Goal: Task Accomplishment & Management: Use online tool/utility

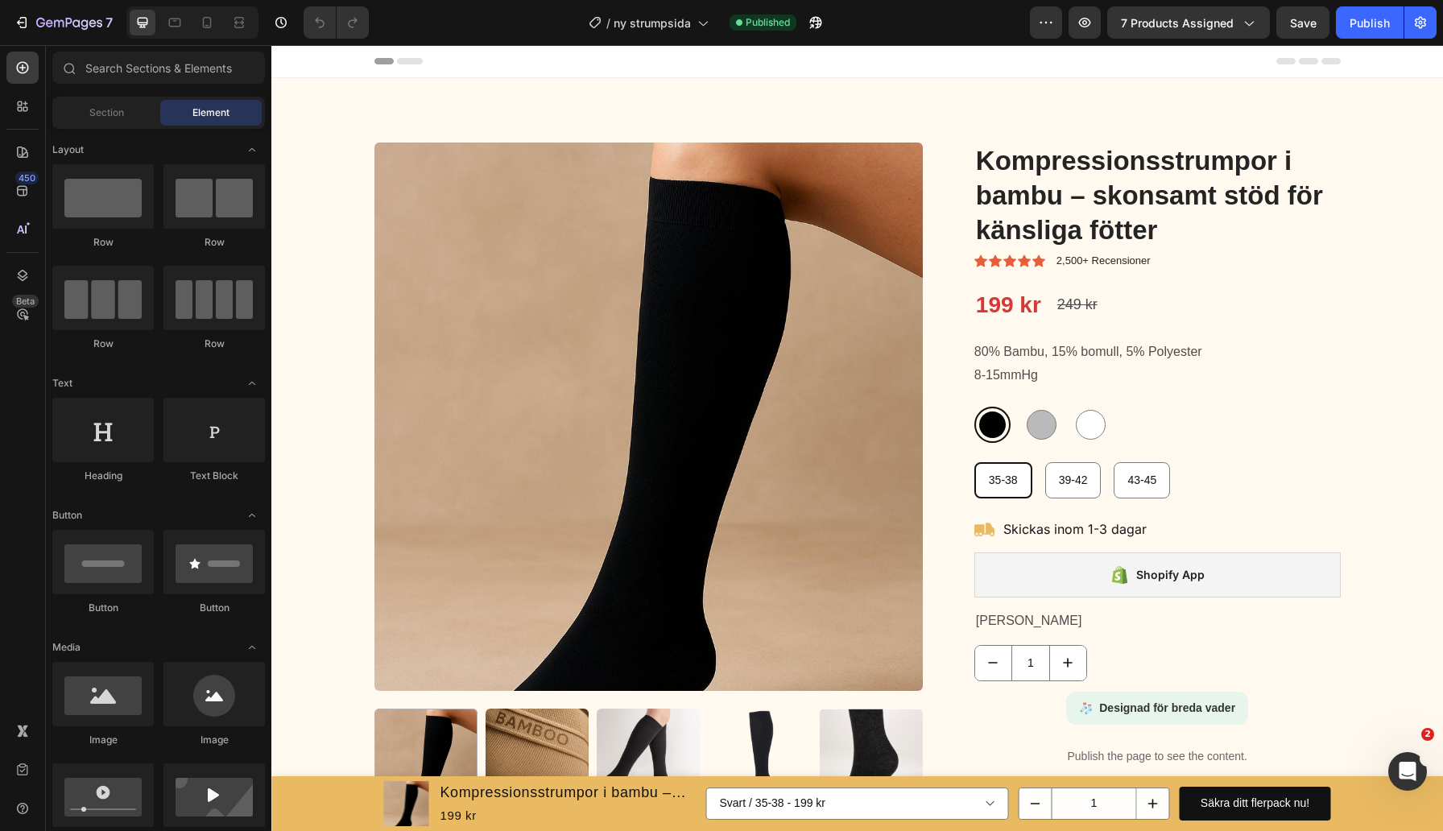
radio input "false"
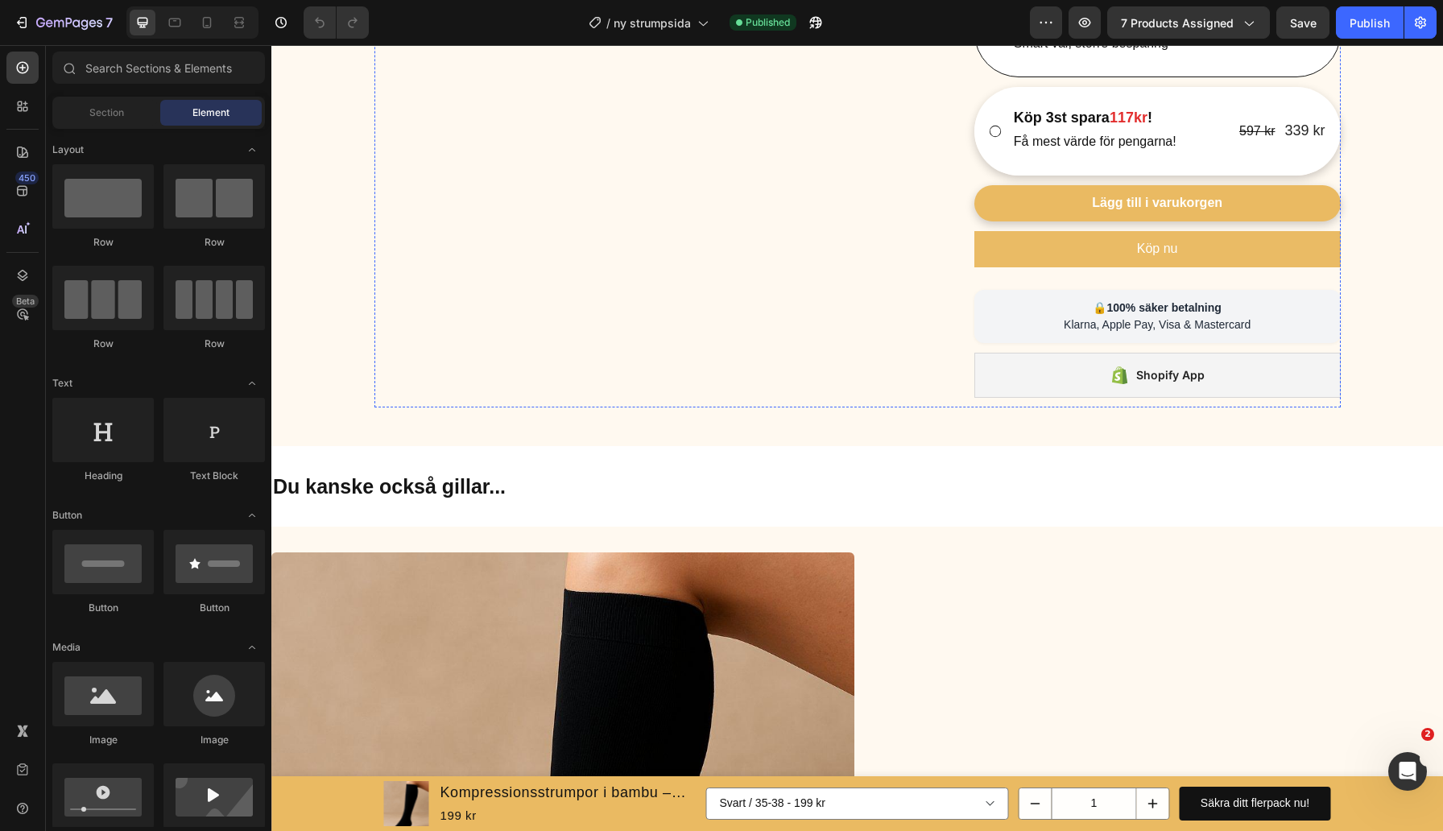
scroll to position [804, 0]
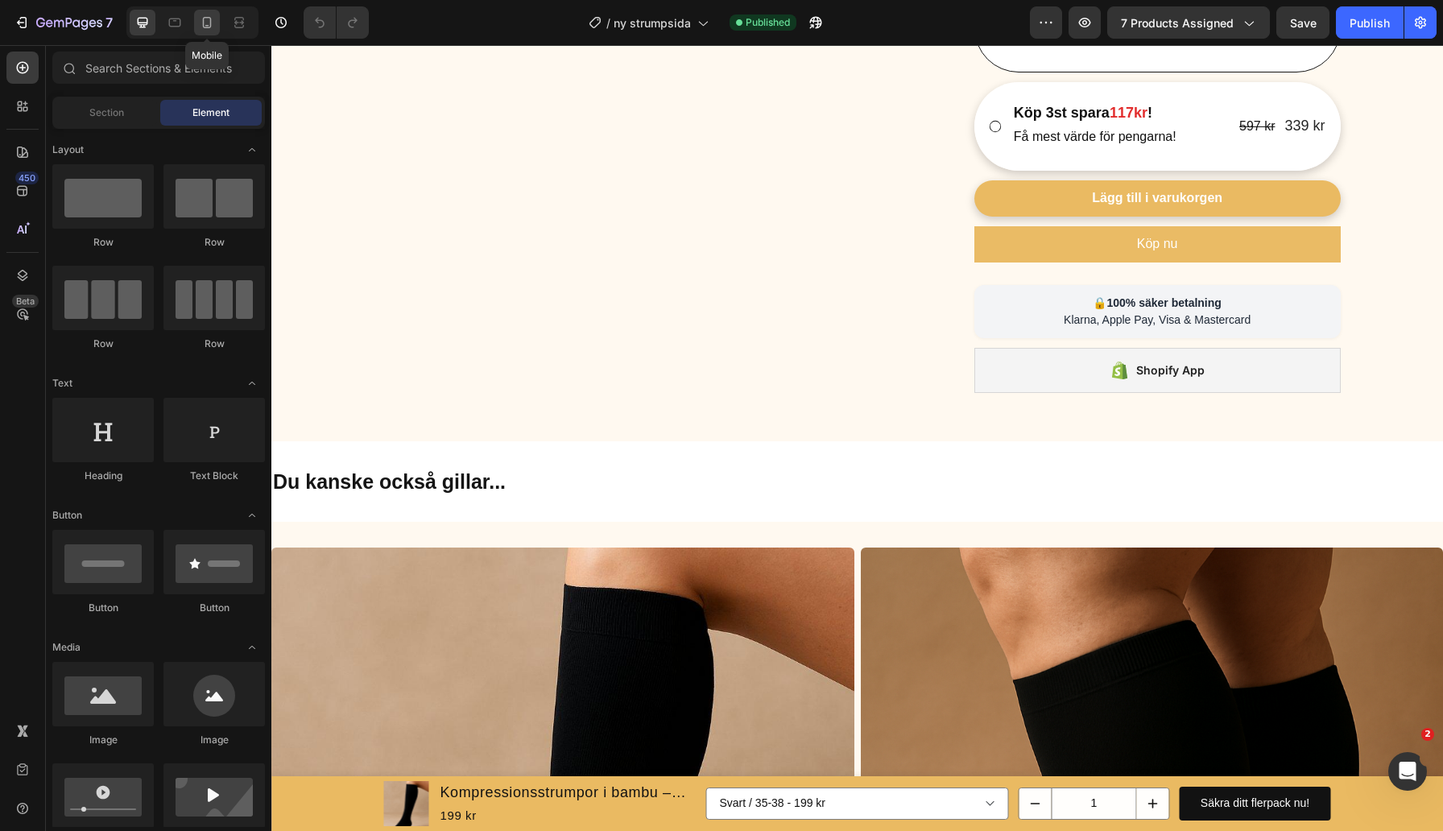
click at [201, 21] on icon at bounding box center [207, 22] width 16 height 16
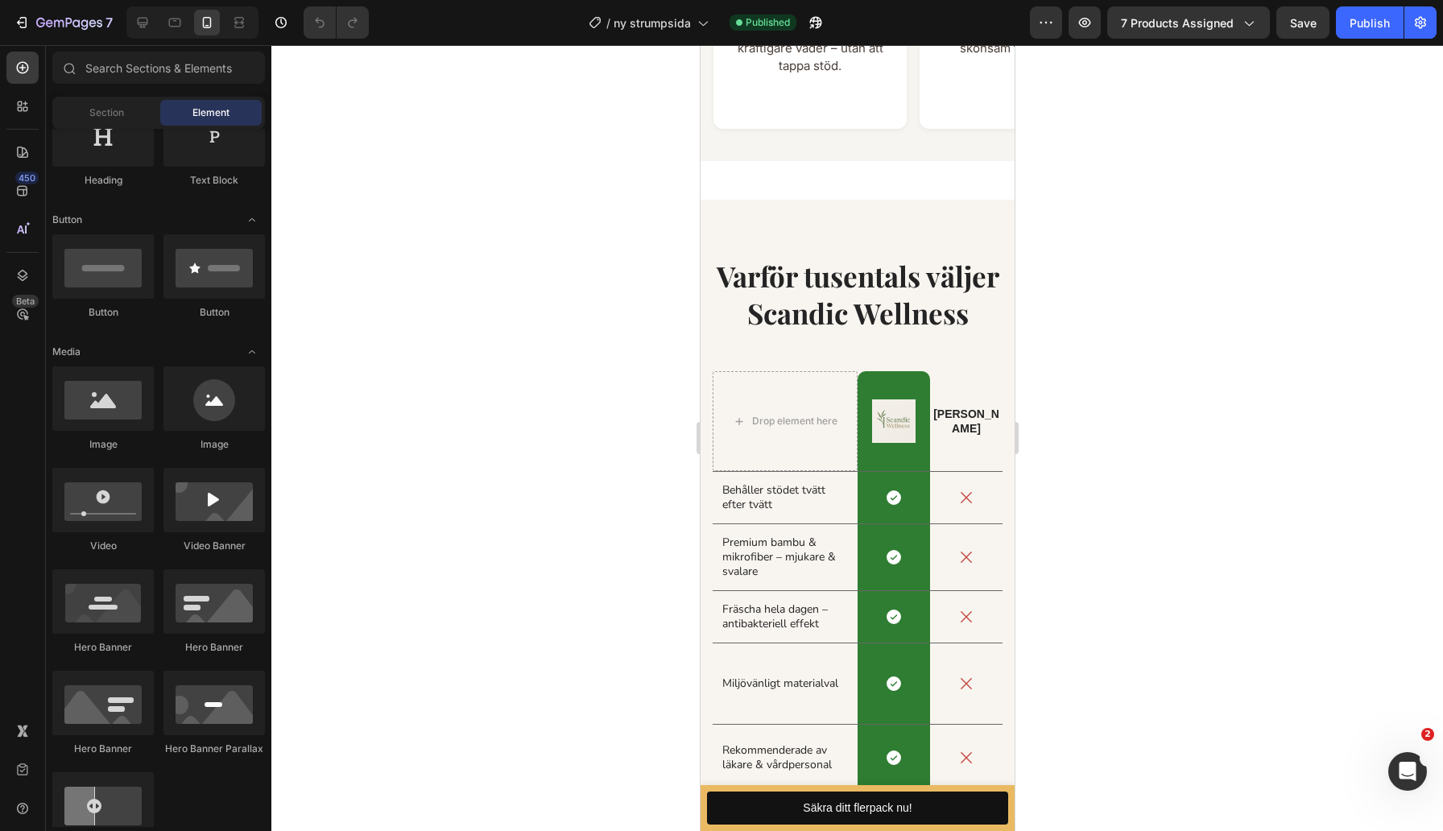
scroll to position [2687, 0]
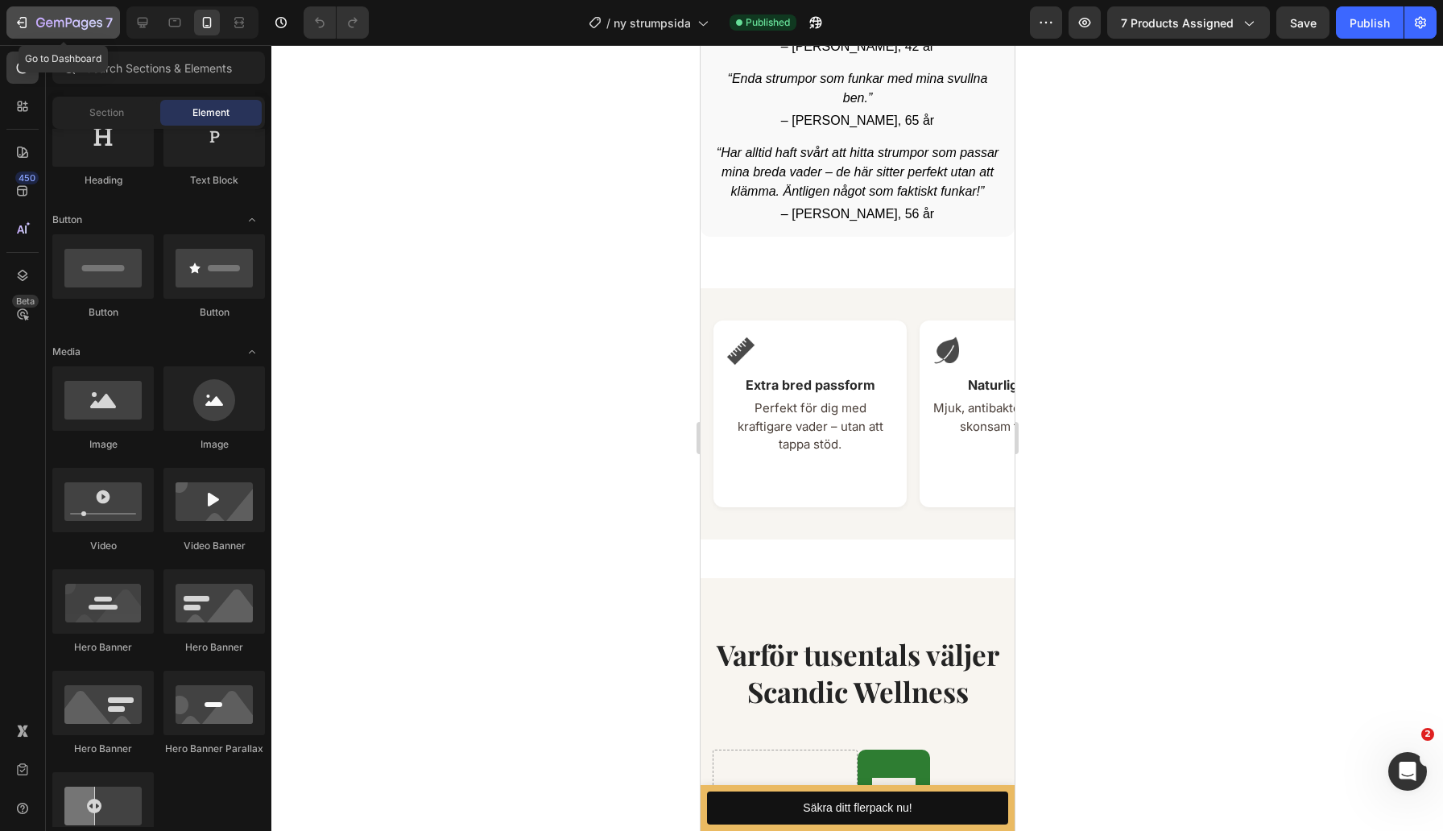
click at [34, 19] on div "7" at bounding box center [63, 22] width 99 height 19
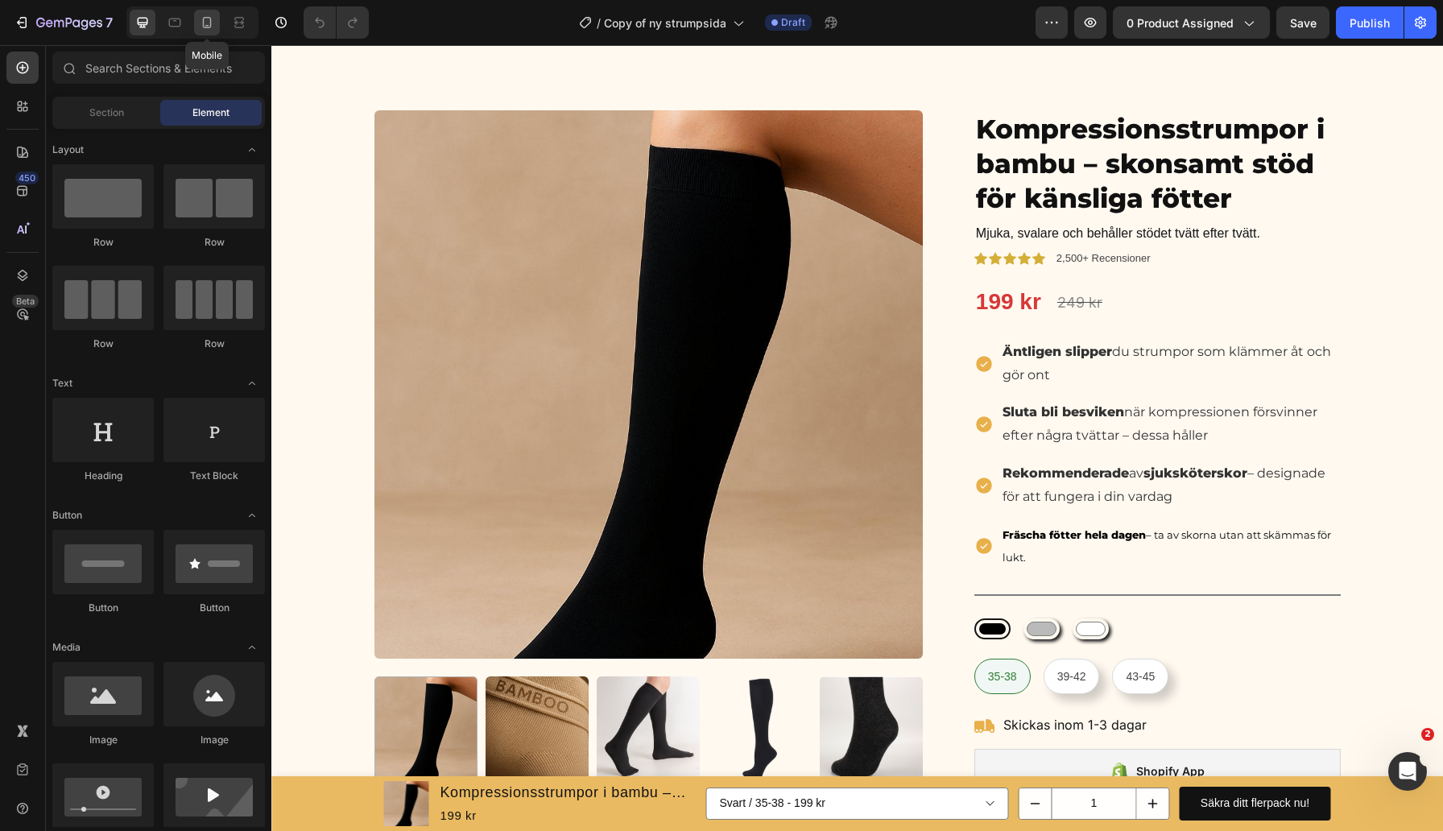
click at [209, 27] on icon at bounding box center [207, 22] width 9 height 11
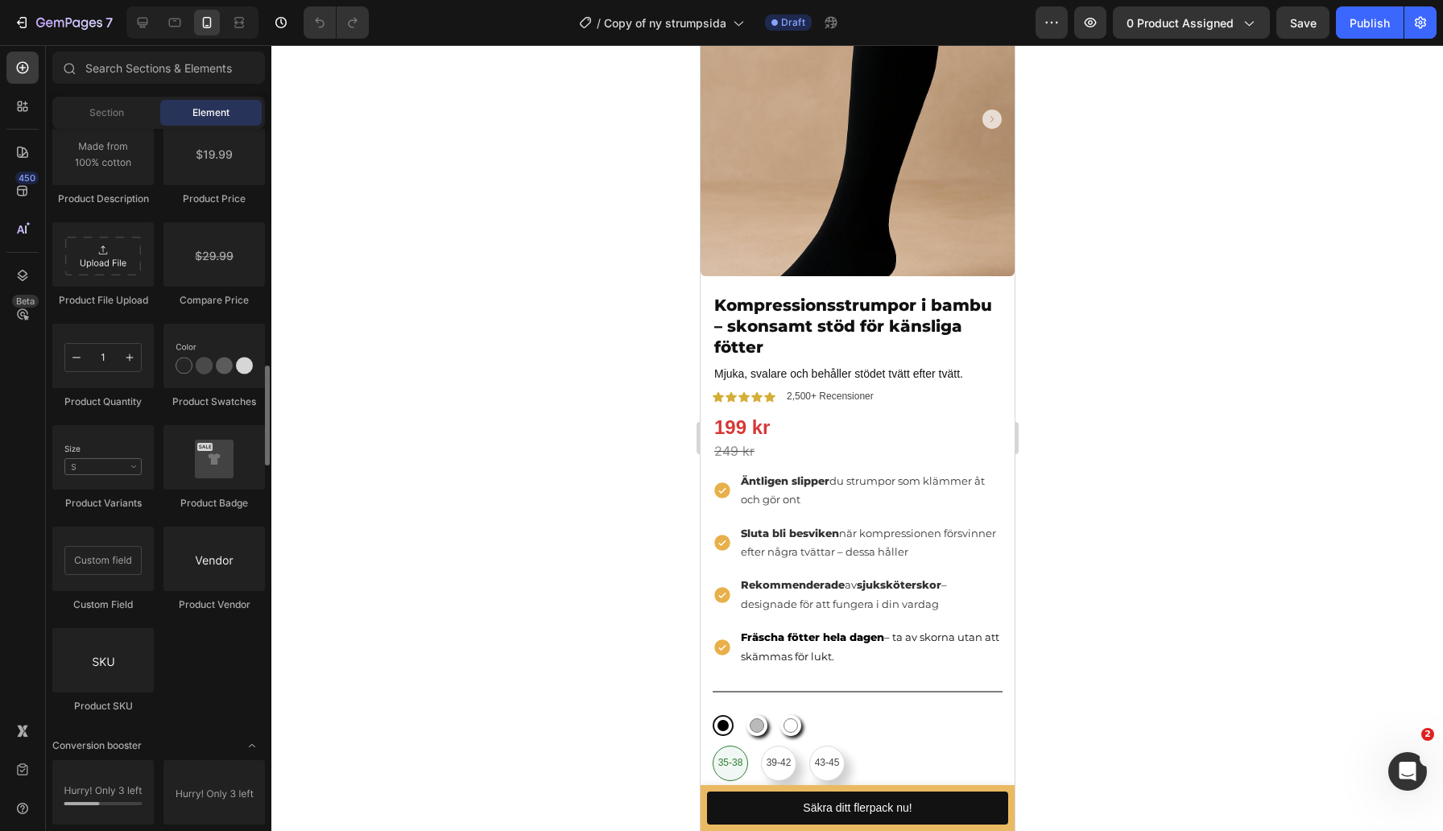
scroll to position [2709, 0]
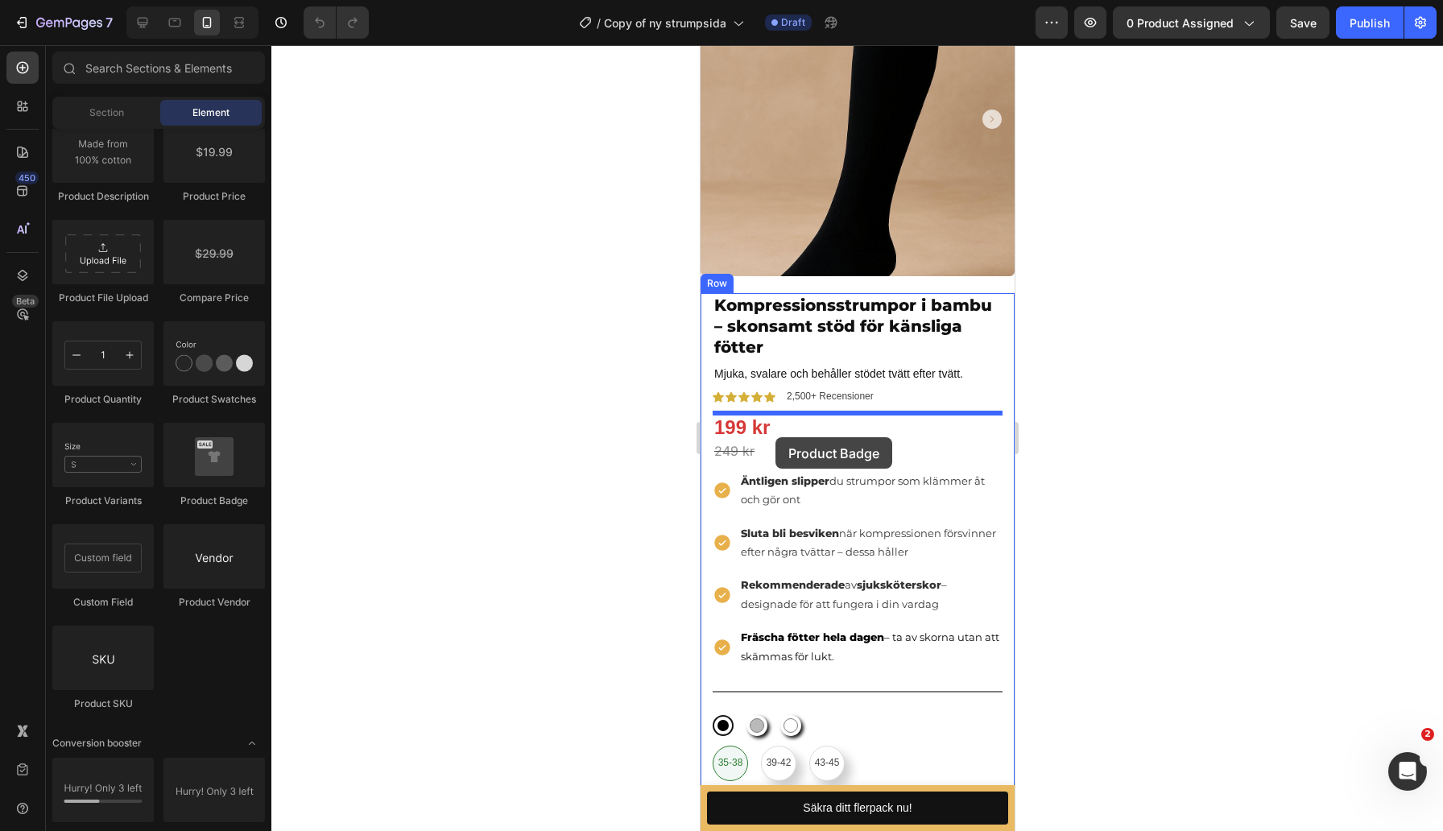
drag, startPoint x: 909, startPoint y: 502, endPoint x: 774, endPoint y: 437, distance: 149.1
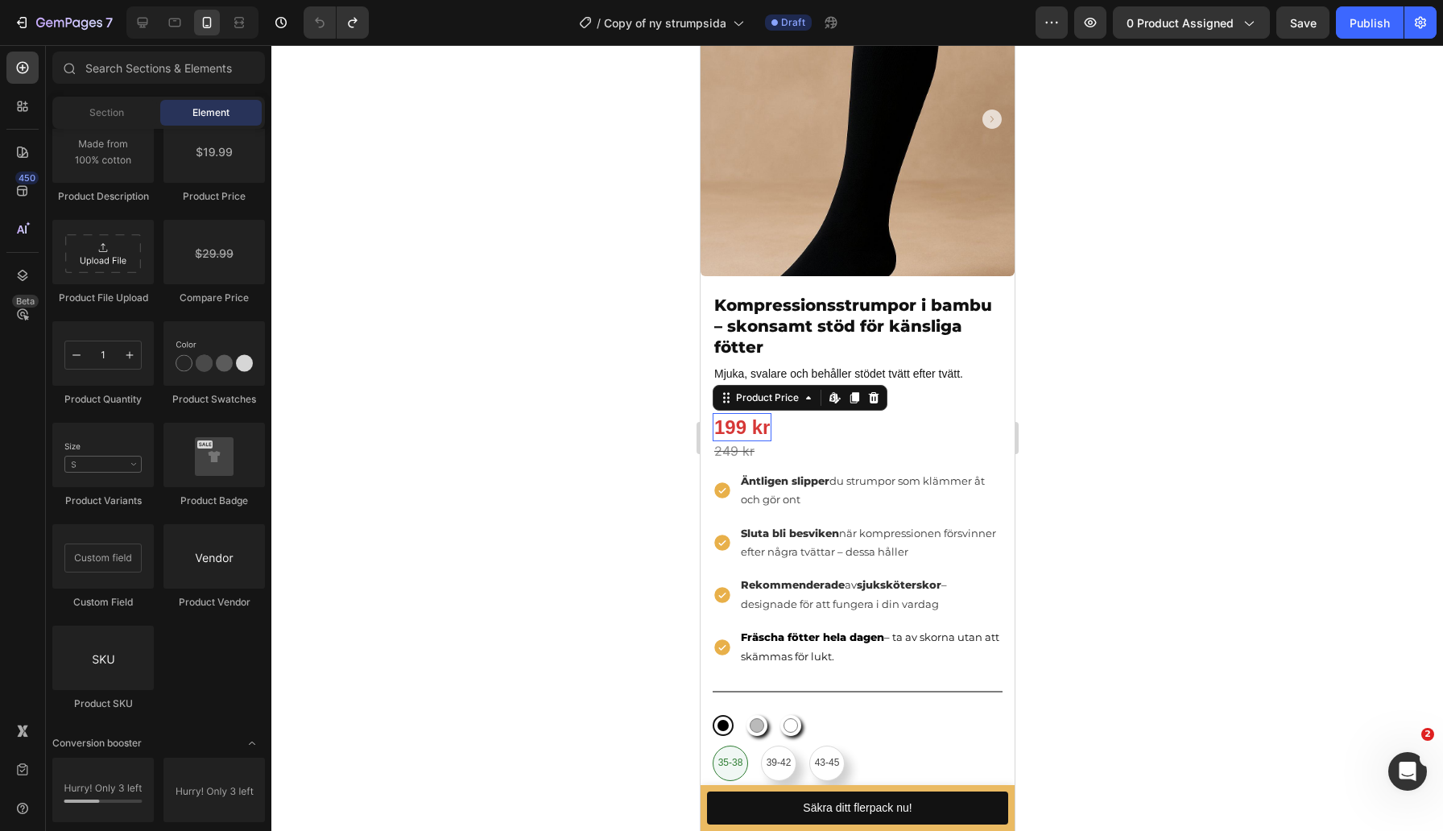
click at [763, 430] on div "199 kr" at bounding box center [741, 427] width 59 height 28
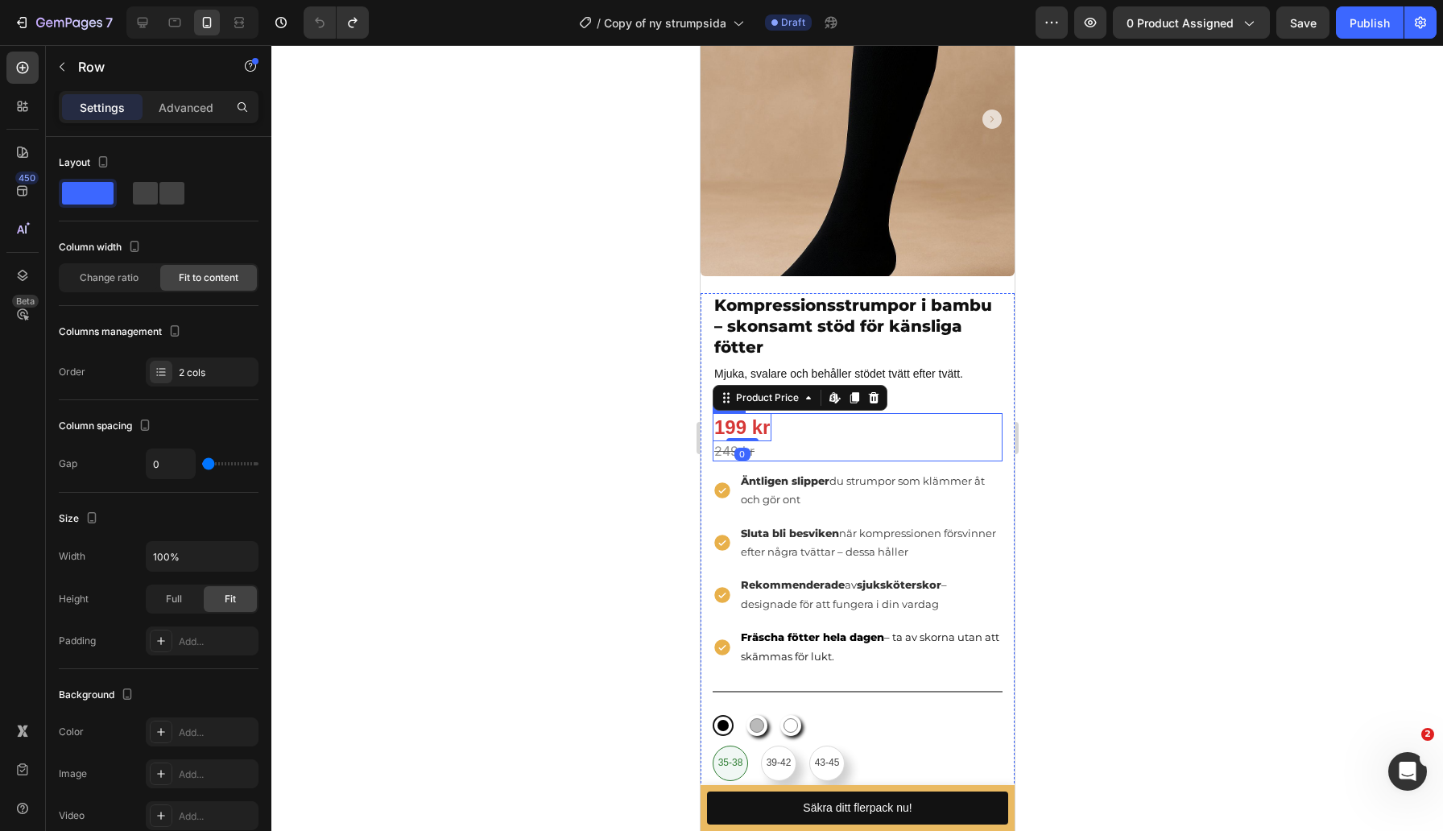
click at [806, 430] on div "199 kr Product Price Edit content in Shopify 0 Product Price Edit content in Sh…" at bounding box center [857, 437] width 290 height 48
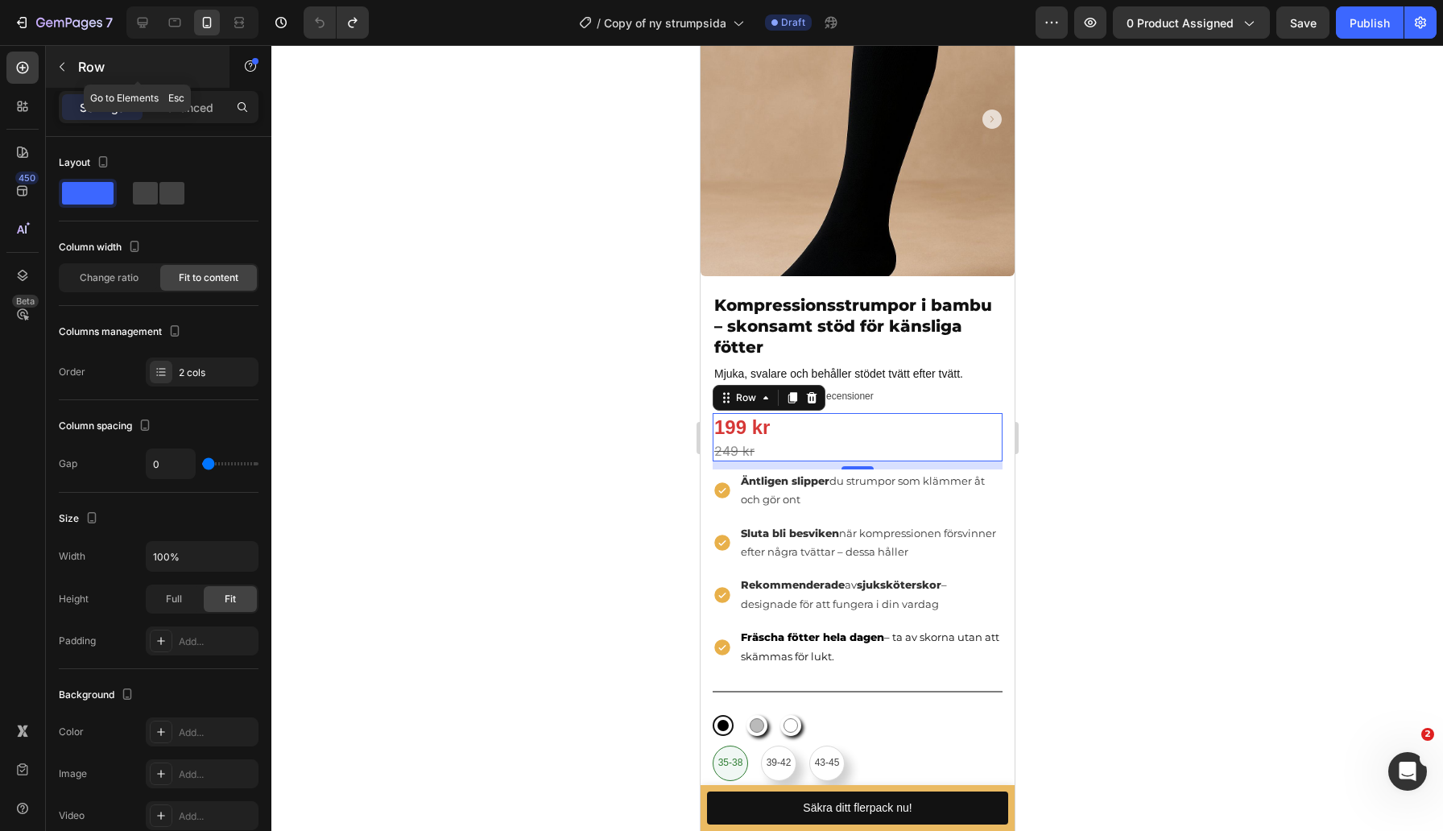
click at [59, 62] on icon "button" at bounding box center [62, 66] width 13 height 13
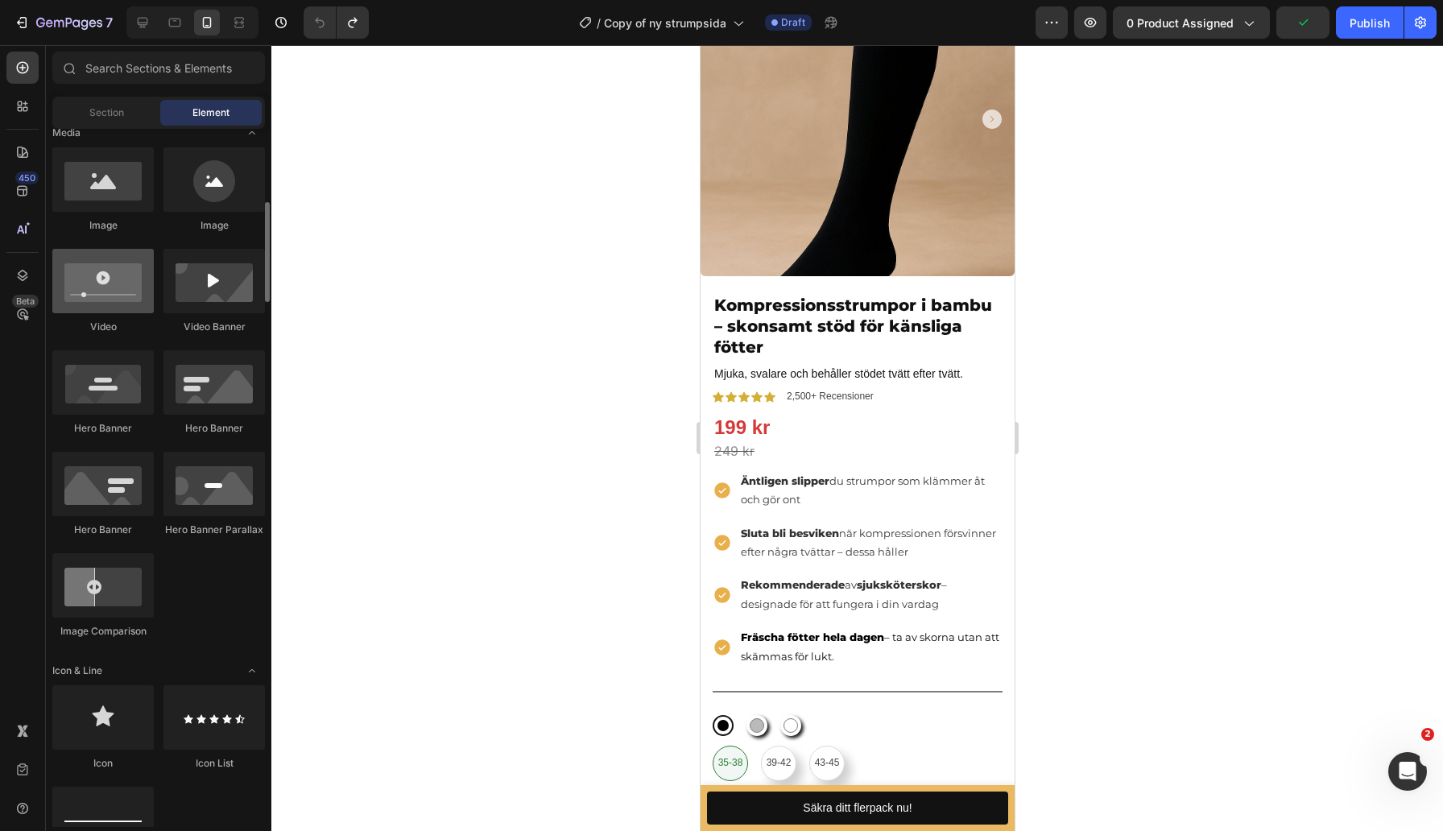
scroll to position [0, 0]
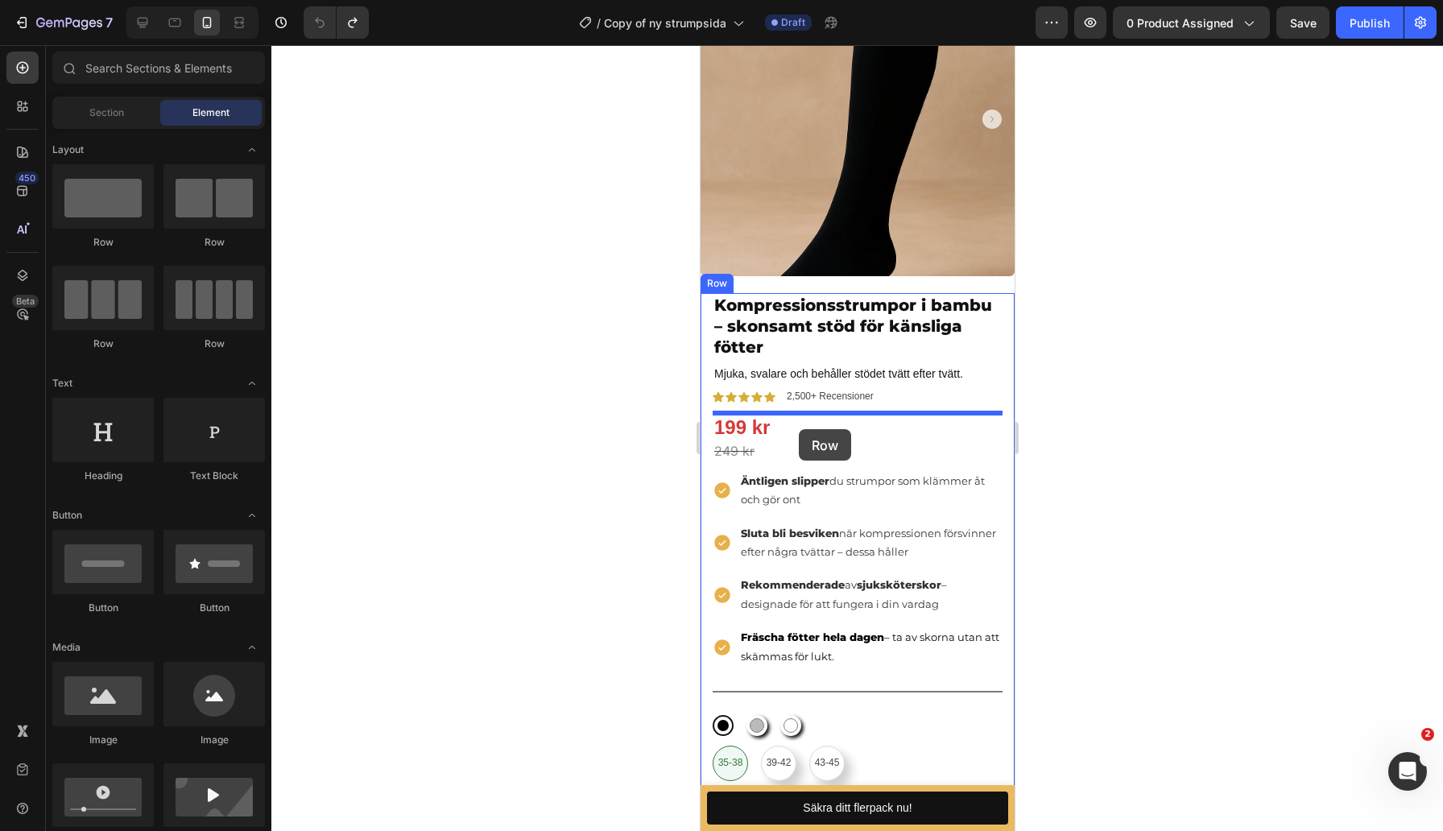
drag, startPoint x: 915, startPoint y: 257, endPoint x: 797, endPoint y: 428, distance: 208.3
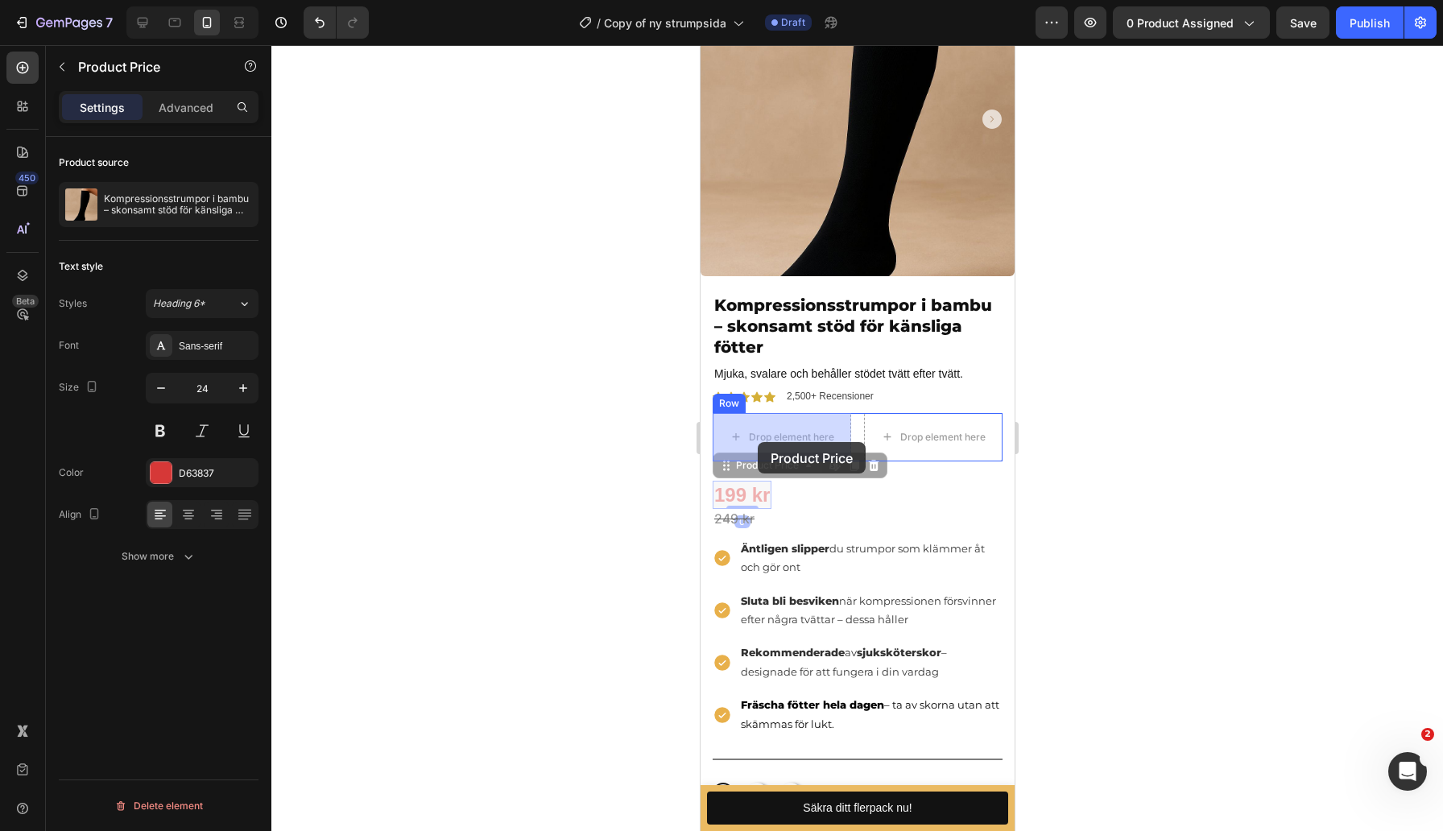
drag, startPoint x: 751, startPoint y: 501, endPoint x: 753, endPoint y: 456, distance: 45.1
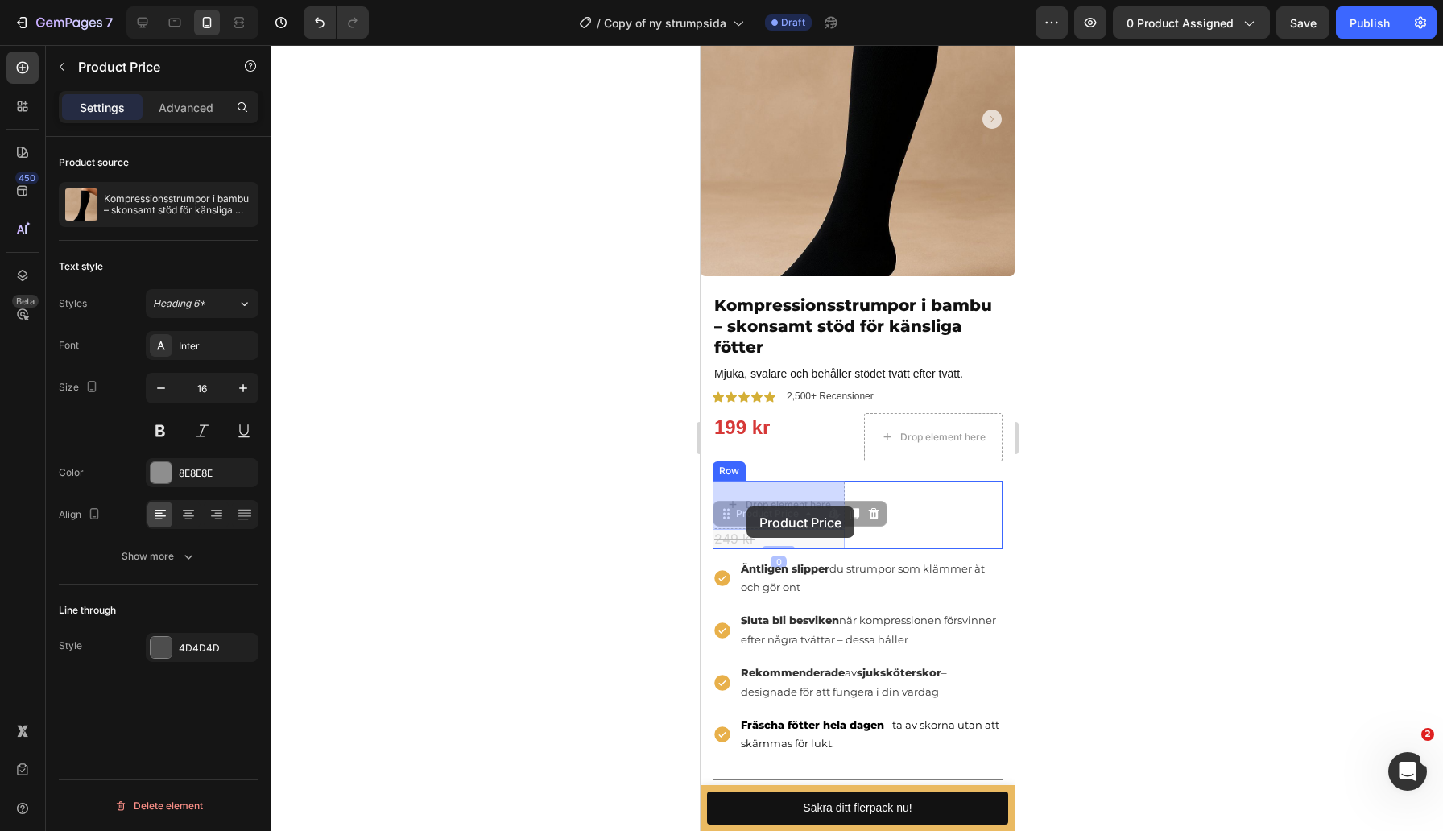
drag, startPoint x: 741, startPoint y: 539, endPoint x: 745, endPoint y: 506, distance: 32.5
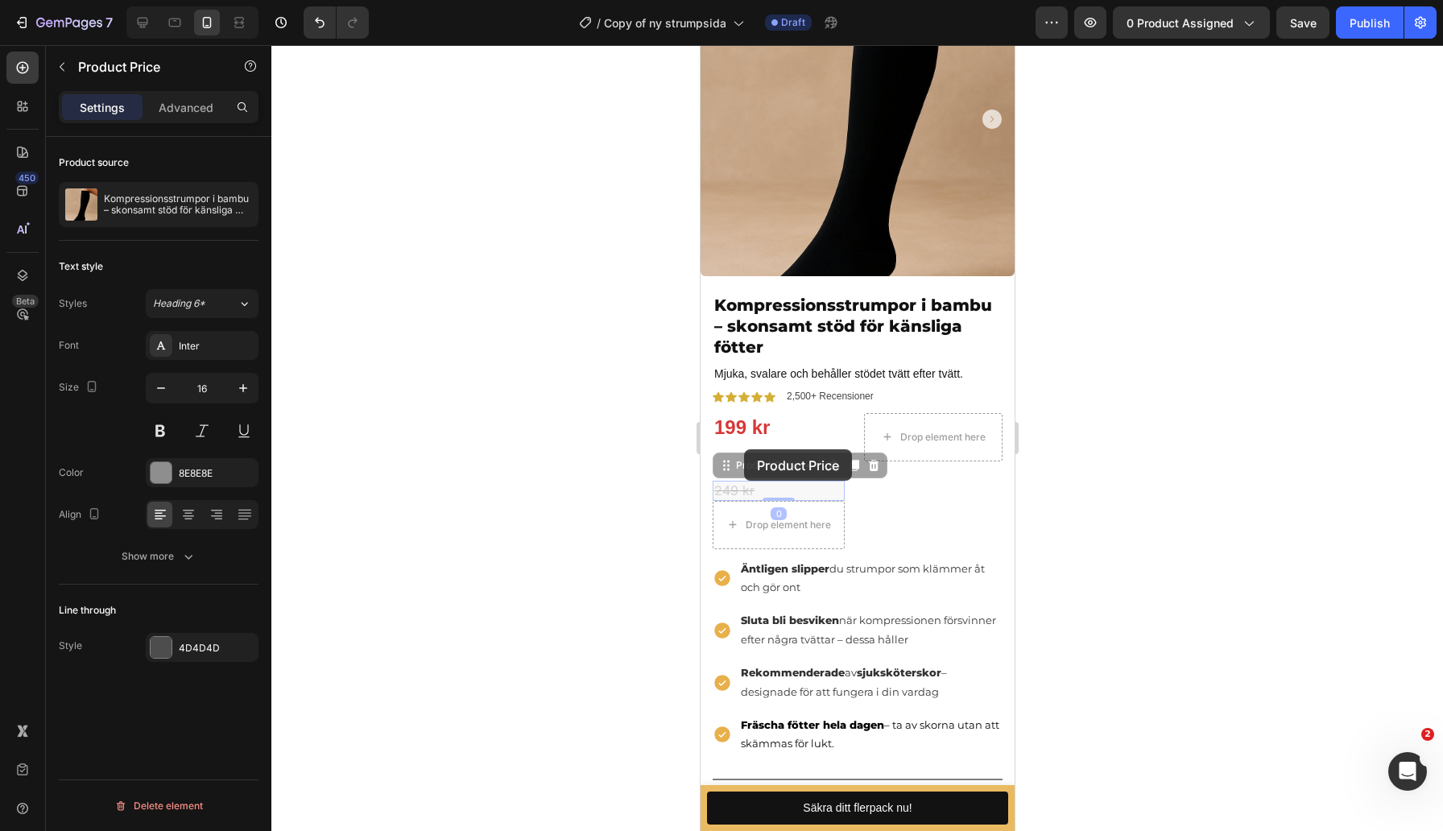
drag, startPoint x: 750, startPoint y: 490, endPoint x: 743, endPoint y: 449, distance: 41.7
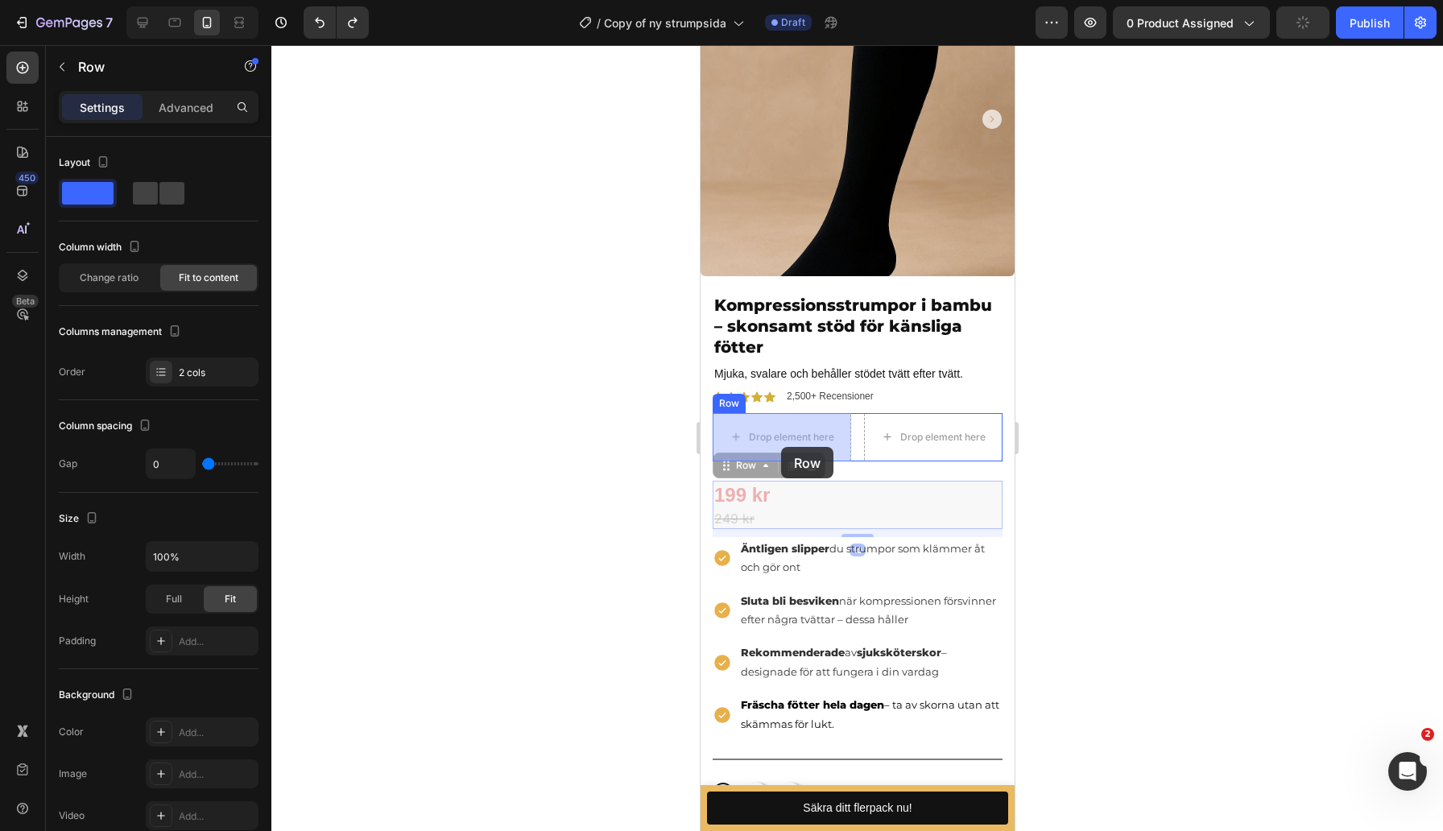
drag, startPoint x: 814, startPoint y: 501, endPoint x: 780, endPoint y: 447, distance: 63.7
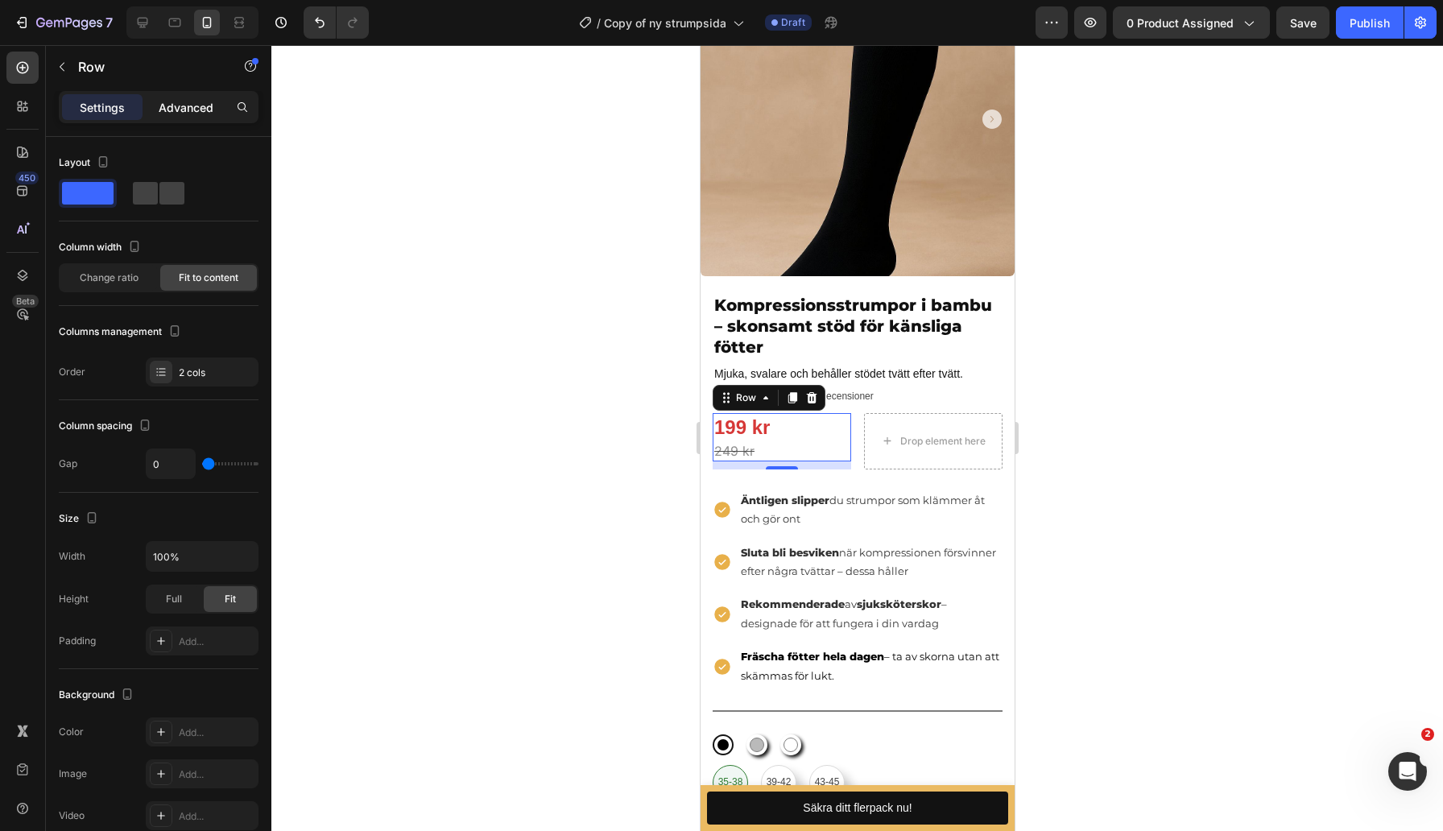
click at [190, 106] on p "Advanced" at bounding box center [186, 107] width 55 height 17
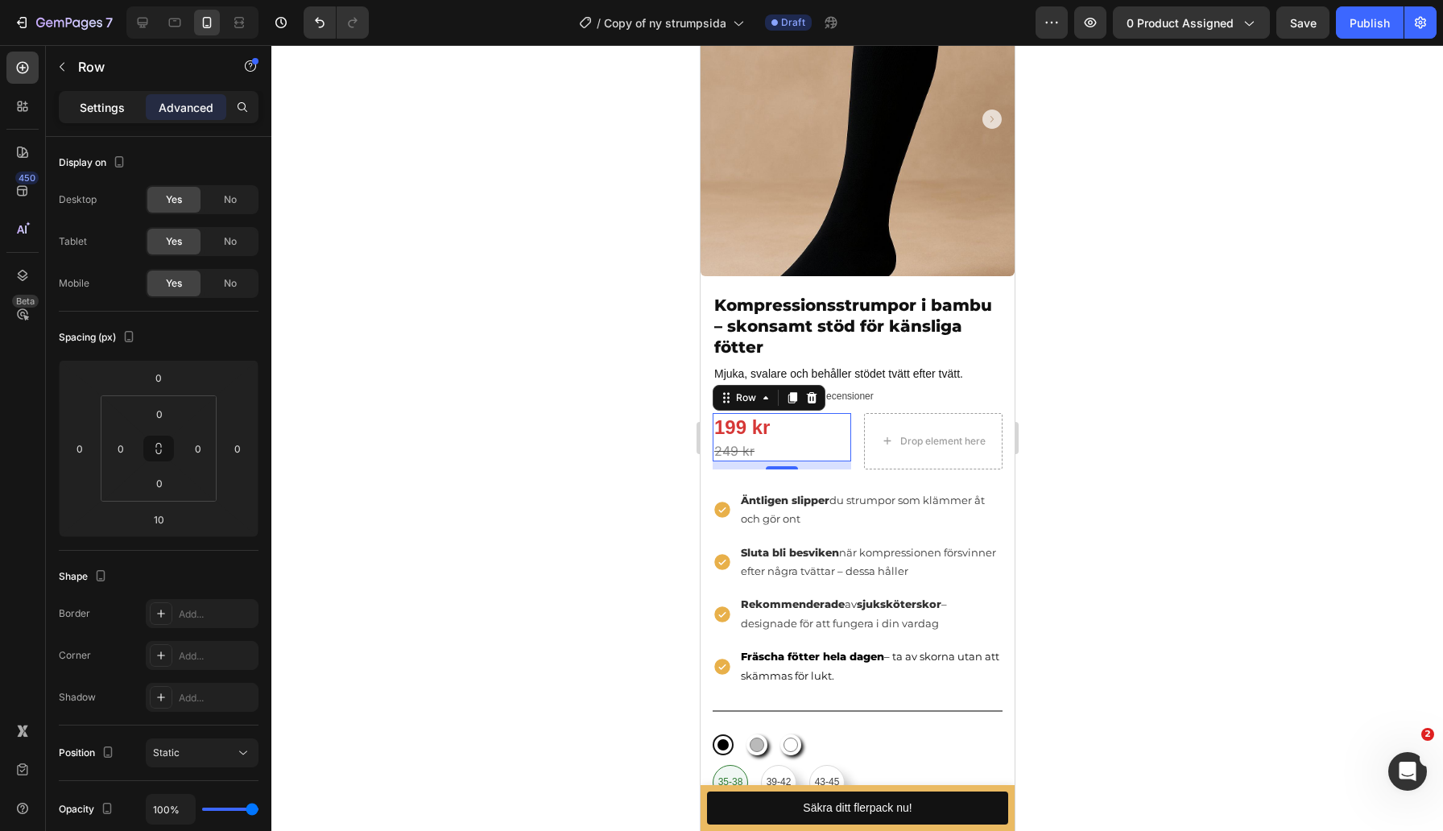
click at [119, 109] on p "Settings" at bounding box center [102, 107] width 45 height 17
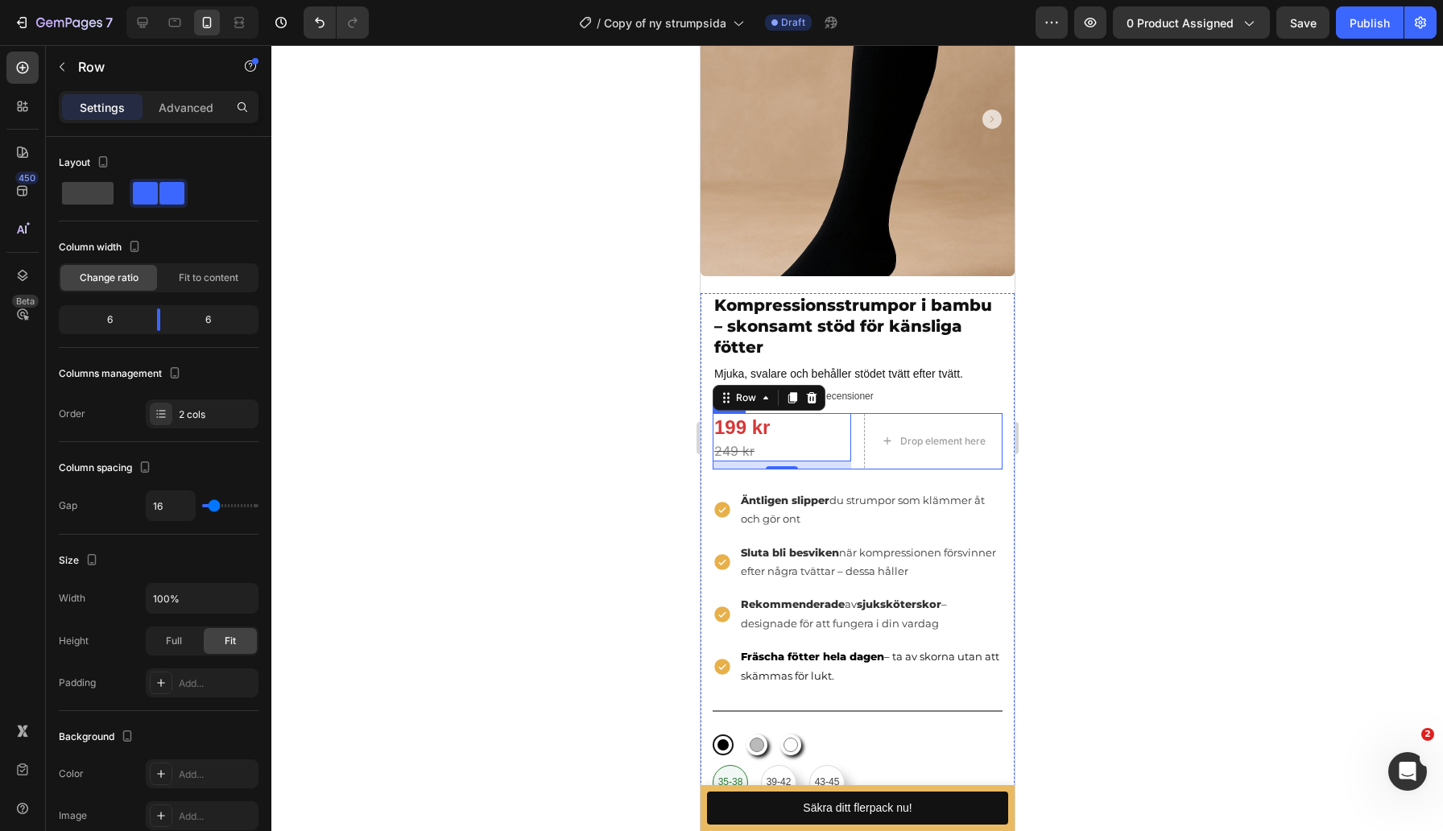
click at [860, 443] on div "199 kr Product Price Product Price 249 kr Product Price Product Price Row 10 Dr…" at bounding box center [857, 441] width 290 height 56
drag, startPoint x: 167, startPoint y: 318, endPoint x: 105, endPoint y: 312, distance: 62.2
click at [105, 0] on body "7 Version history / Copy of ny strumpsida Draft Preview 0 product assigned Publ…" at bounding box center [721, 0] width 1443 height 0
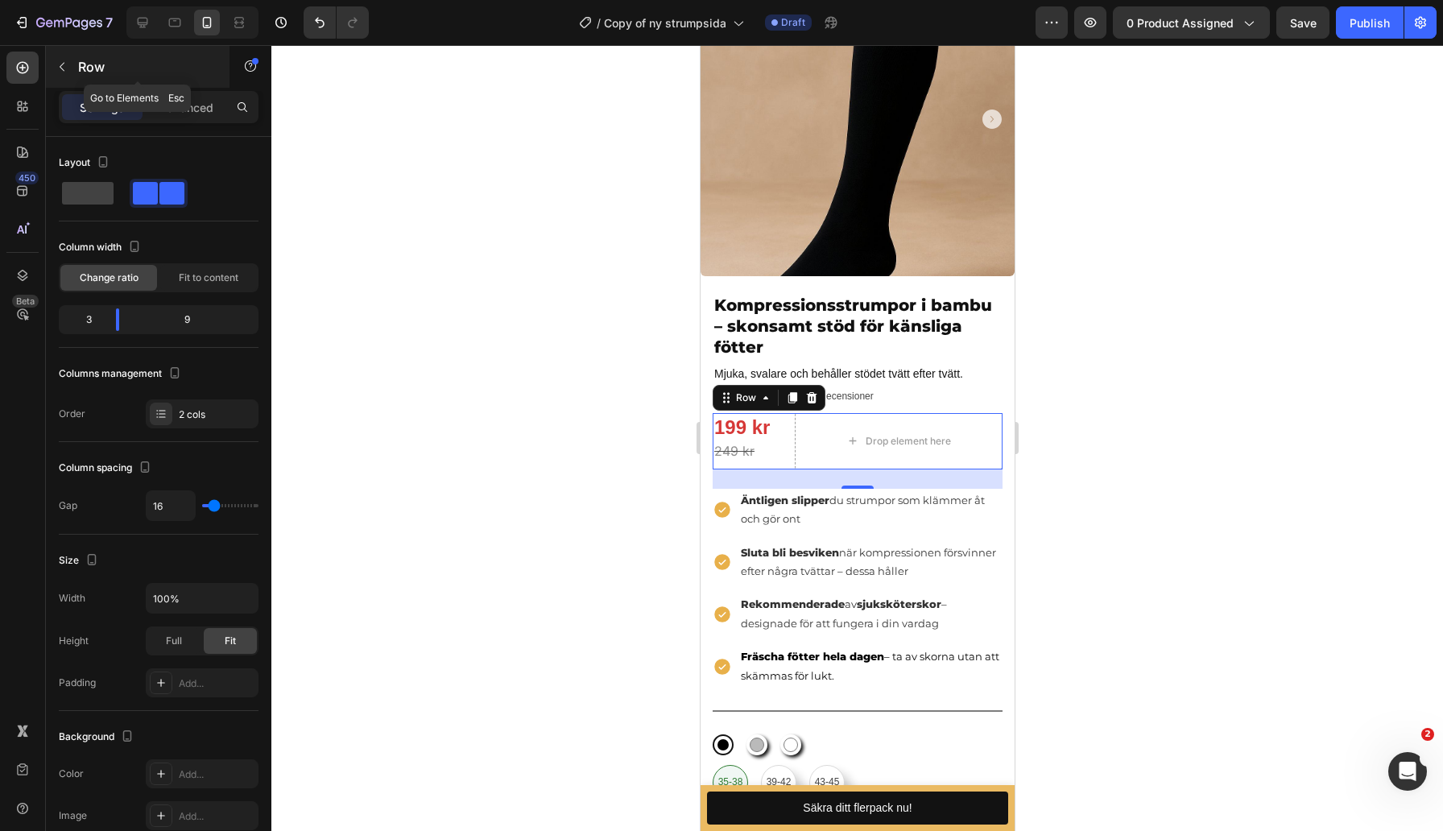
click at [66, 64] on icon "button" at bounding box center [62, 66] width 13 height 13
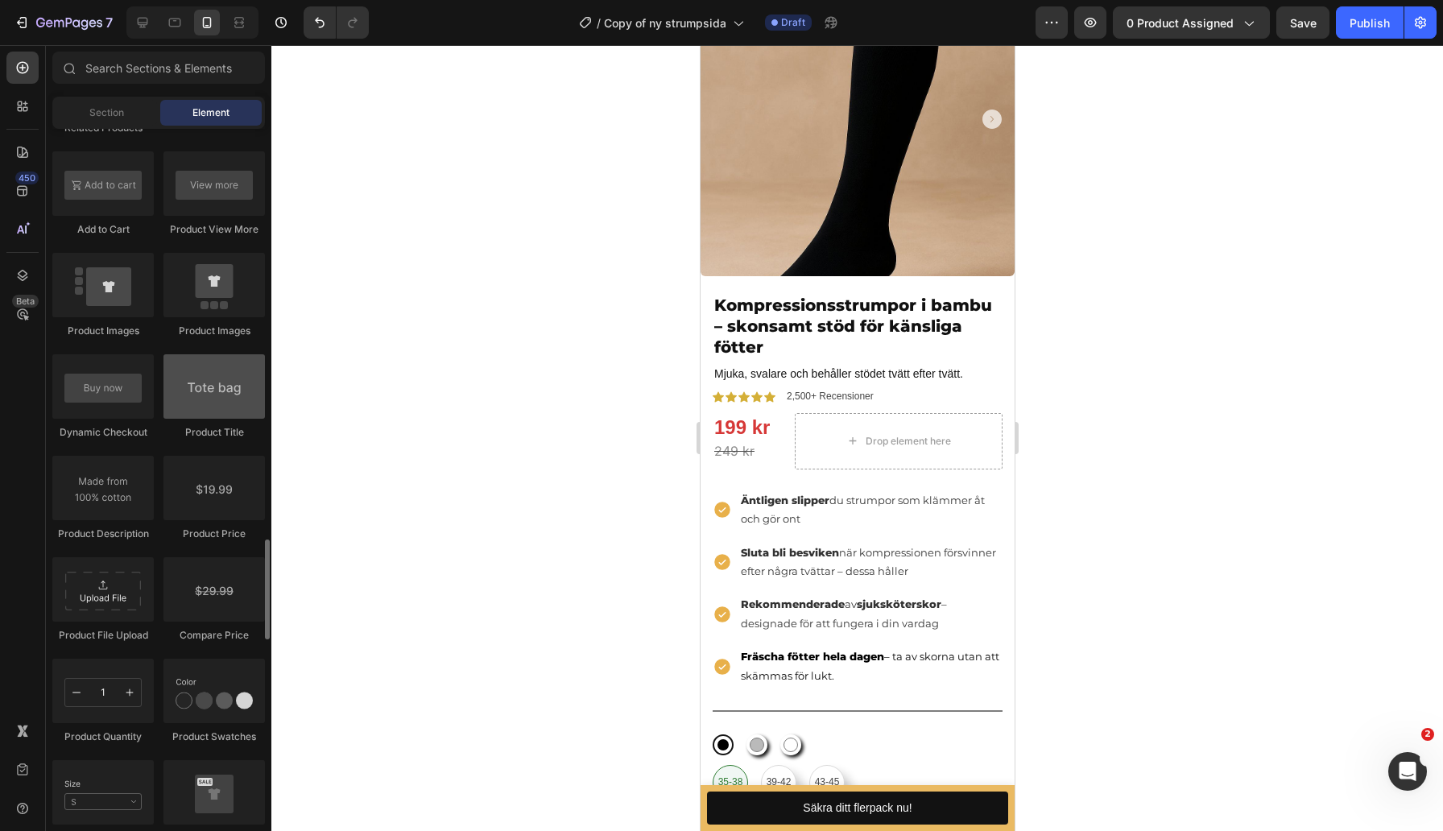
scroll to position [2434, 0]
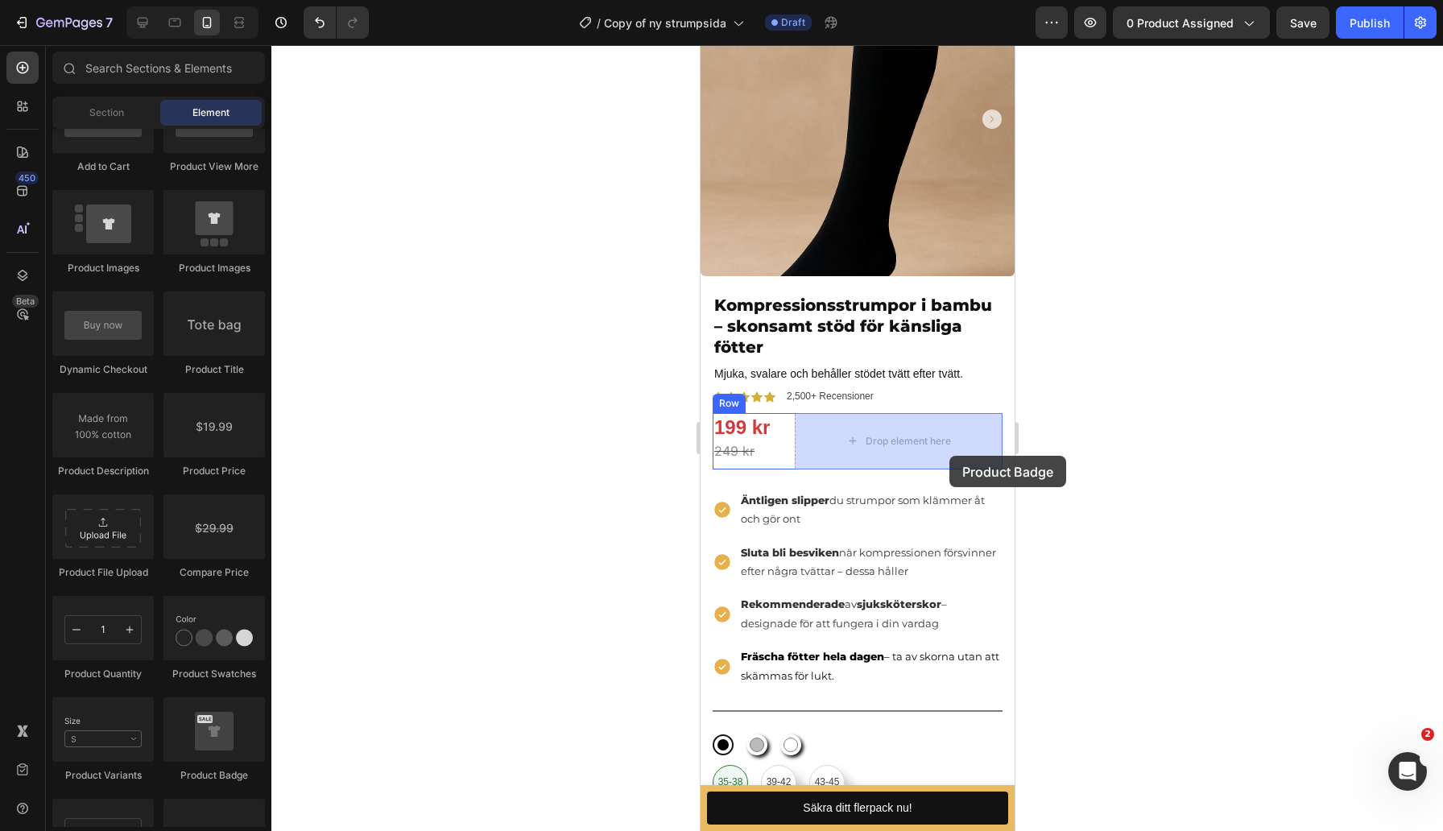
drag, startPoint x: 905, startPoint y: 754, endPoint x: 945, endPoint y: 448, distance: 309.3
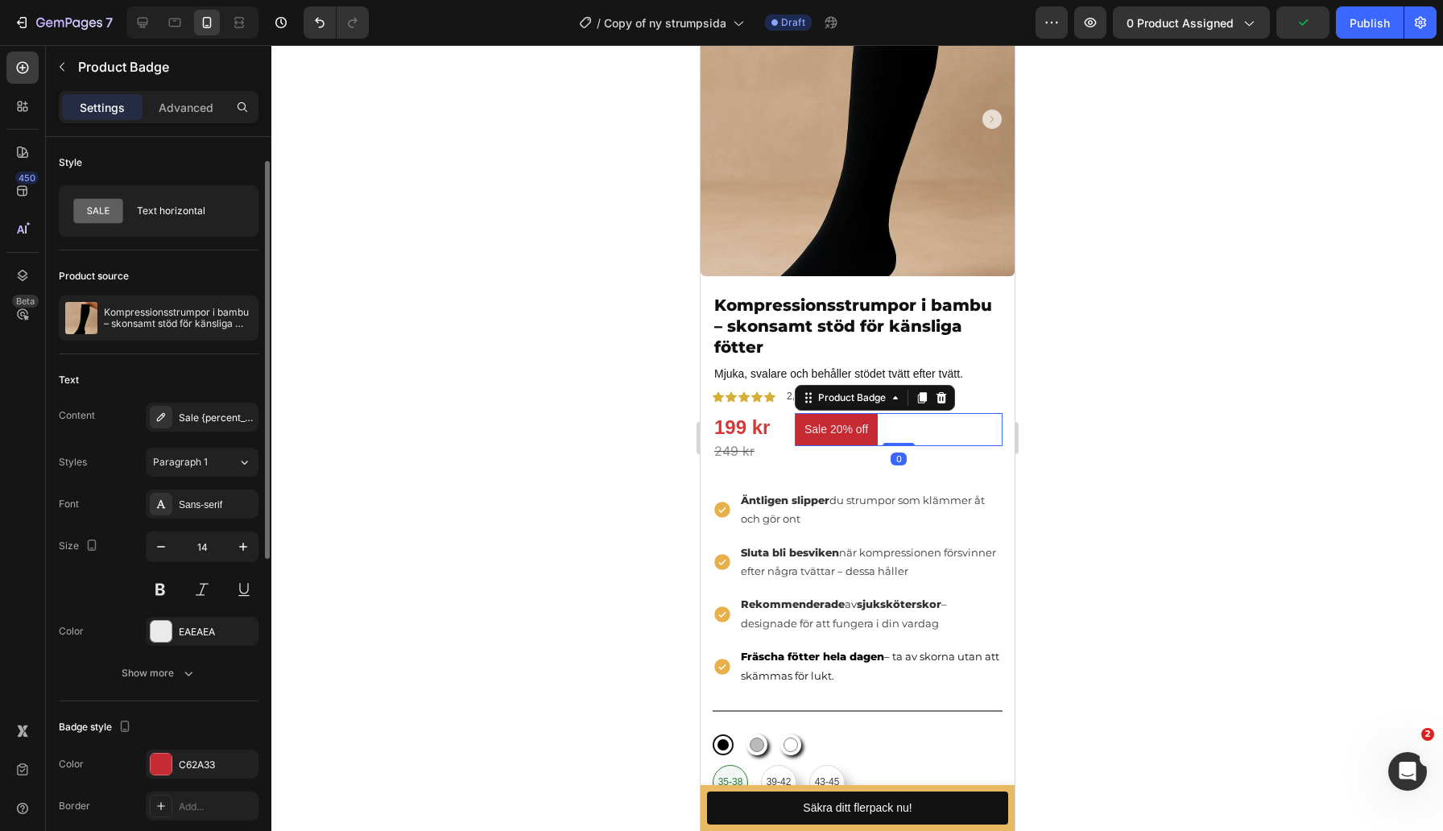
scroll to position [636, 0]
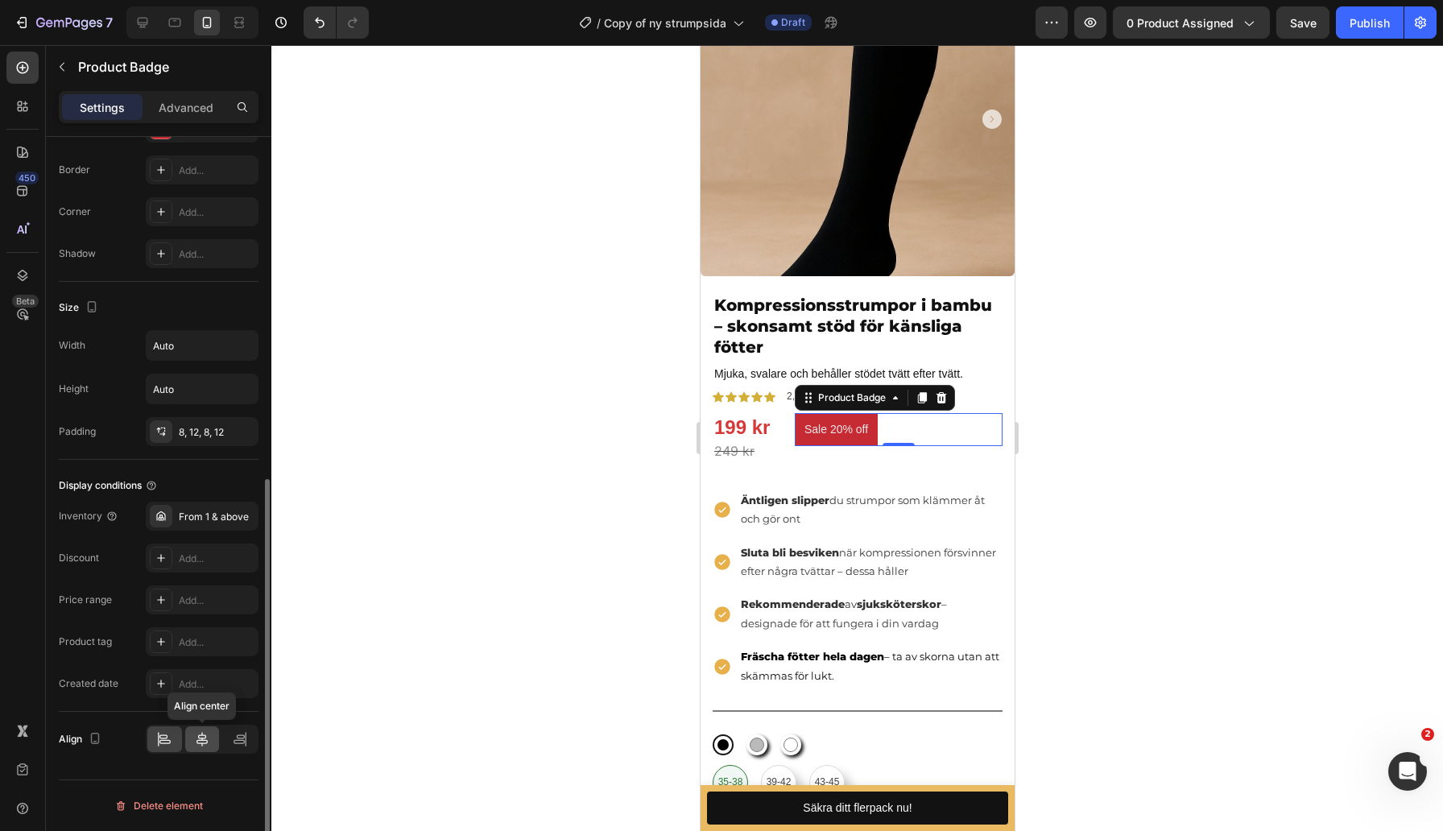
click at [207, 746] on icon at bounding box center [202, 739] width 16 height 16
click at [167, 740] on icon at bounding box center [164, 742] width 11 height 4
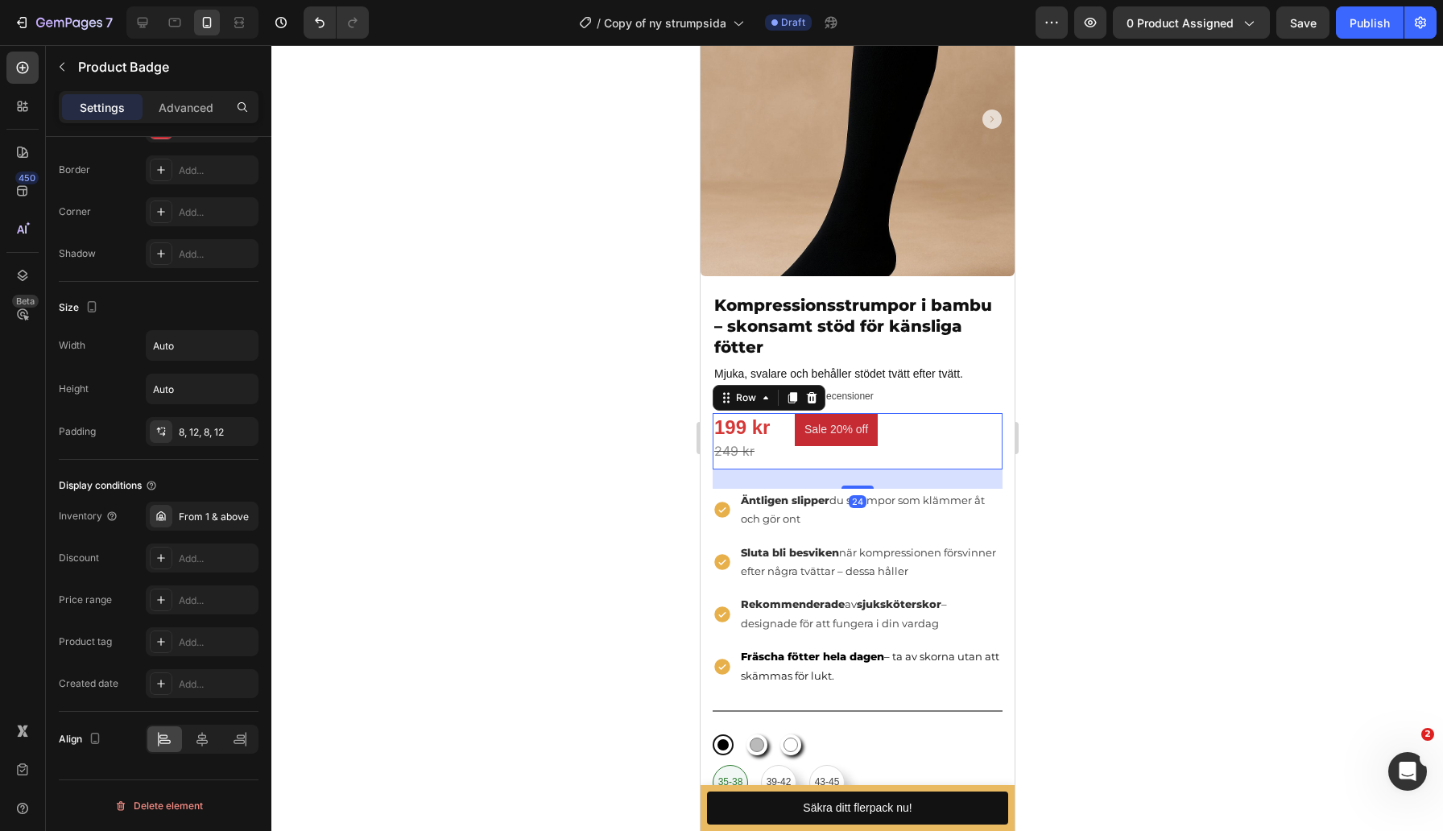
scroll to position [0, 0]
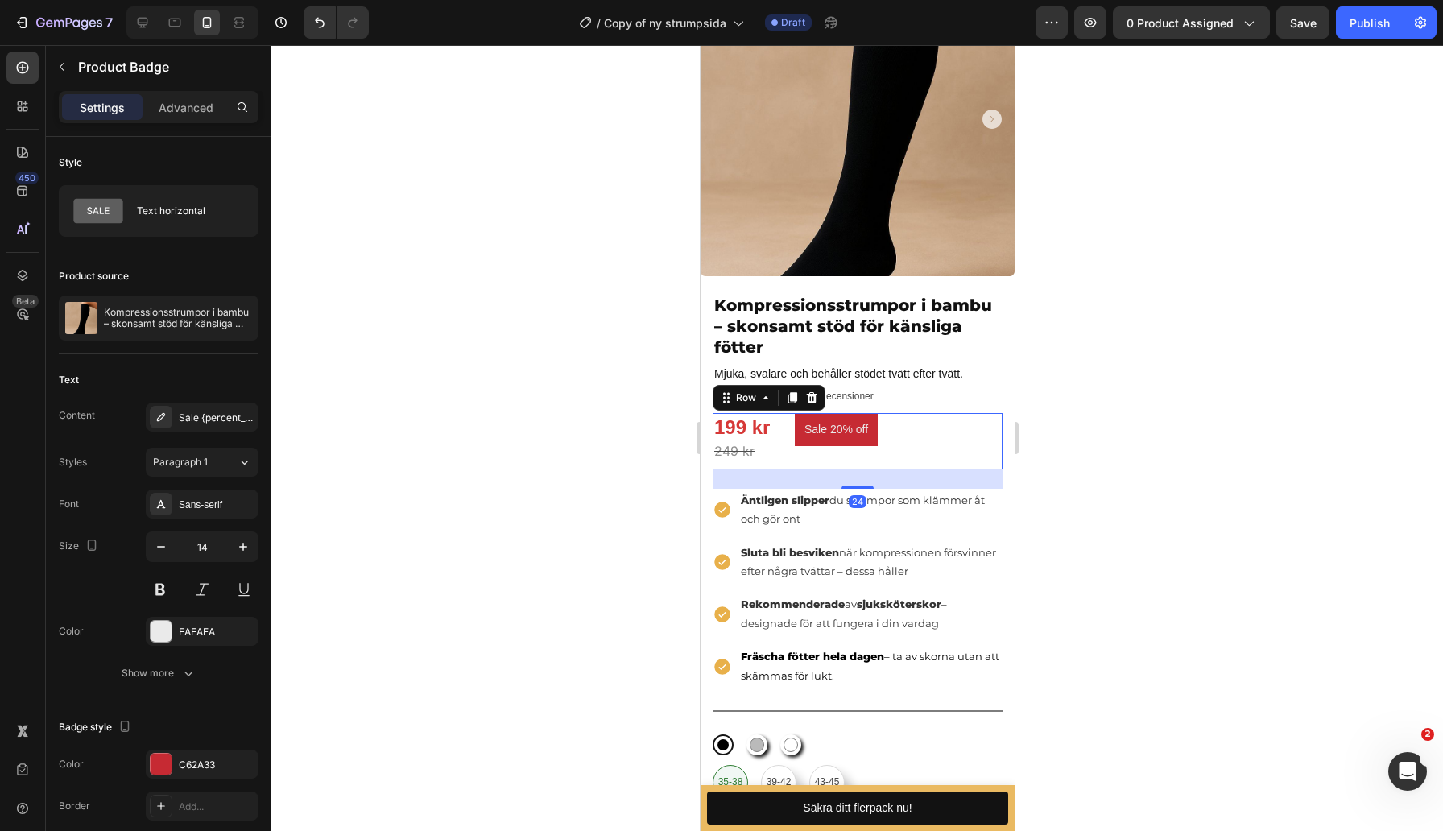
click at [786, 435] on div "199 kr Product Price Product Price 249 kr Product Price Product Price Row Sale …" at bounding box center [857, 441] width 290 height 56
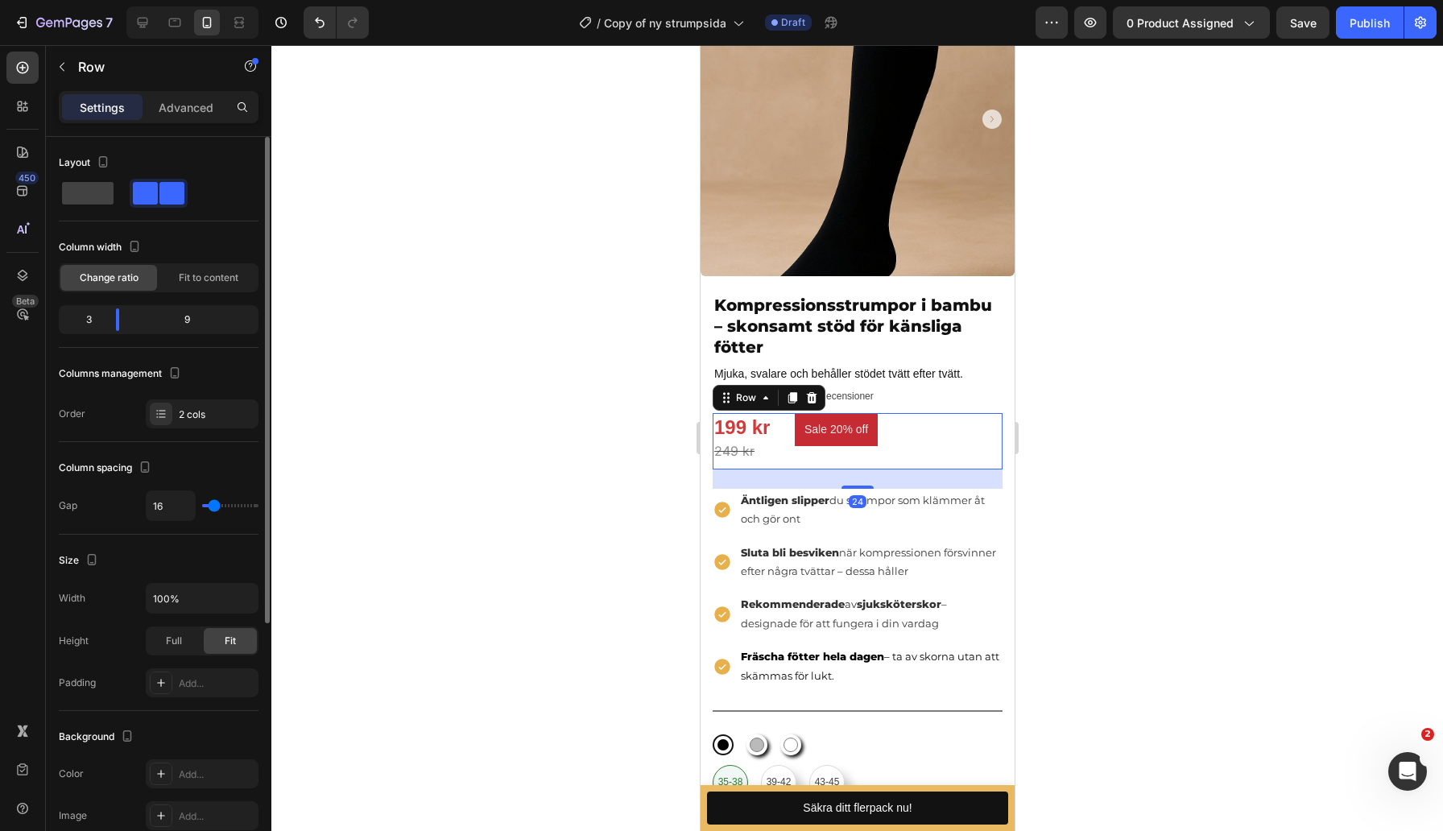
scroll to position [384, 0]
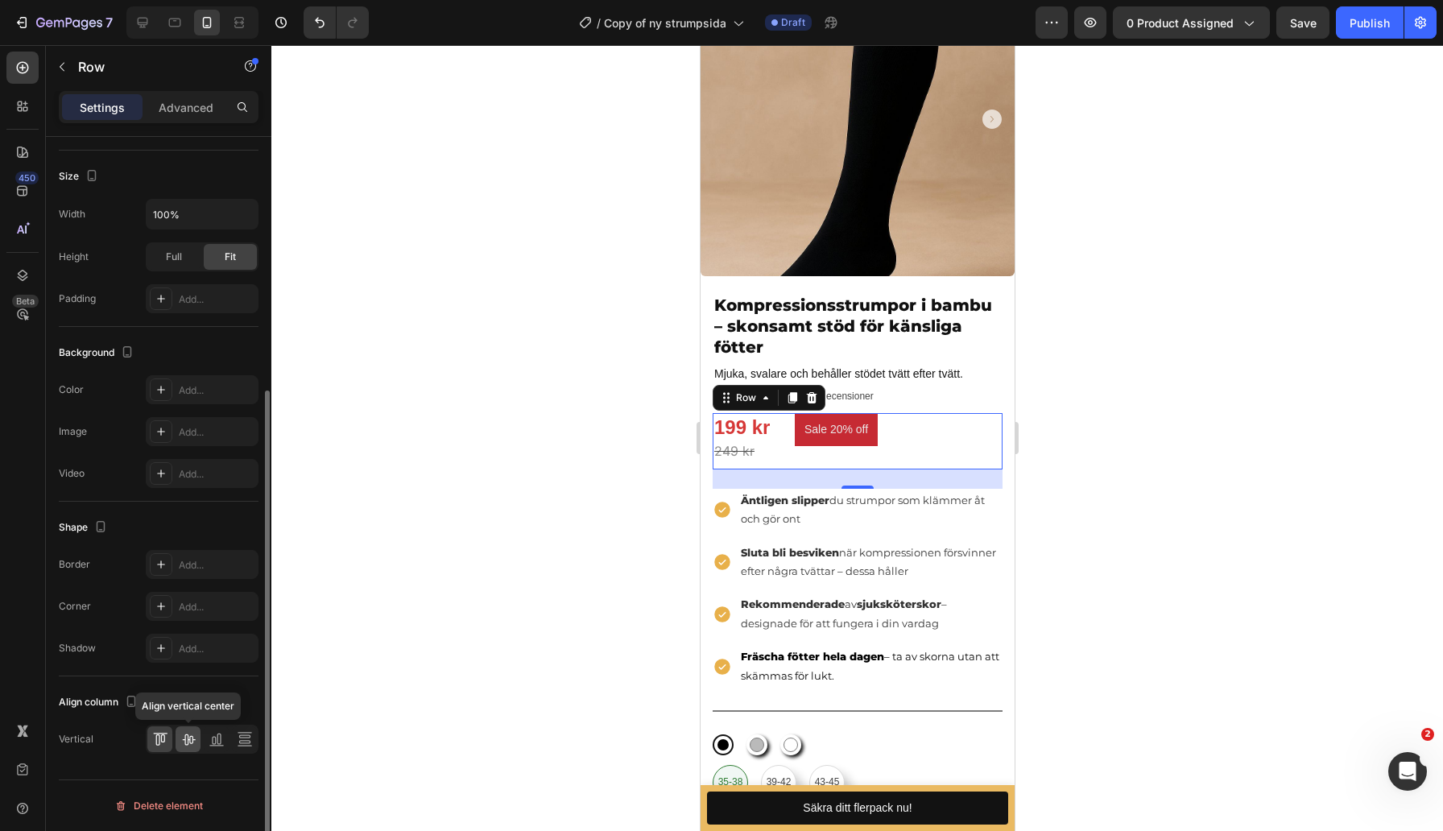
click at [188, 746] on icon at bounding box center [188, 739] width 16 height 16
click at [1179, 427] on div at bounding box center [856, 438] width 1171 height 786
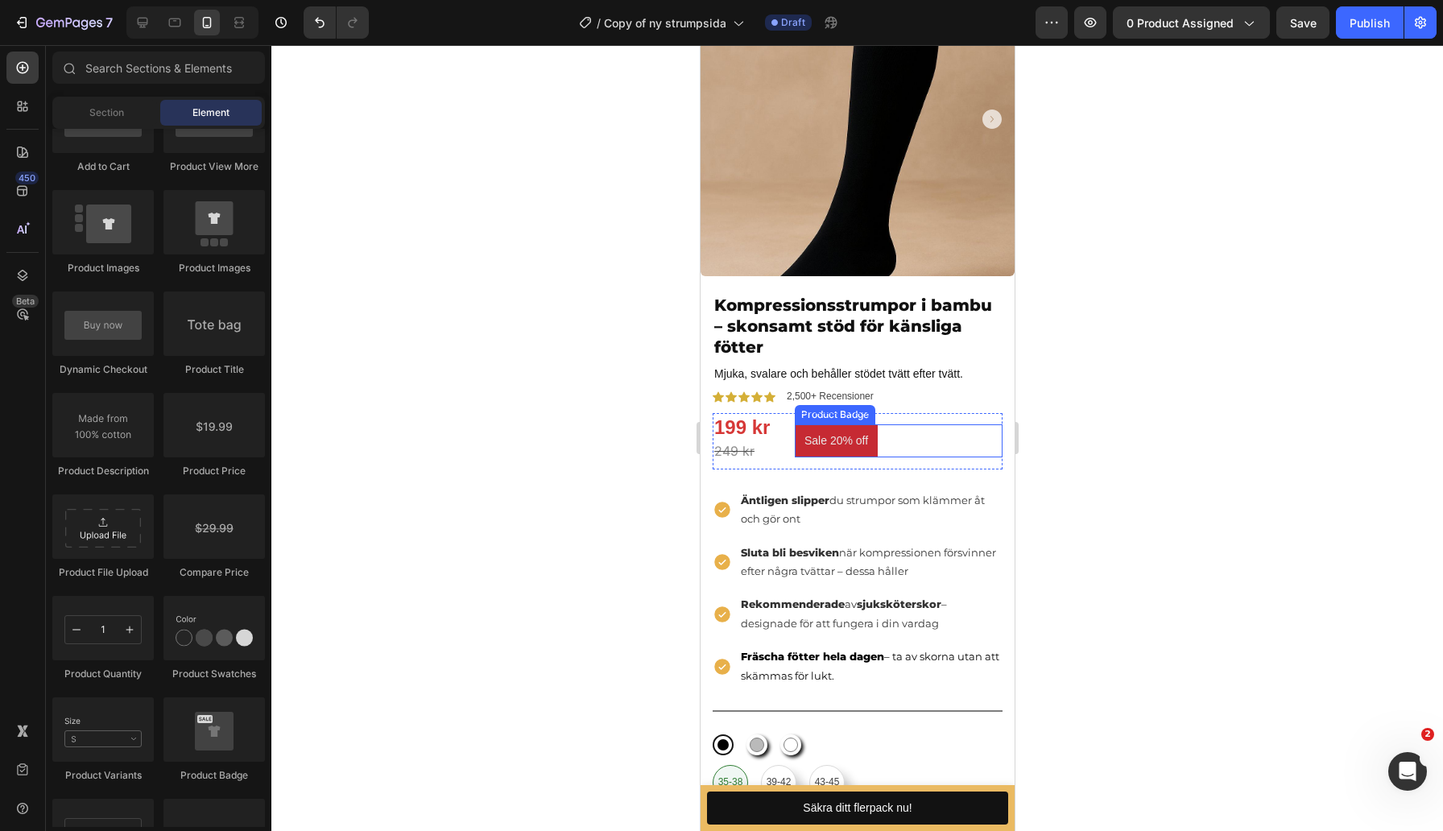
click at [802, 445] on pre "Sale 20% off" at bounding box center [835, 440] width 83 height 33
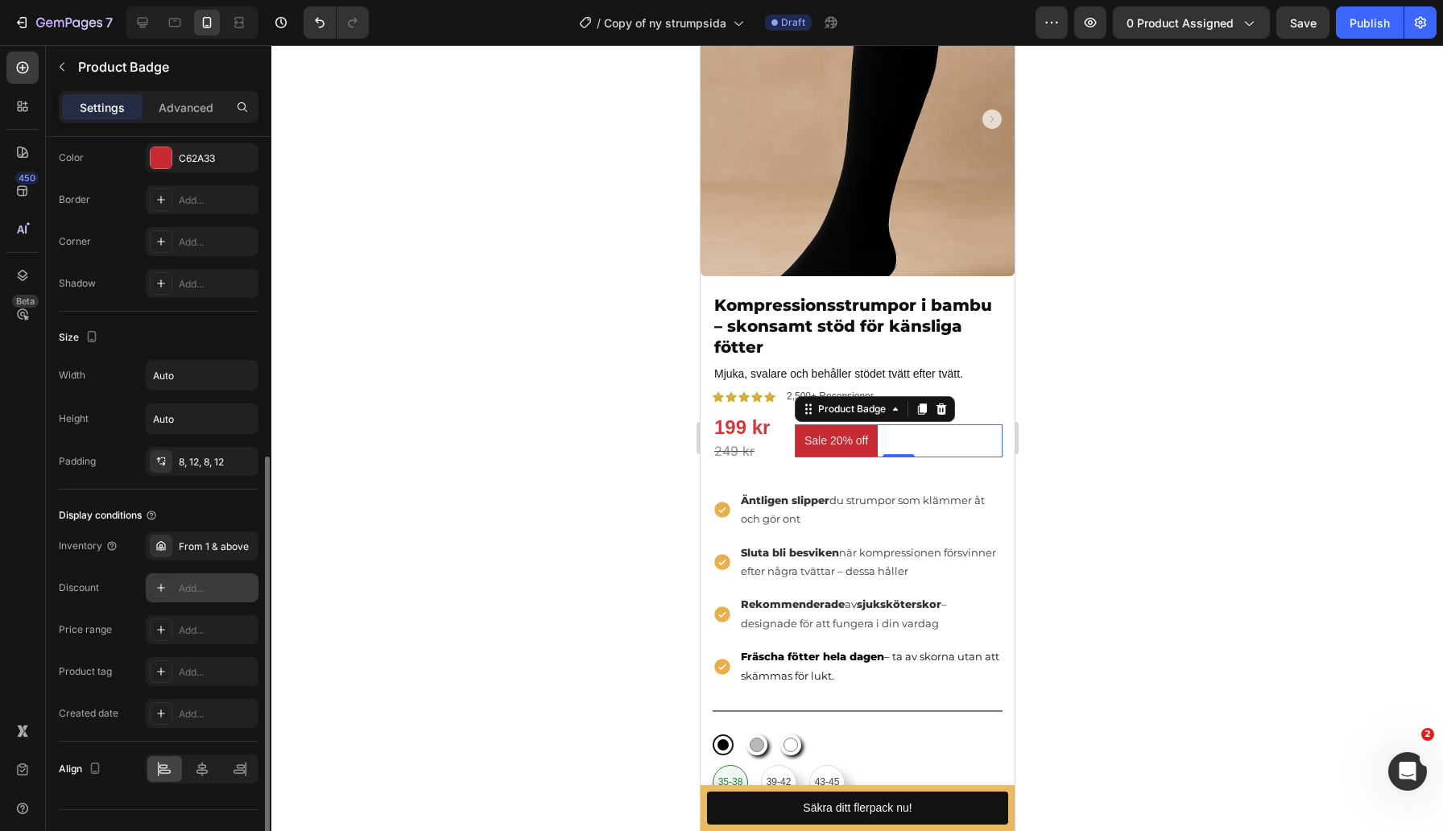
scroll to position [618, 0]
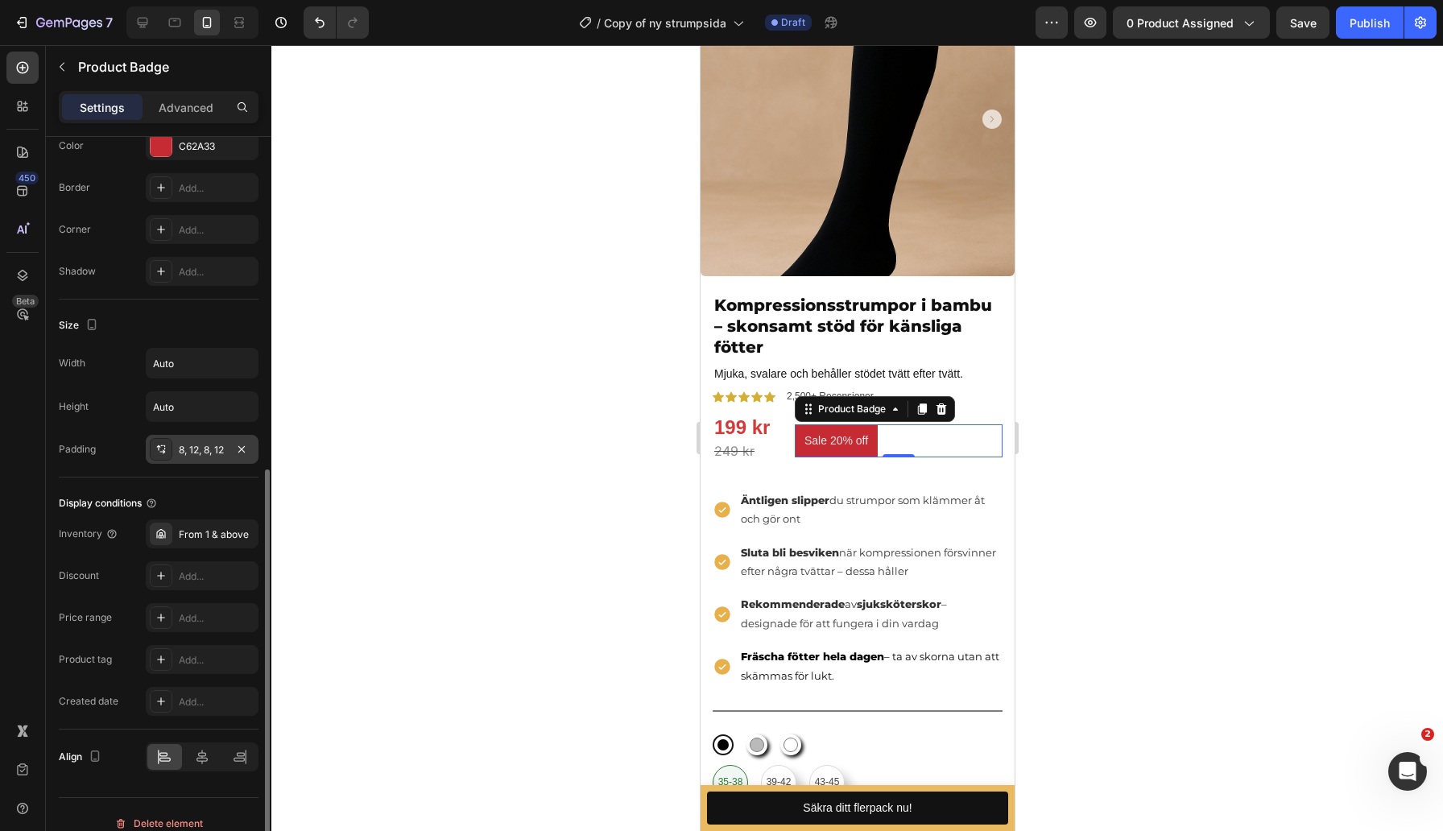
click at [183, 445] on div "8, 12, 8, 12" at bounding box center [202, 450] width 47 height 14
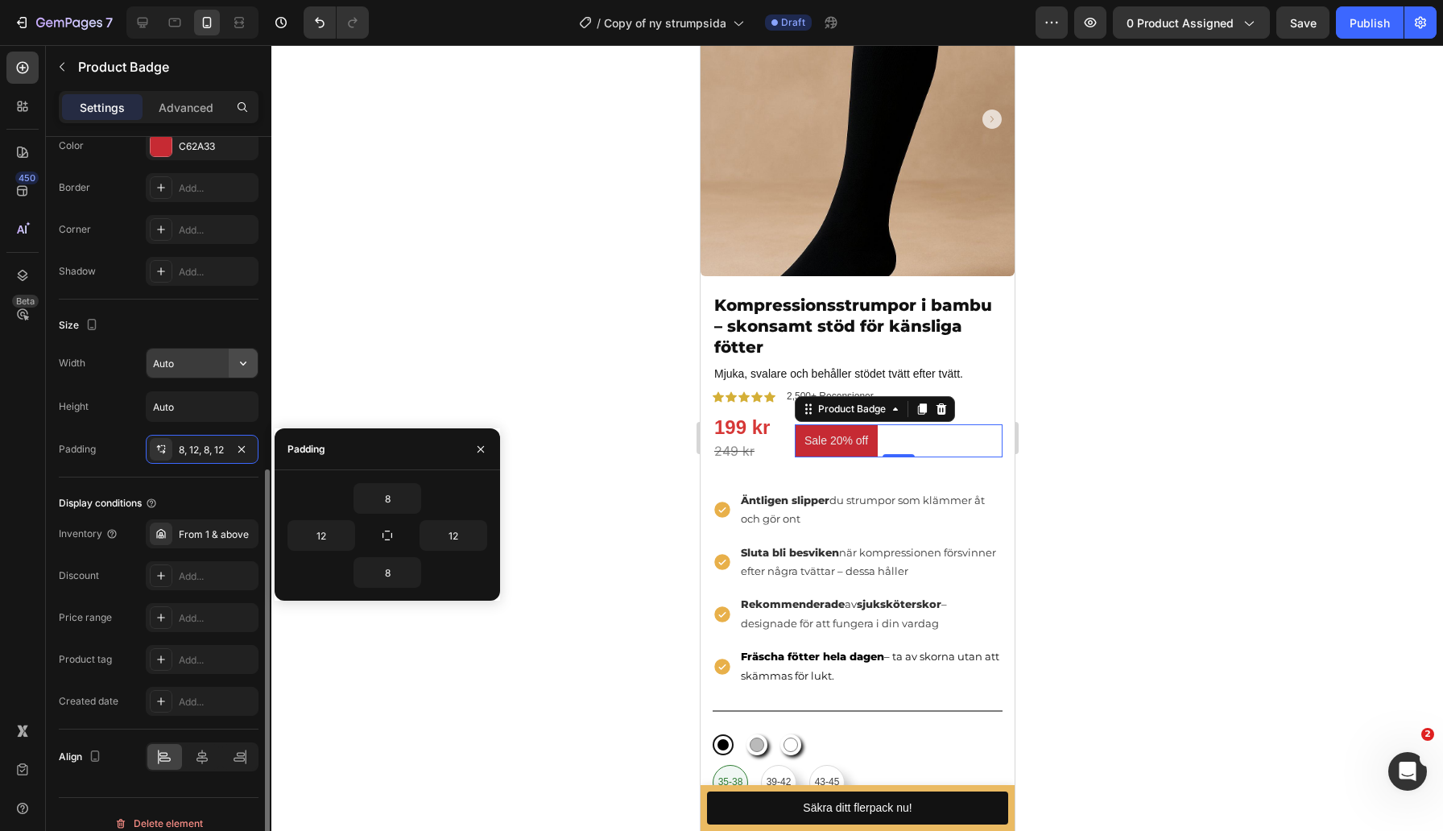
click at [237, 365] on icon "button" at bounding box center [243, 363] width 16 height 16
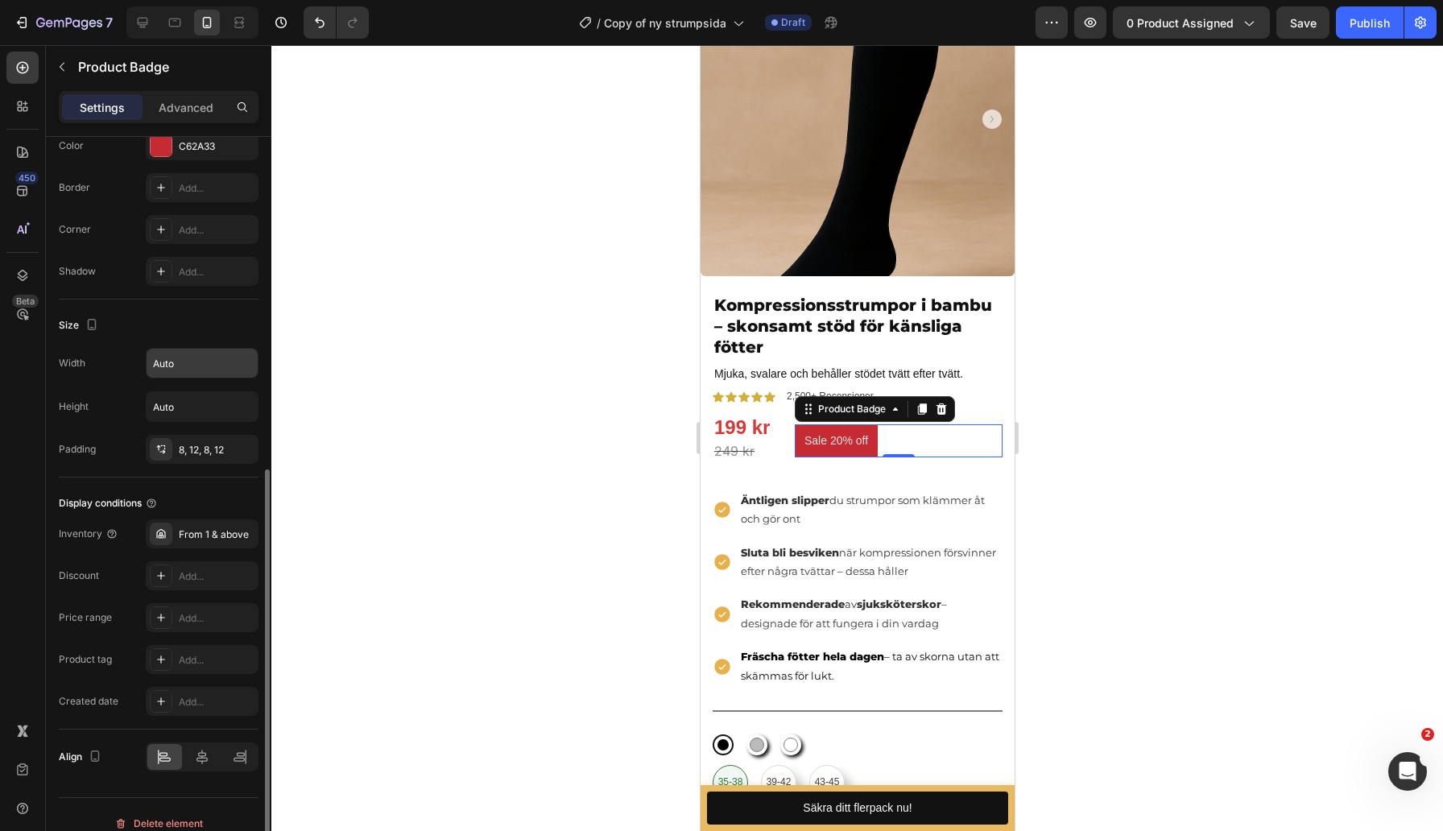
click at [215, 330] on div "Size" at bounding box center [159, 325] width 200 height 26
click at [217, 408] on input "Auto" at bounding box center [202, 406] width 111 height 29
click at [167, 303] on div "Size Width Auto Height Auto Padding 8, 12, 8, 12" at bounding box center [159, 388] width 200 height 178
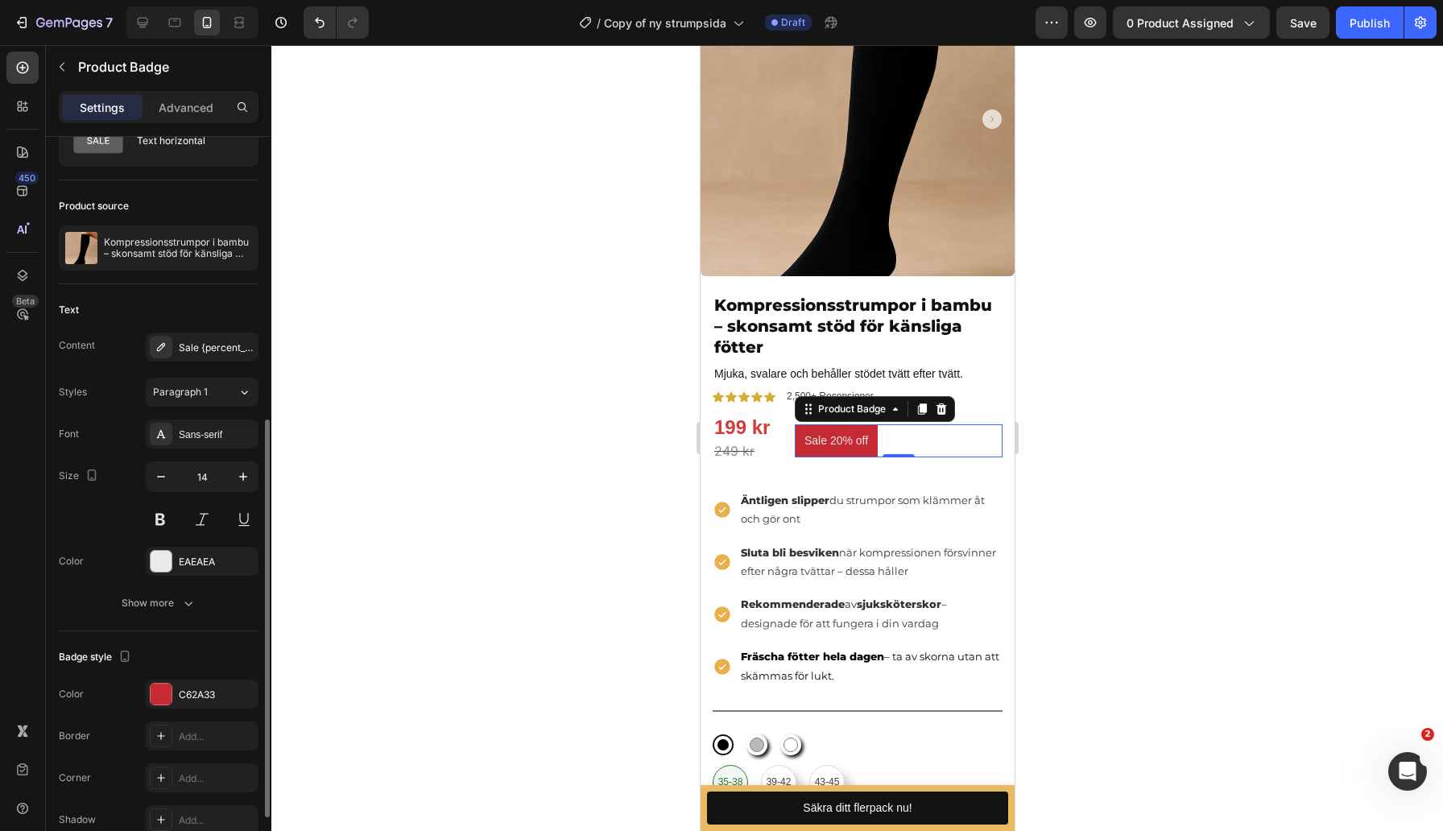
scroll to position [0, 0]
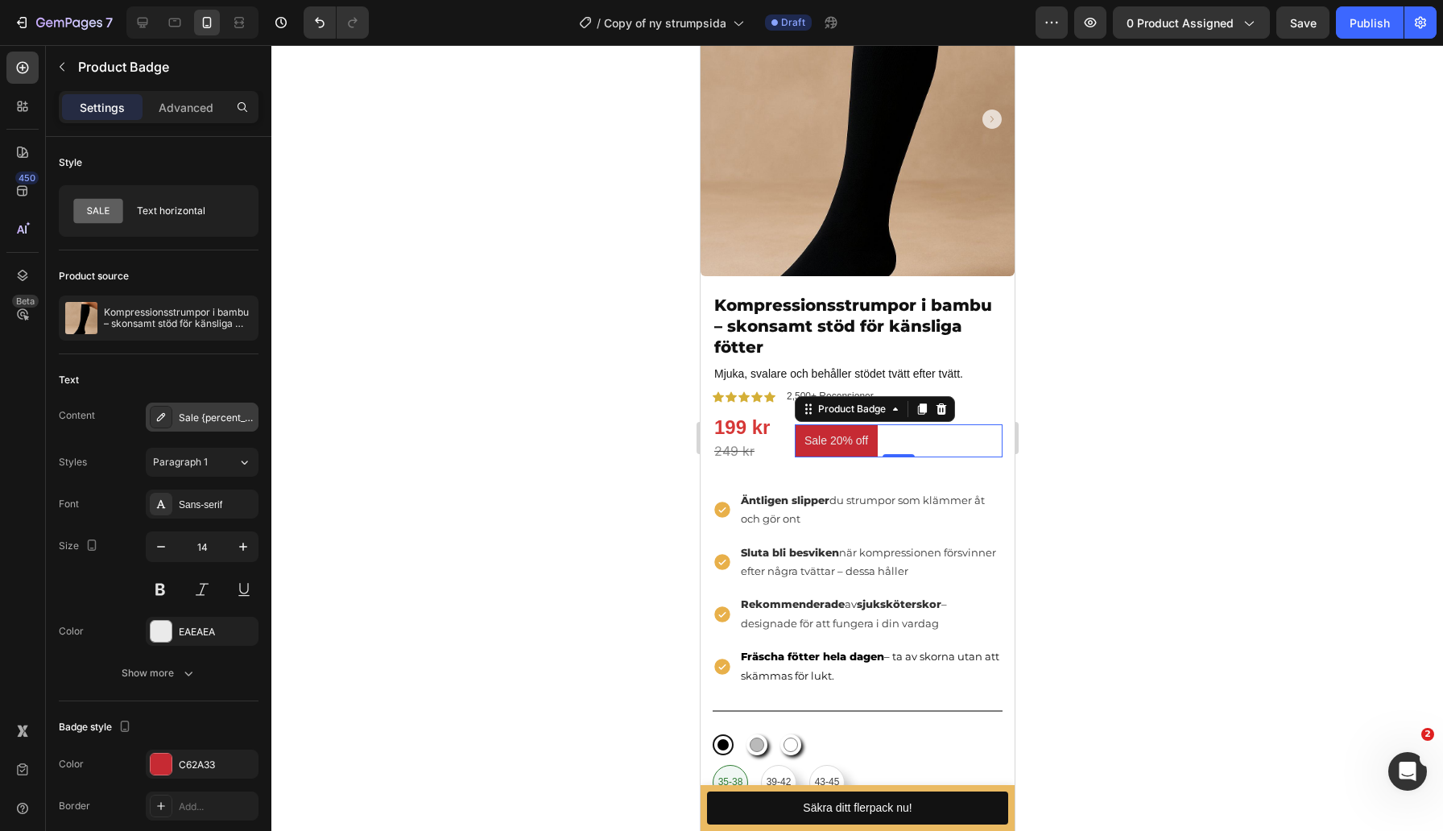
click at [184, 418] on div "Sale {percent_discount} off" at bounding box center [217, 418] width 76 height 14
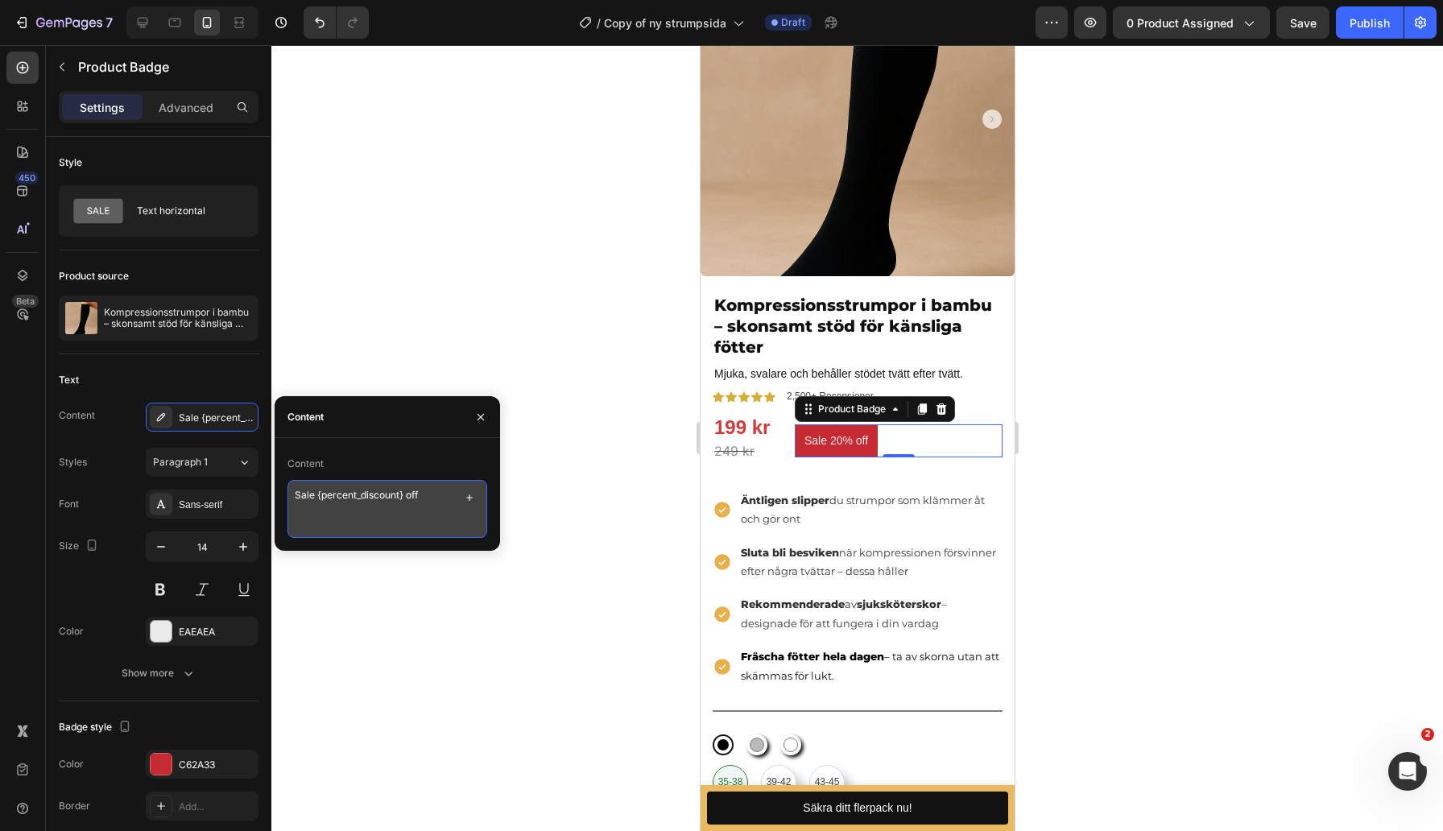
click at [369, 496] on textarea "Sale {percent_discount} off" at bounding box center [387, 509] width 200 height 58
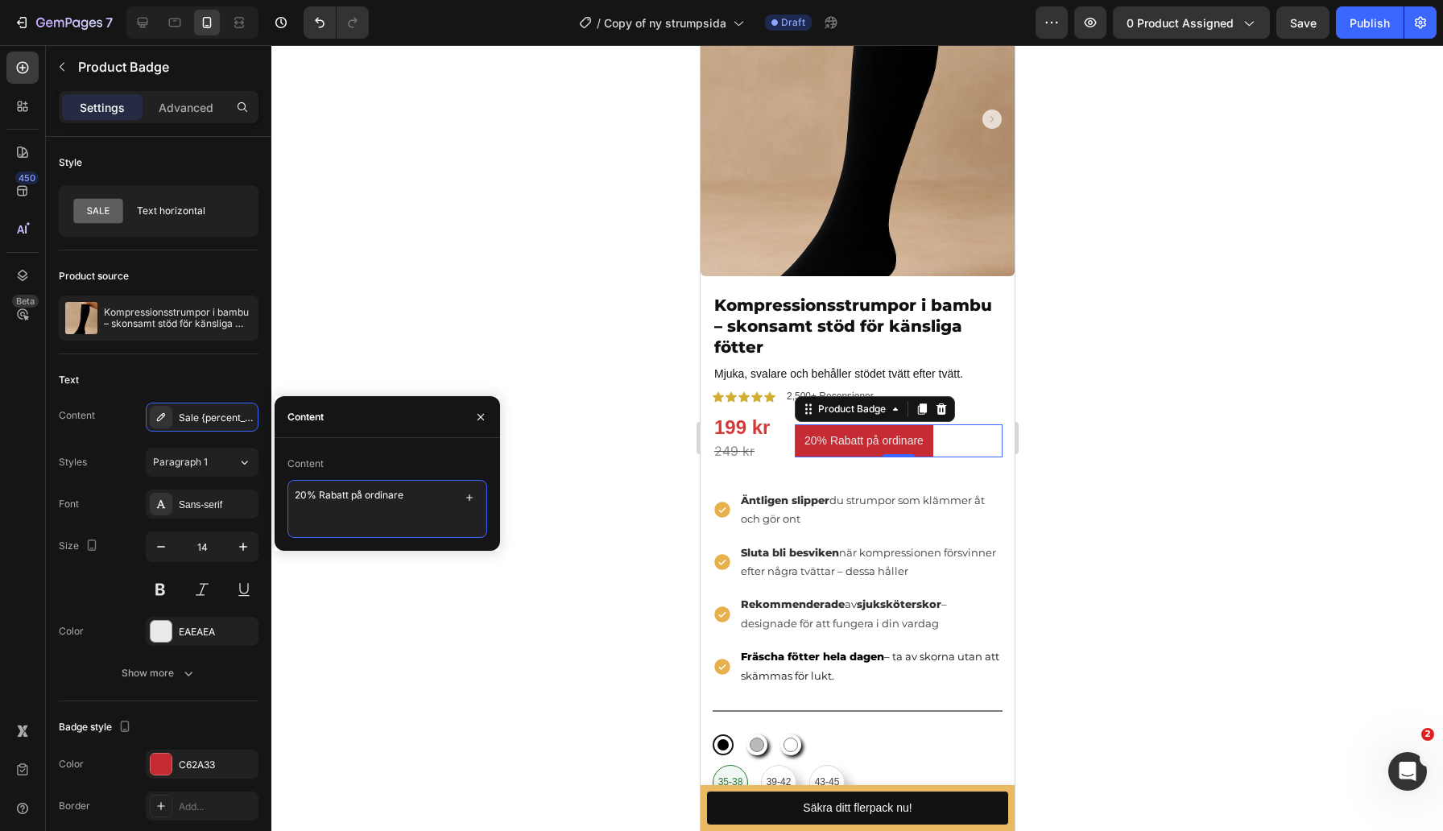
drag, startPoint x: 409, startPoint y: 501, endPoint x: 353, endPoint y: 501, distance: 56.3
click at [353, 501] on textarea "20% Rabatt på ordinare" at bounding box center [387, 509] width 200 height 58
type textarea "20% Rabatt just nu!"
click at [114, 577] on div "Size 14" at bounding box center [159, 567] width 200 height 72
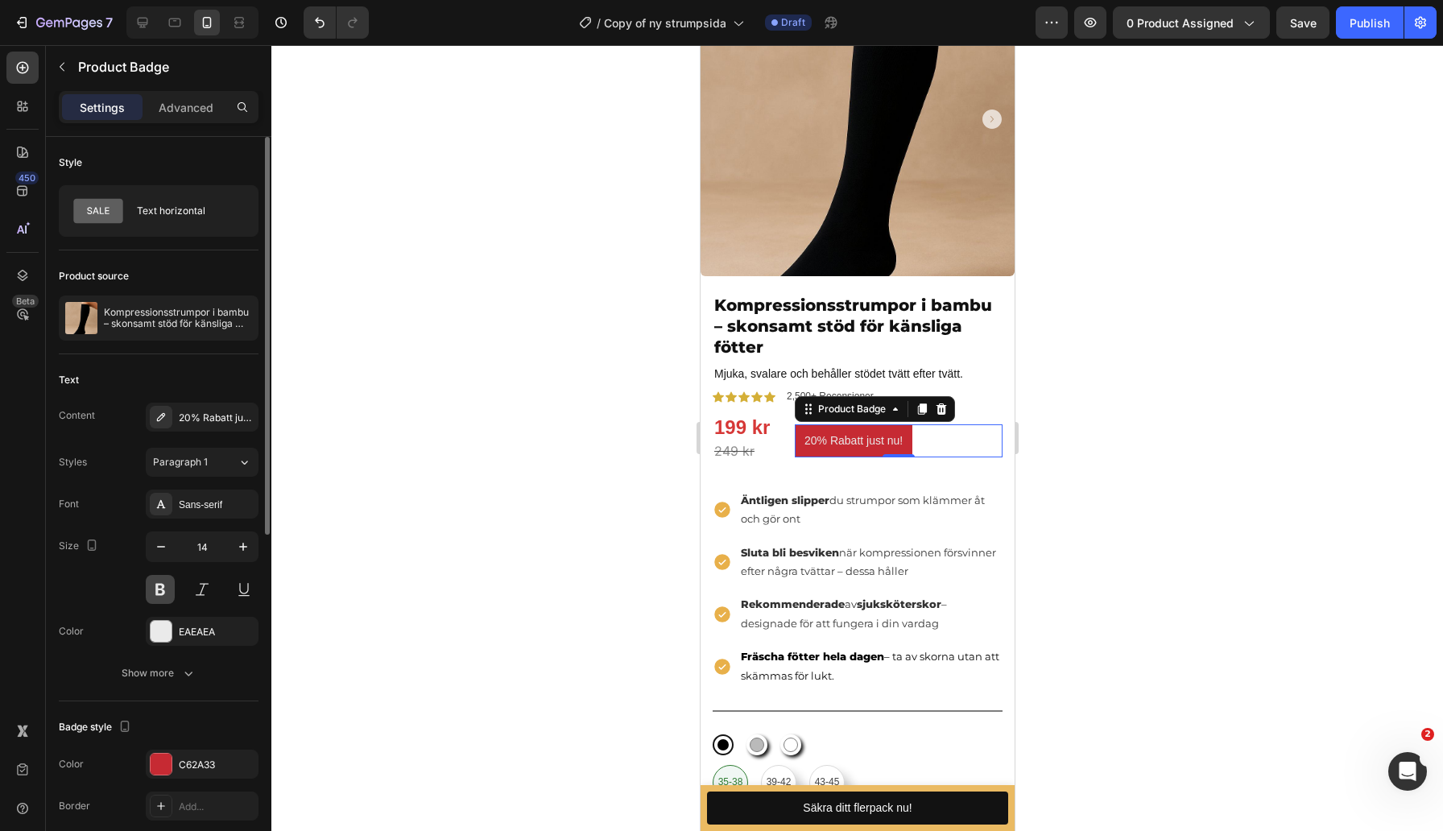
click at [167, 586] on button at bounding box center [160, 589] width 29 height 29
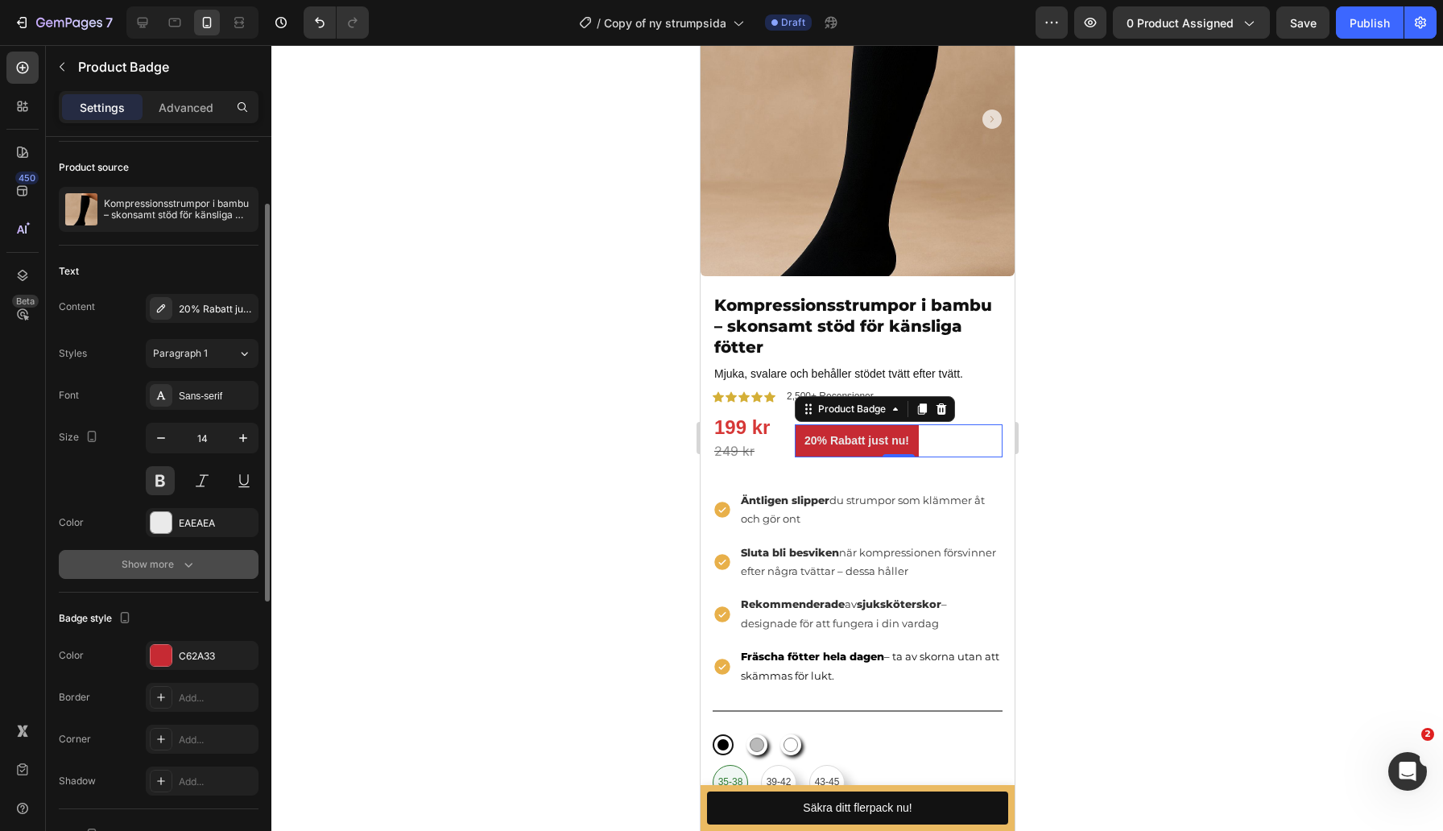
scroll to position [114, 0]
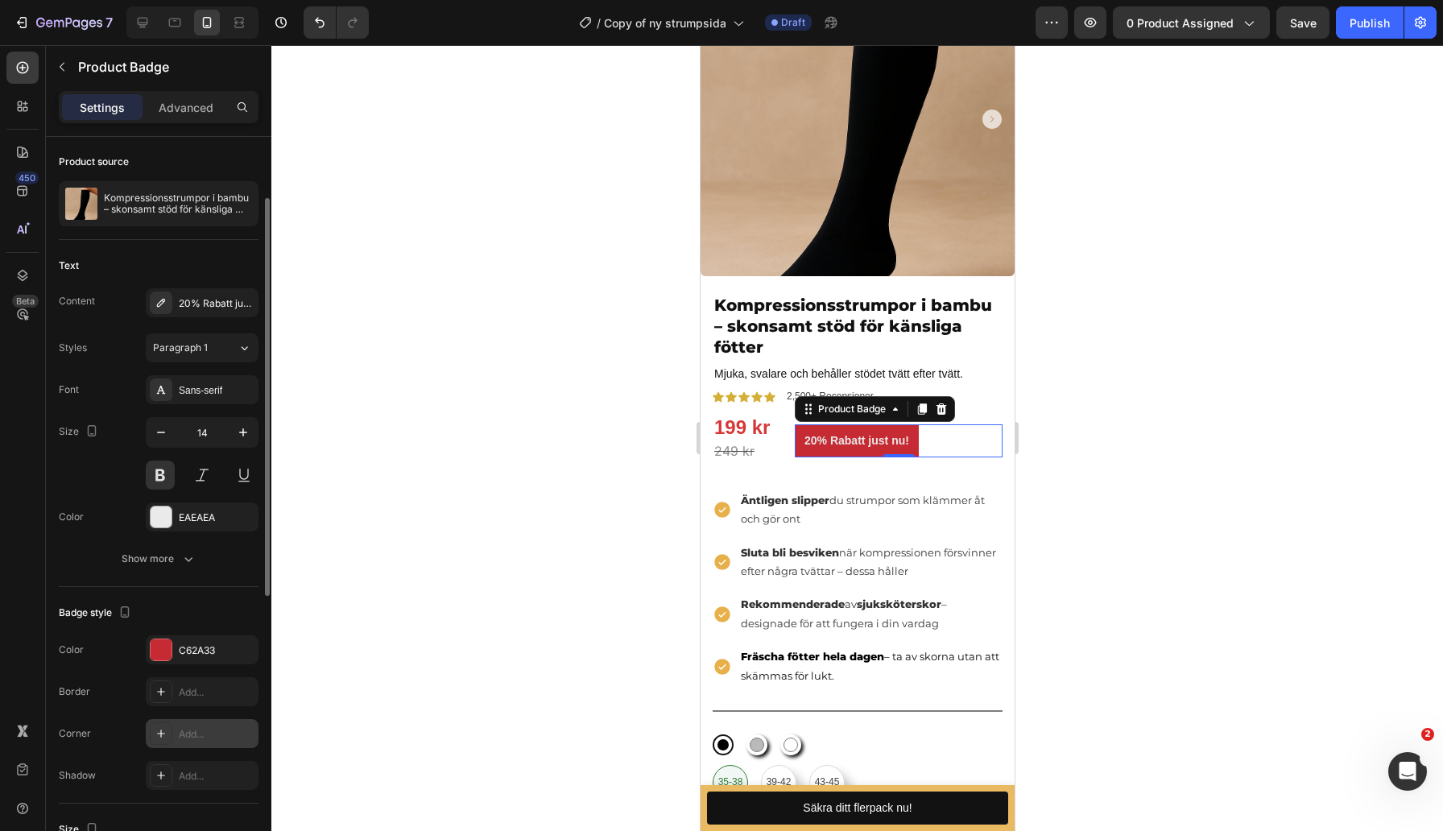
click at [178, 724] on div "Add..." at bounding box center [202, 733] width 113 height 29
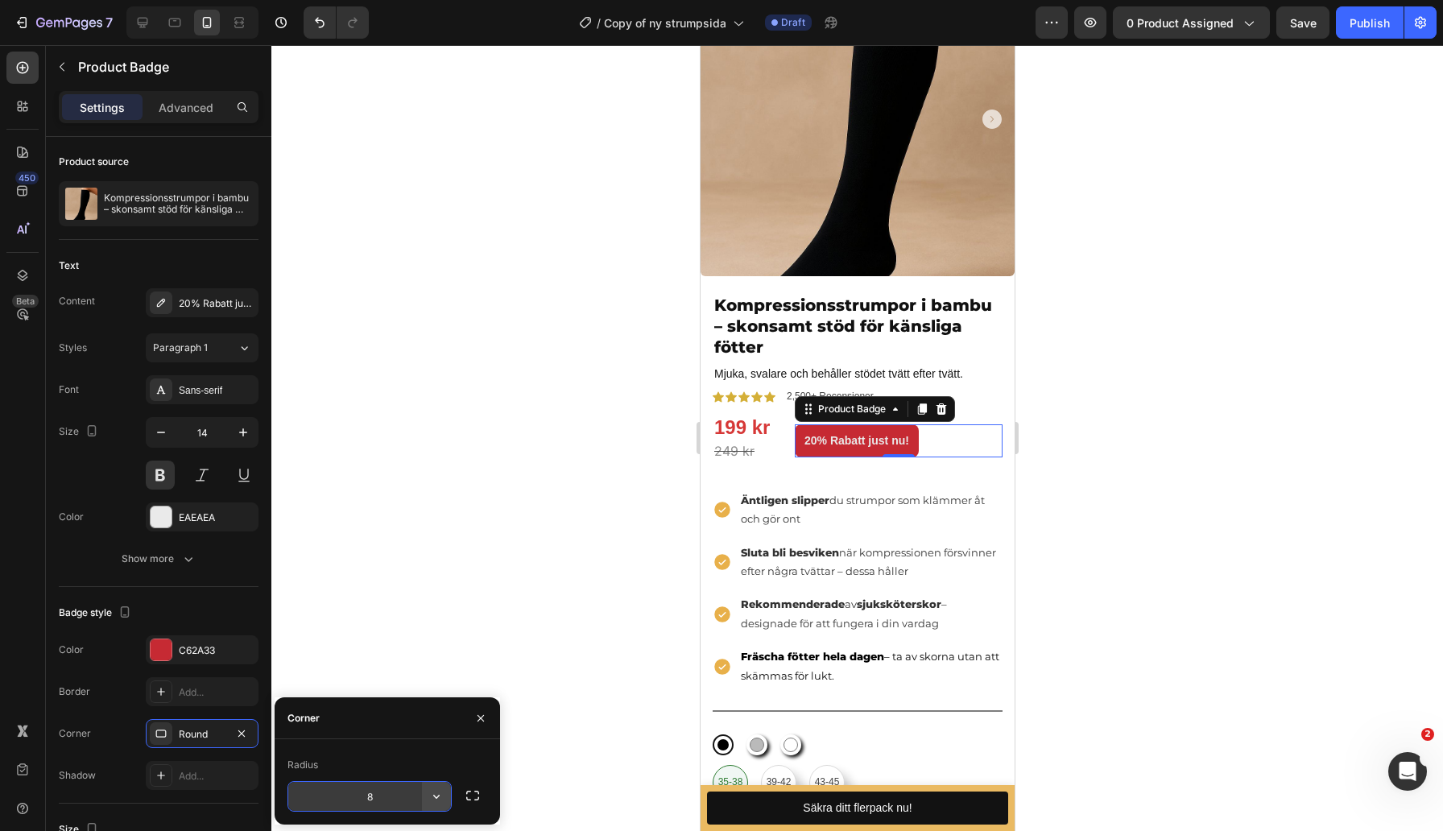
click at [430, 803] on icon "button" at bounding box center [436, 796] width 16 height 16
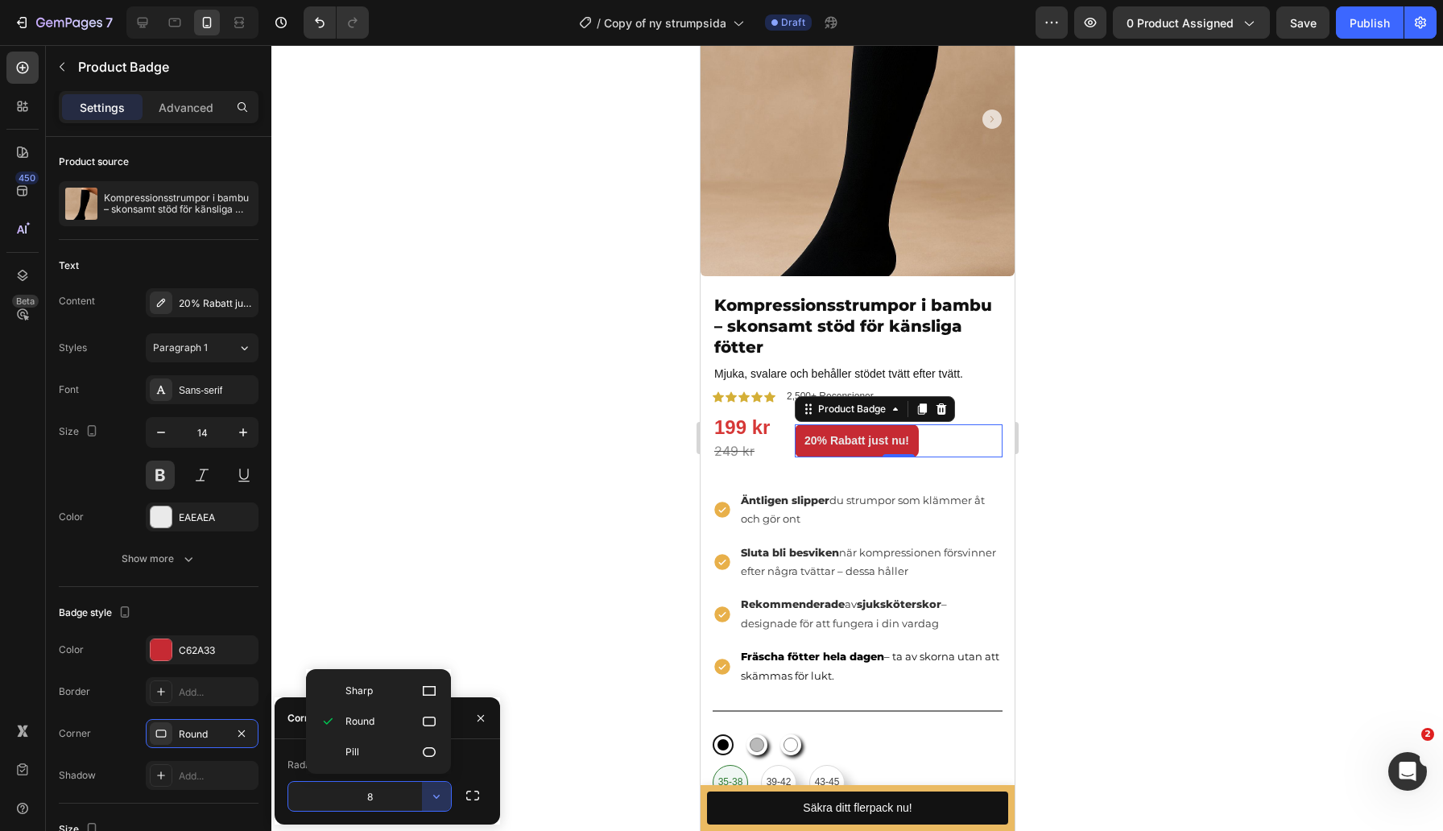
click at [395, 751] on p "Pill" at bounding box center [391, 752] width 92 height 16
type input "9999"
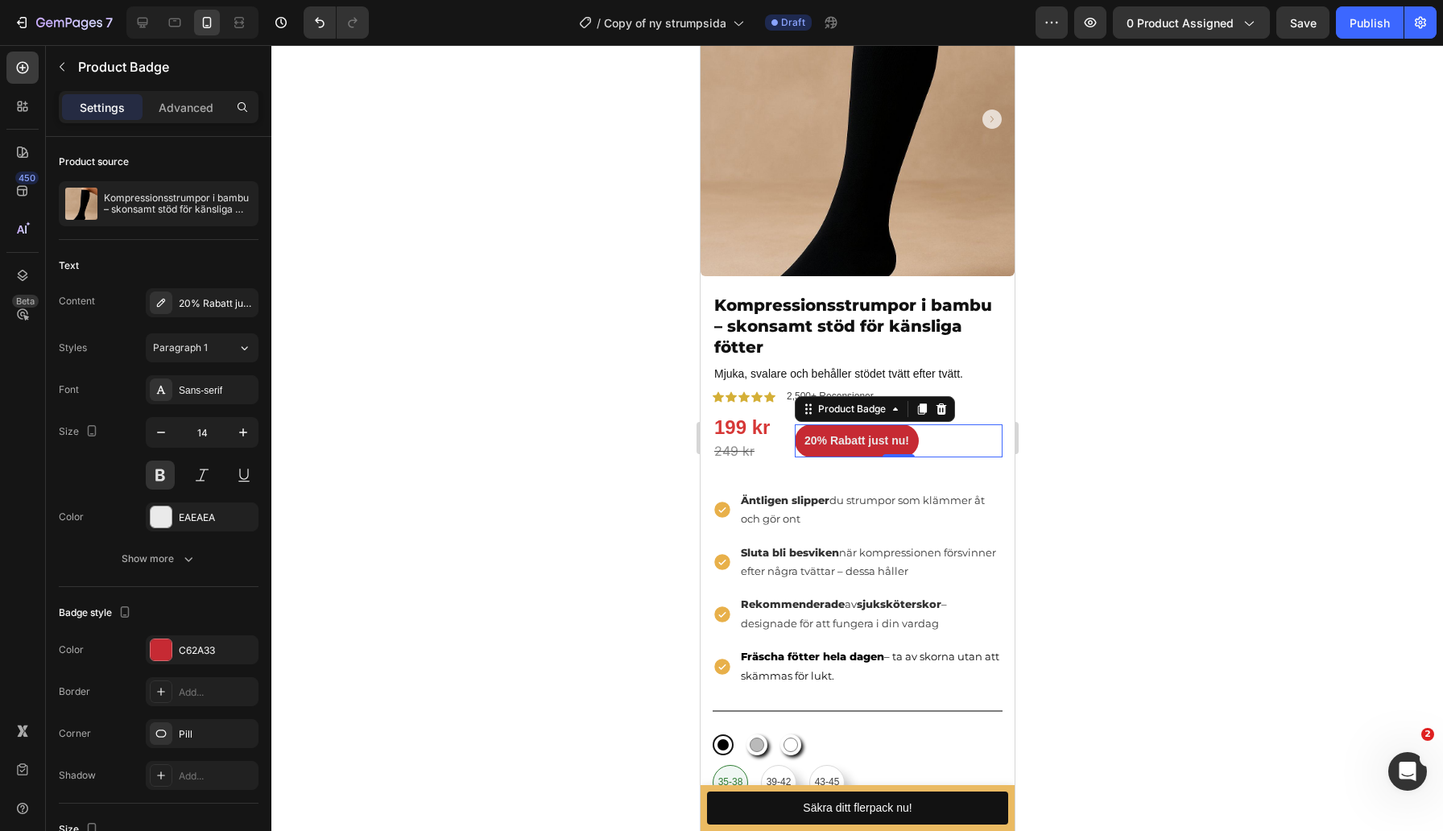
click at [479, 588] on div at bounding box center [856, 438] width 1171 height 786
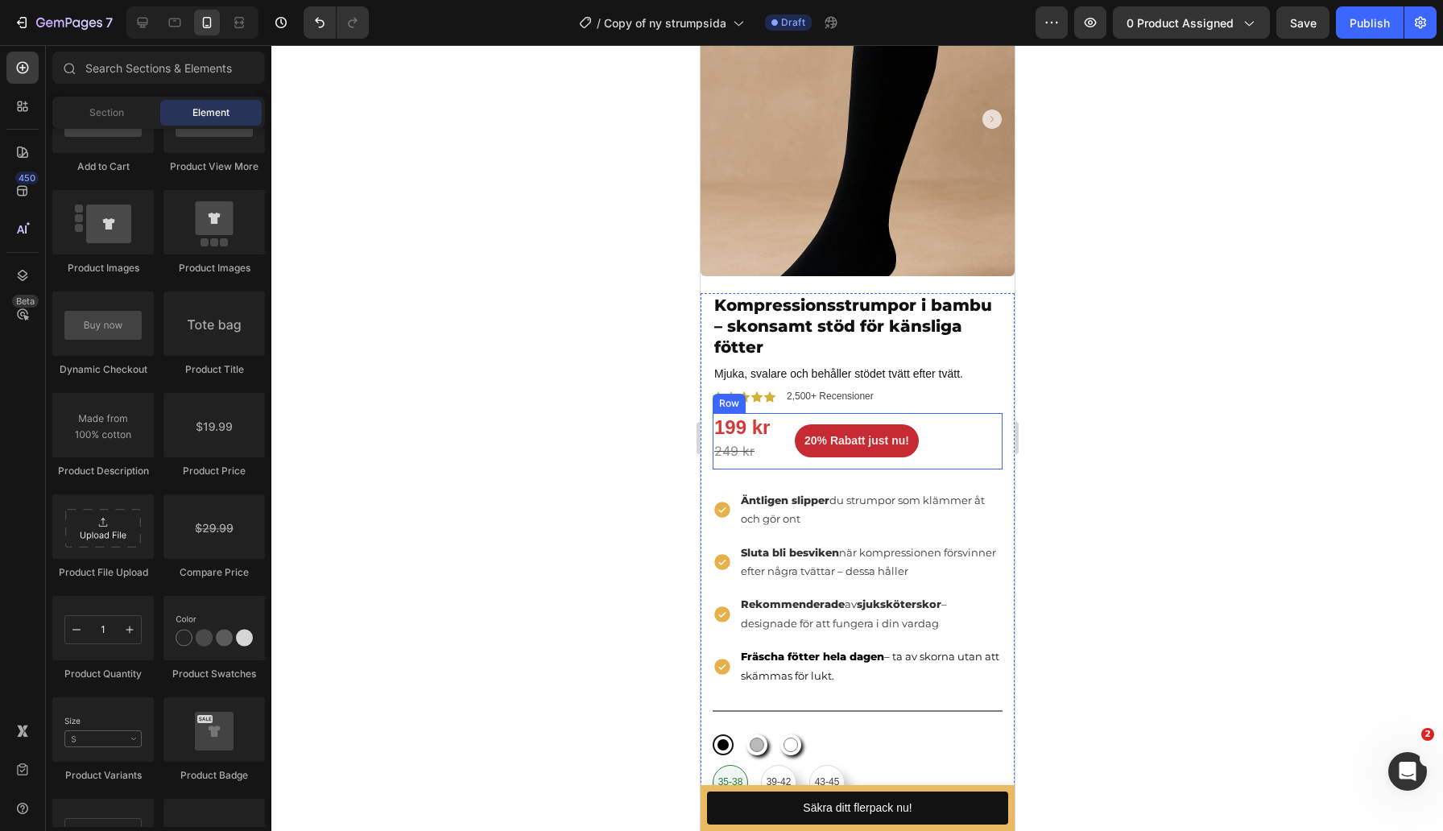
click at [784, 452] on div "199 kr Product Price Product Price 249 kr Product Price Product Price Row 20% R…" at bounding box center [857, 441] width 290 height 56
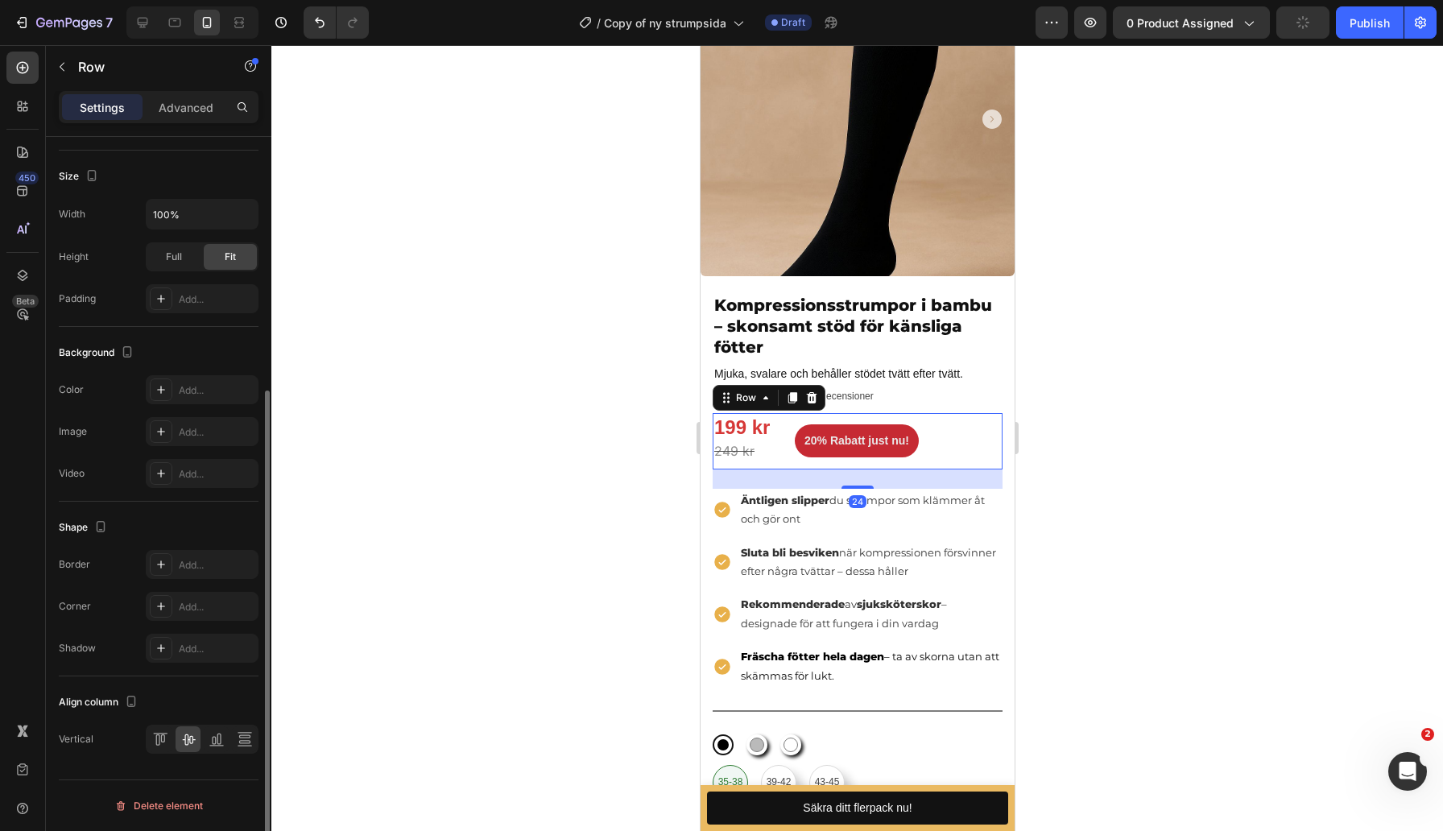
scroll to position [0, 0]
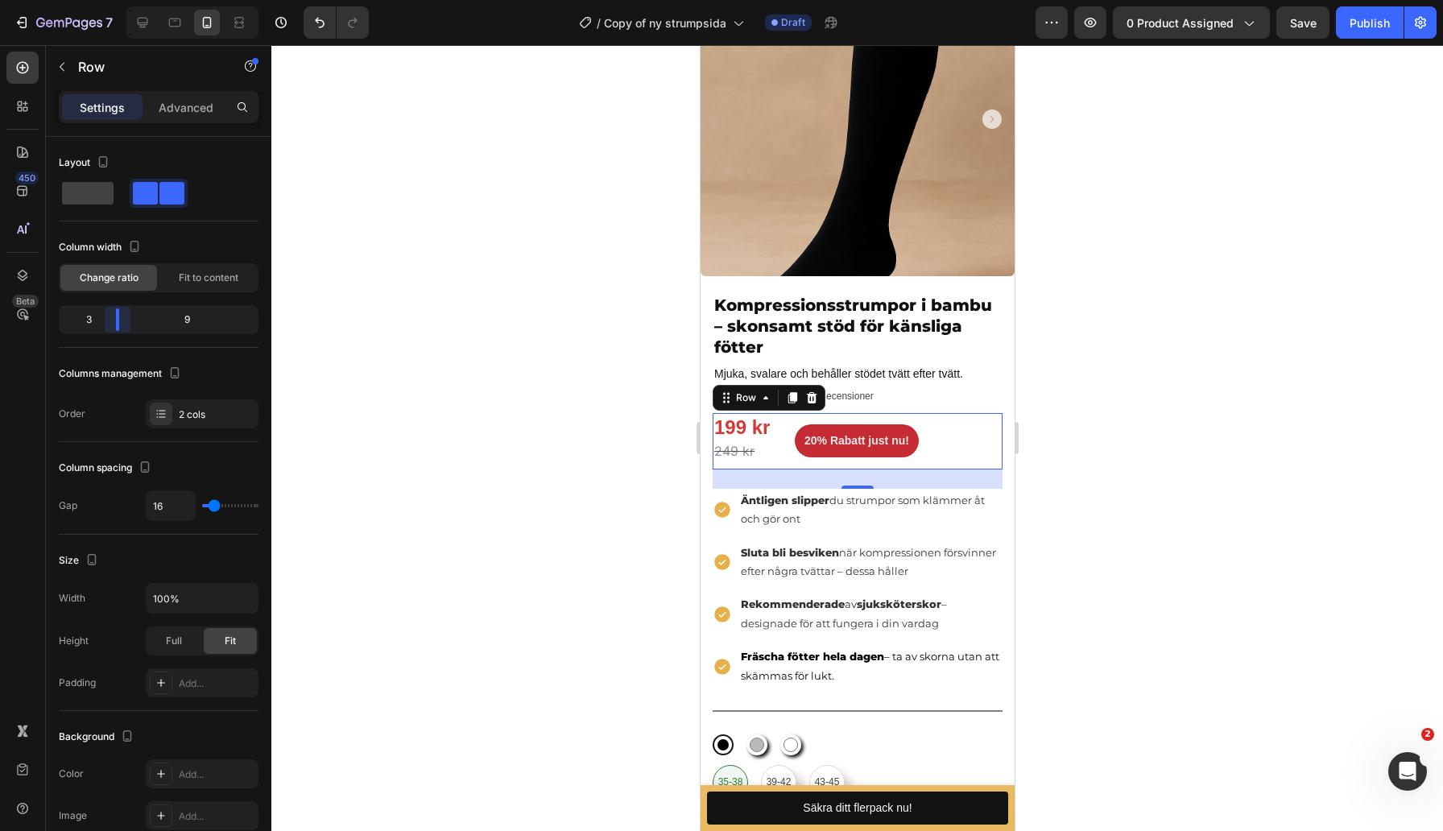
click at [111, 0] on body "7 Version history / Copy of ny strumpsida Draft Preview 0 product assigned Save…" at bounding box center [721, 0] width 1443 height 0
type input "5"
type input "4"
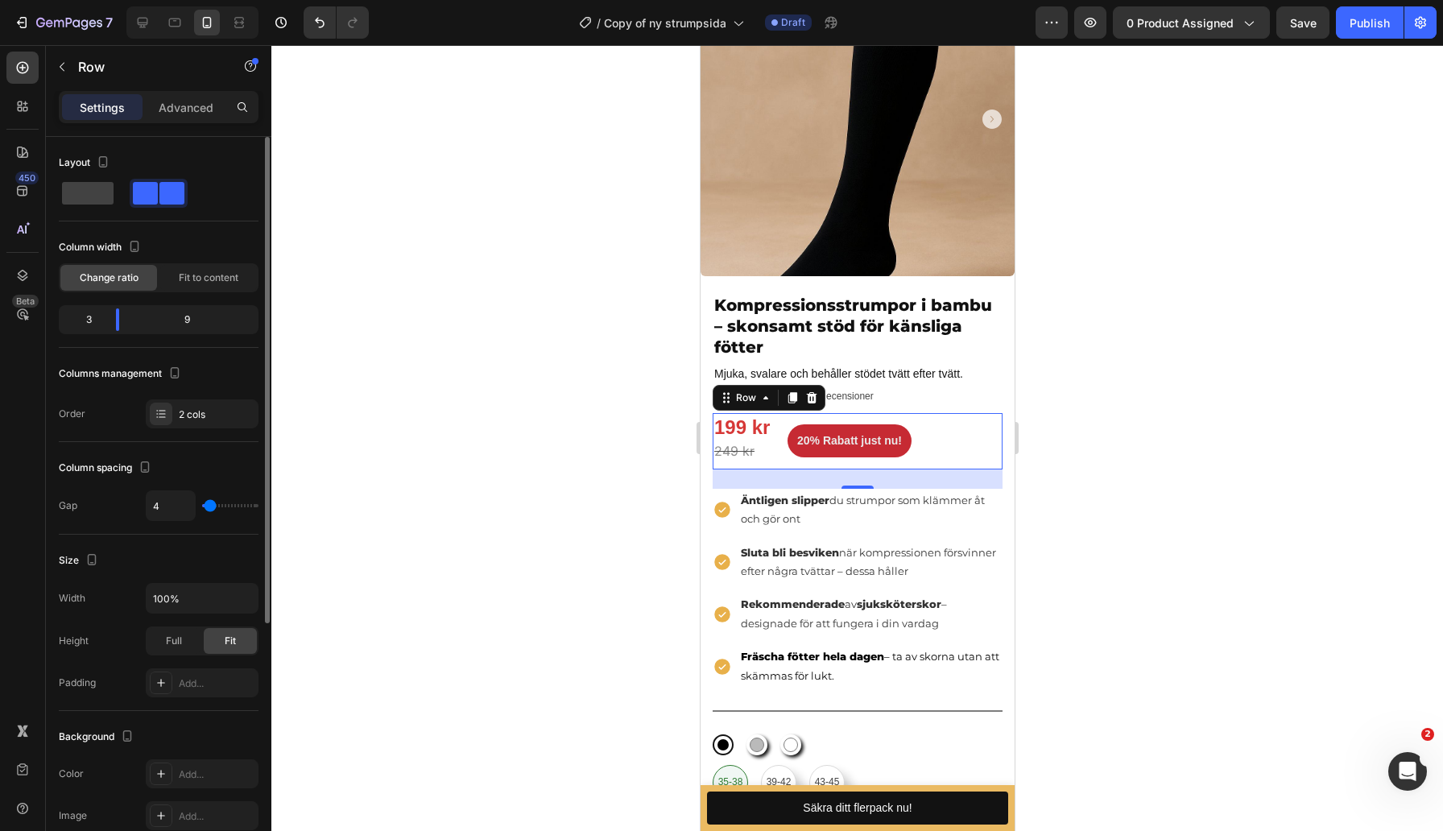
type input "3"
type input "0"
click at [204, 504] on input "range" at bounding box center [230, 505] width 56 height 3
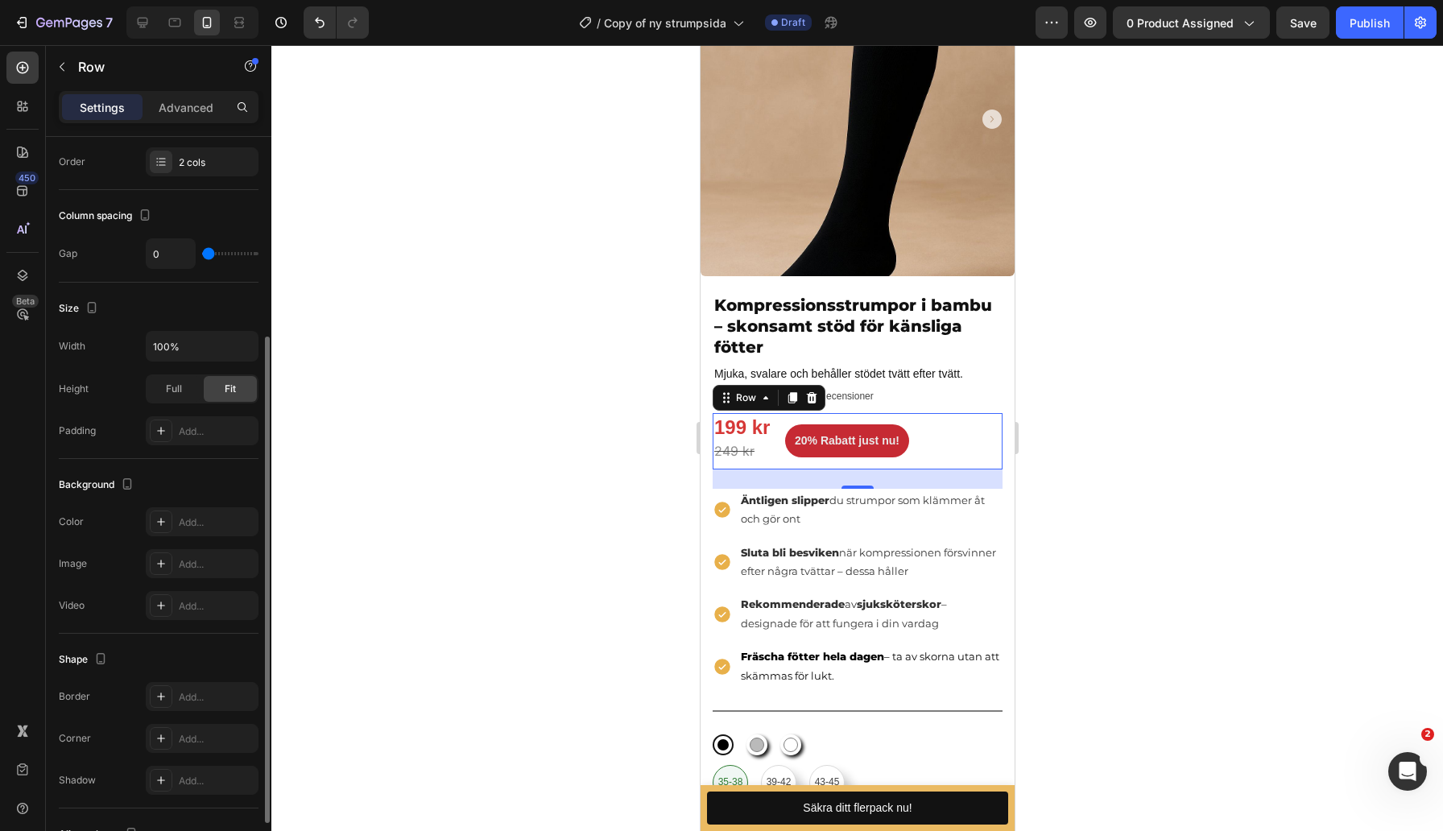
scroll to position [296, 0]
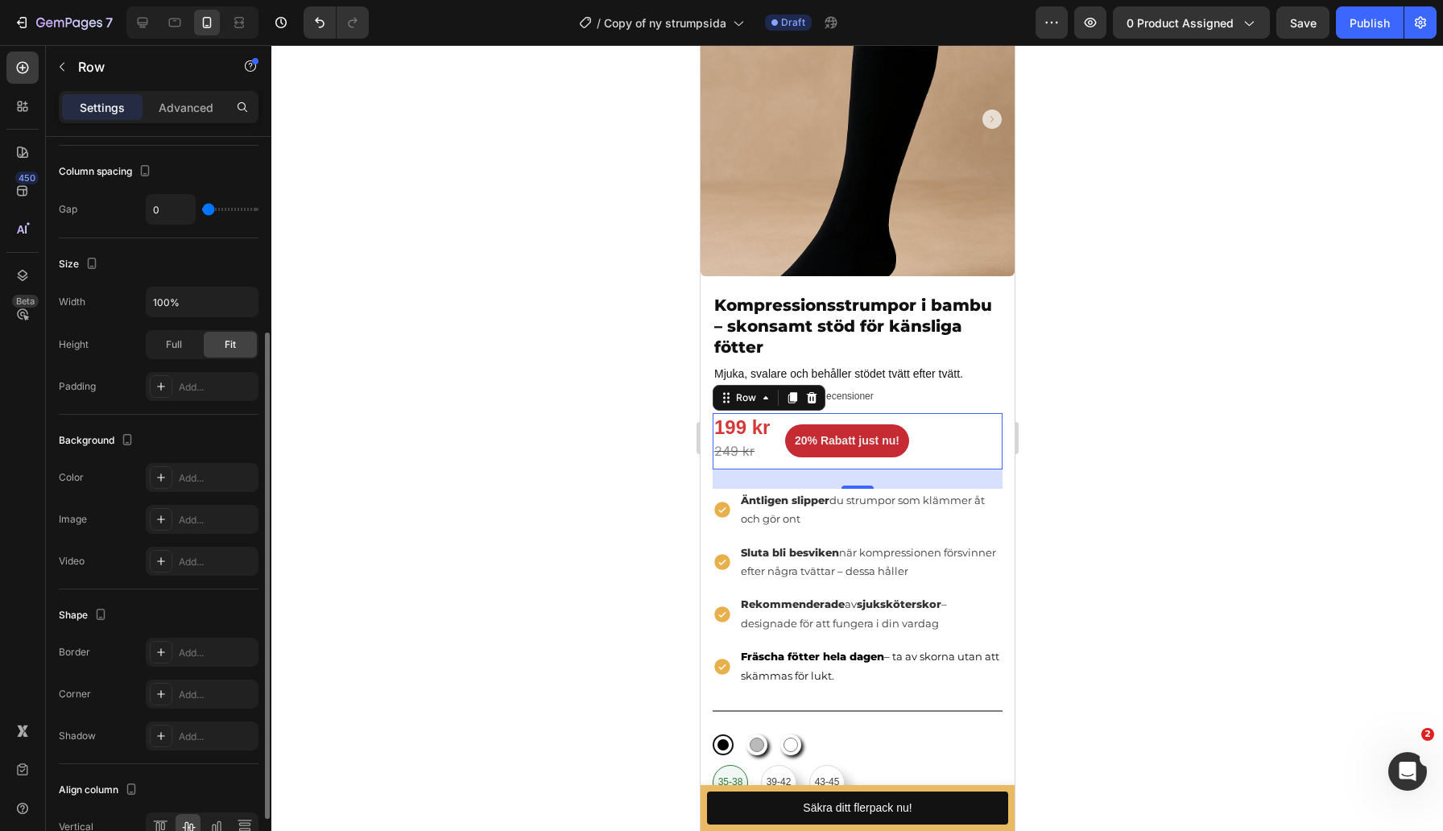
click at [1240, 428] on div at bounding box center [856, 438] width 1171 height 786
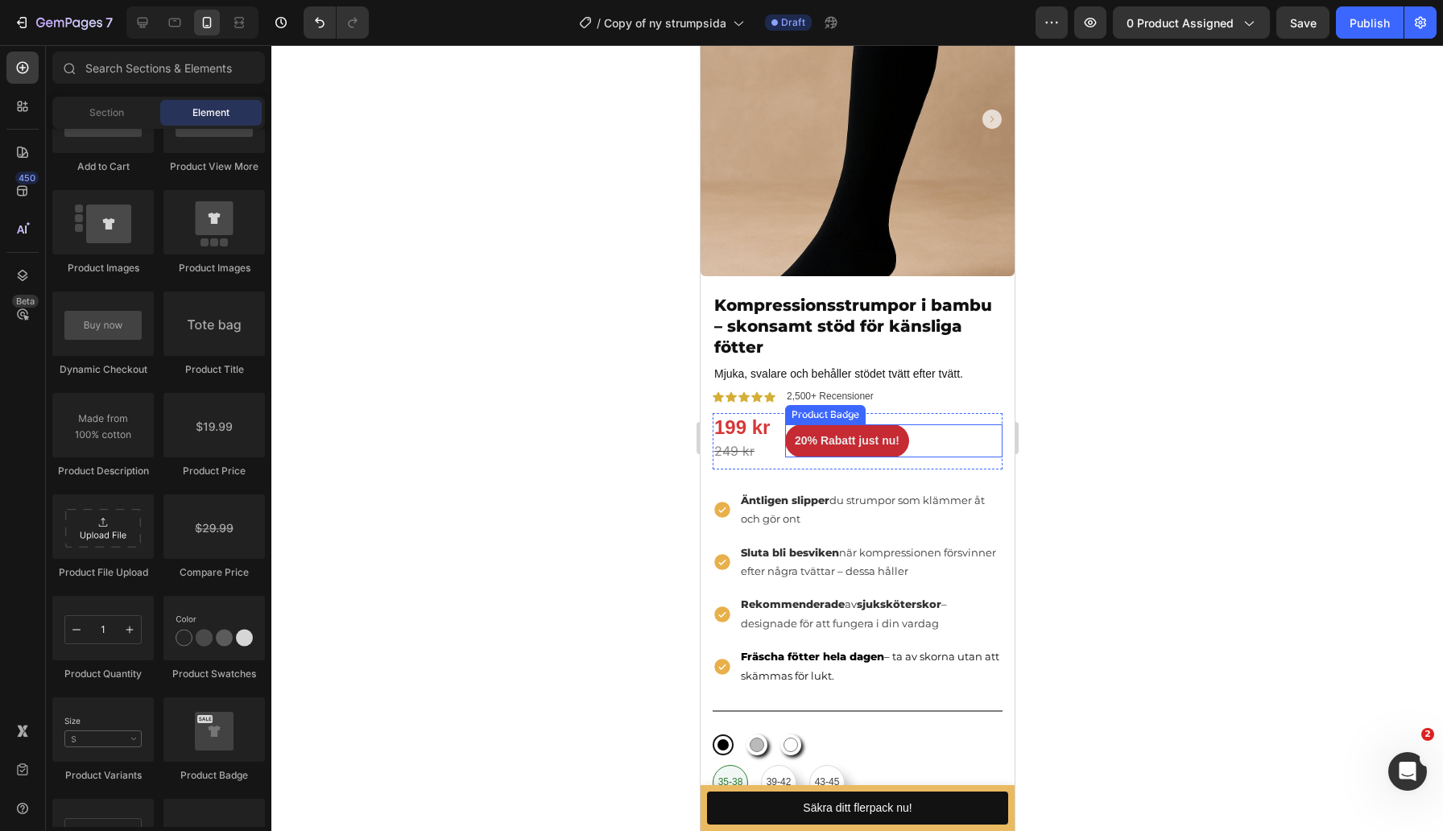
click at [803, 434] on pre "20% Rabatt just nu!" at bounding box center [846, 440] width 124 height 33
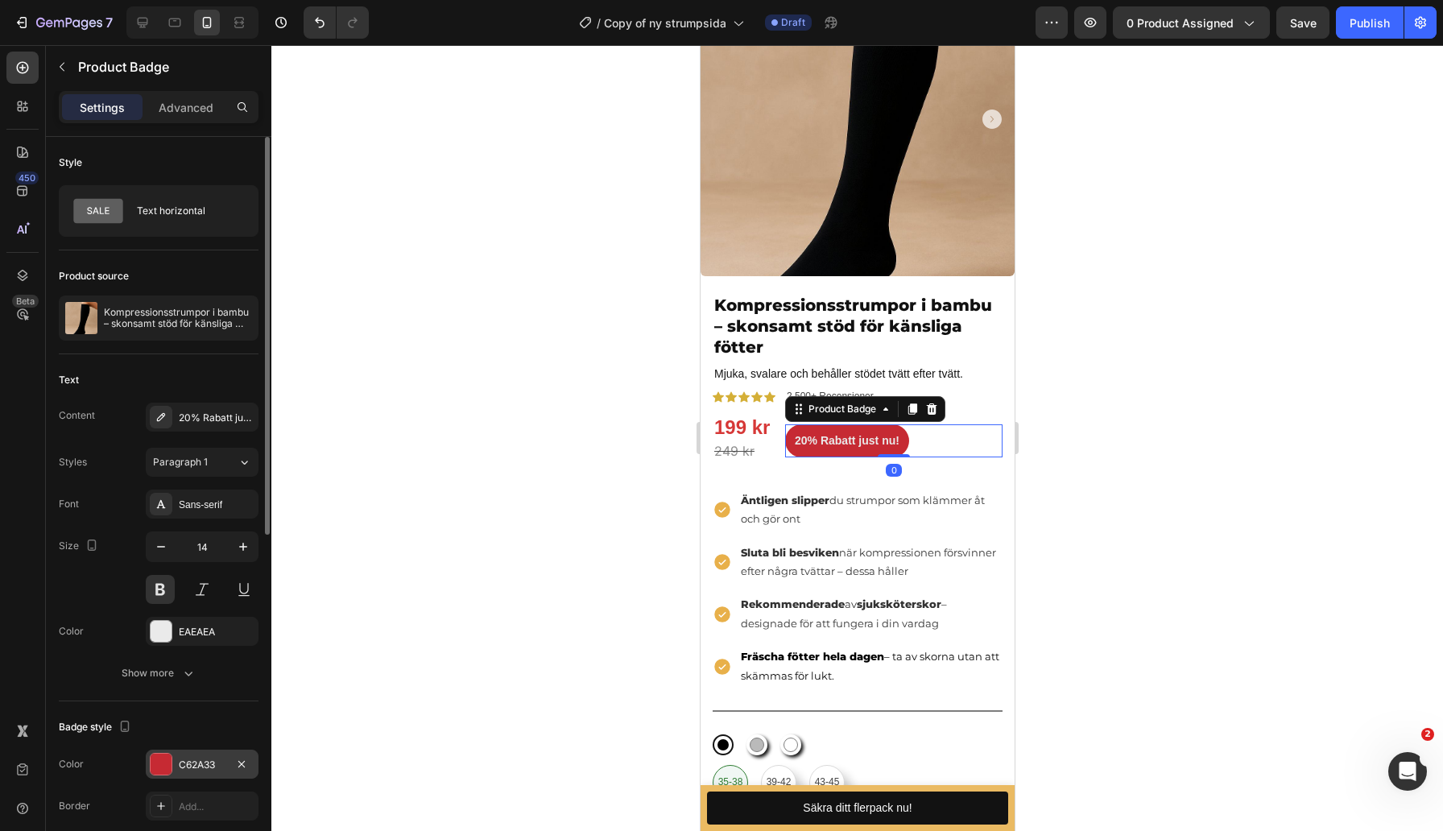
click at [193, 762] on div "C62A33" at bounding box center [202, 765] width 47 height 14
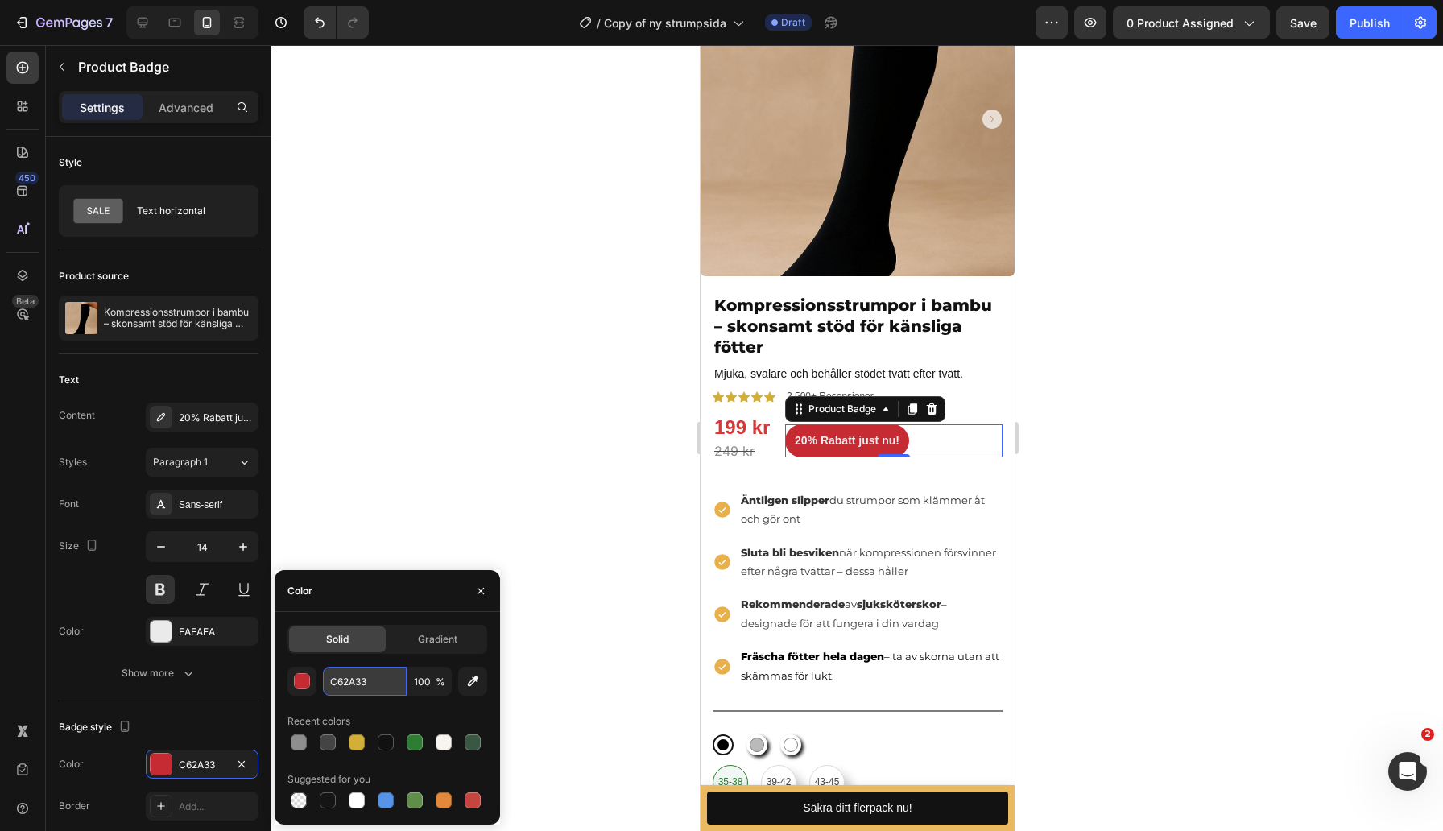
click at [345, 684] on input "C62A33" at bounding box center [365, 681] width 84 height 29
click at [384, 682] on input "C62A33" at bounding box center [365, 681] width 84 height 29
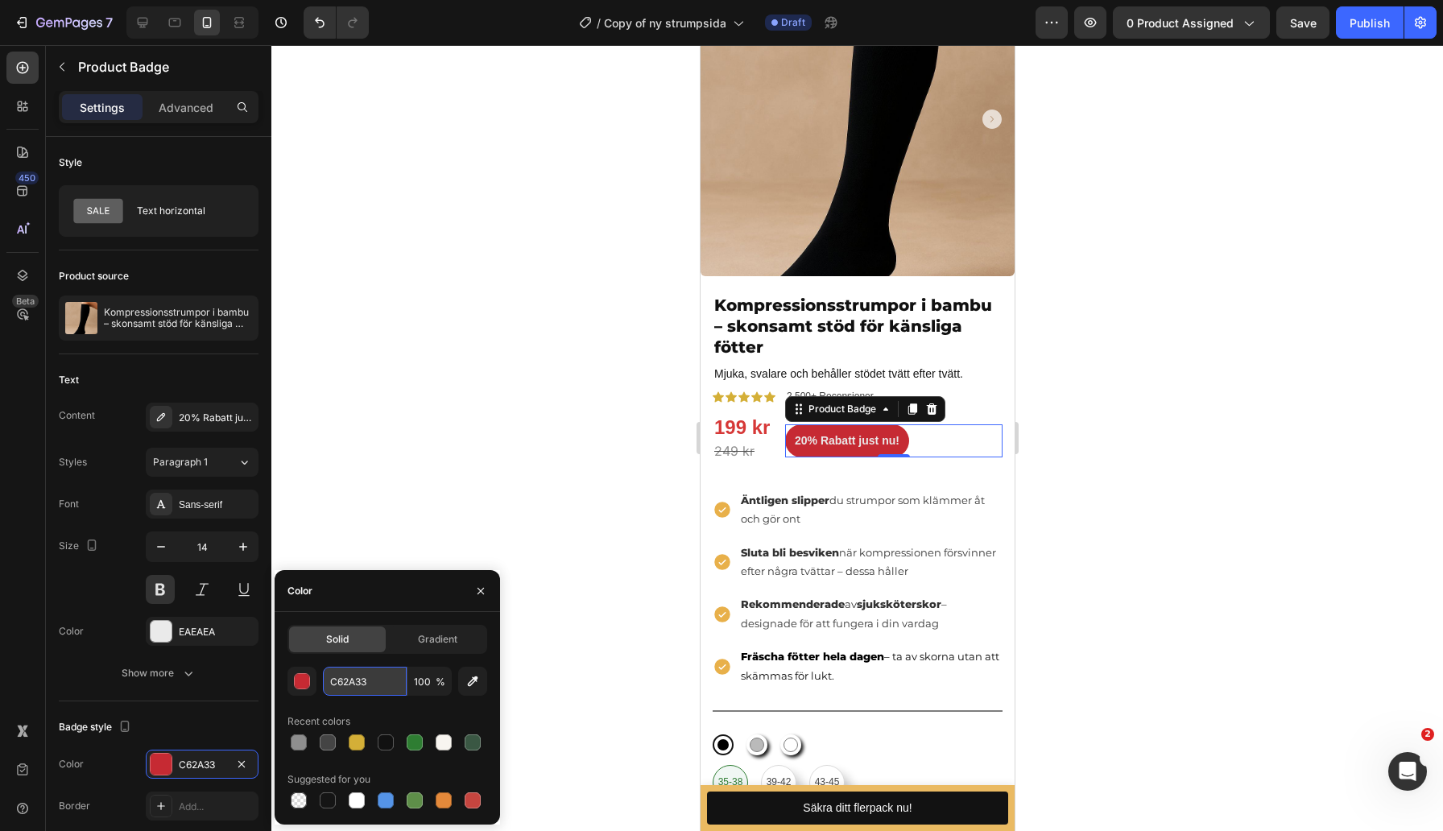
paste input "F57C00"
paste input "E53935"
type input "E53935"
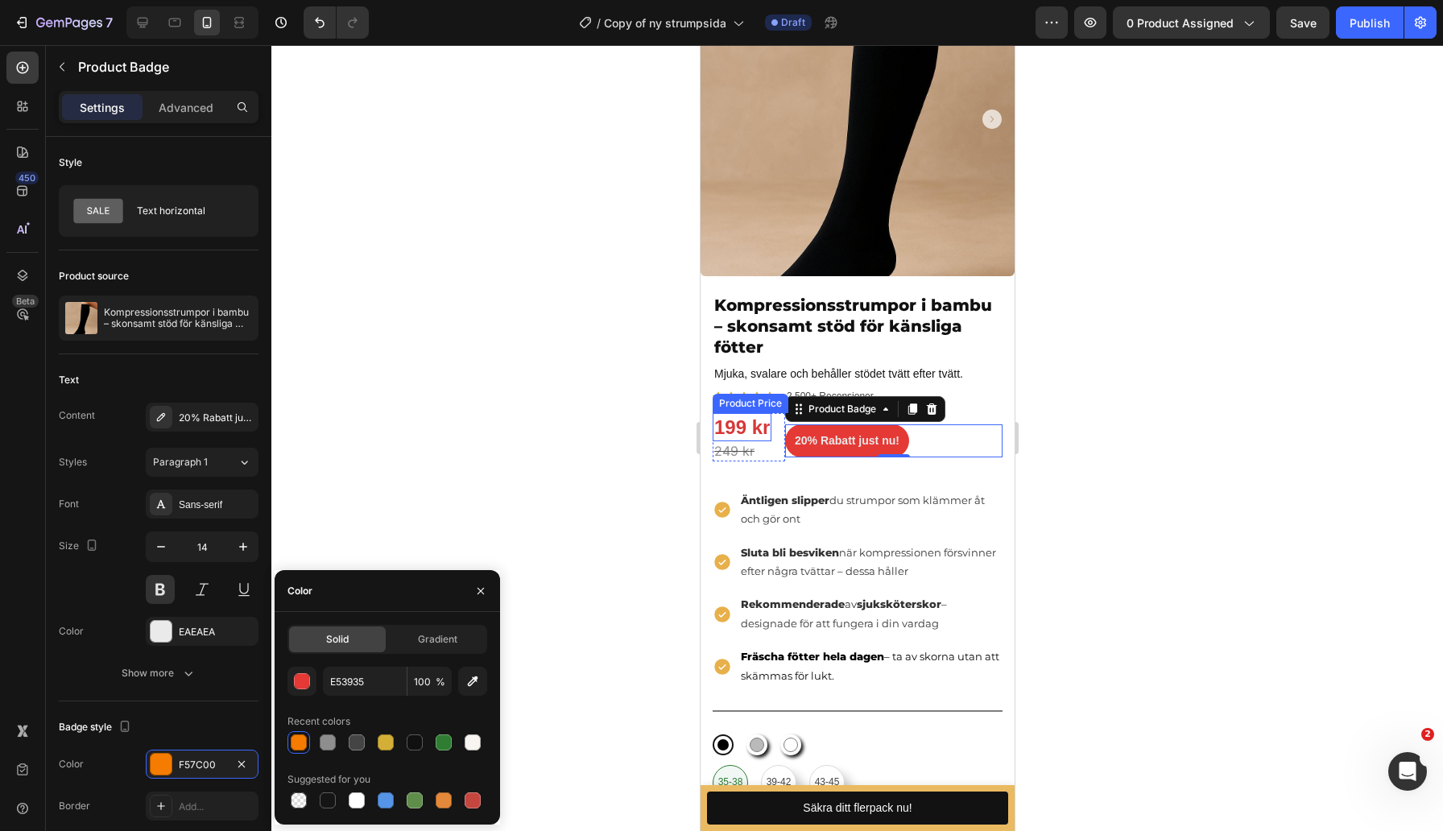
click at [742, 426] on div "199 kr" at bounding box center [741, 427] width 59 height 28
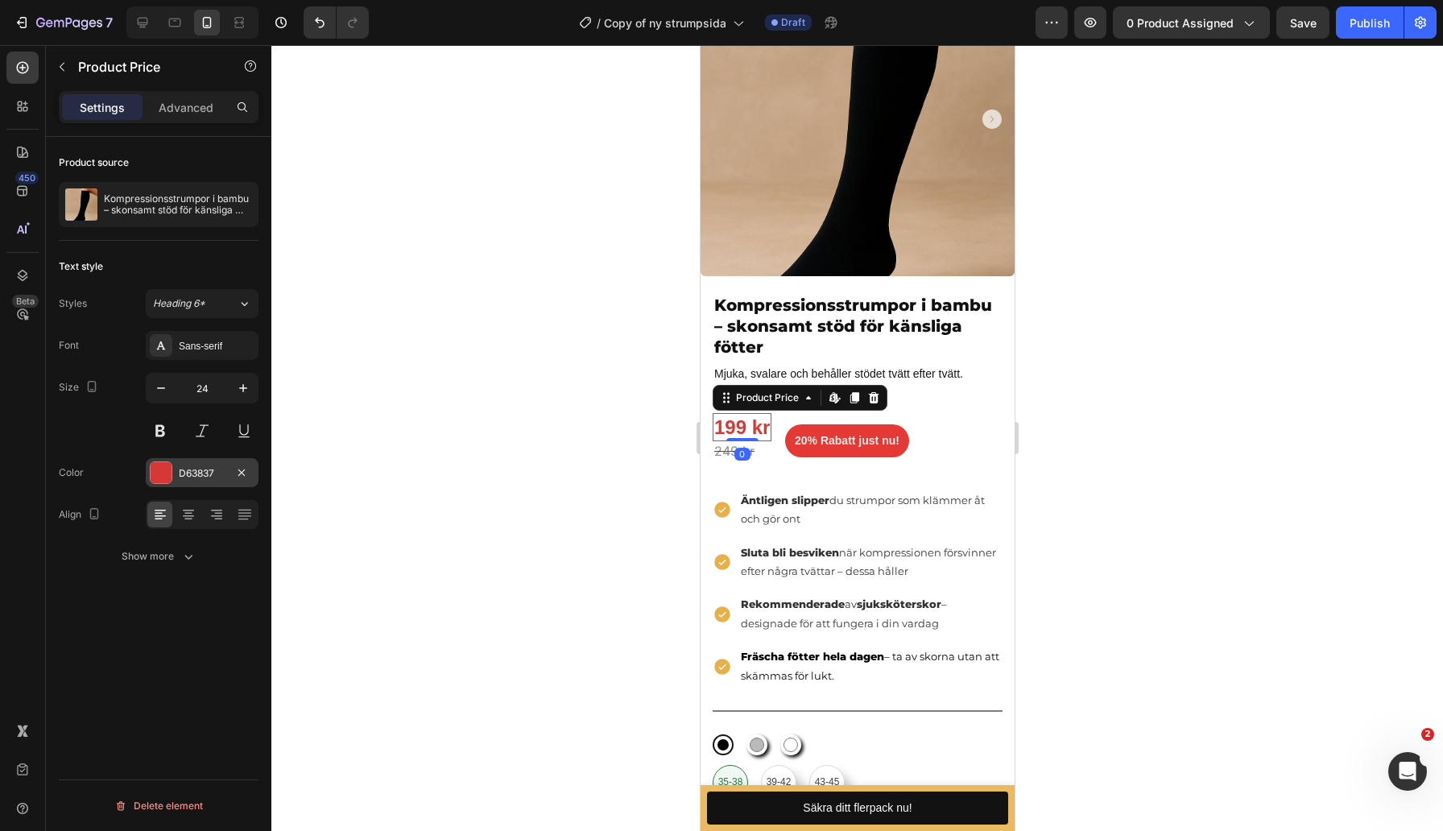
click at [196, 481] on div "D63837" at bounding box center [202, 472] width 113 height 29
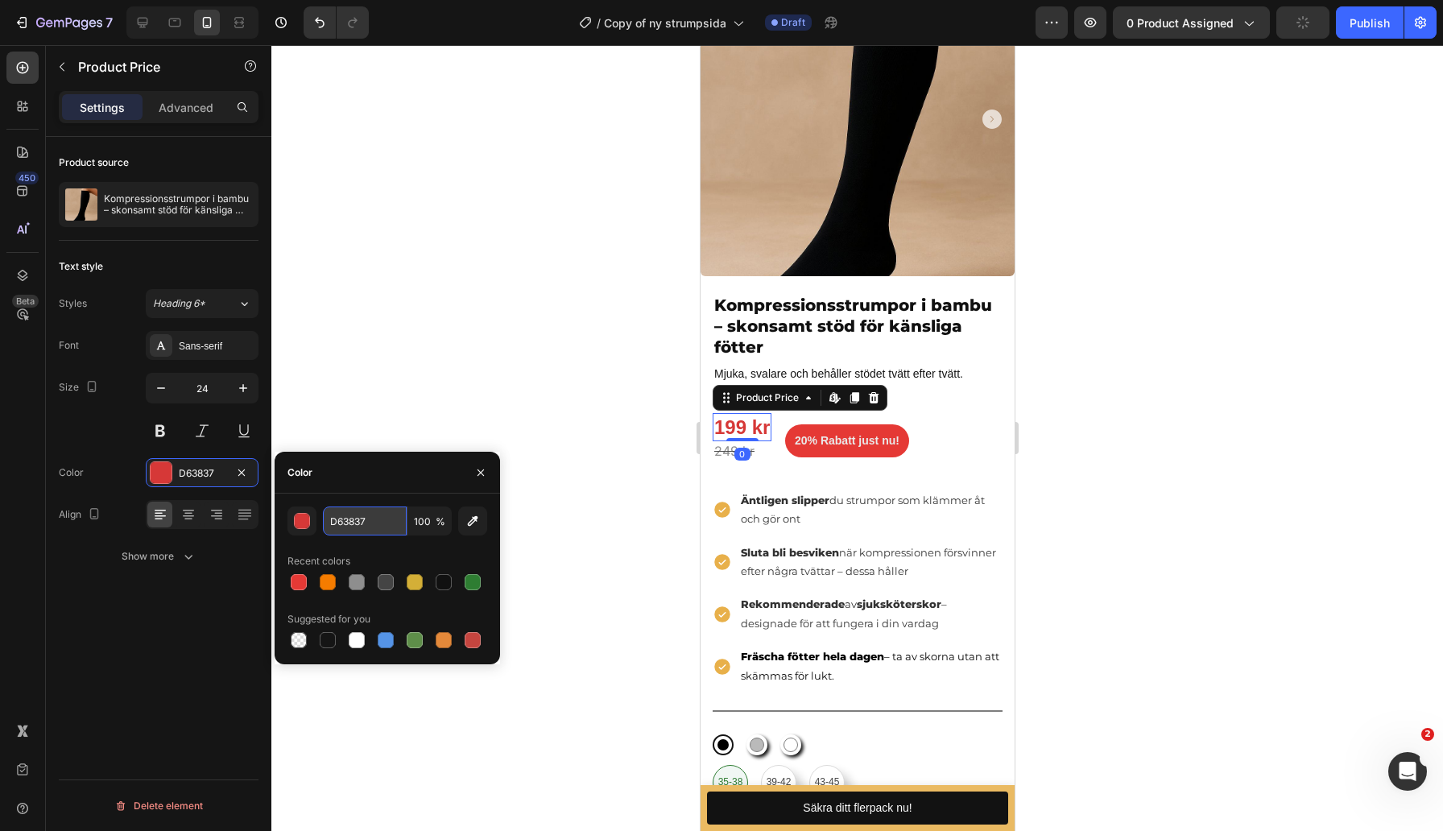
click at [363, 526] on input "D63837" at bounding box center [365, 520] width 84 height 29
paste input "E53935"
type input "E539357"
click at [467, 370] on div at bounding box center [856, 438] width 1171 height 786
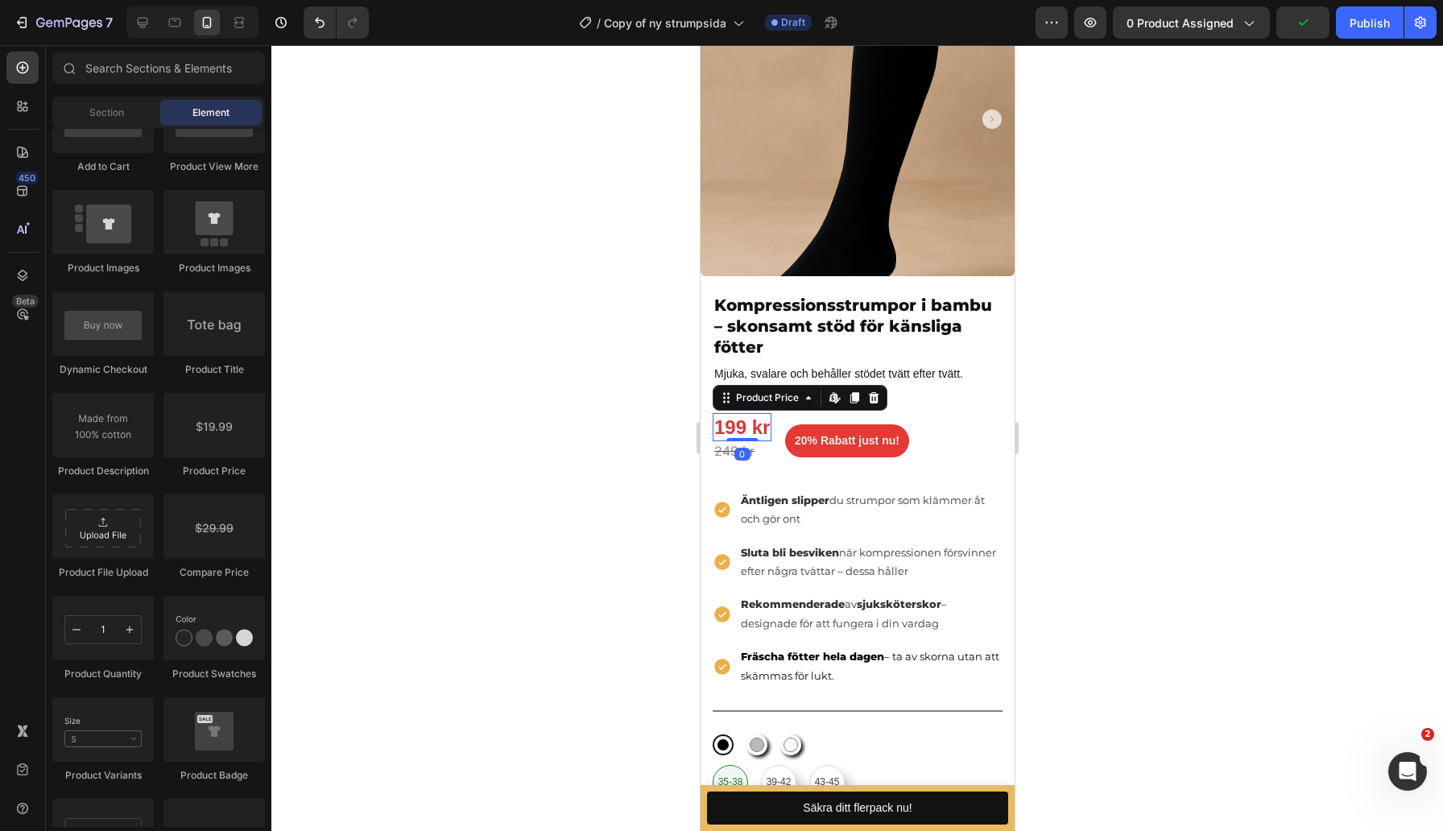
click at [735, 426] on div "199 kr" at bounding box center [741, 427] width 59 height 28
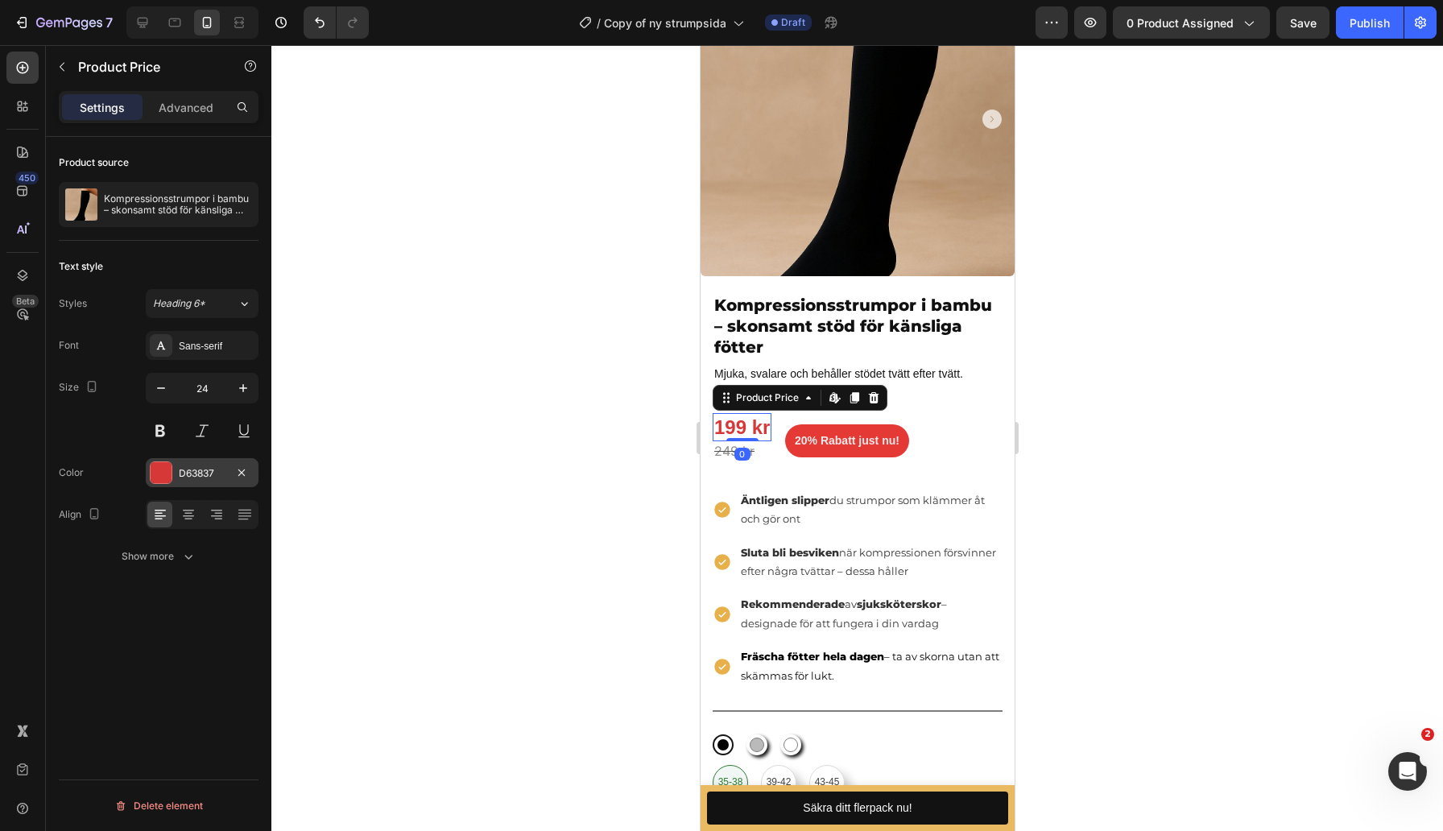
click at [188, 466] on div "D63837" at bounding box center [202, 473] width 47 height 14
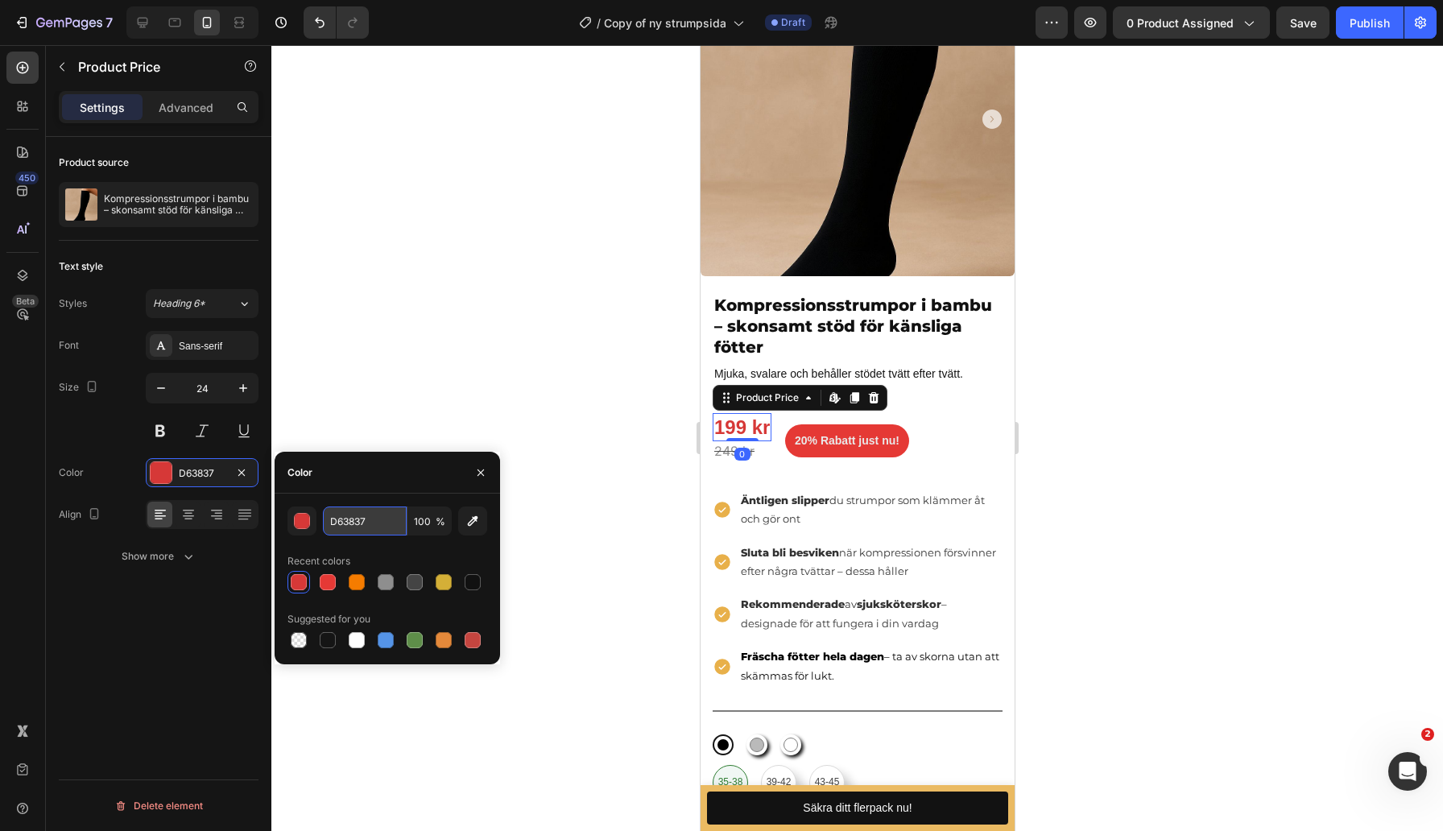
click at [397, 529] on input "D63837" at bounding box center [365, 520] width 84 height 29
paste input "E53935"
type input "E53935"
click at [439, 357] on div at bounding box center [856, 438] width 1171 height 786
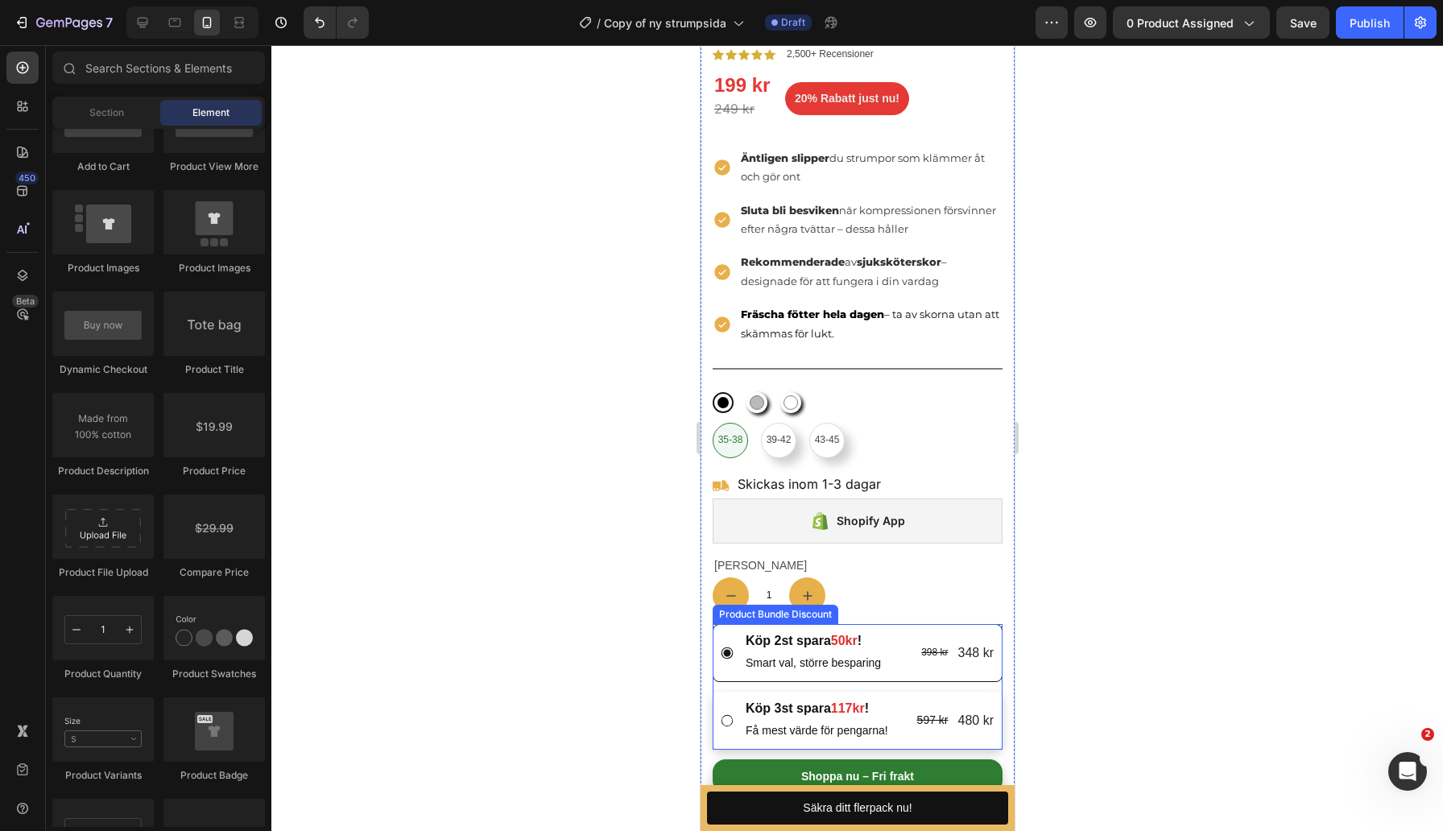
scroll to position [442, 0]
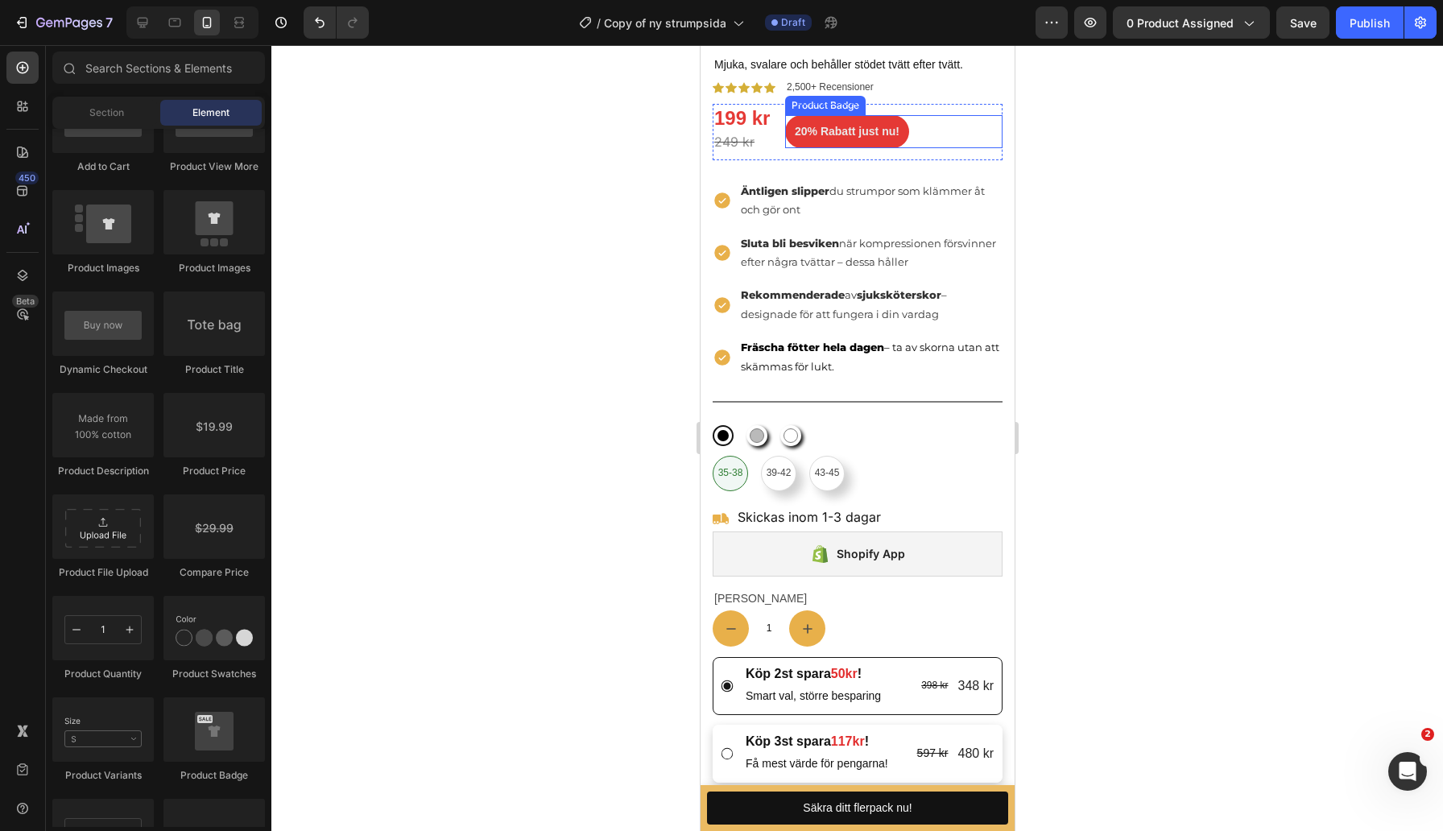
click at [835, 137] on pre "20% Rabatt just nu!" at bounding box center [846, 131] width 124 height 33
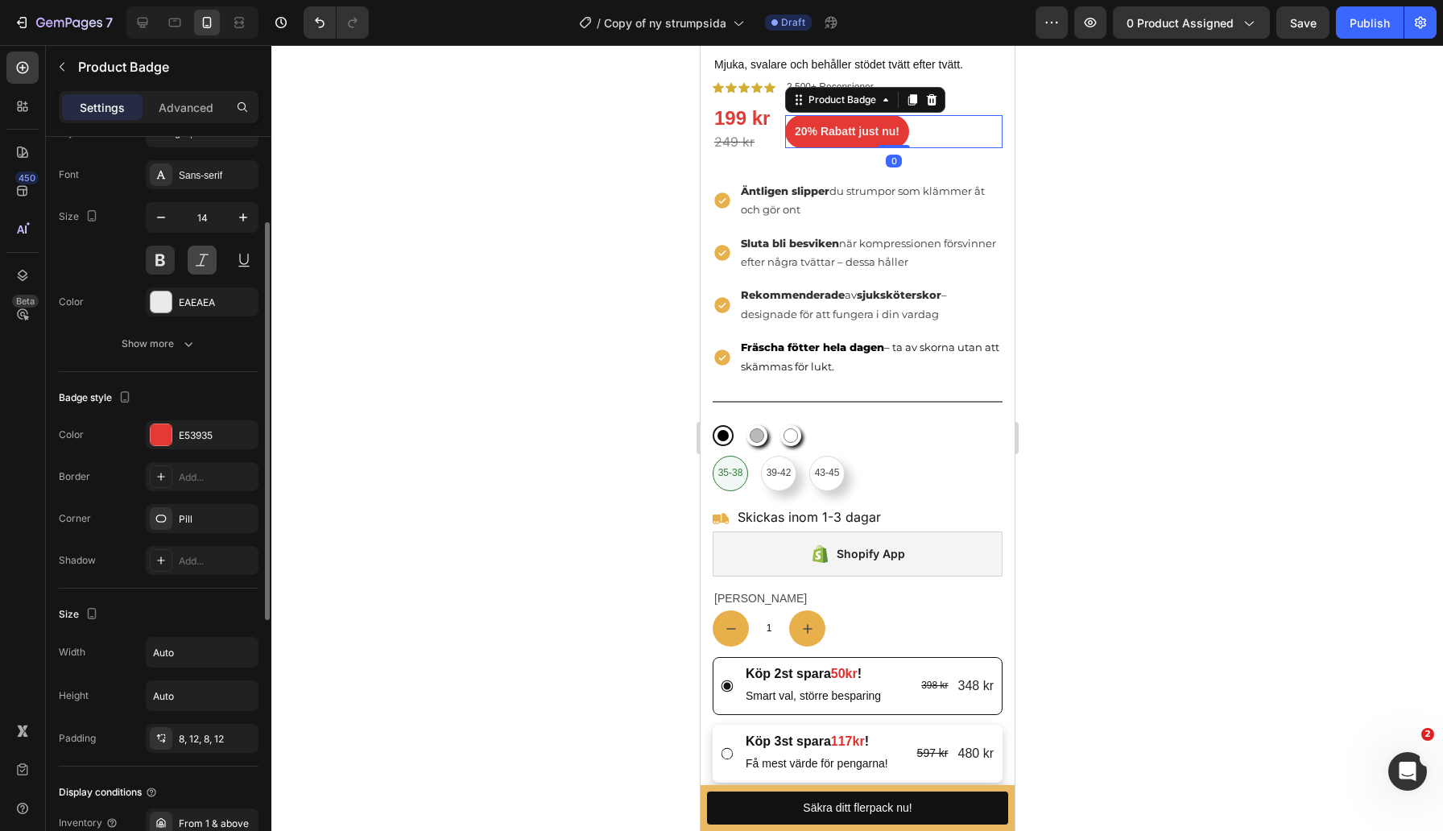
scroll to position [331, 0]
click at [182, 517] on div "Pill" at bounding box center [202, 517] width 47 height 14
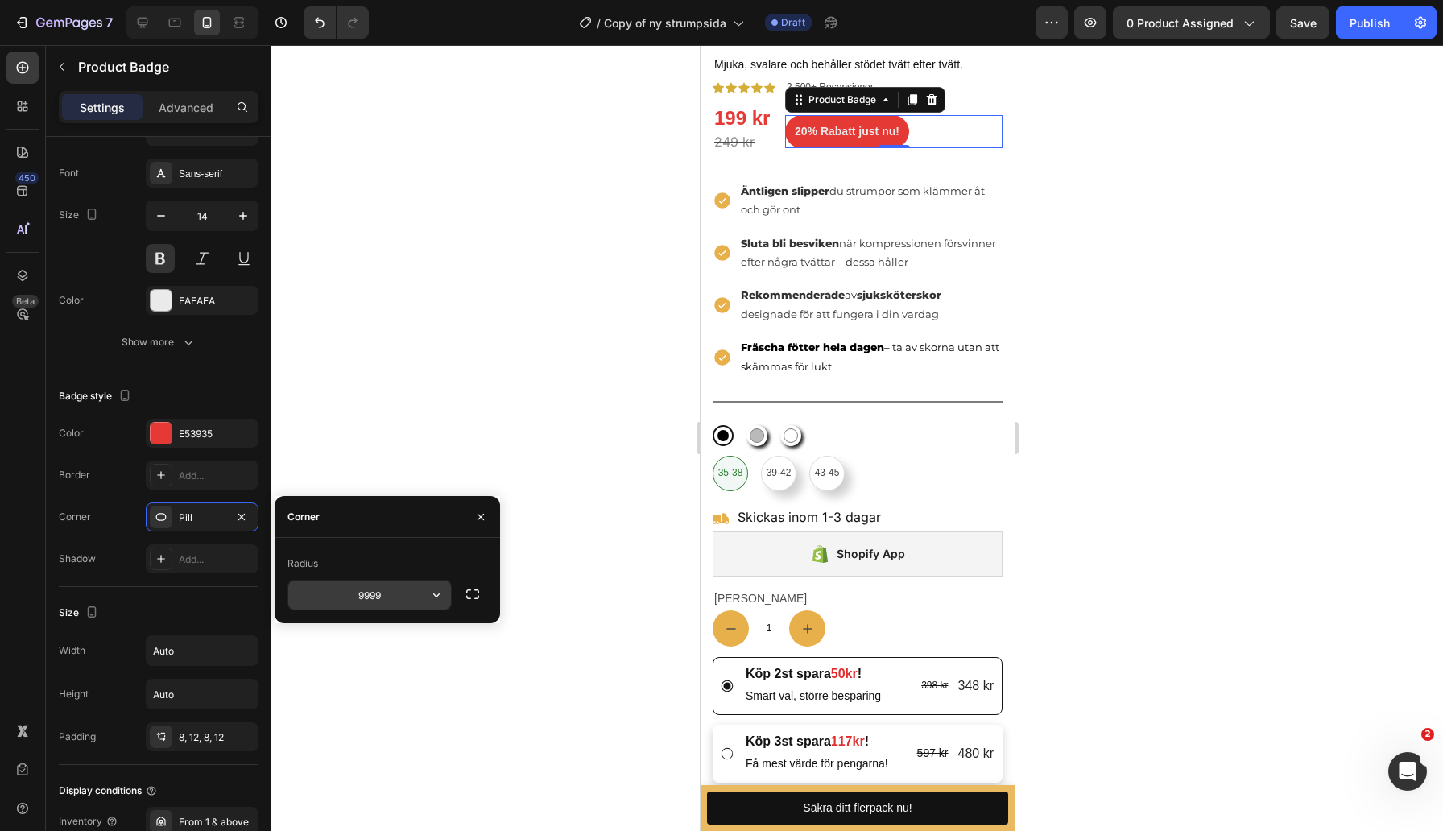
click at [382, 599] on input "9999" at bounding box center [369, 594] width 163 height 29
click at [443, 596] on icon "button" at bounding box center [436, 595] width 16 height 16
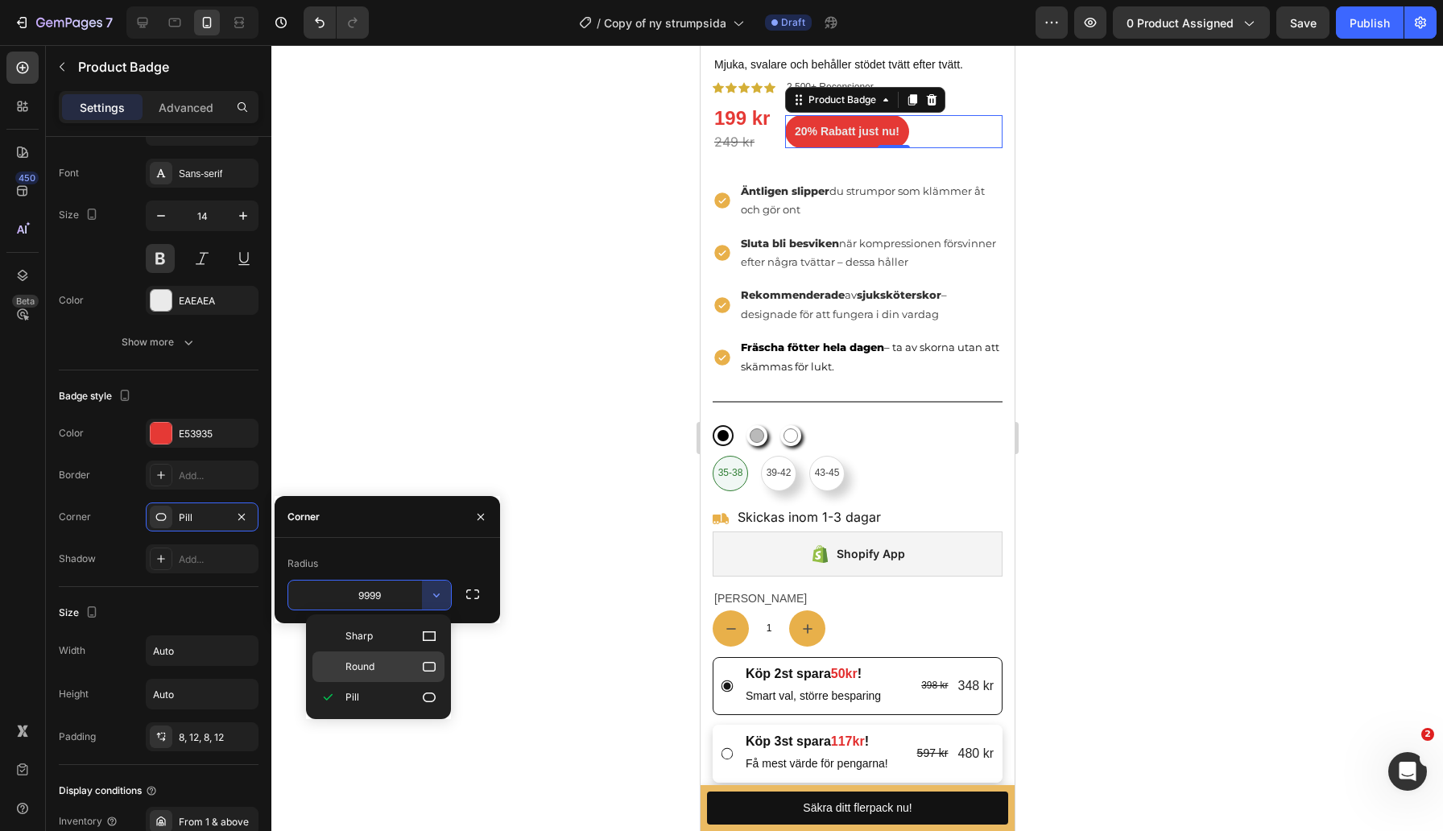
click at [403, 667] on p "Round" at bounding box center [391, 666] width 92 height 16
type input "8"
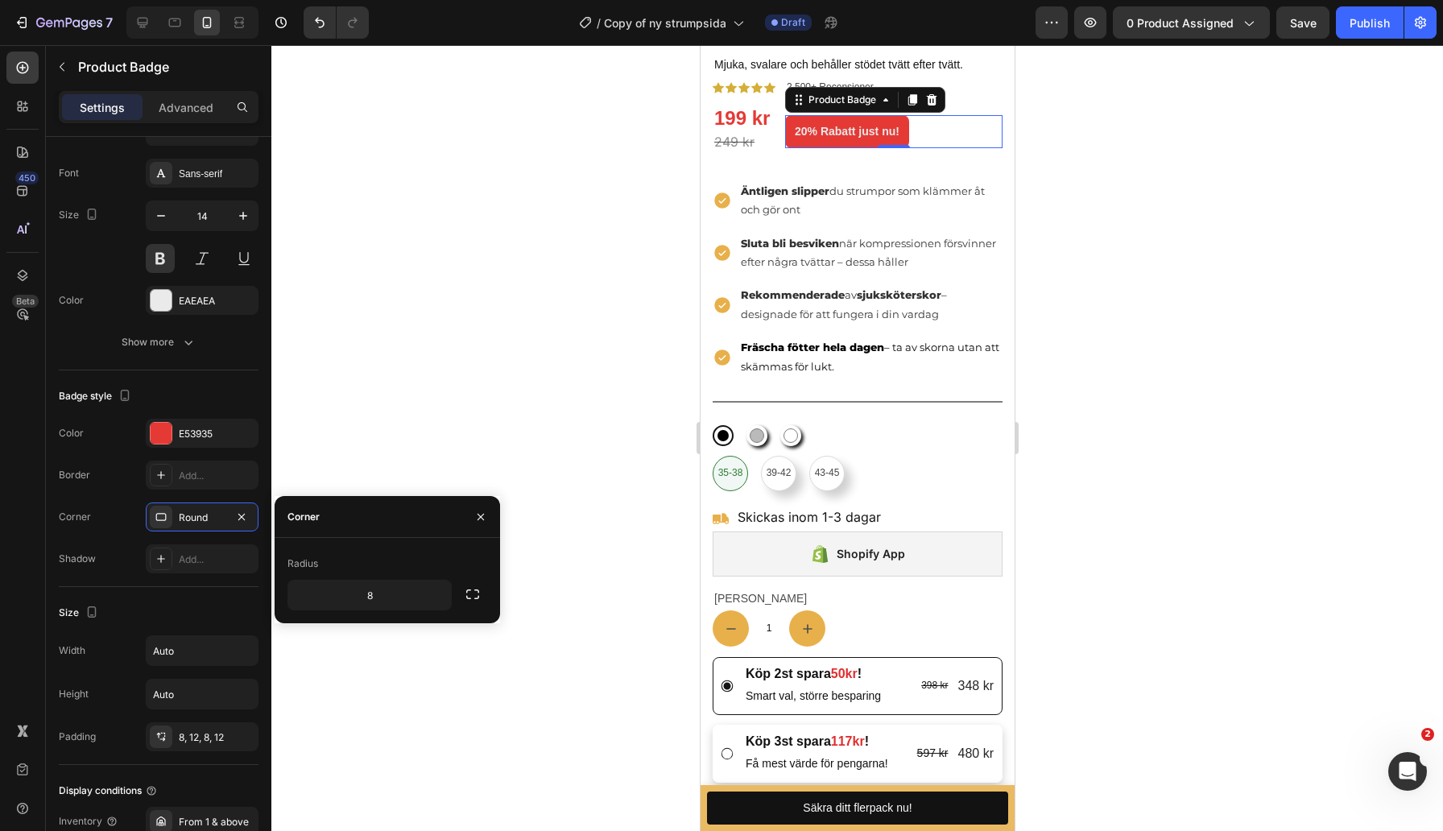
click at [465, 419] on div at bounding box center [856, 438] width 1171 height 786
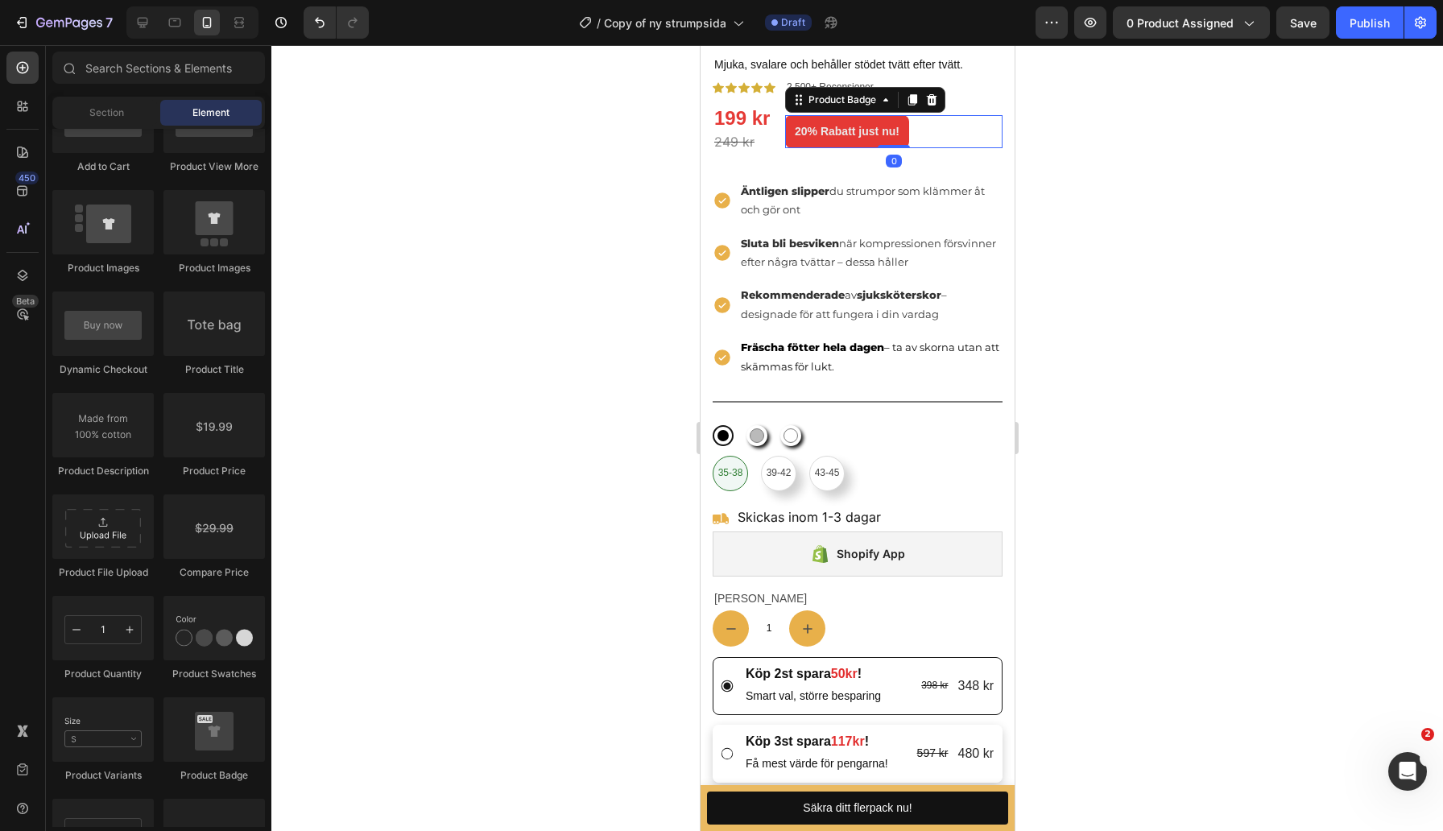
click at [935, 137] on div "20% Rabatt just nu!" at bounding box center [892, 131] width 217 height 33
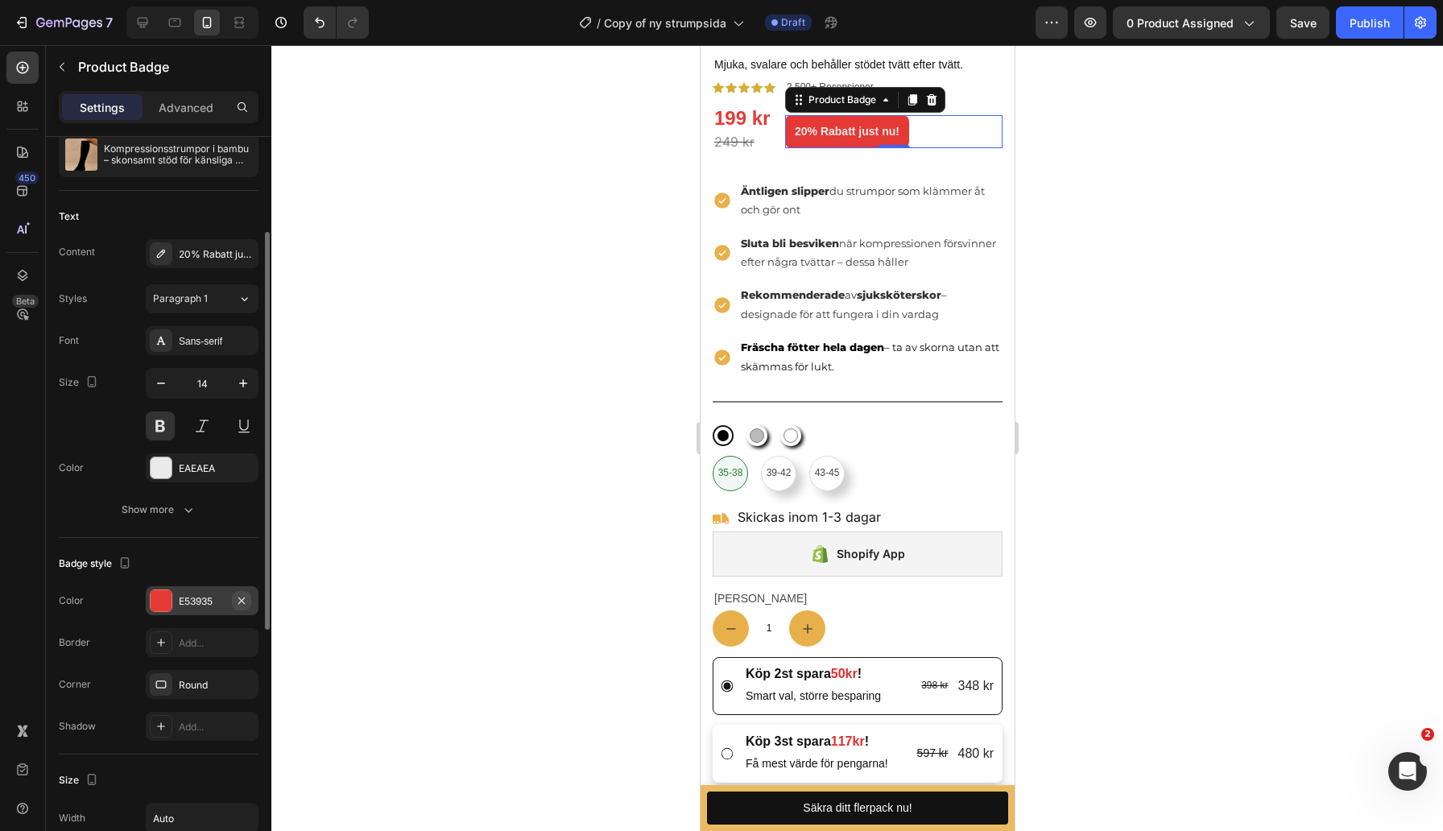
scroll to position [170, 0]
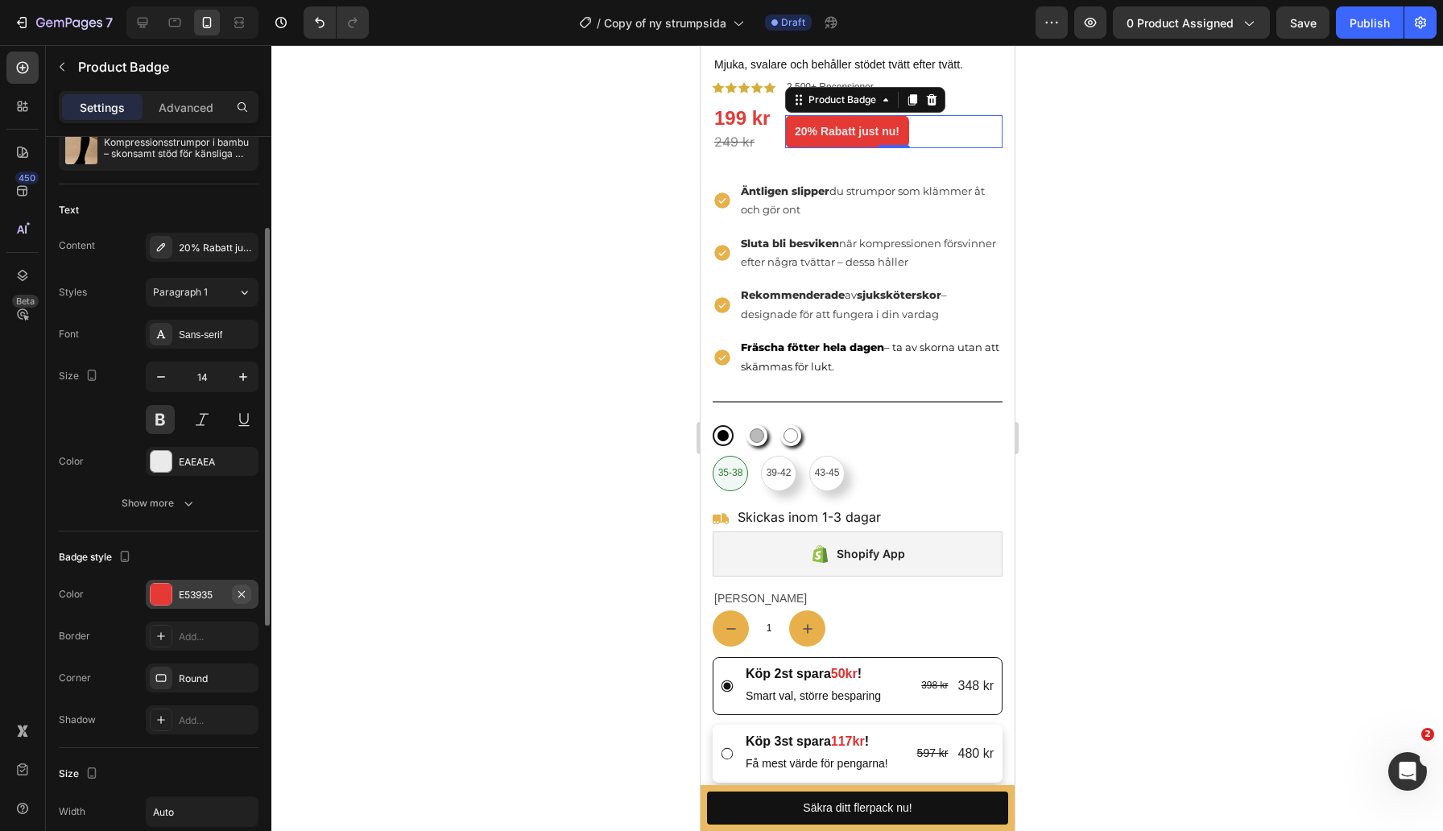
click at [245, 592] on icon "button" at bounding box center [241, 594] width 13 height 13
click at [205, 460] on div "EAEAEA" at bounding box center [202, 462] width 47 height 14
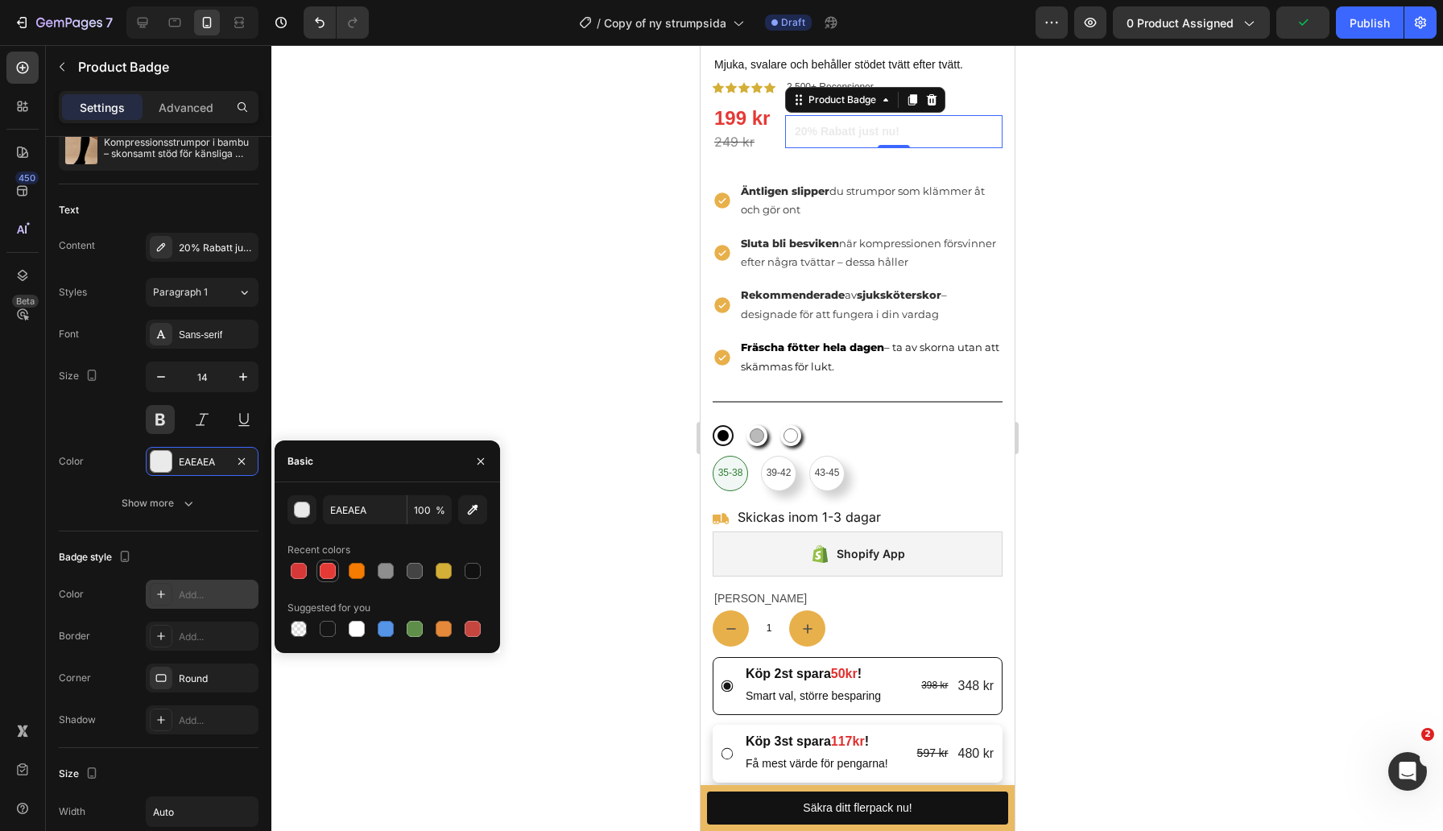
click at [323, 575] on div at bounding box center [328, 571] width 16 height 16
type input "E53935"
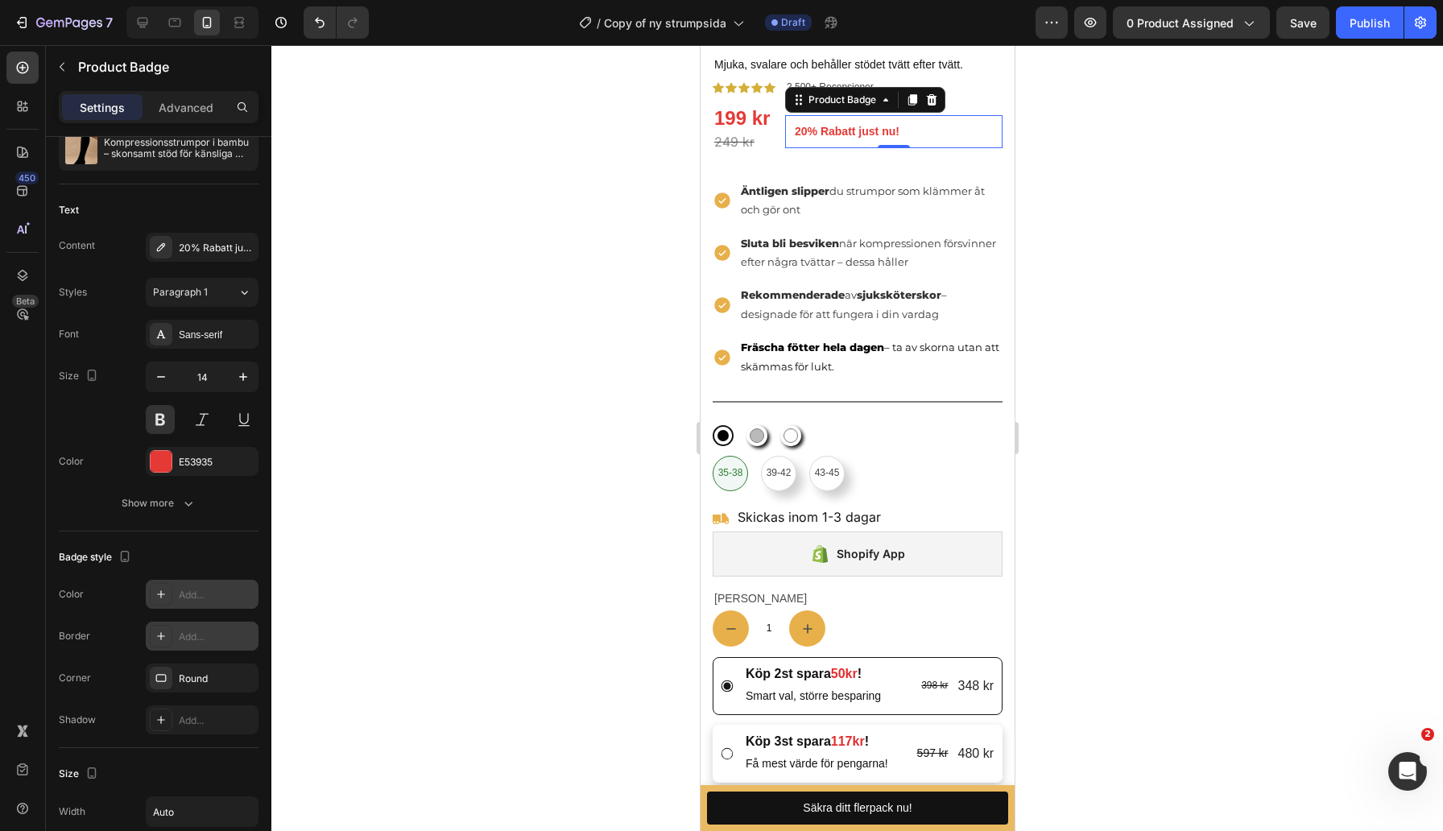
click at [190, 630] on div "Add..." at bounding box center [217, 637] width 76 height 14
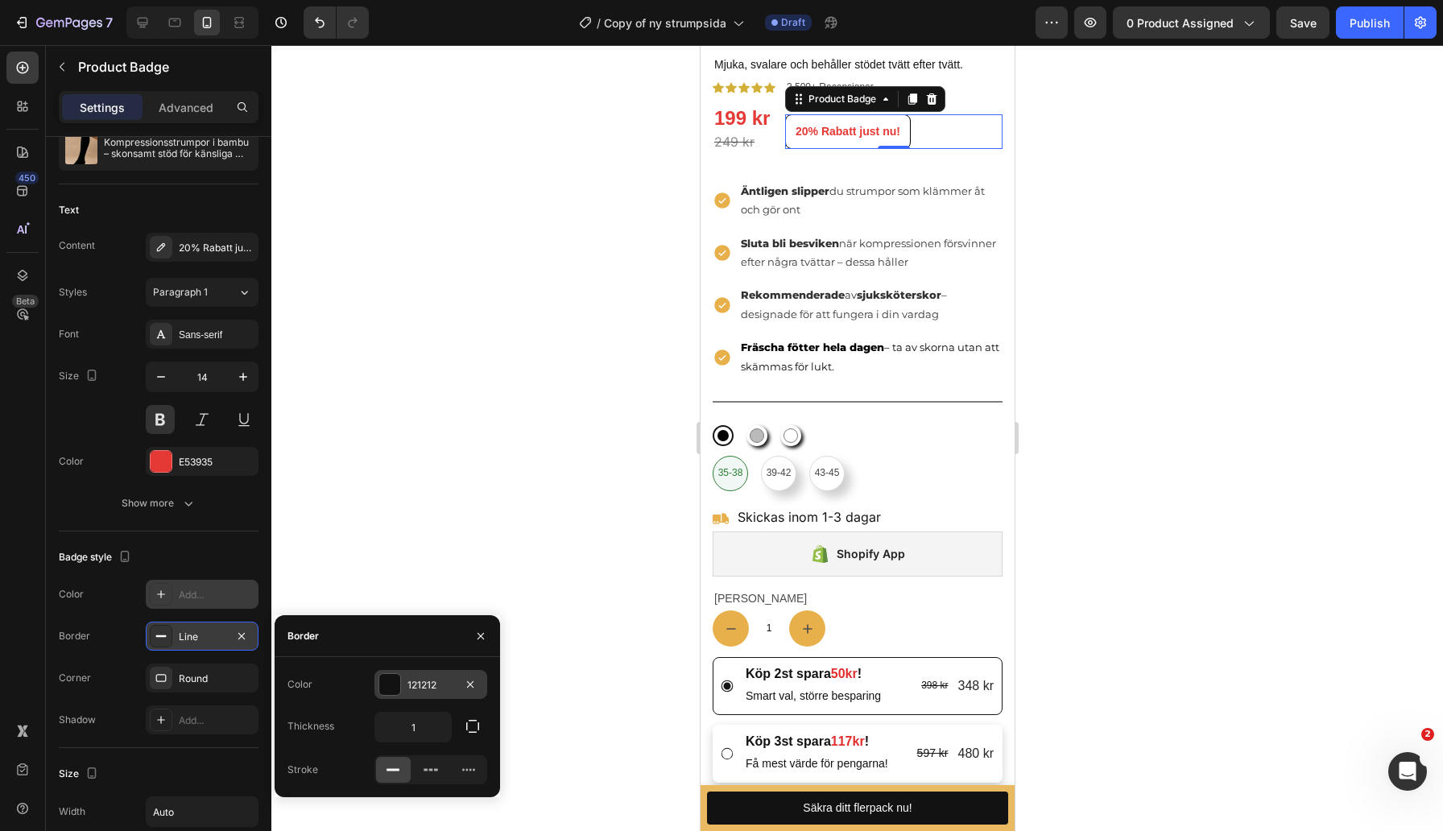
click at [436, 687] on div "121212" at bounding box center [430, 685] width 47 height 14
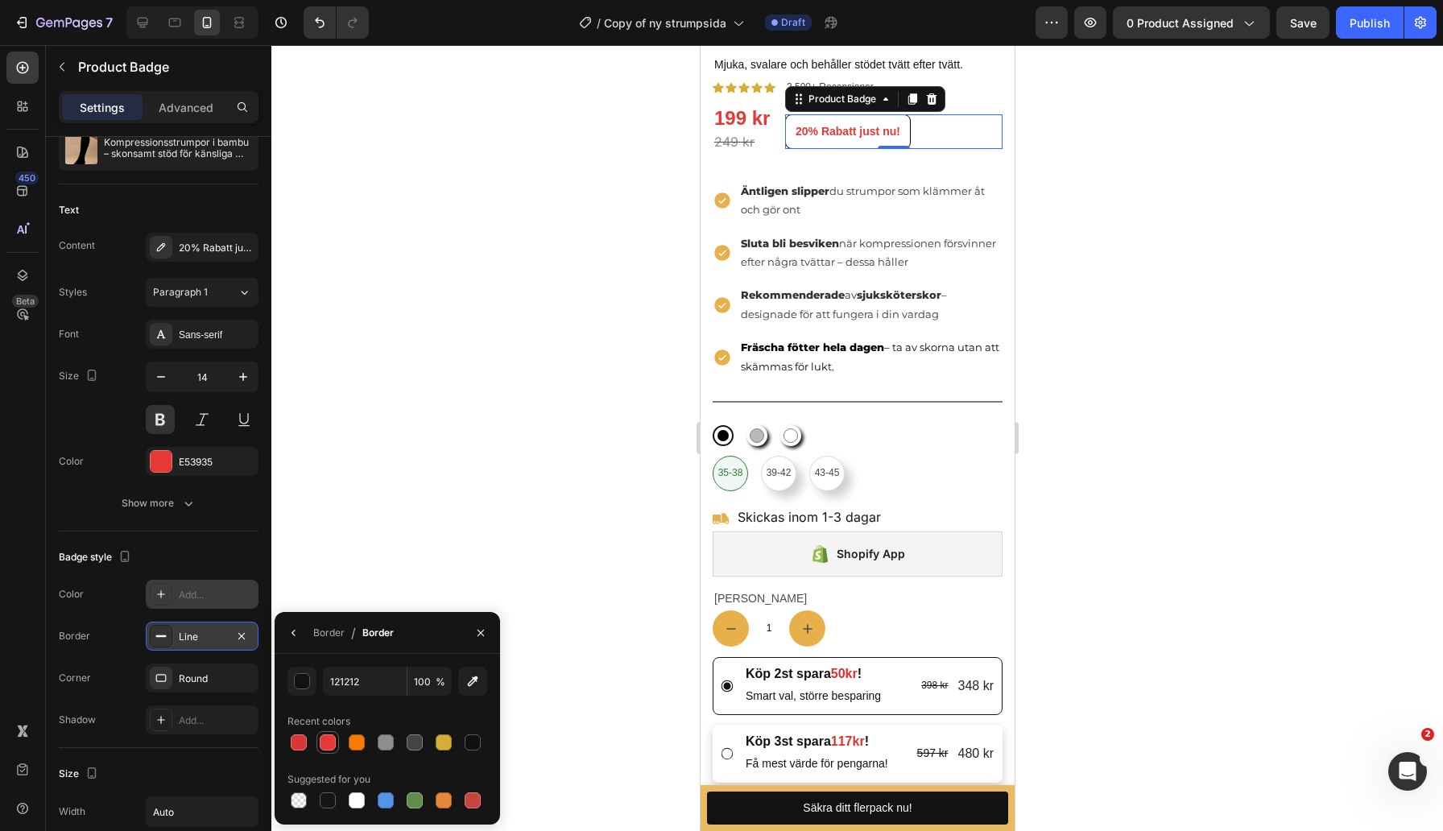
click at [320, 738] on div at bounding box center [328, 742] width 16 height 16
type input "E53935"
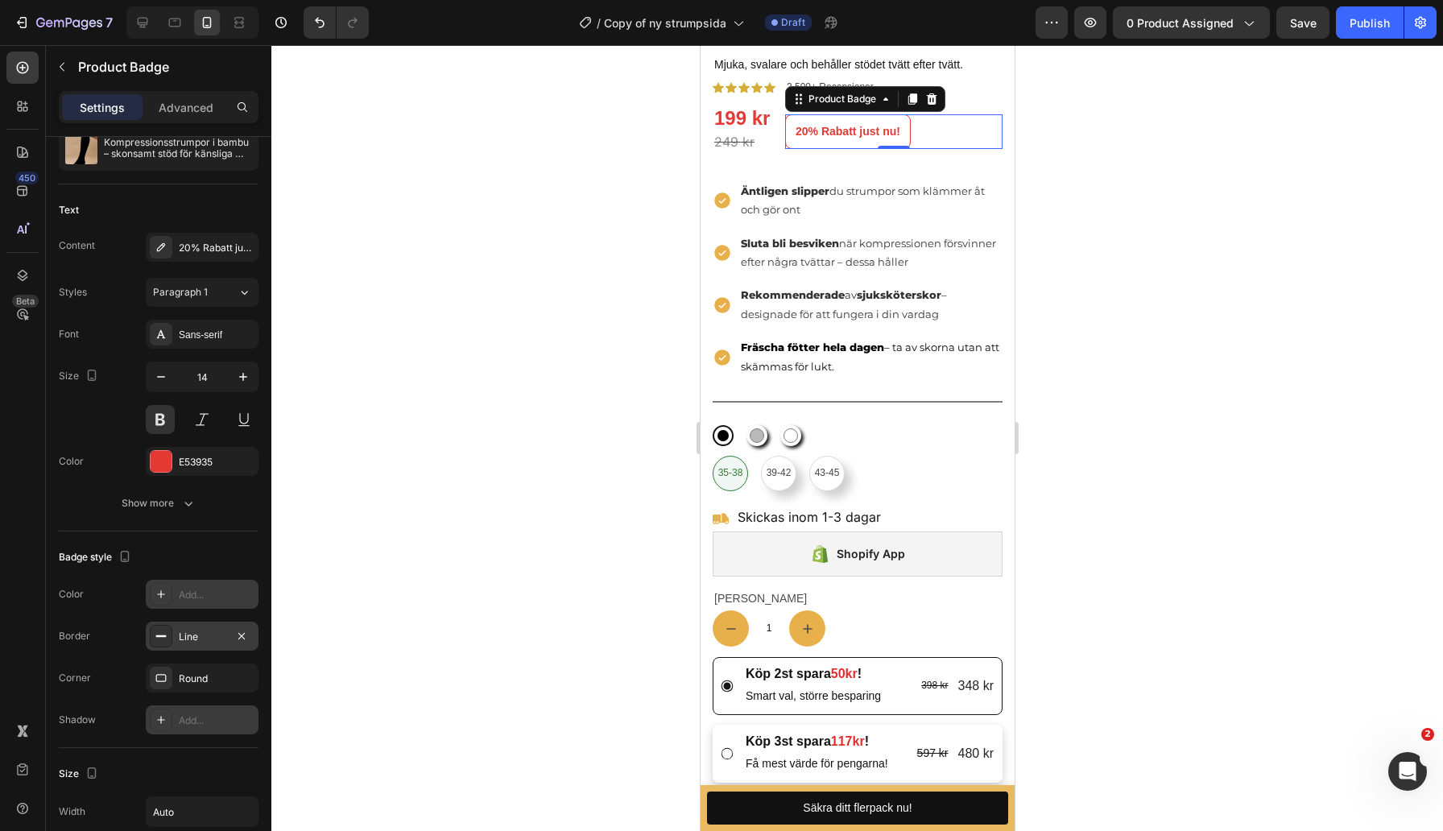
click at [182, 718] on div "Add..." at bounding box center [217, 720] width 76 height 14
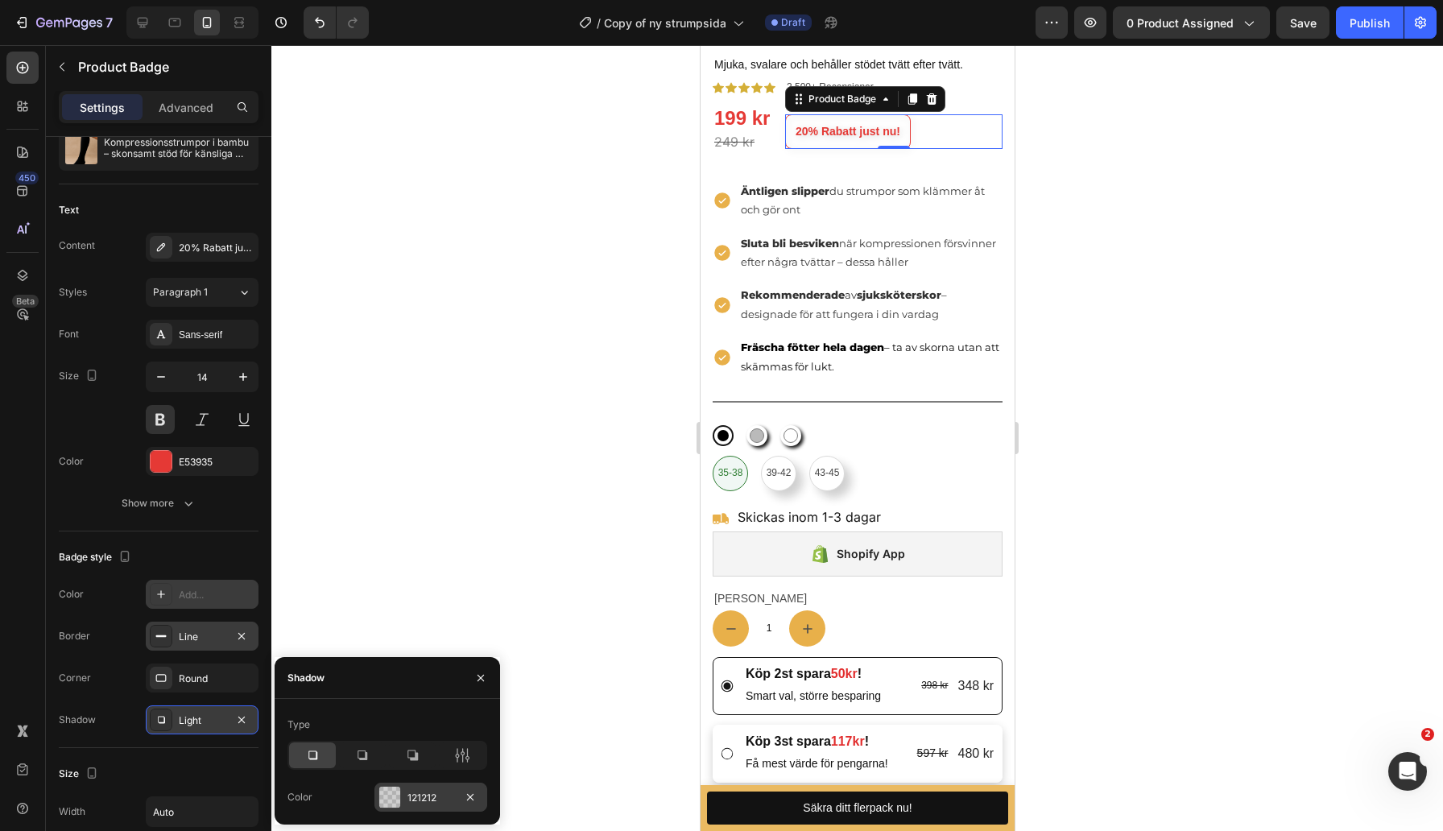
click at [403, 799] on div "121212" at bounding box center [430, 796] width 113 height 29
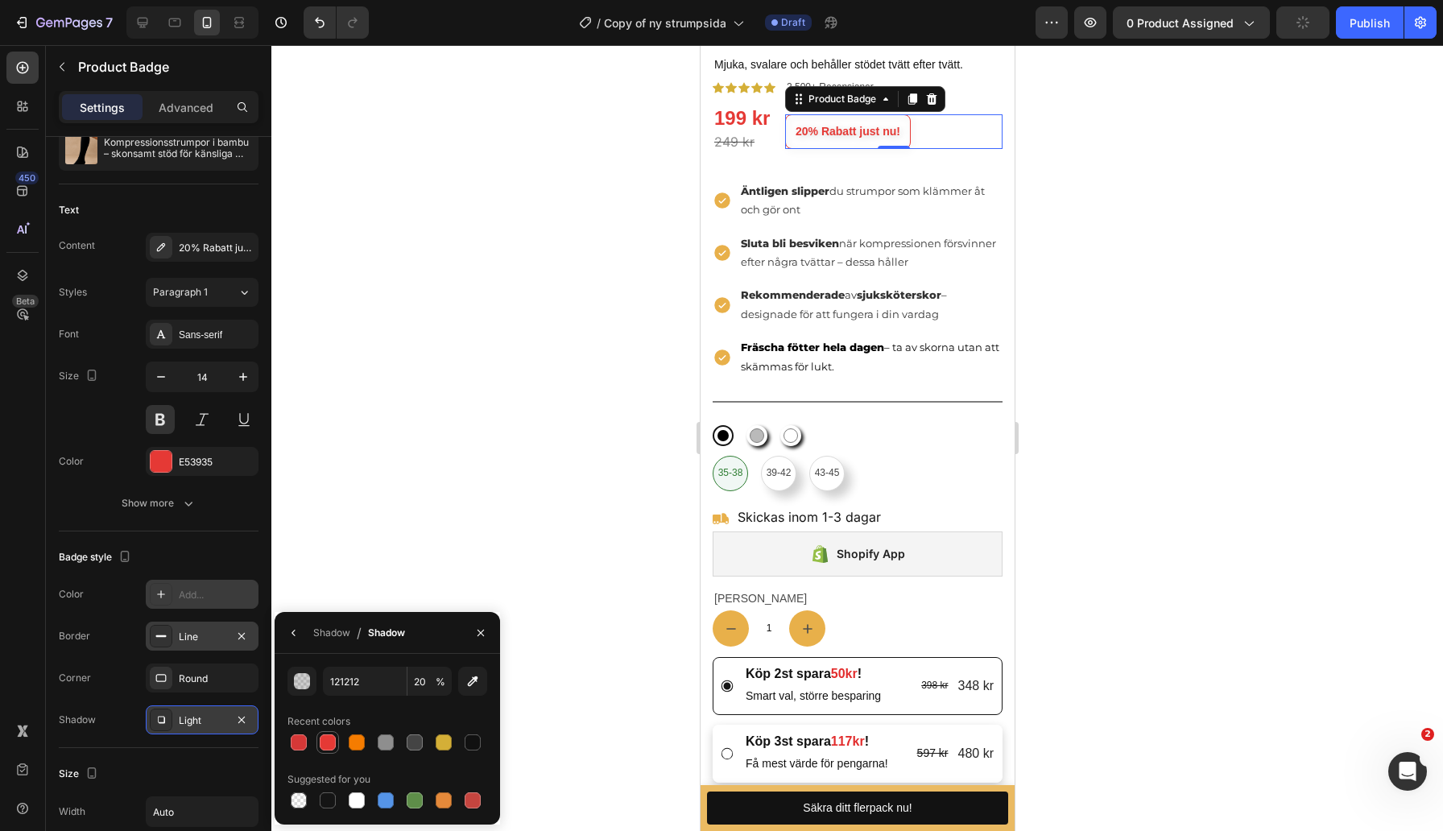
click at [328, 745] on div at bounding box center [328, 742] width 16 height 16
type input "E53935"
type input "100"
click at [486, 455] on div at bounding box center [856, 438] width 1171 height 786
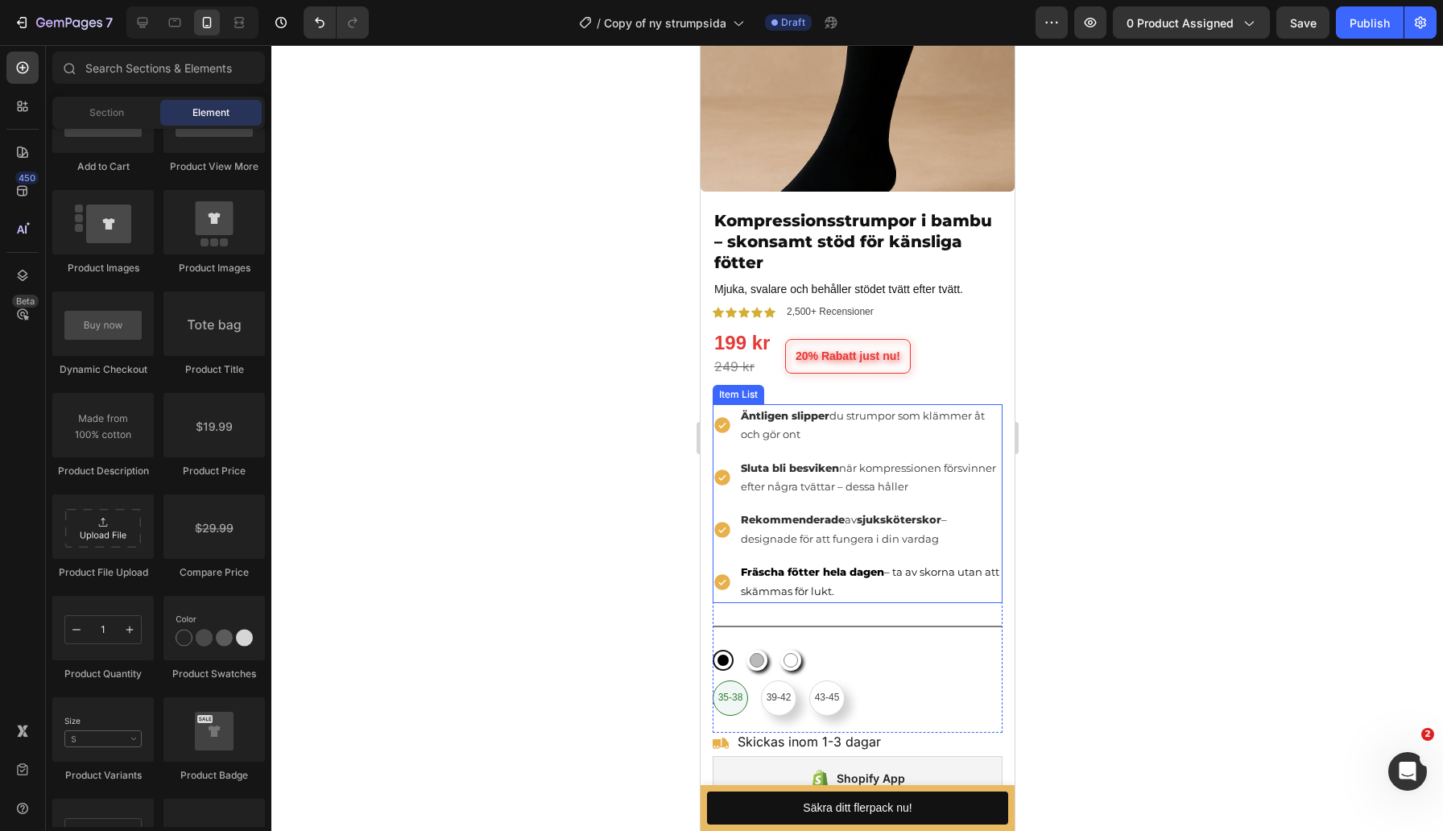
scroll to position [216, 0]
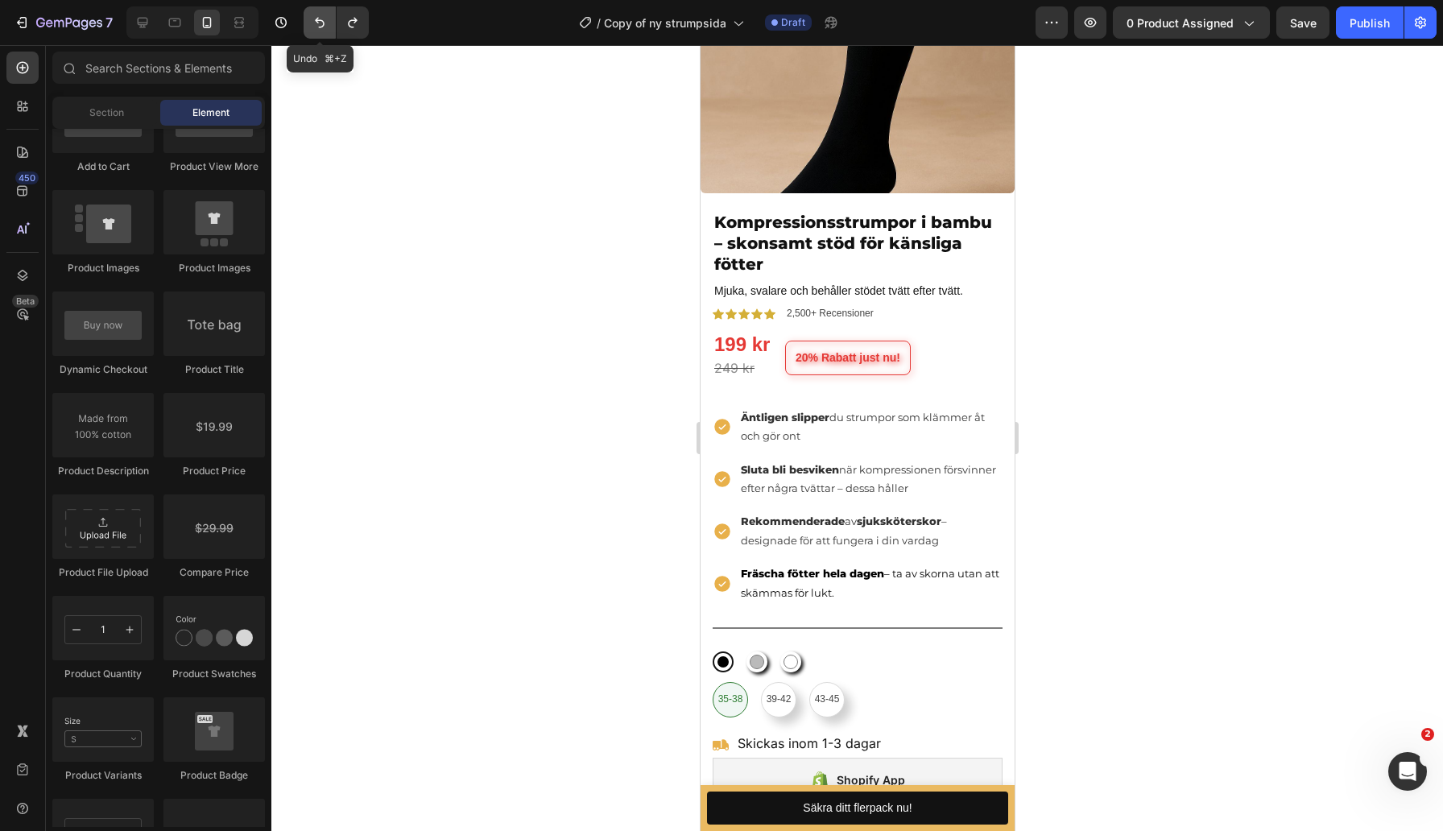
click at [316, 35] on button "Undo/Redo" at bounding box center [319, 22] width 32 height 32
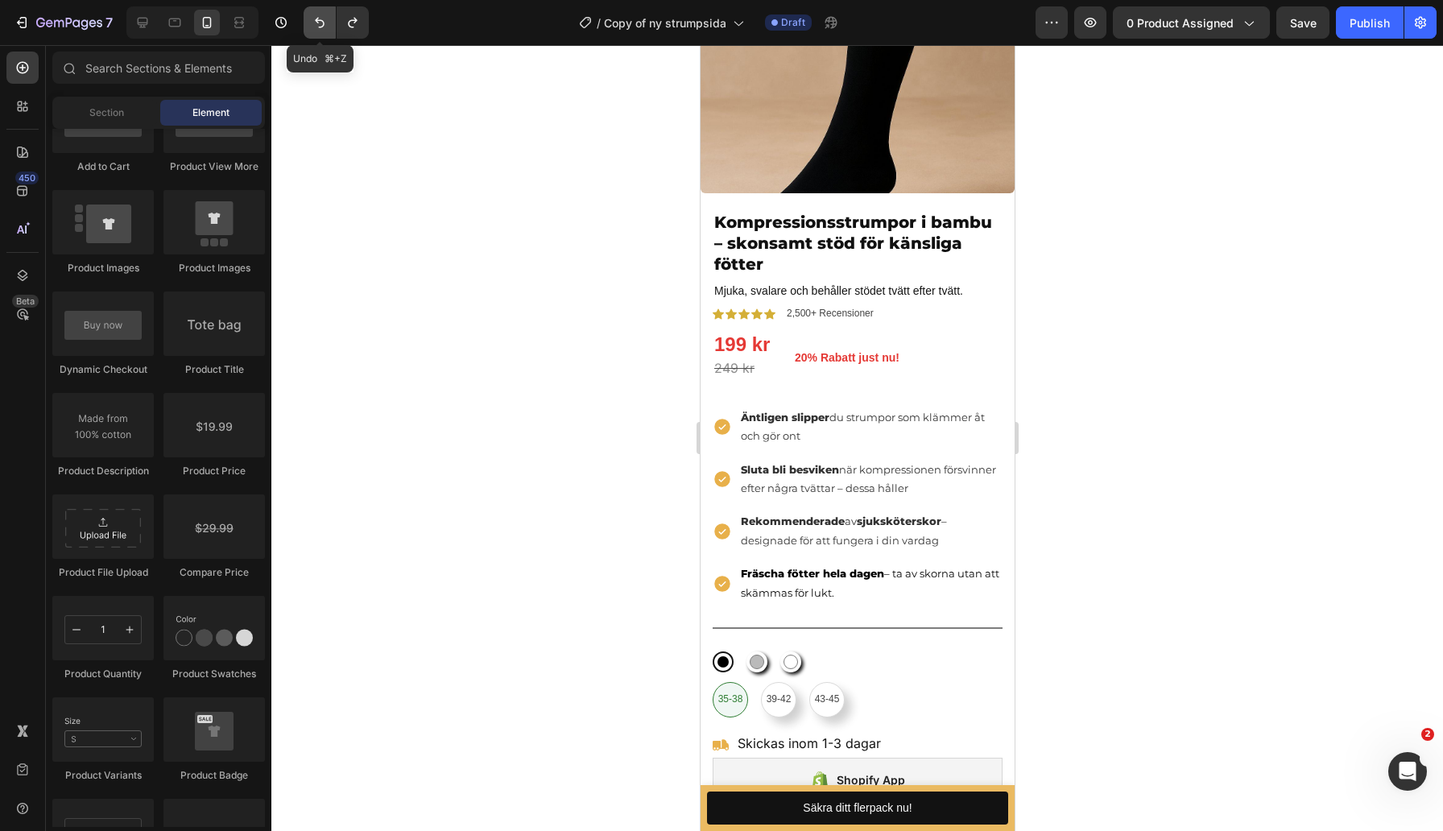
click at [316, 35] on button "Undo/Redo" at bounding box center [319, 22] width 32 height 32
click at [316, 31] on button "Undo/Redo" at bounding box center [319, 22] width 32 height 32
click at [895, 369] on pre "20% Rabatt just nu!" at bounding box center [846, 357] width 124 height 33
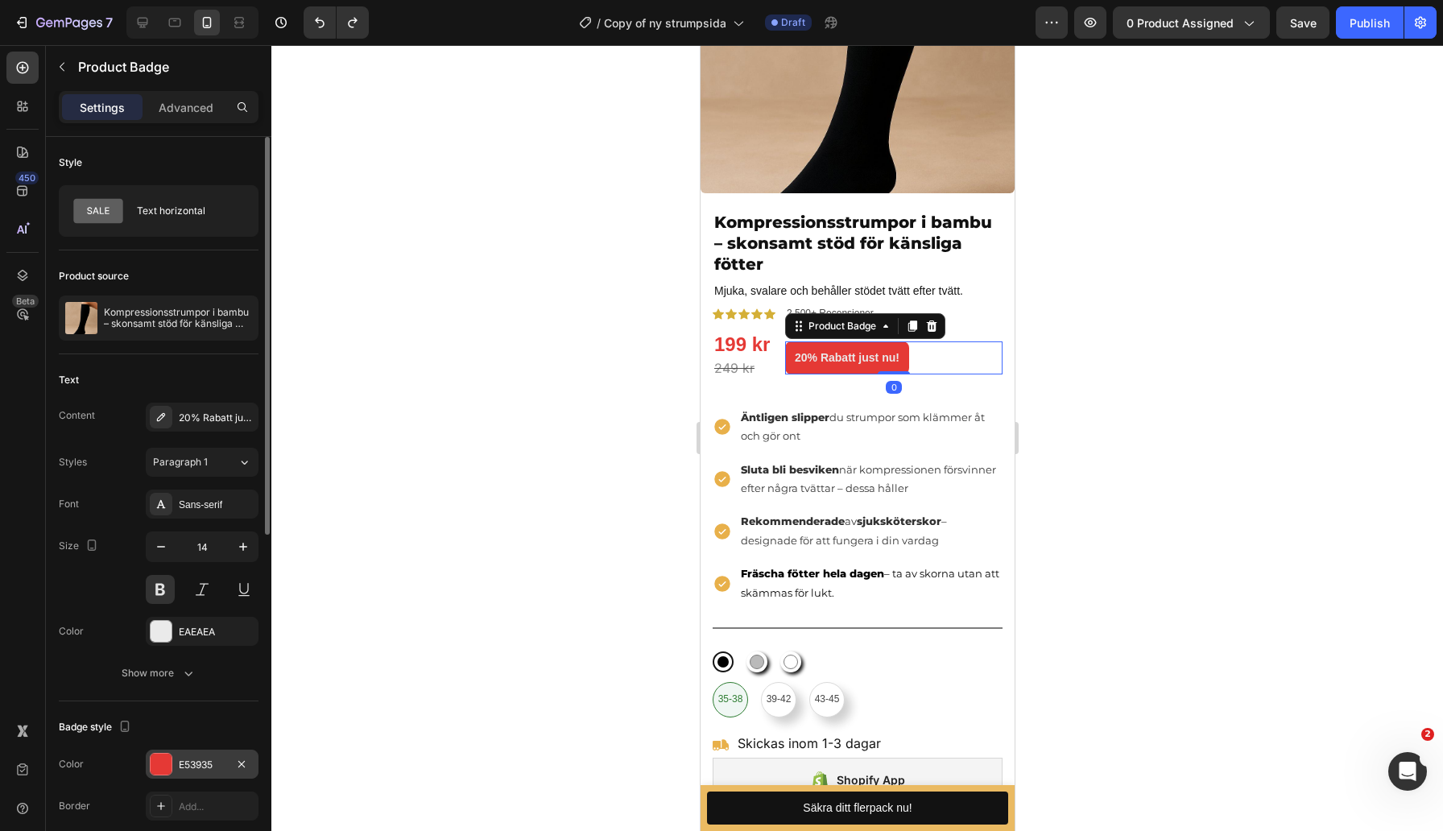
click at [196, 768] on div "E53935" at bounding box center [202, 765] width 47 height 14
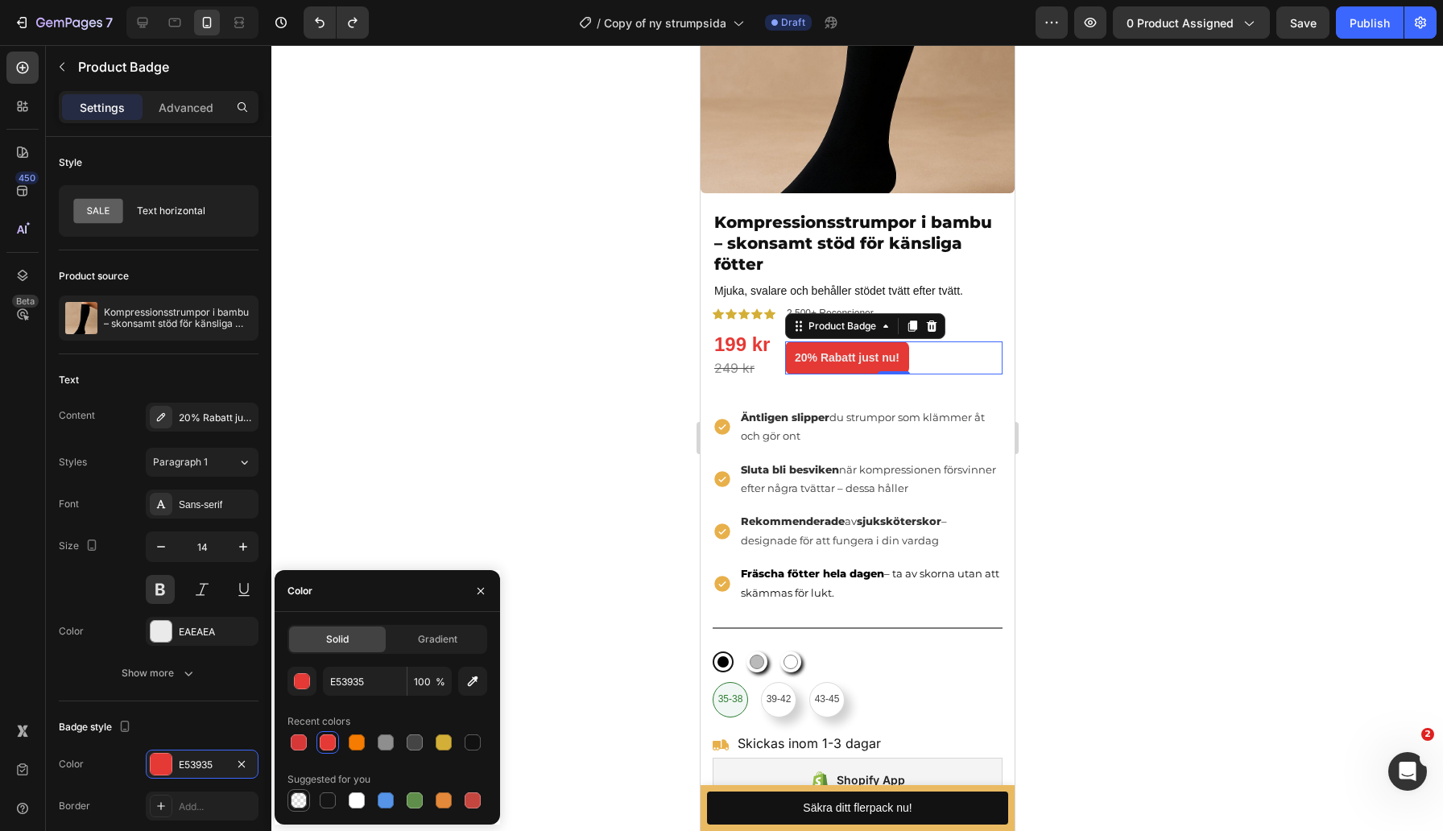
click at [293, 799] on div at bounding box center [299, 800] width 16 height 16
type input "000000"
type input "0"
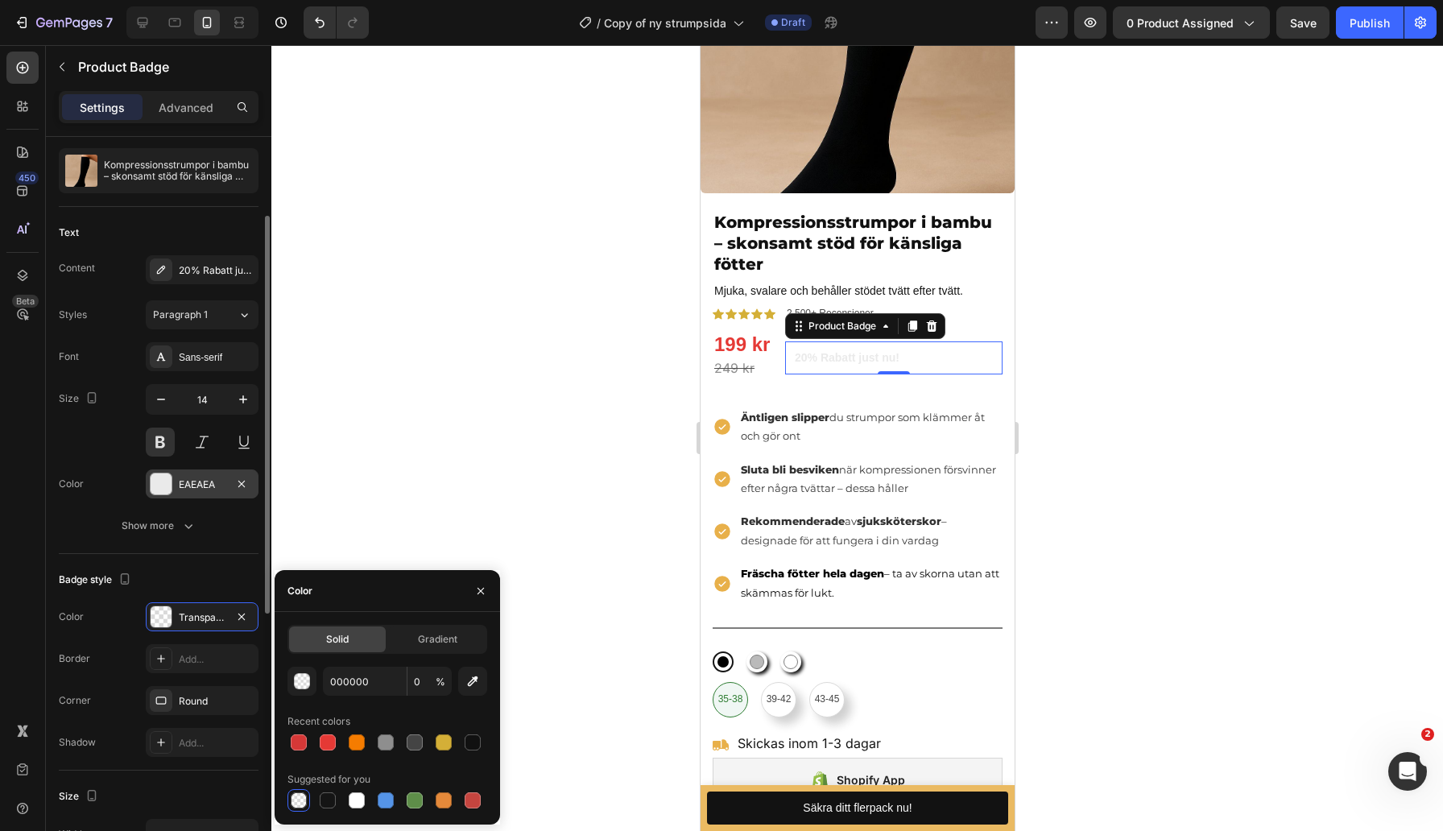
click at [194, 483] on div "EAEAEA" at bounding box center [202, 484] width 47 height 14
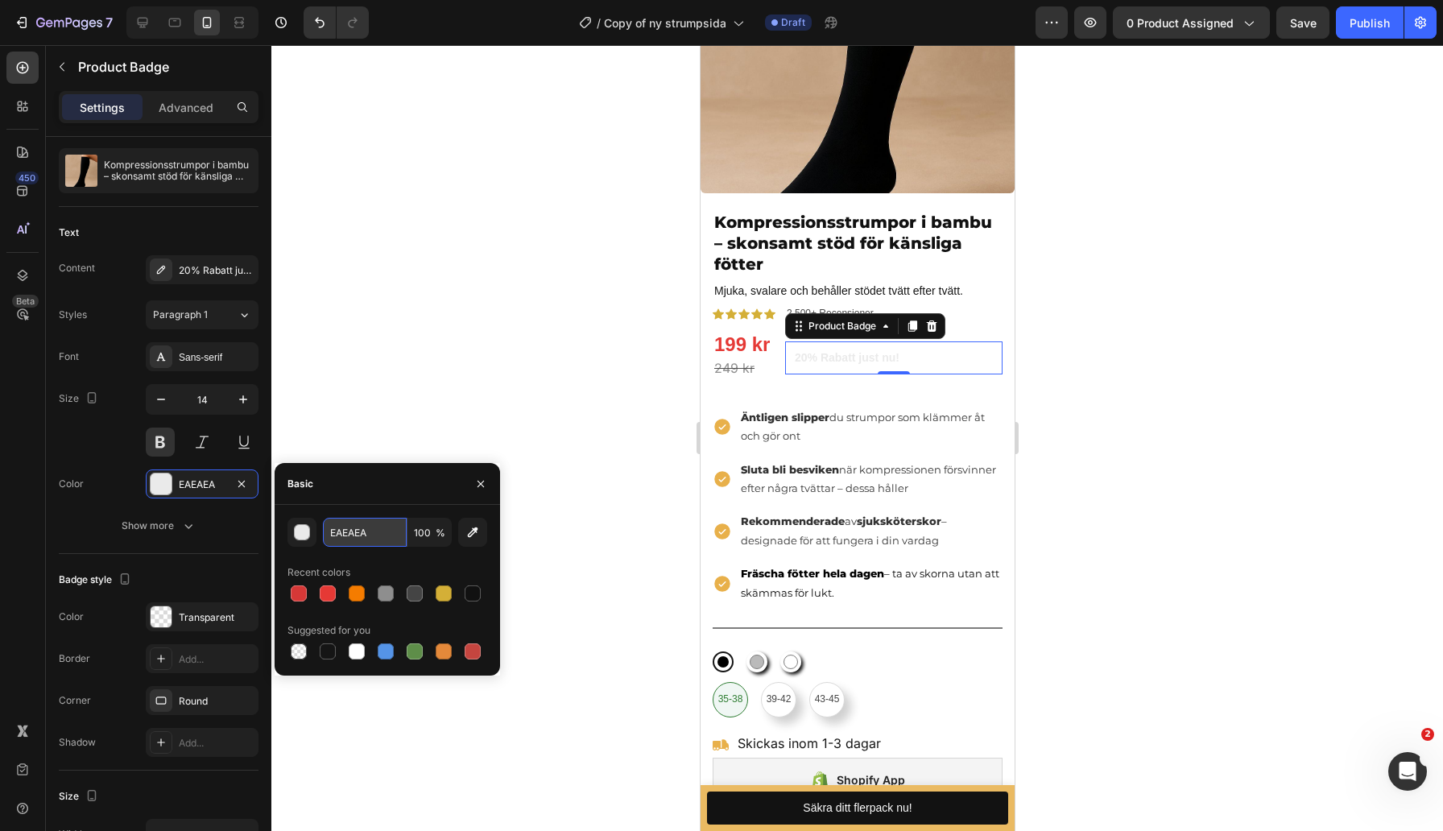
click at [357, 535] on input "EAEAEA" at bounding box center [365, 532] width 84 height 29
click at [327, 591] on div at bounding box center [328, 593] width 16 height 16
type input "E53935"
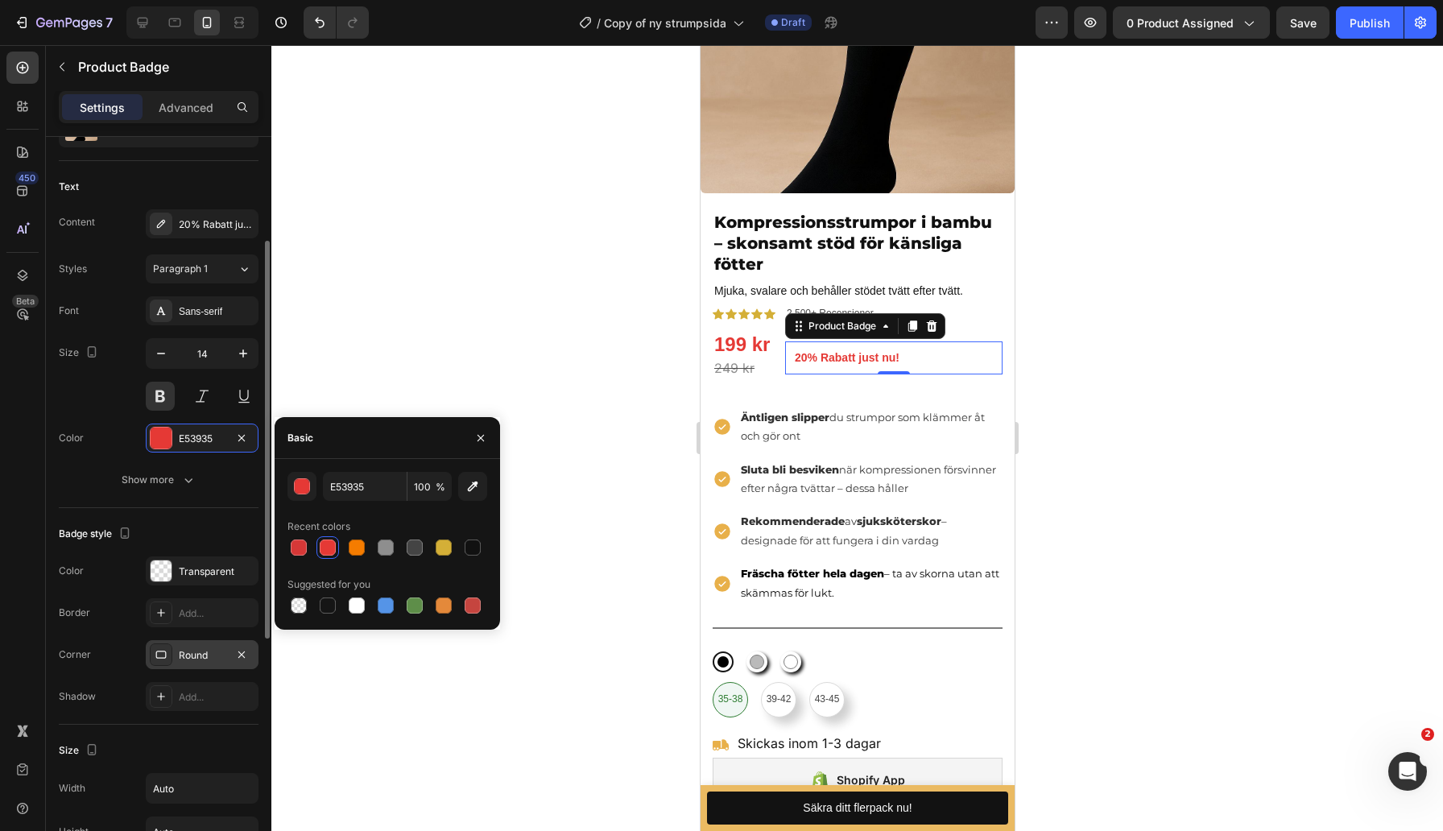
scroll to position [212, 0]
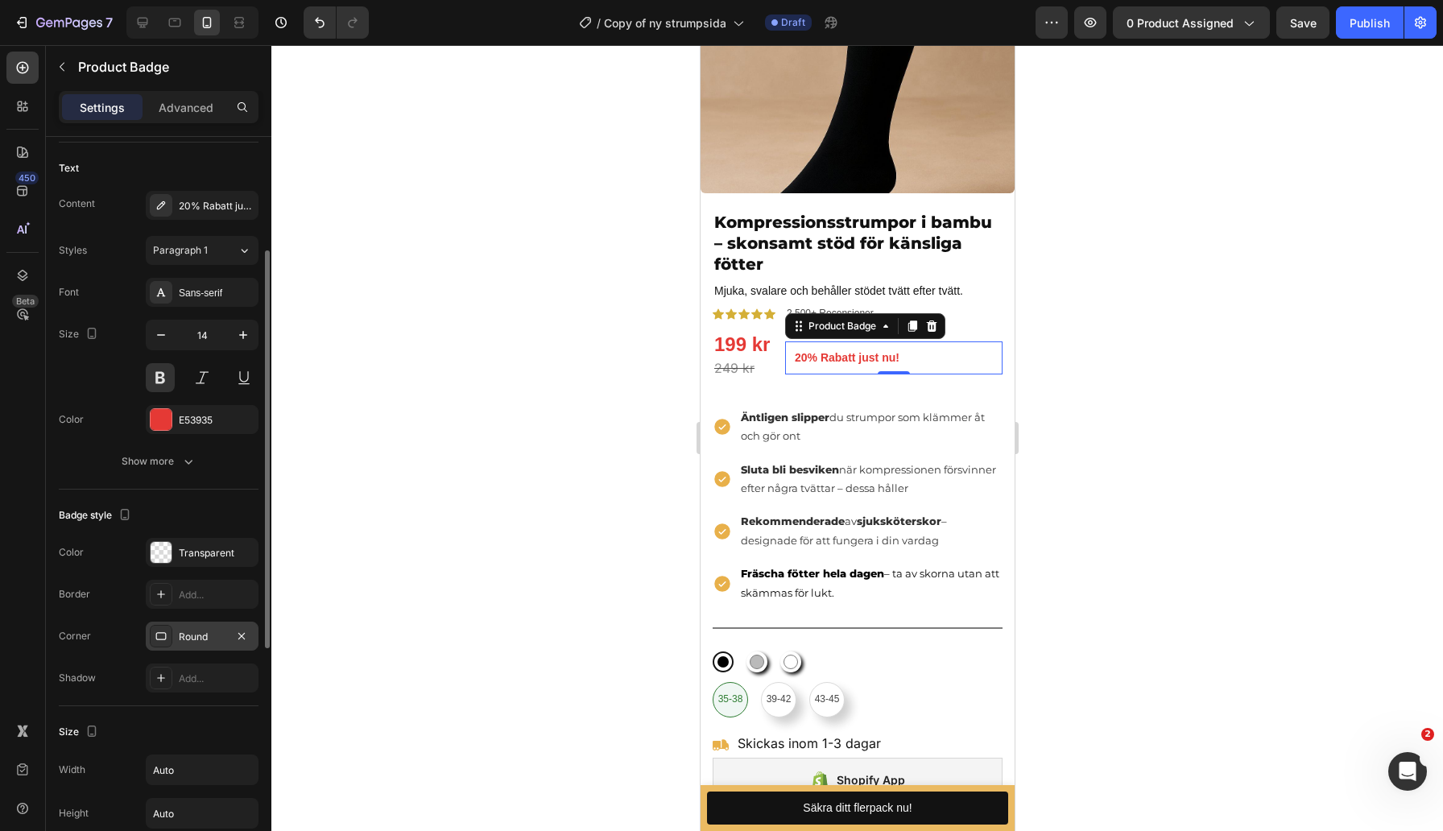
click at [212, 640] on div "Round" at bounding box center [202, 637] width 47 height 14
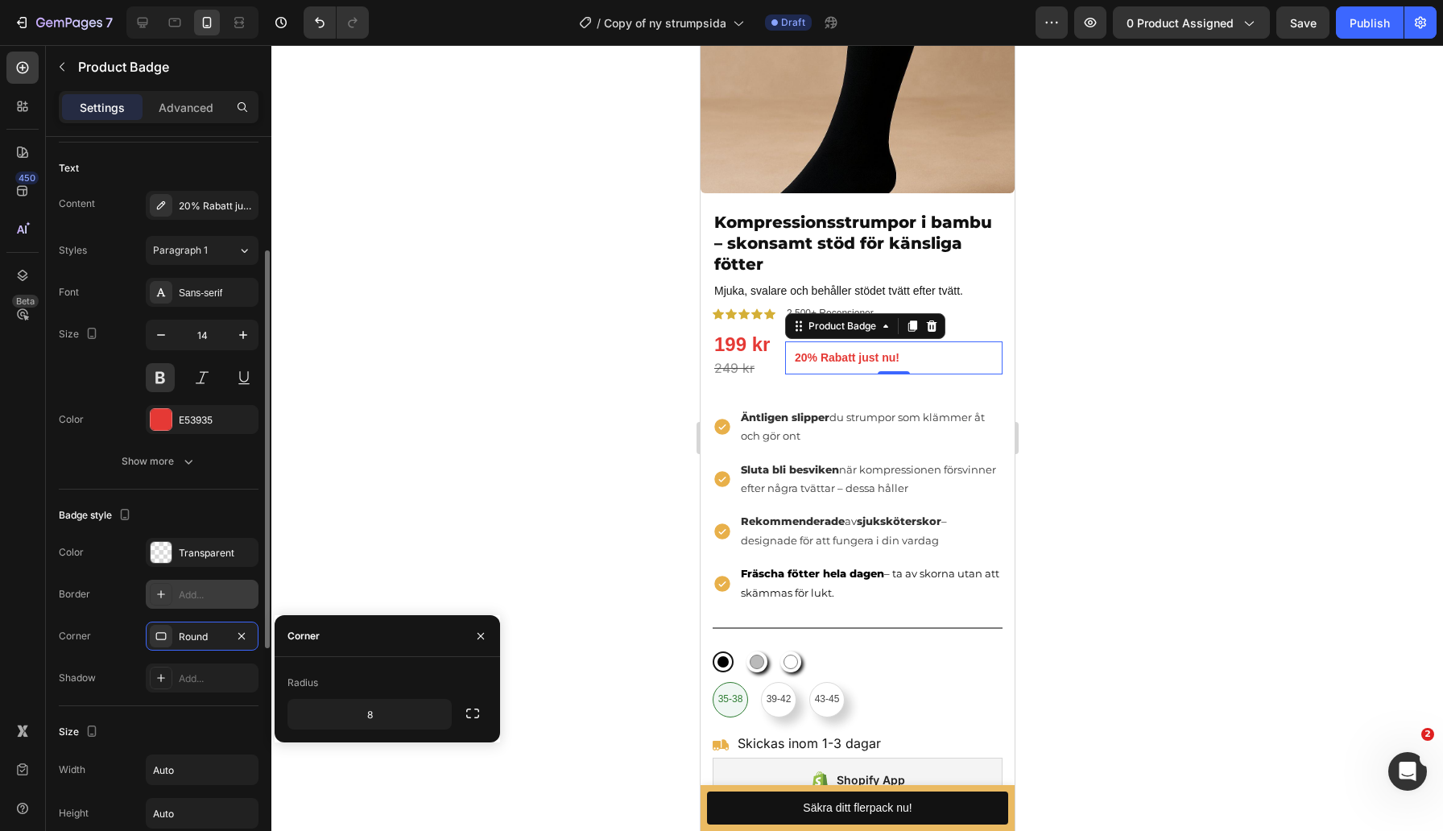
click at [193, 588] on div "Add..." at bounding box center [217, 595] width 76 height 14
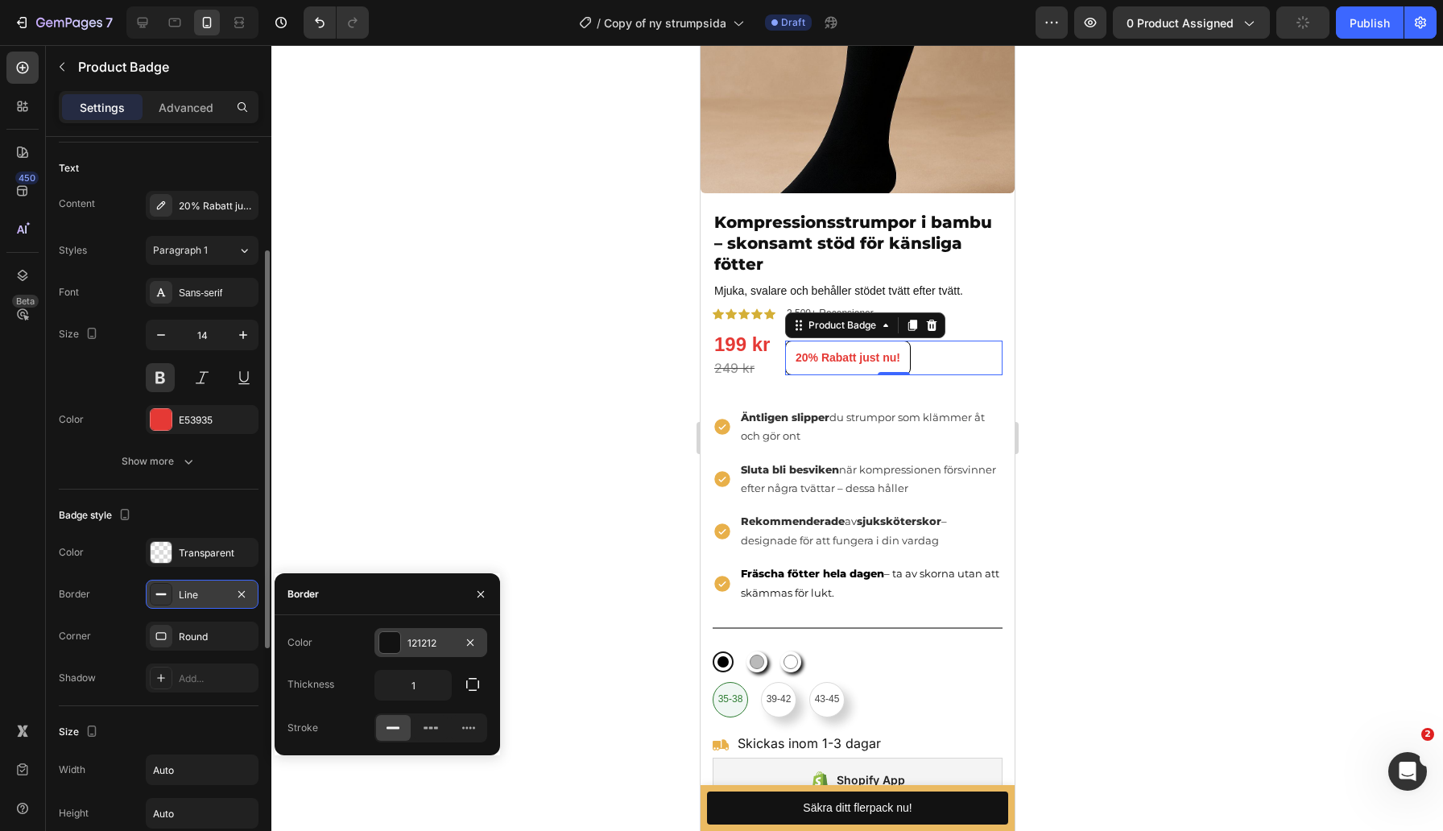
click at [450, 643] on div "121212" at bounding box center [430, 643] width 47 height 14
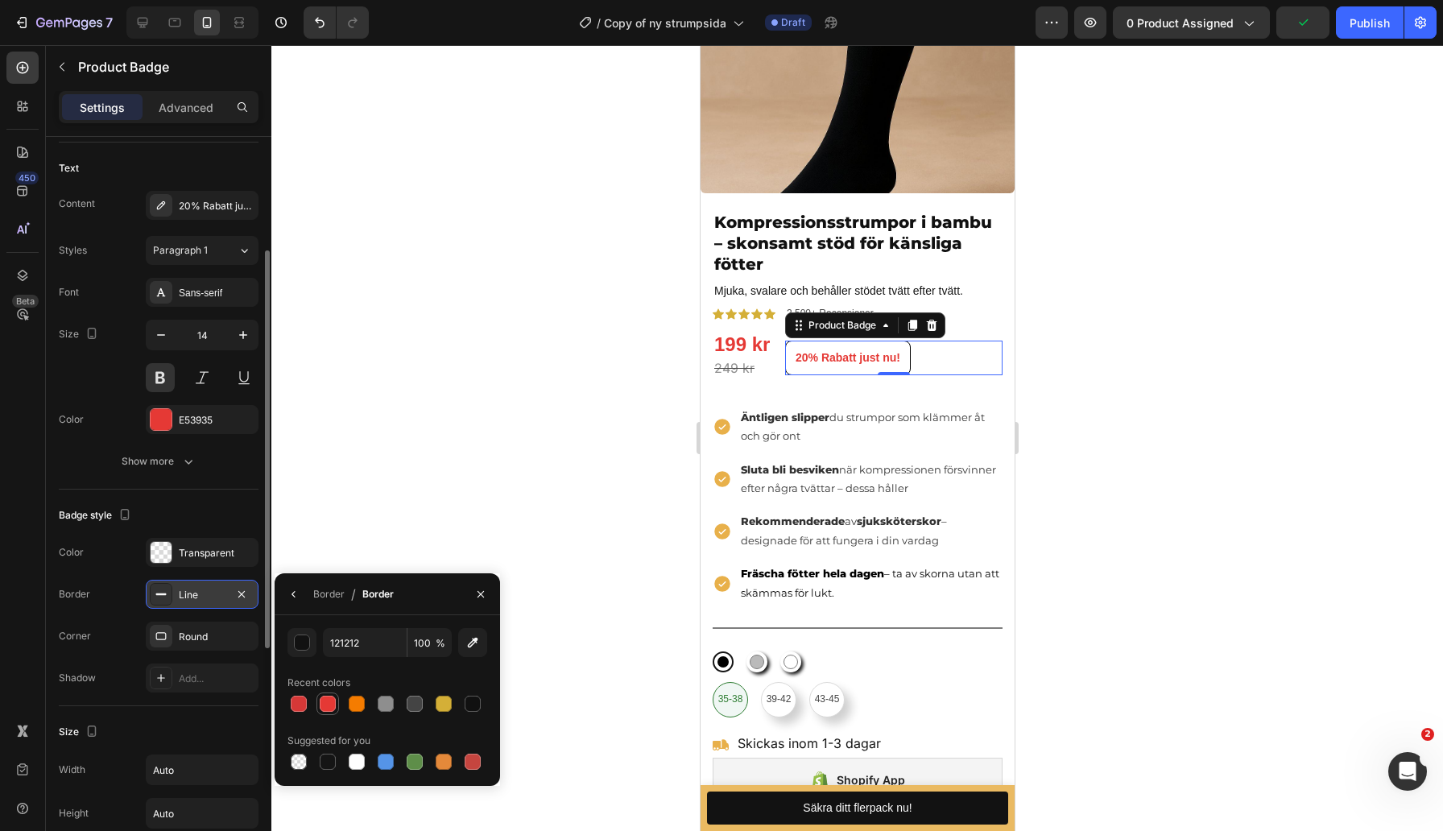
click at [328, 700] on div at bounding box center [328, 704] width 16 height 16
type input "E53935"
click at [117, 592] on div "Border Line" at bounding box center [159, 594] width 200 height 29
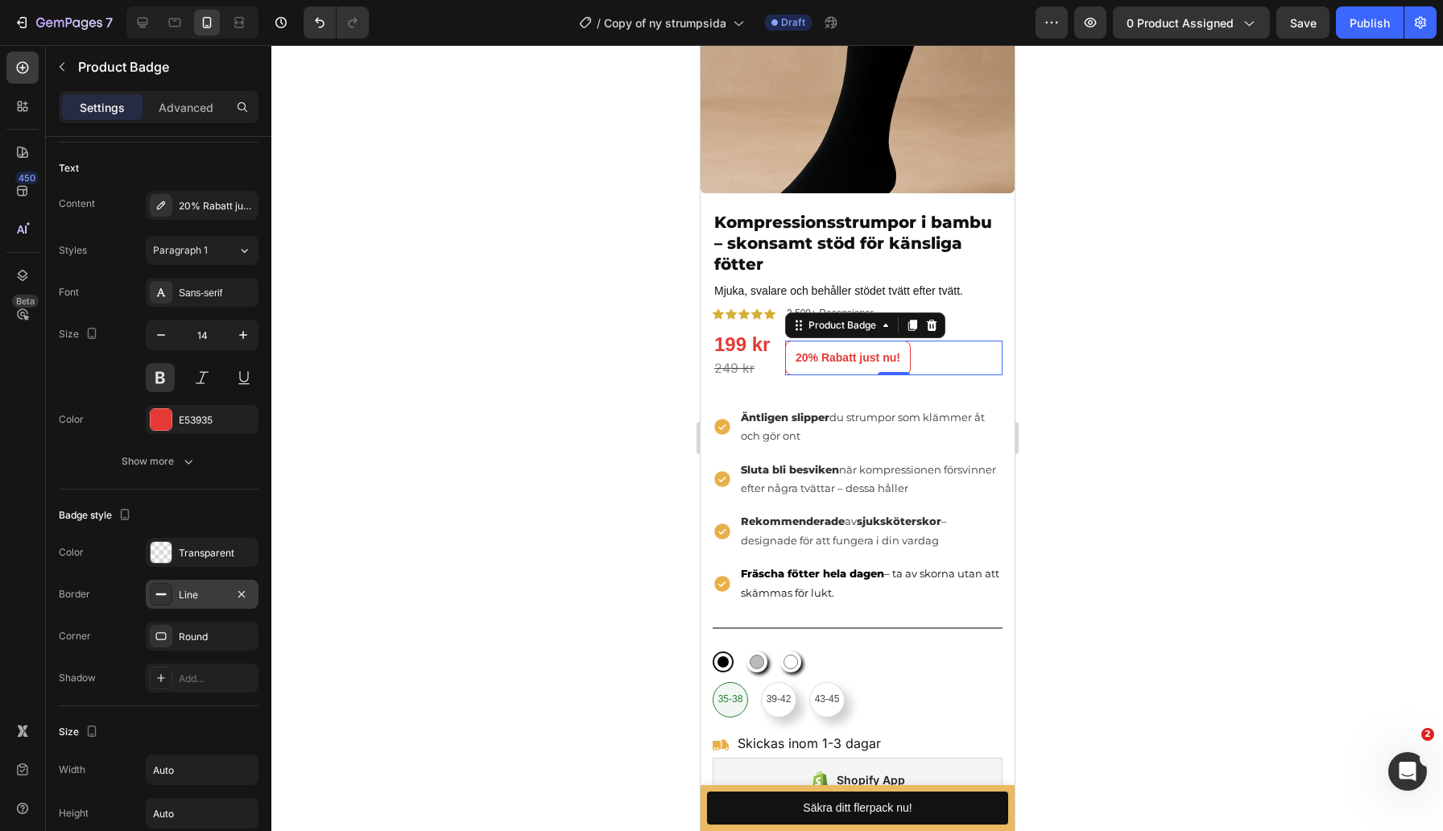
click at [1209, 331] on div at bounding box center [856, 438] width 1171 height 786
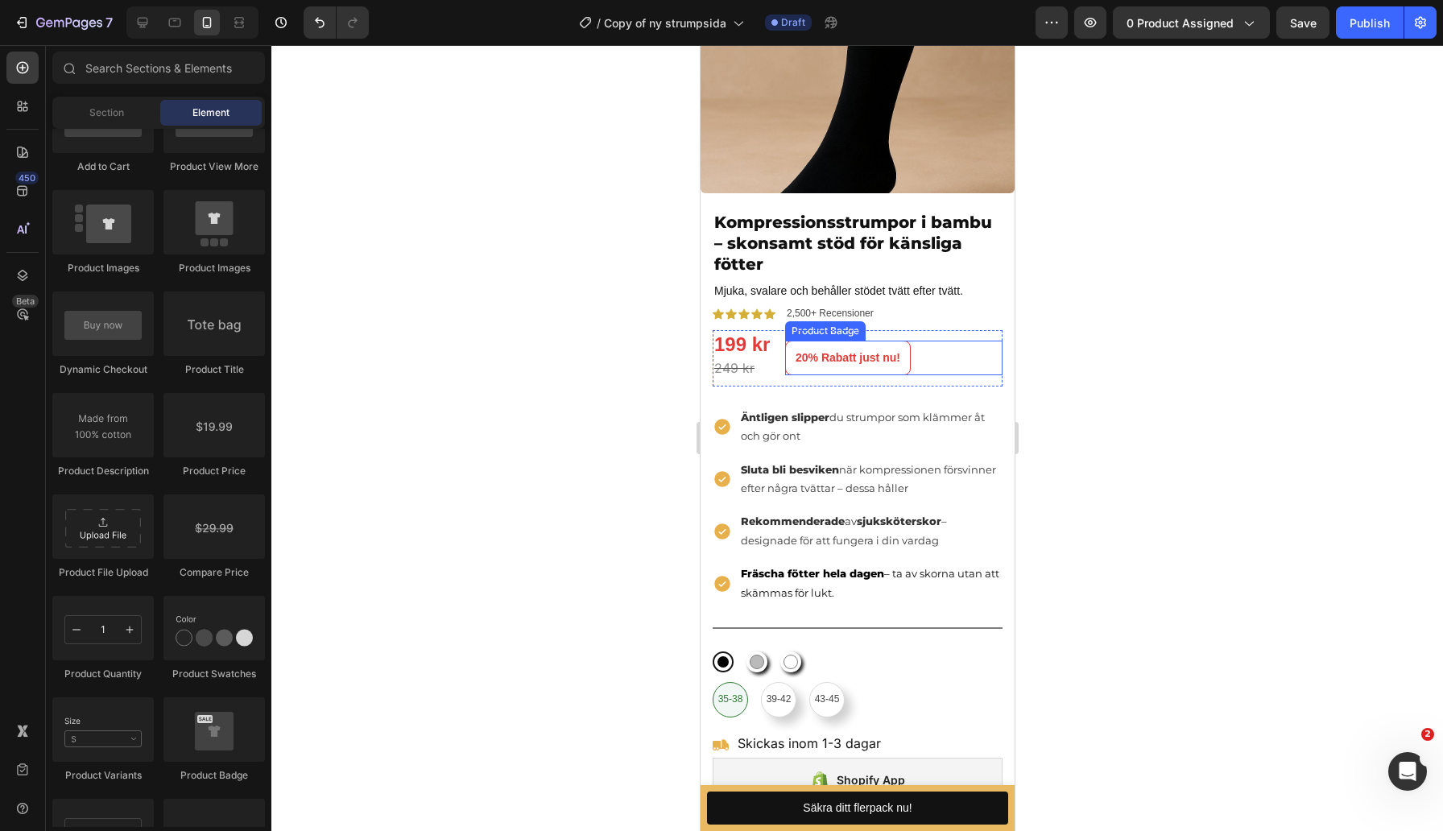
click at [889, 365] on pre "20% Rabatt just nu!" at bounding box center [847, 357] width 124 height 33
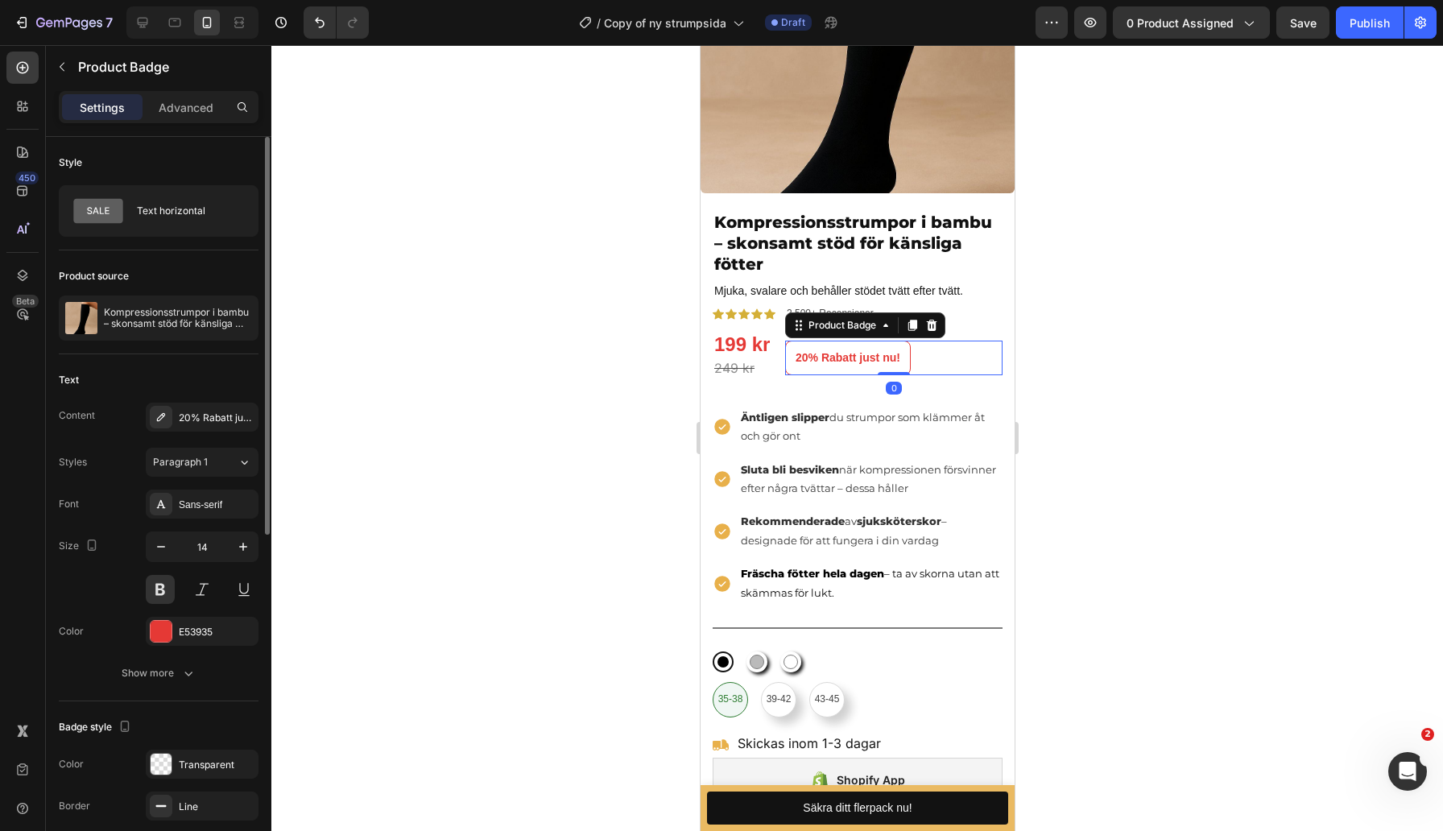
scroll to position [40, 0]
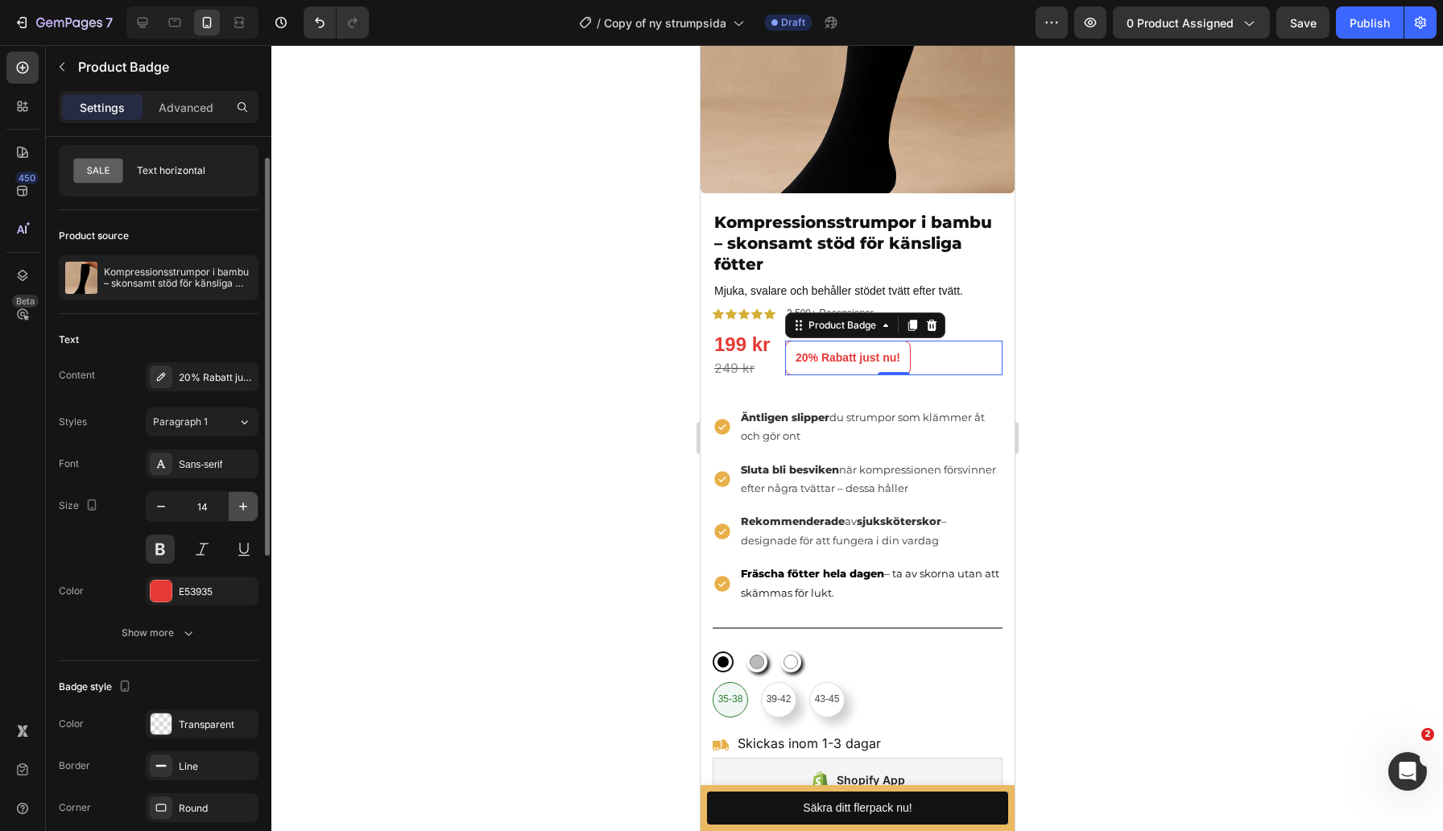
click at [233, 499] on button "button" at bounding box center [243, 506] width 29 height 29
type input "17"
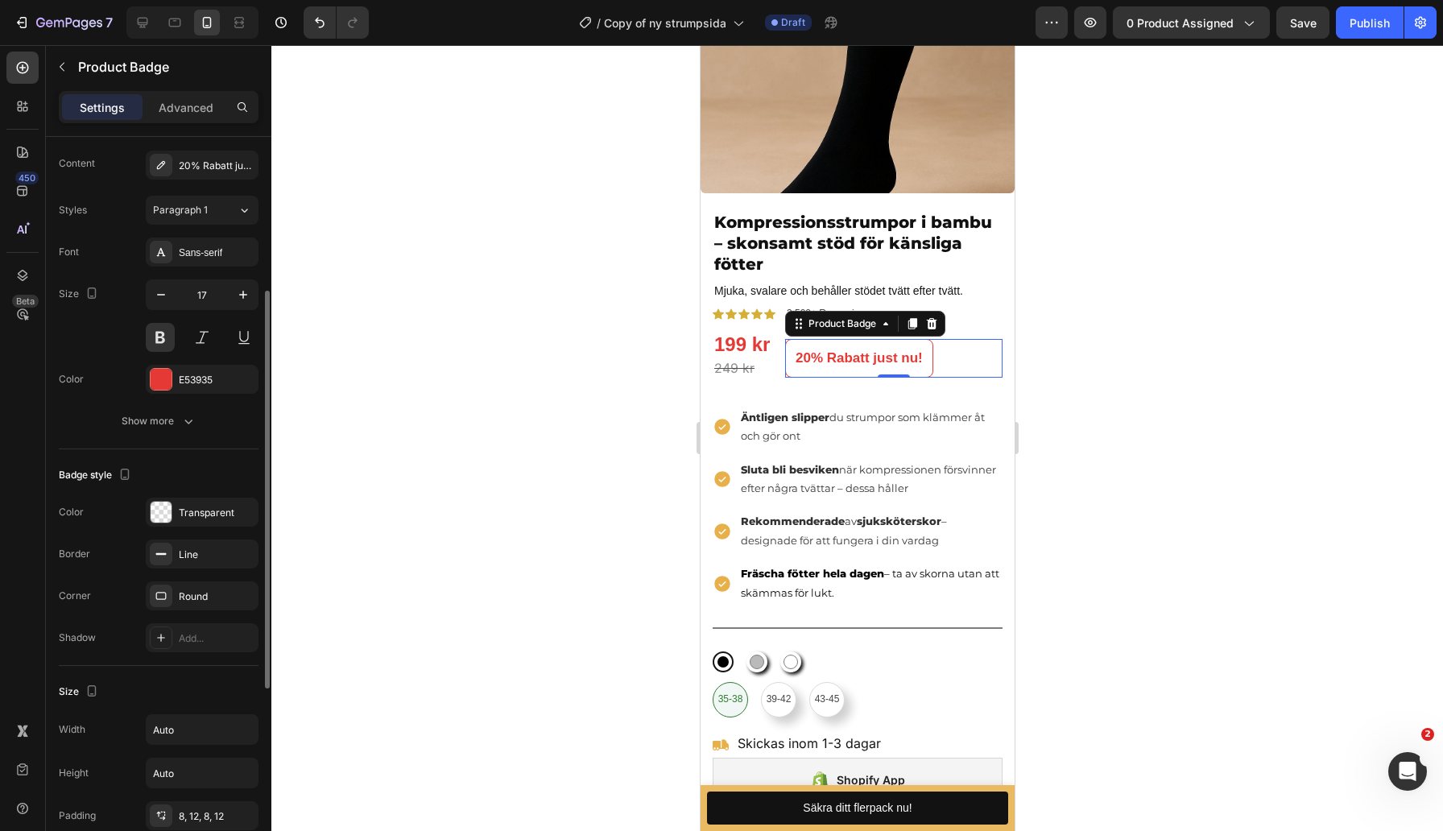
scroll to position [267, 0]
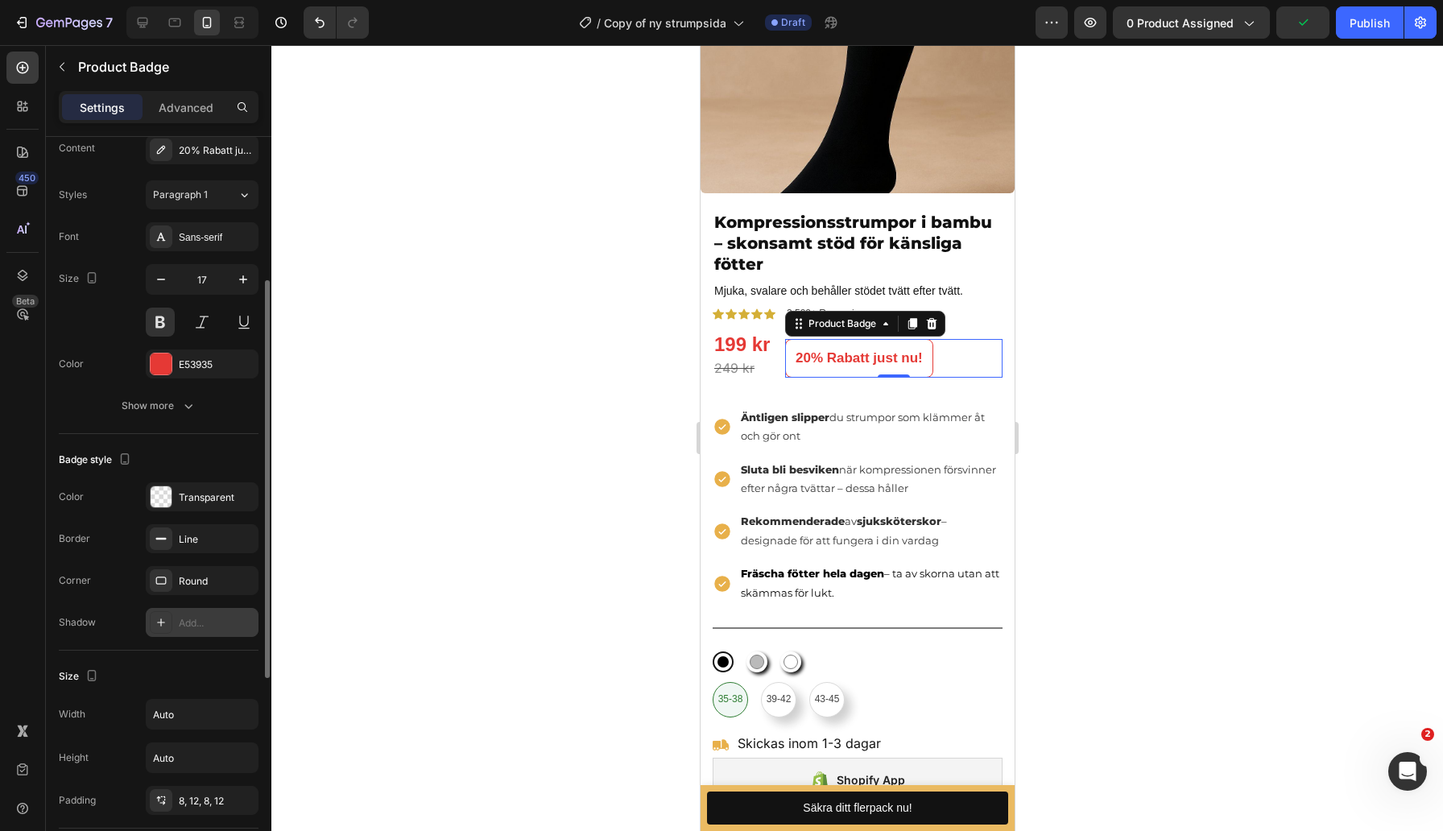
click at [167, 624] on div at bounding box center [161, 622] width 23 height 23
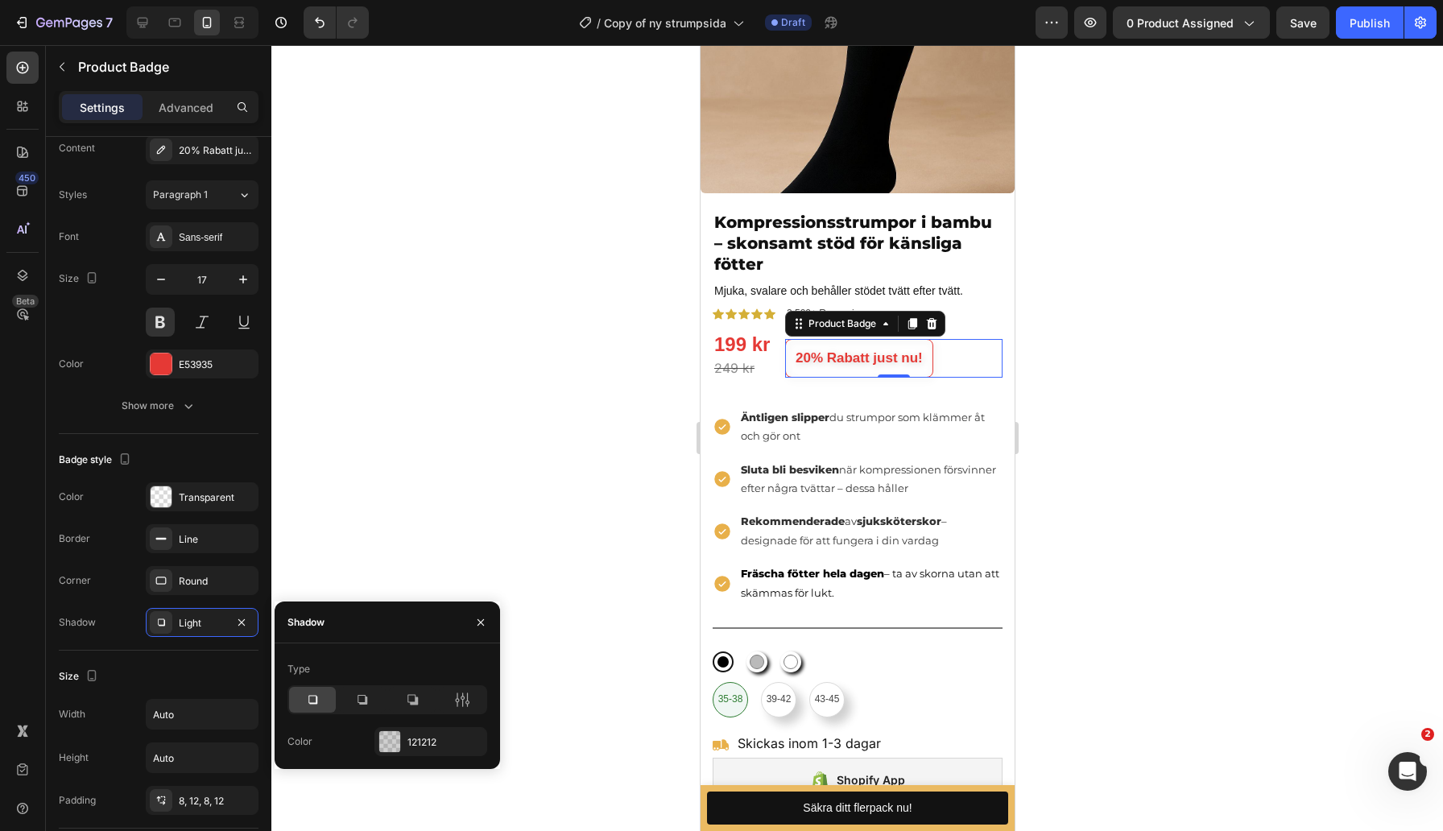
click at [308, 696] on icon at bounding box center [312, 699] width 16 height 16
click at [388, 741] on div at bounding box center [389, 741] width 21 height 21
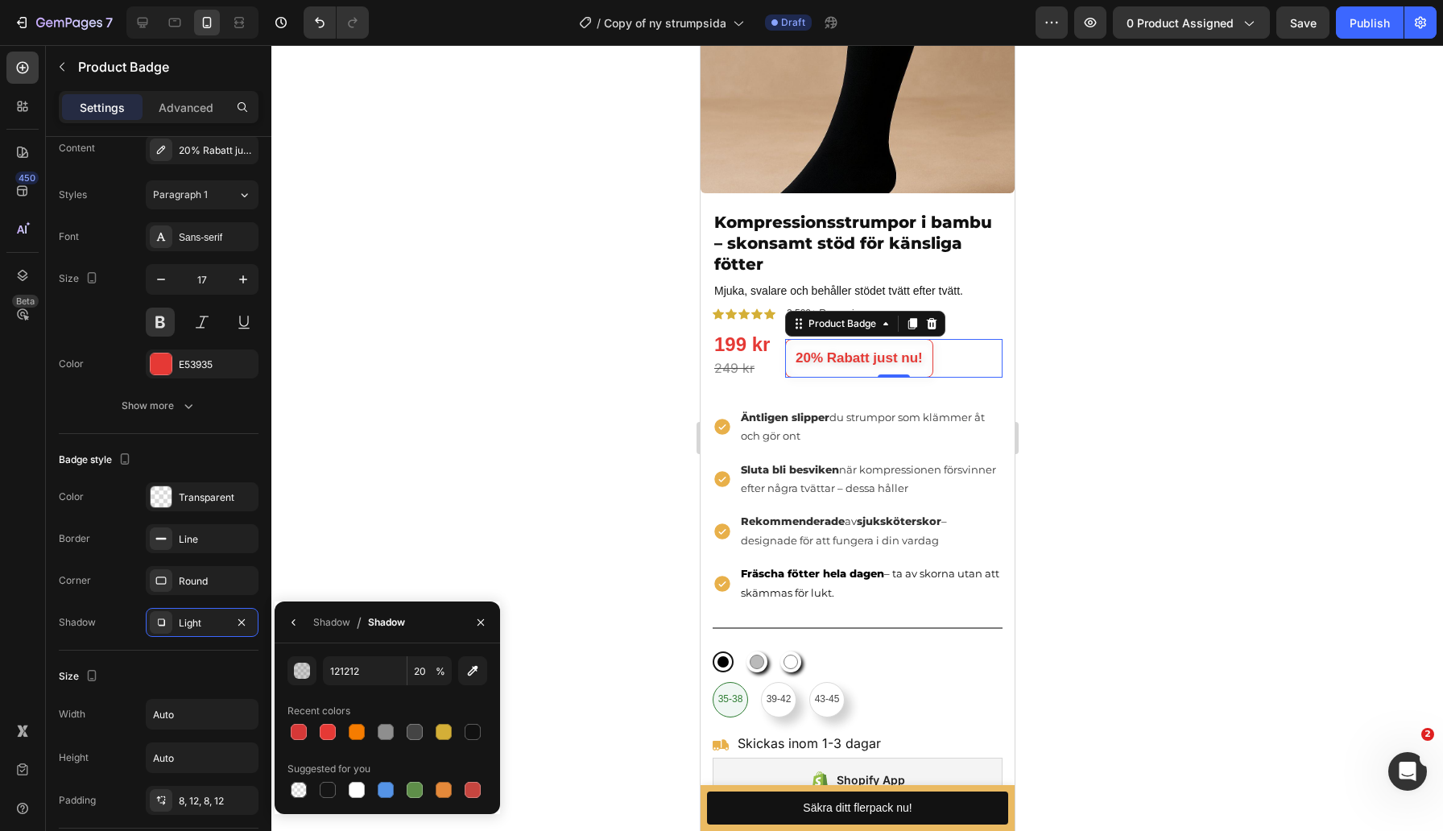
click at [504, 458] on div at bounding box center [856, 438] width 1171 height 786
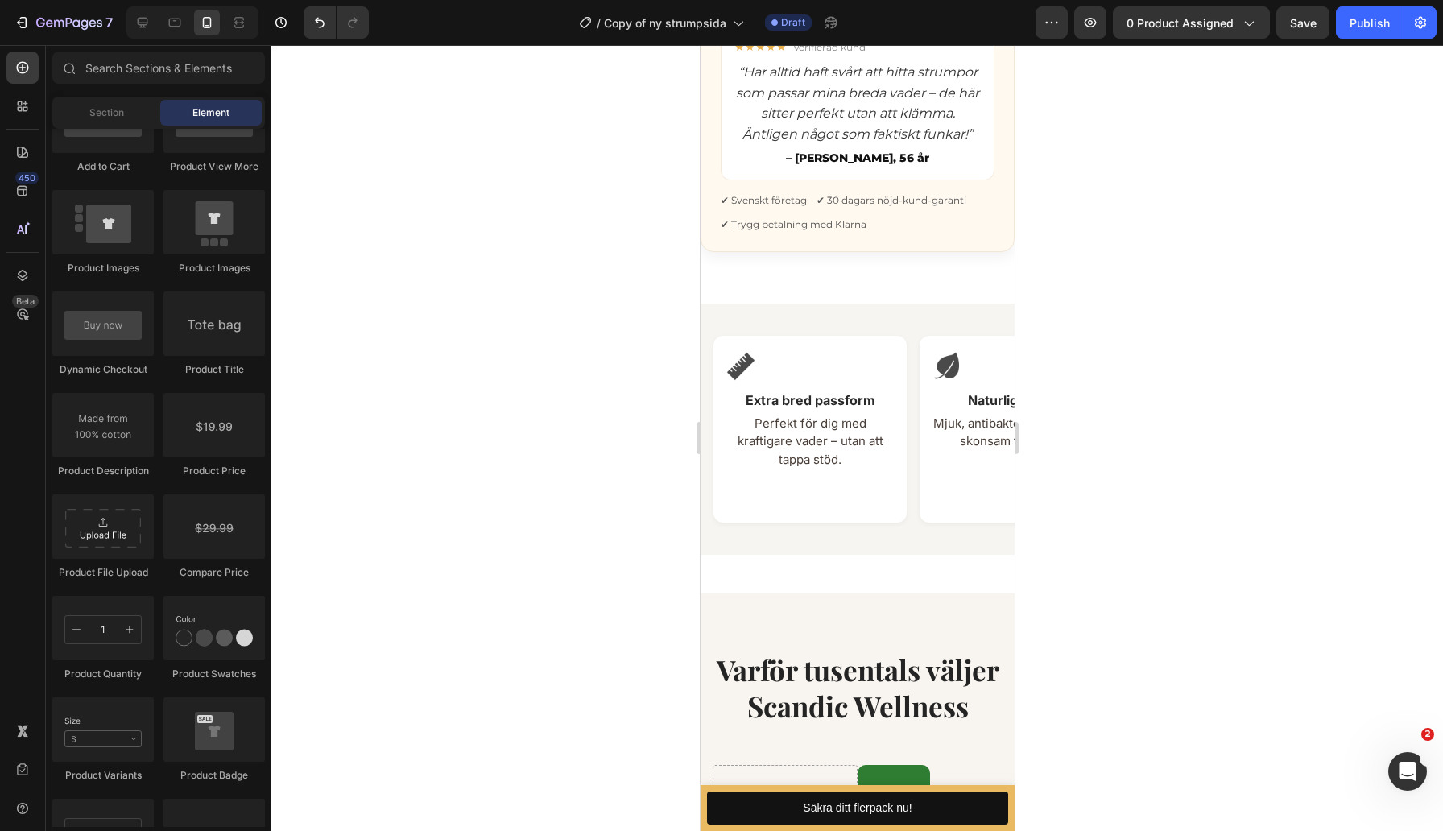
scroll to position [3118, 0]
click at [814, 282] on div "Extra bred passform Perfekt för dig med kraftigare vader – utan att tappa stöd.…" at bounding box center [857, 437] width 314 height 316
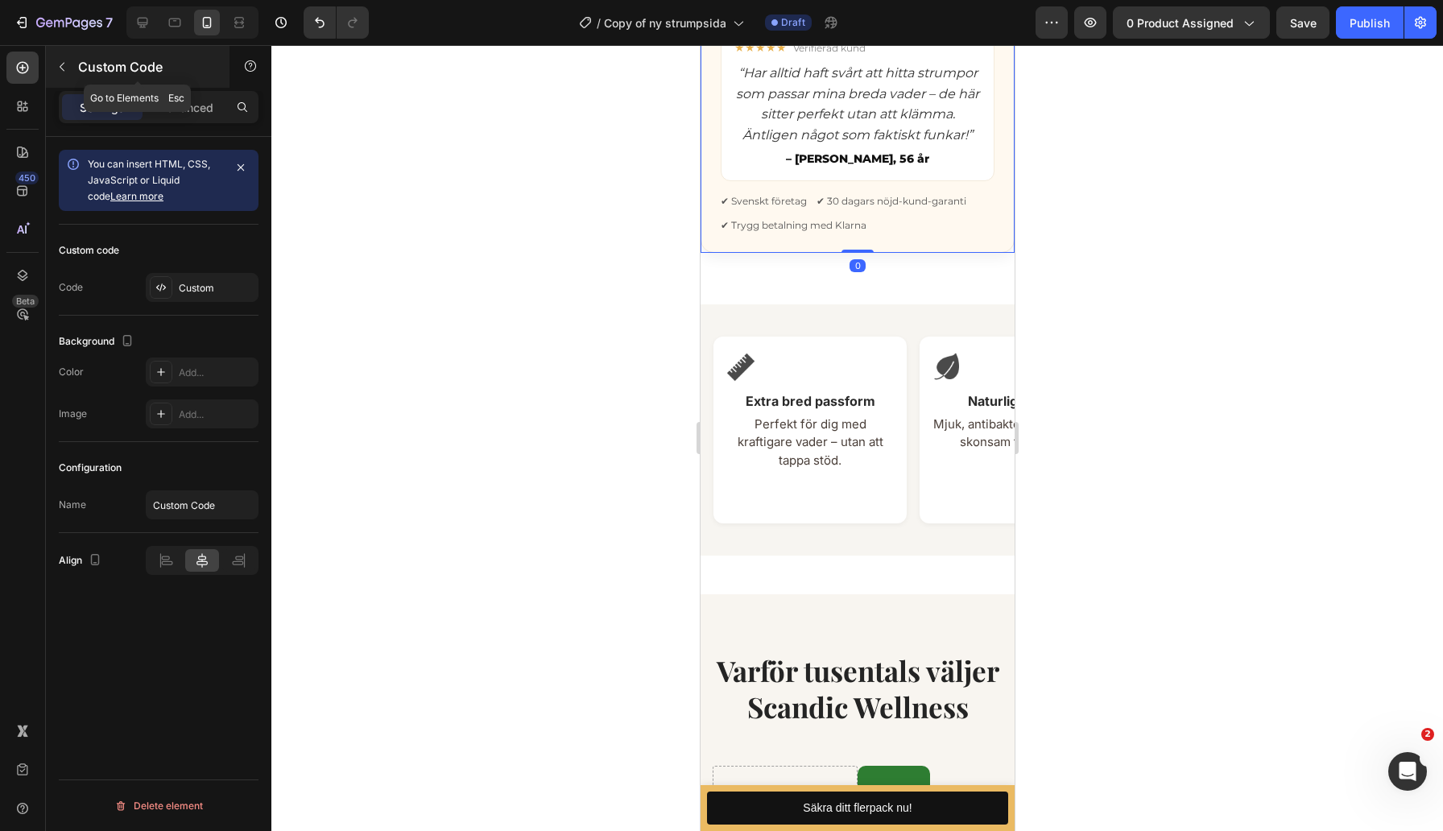
click at [63, 58] on button "button" at bounding box center [62, 67] width 26 height 26
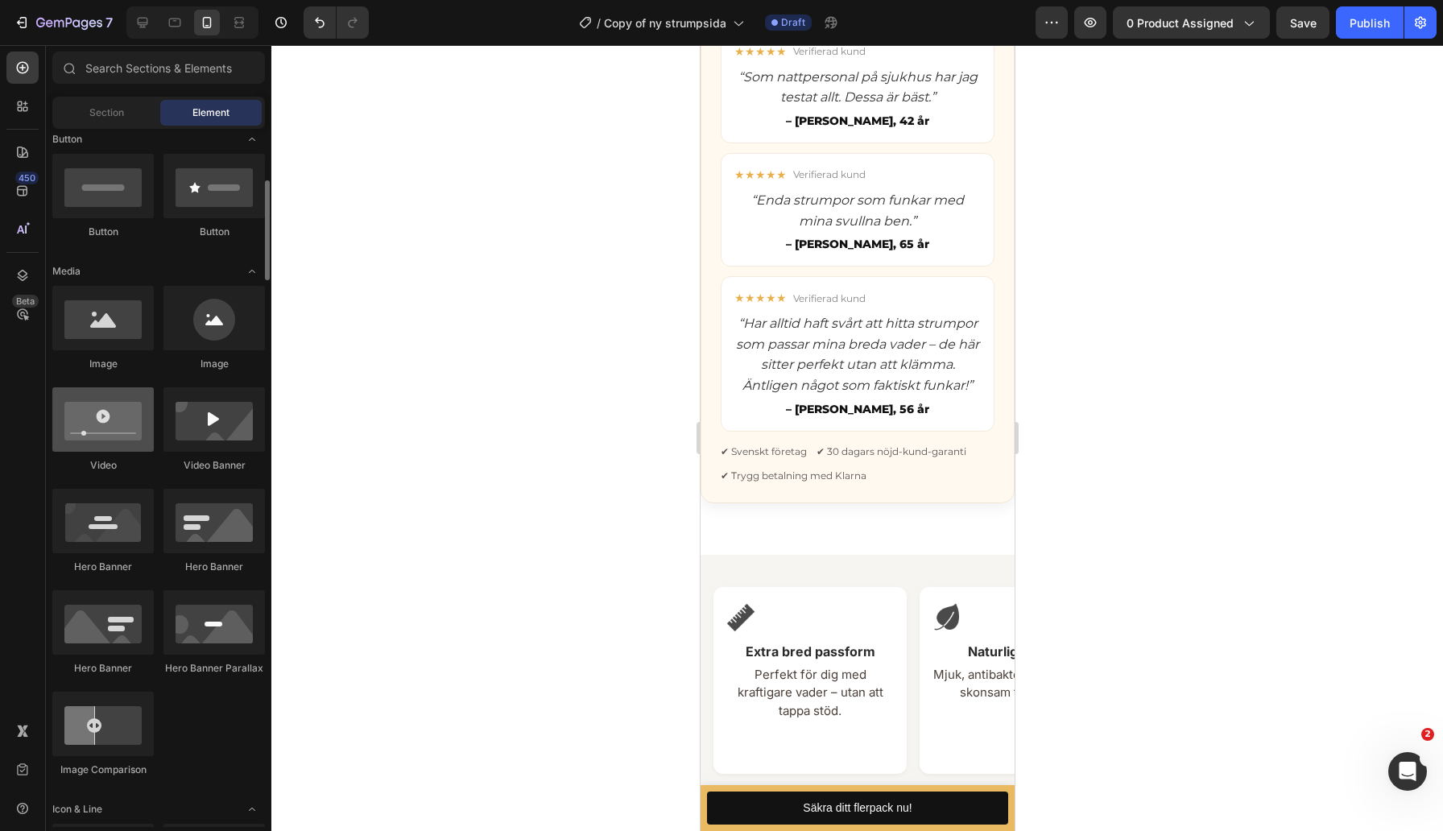
scroll to position [374, 0]
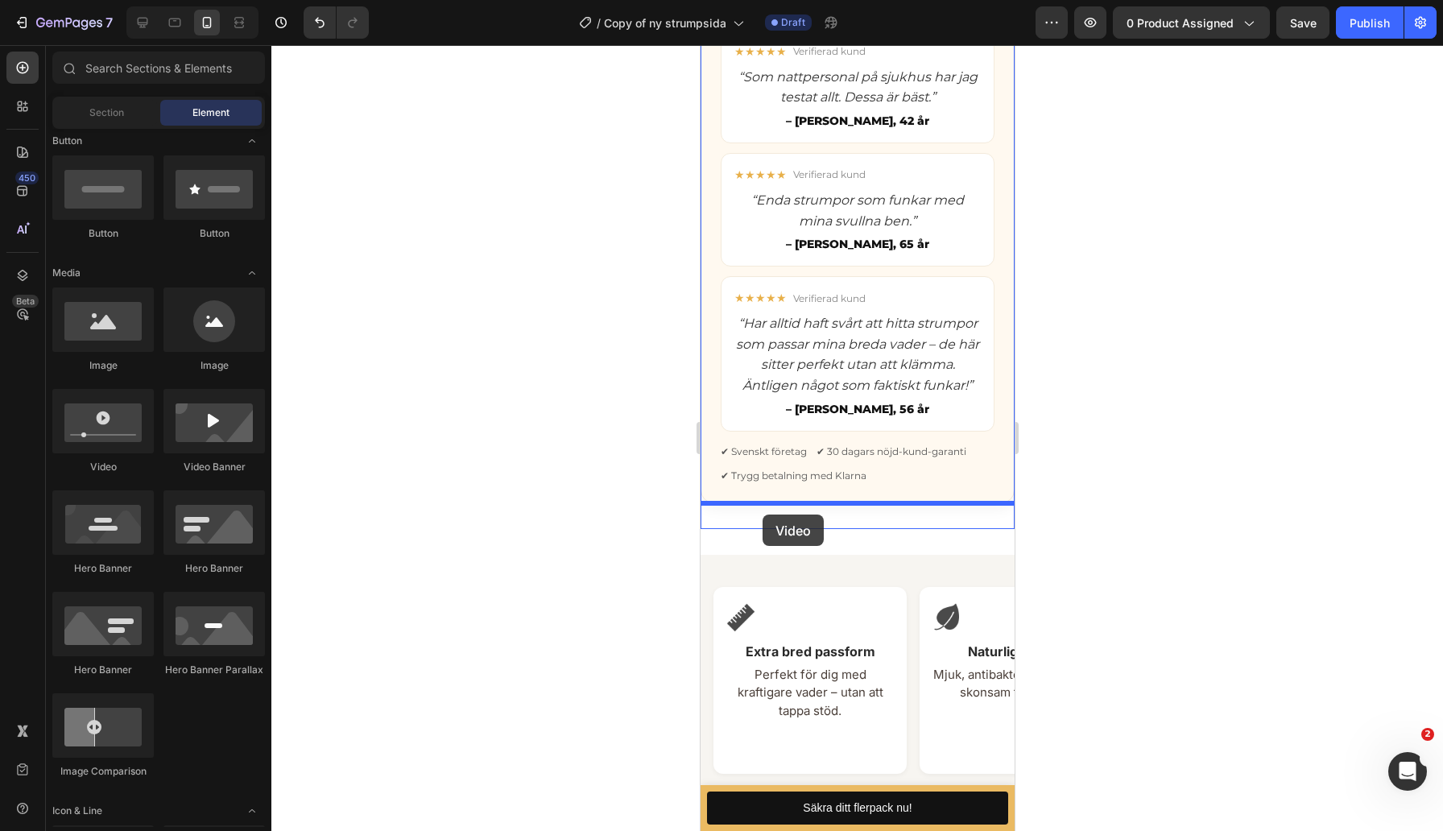
drag, startPoint x: 815, startPoint y: 471, endPoint x: 776, endPoint y: 517, distance: 60.5
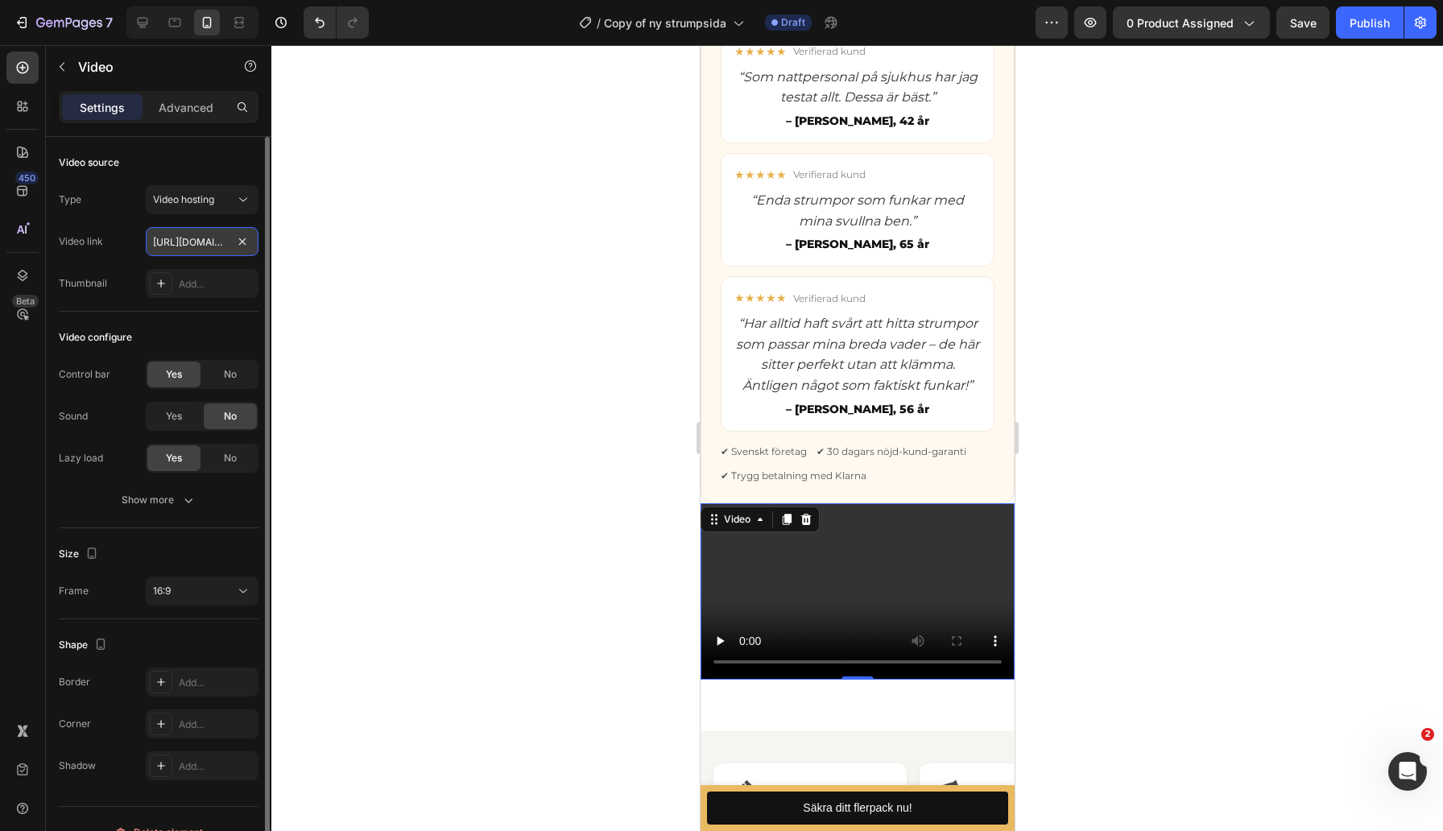
click at [204, 245] on input "[URL][DOMAIN_NAME]" at bounding box center [202, 241] width 113 height 29
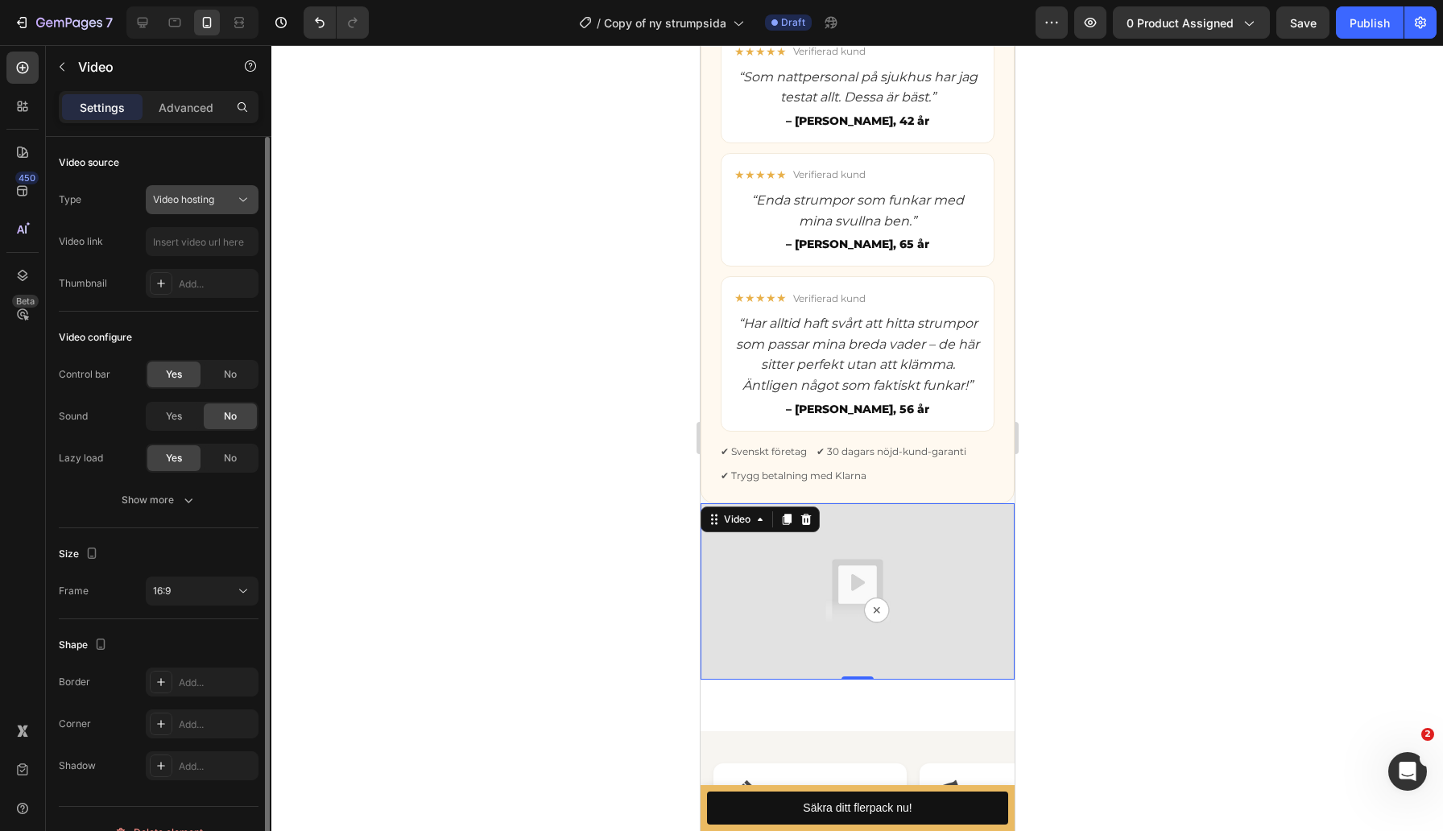
click at [241, 196] on icon at bounding box center [243, 200] width 16 height 16
click at [128, 528] on div "Video source Type Video hosting Video link Thumbnail Add..." at bounding box center [159, 573] width 200 height 91
click at [180, 242] on input "text" at bounding box center [202, 241] width 113 height 29
click at [219, 246] on input "text" at bounding box center [202, 241] width 113 height 29
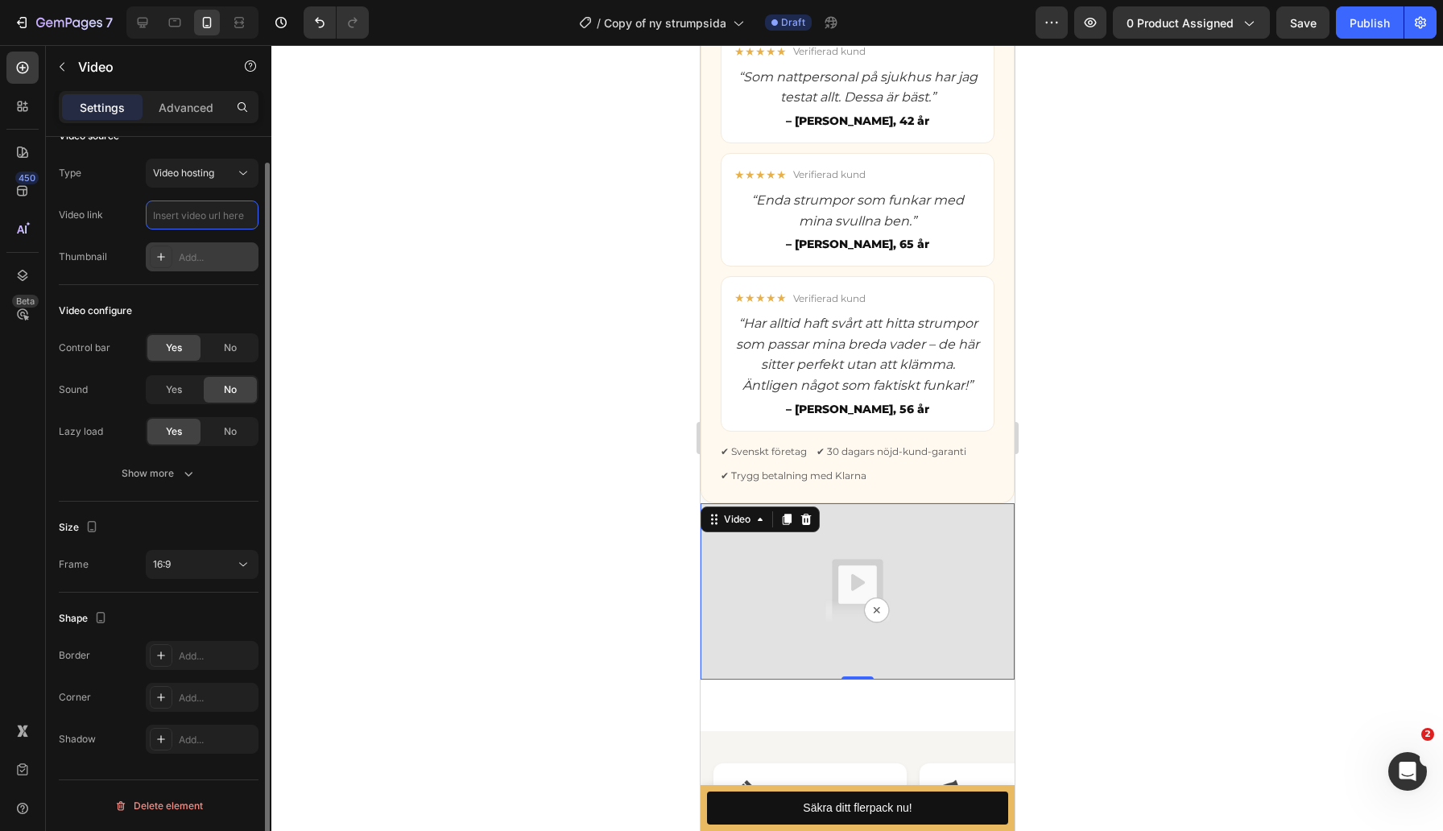
scroll to position [0, 0]
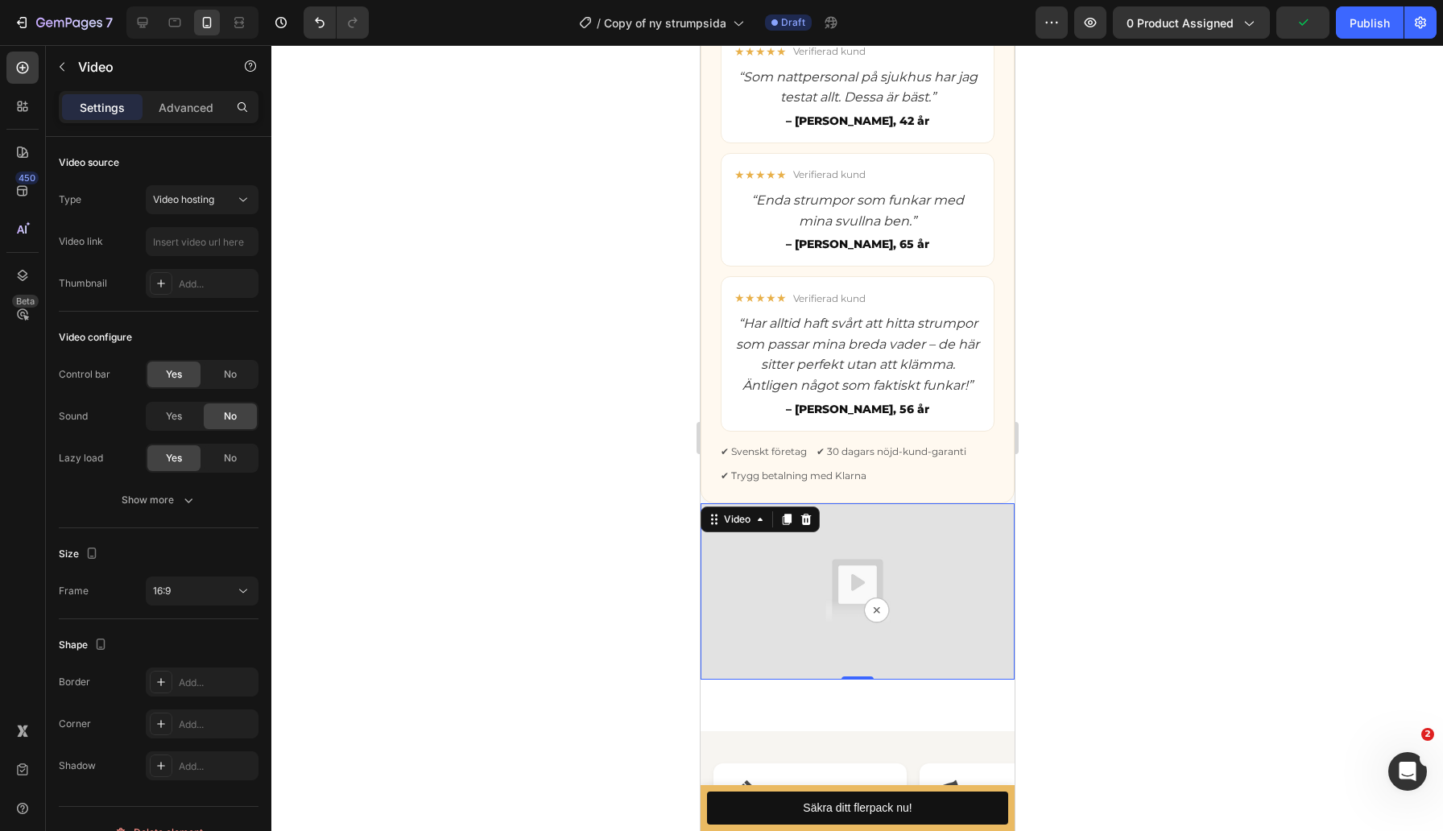
click at [827, 587] on img at bounding box center [857, 591] width 314 height 176
click at [184, 238] on input "text" at bounding box center [202, 241] width 113 height 29
click at [175, 277] on div "Add..." at bounding box center [202, 283] width 113 height 29
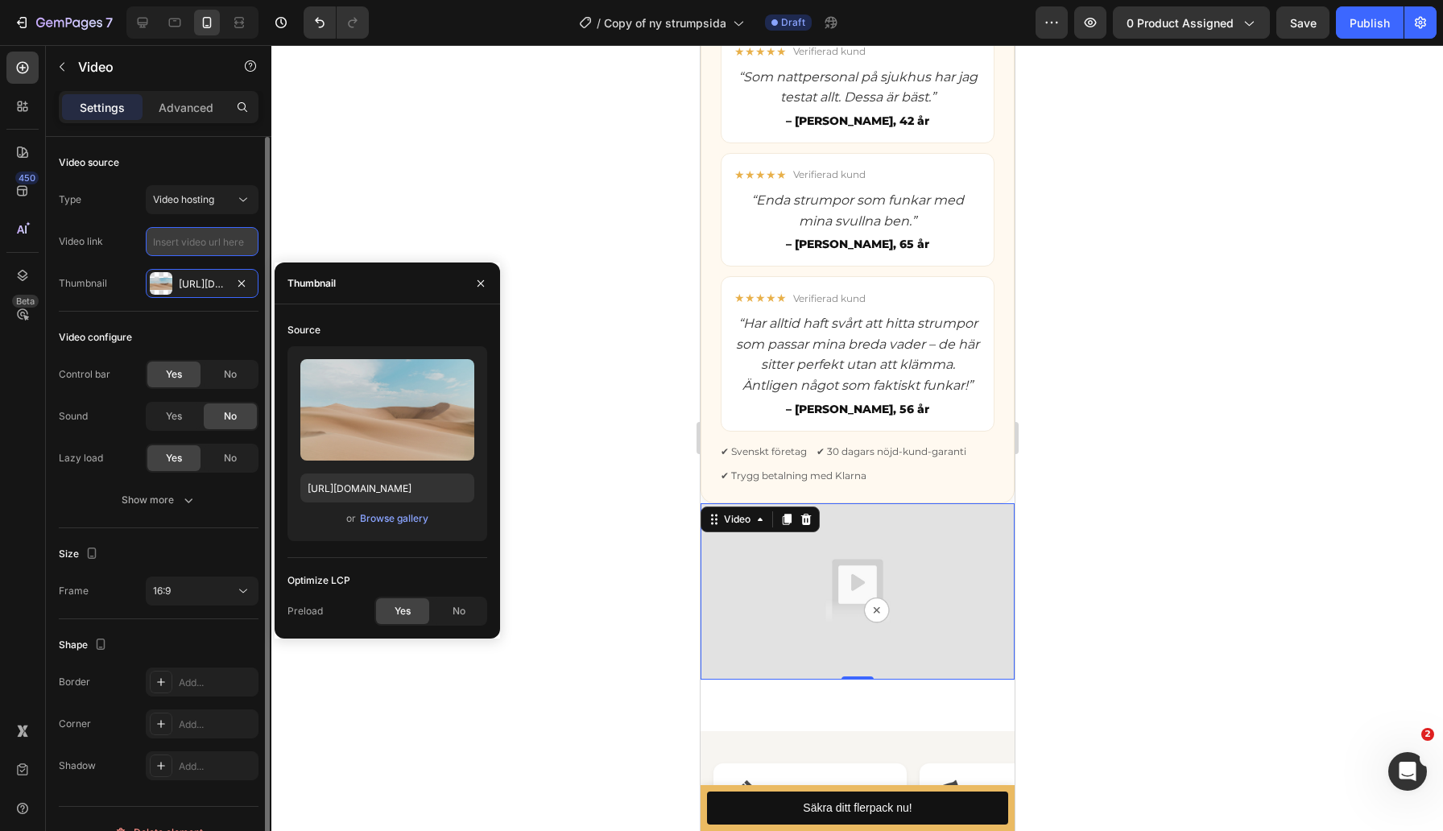
click at [184, 245] on input "text" at bounding box center [202, 241] width 113 height 29
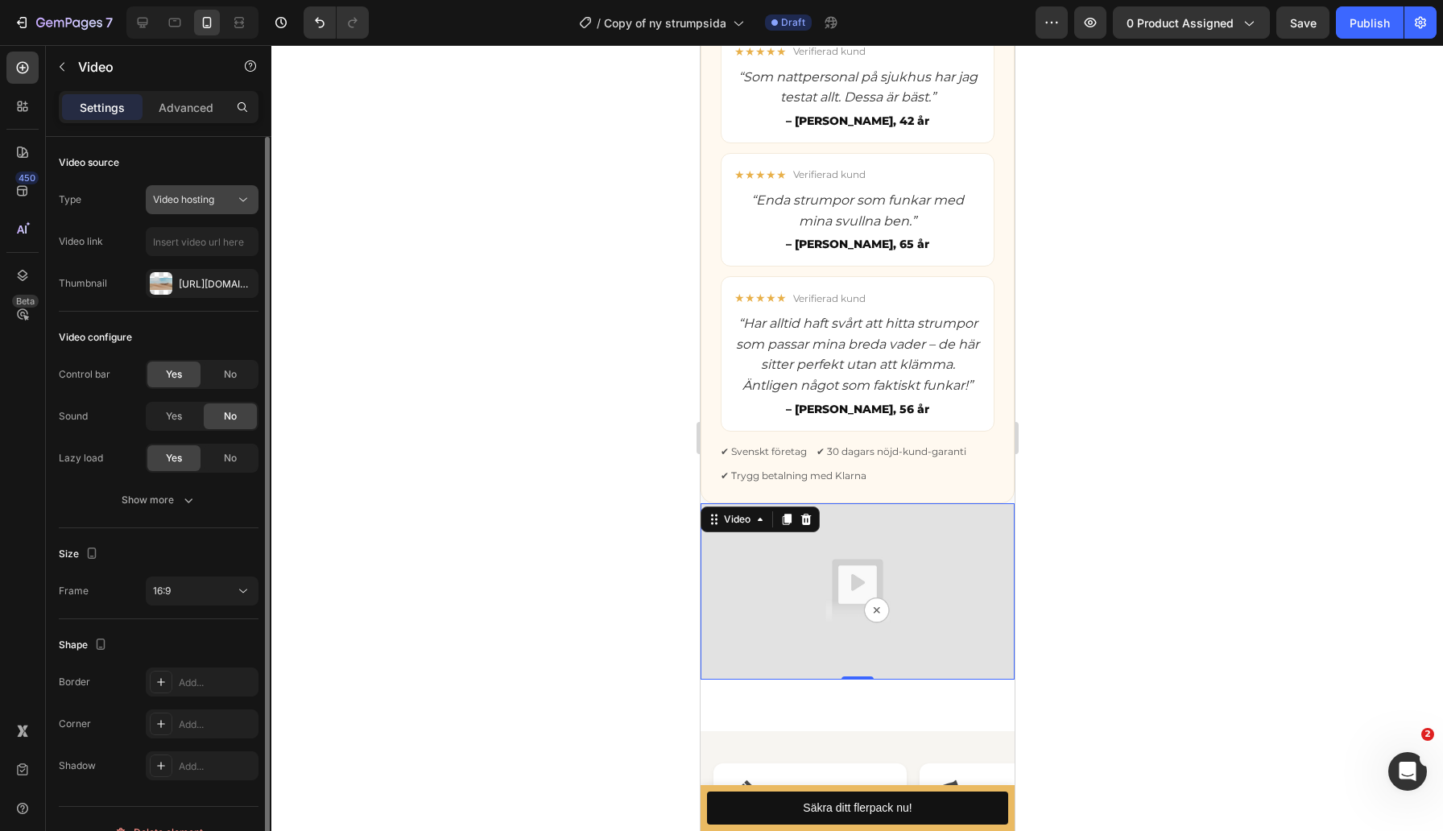
click at [223, 195] on div "Video hosting" at bounding box center [194, 199] width 82 height 14
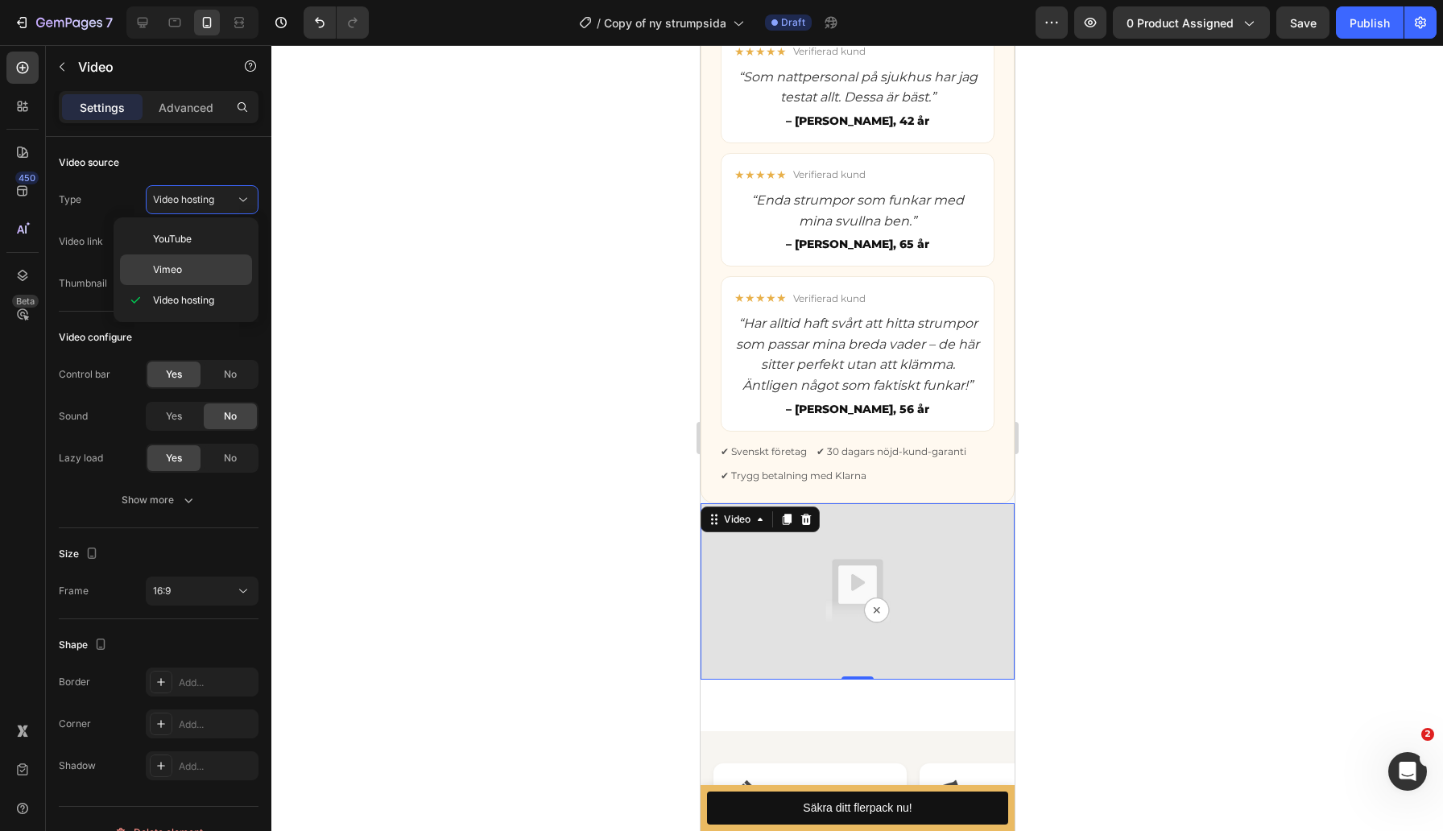
click at [190, 267] on p "Vimeo" at bounding box center [199, 269] width 92 height 14
type input "[URL][DOMAIN_NAME]"
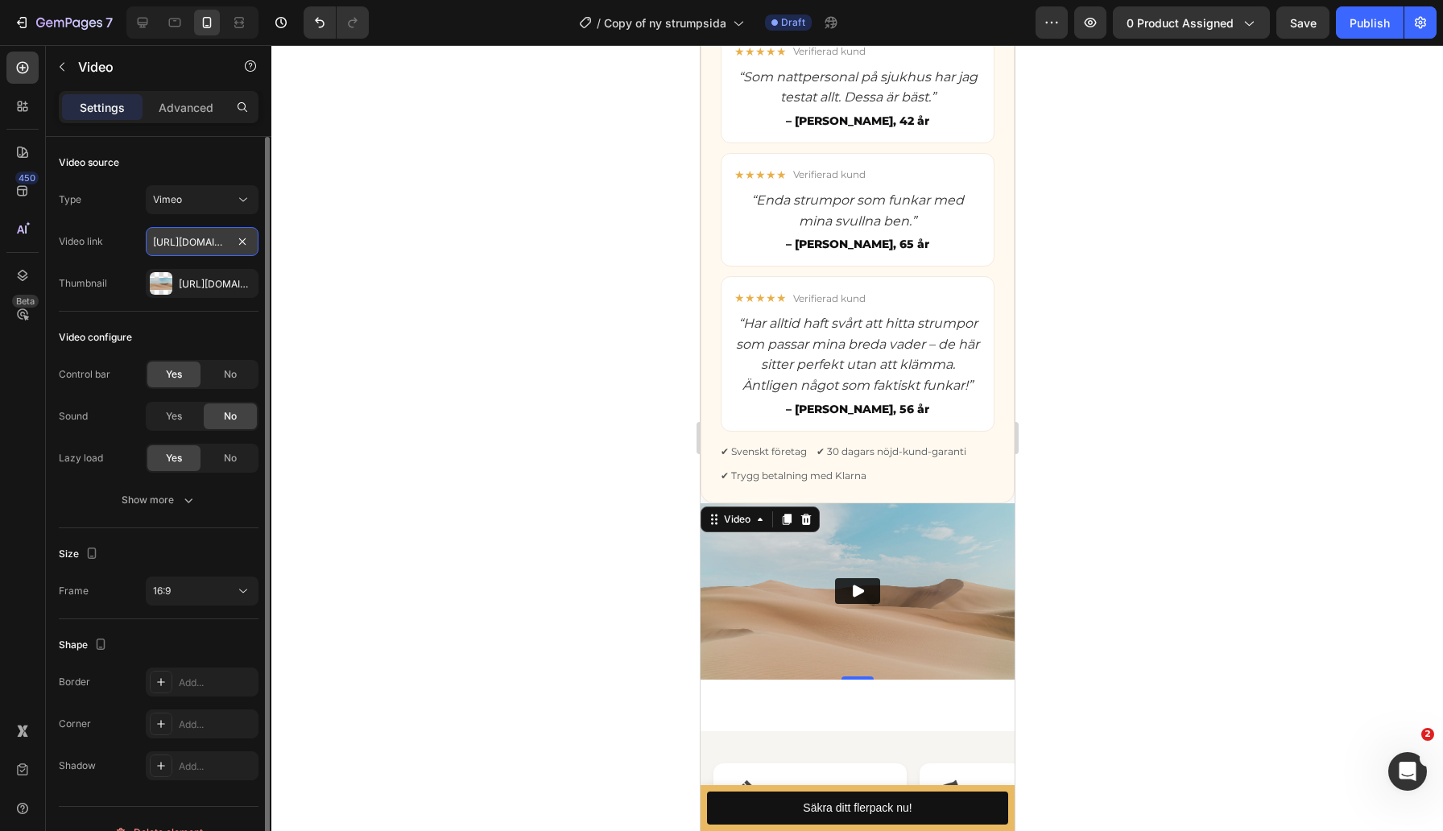
click at [222, 239] on input "[URL][DOMAIN_NAME]" at bounding box center [202, 241] width 113 height 29
click at [211, 248] on input "text" at bounding box center [202, 241] width 113 height 29
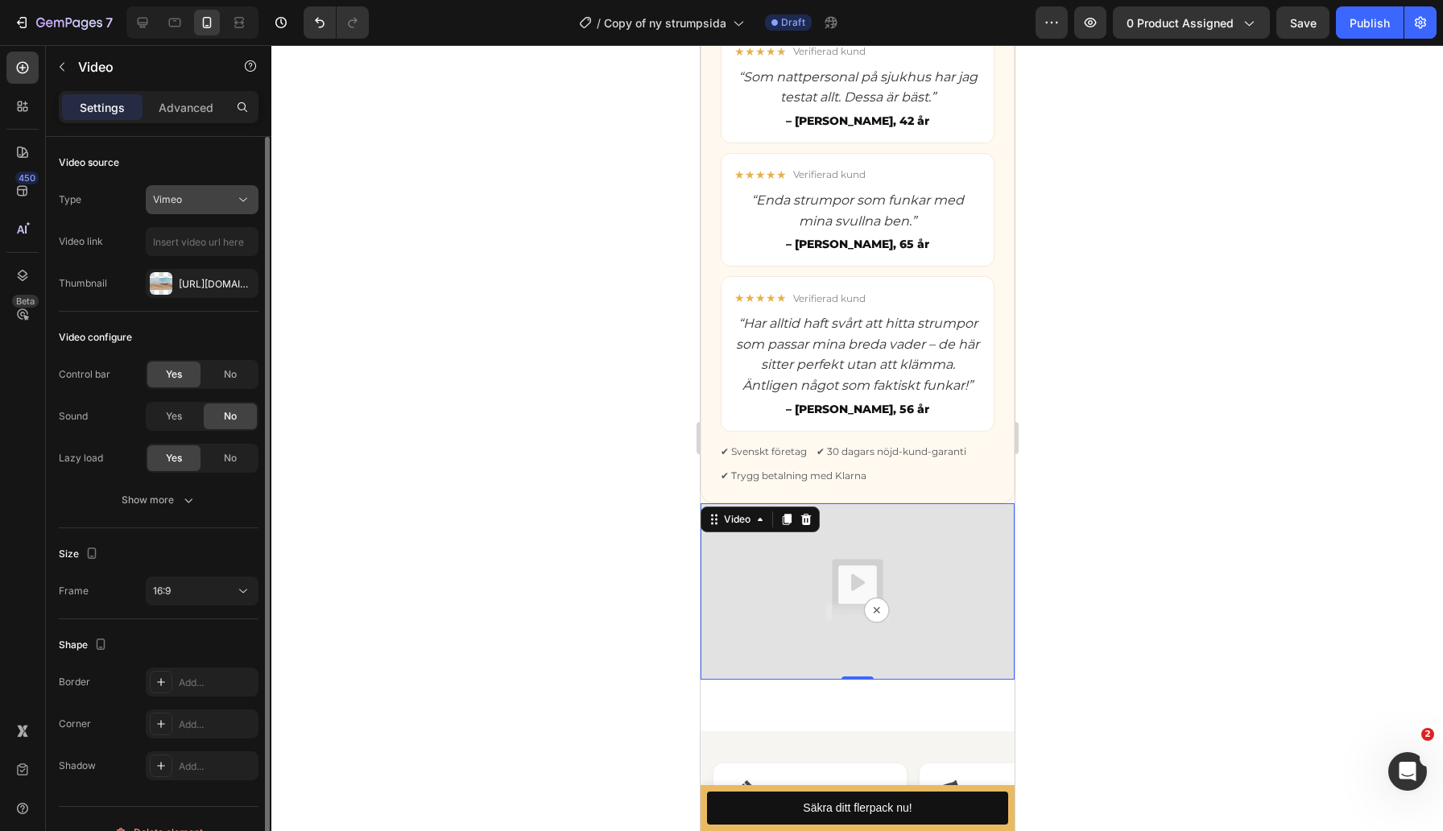
click at [233, 200] on div "Vimeo" at bounding box center [194, 199] width 82 height 14
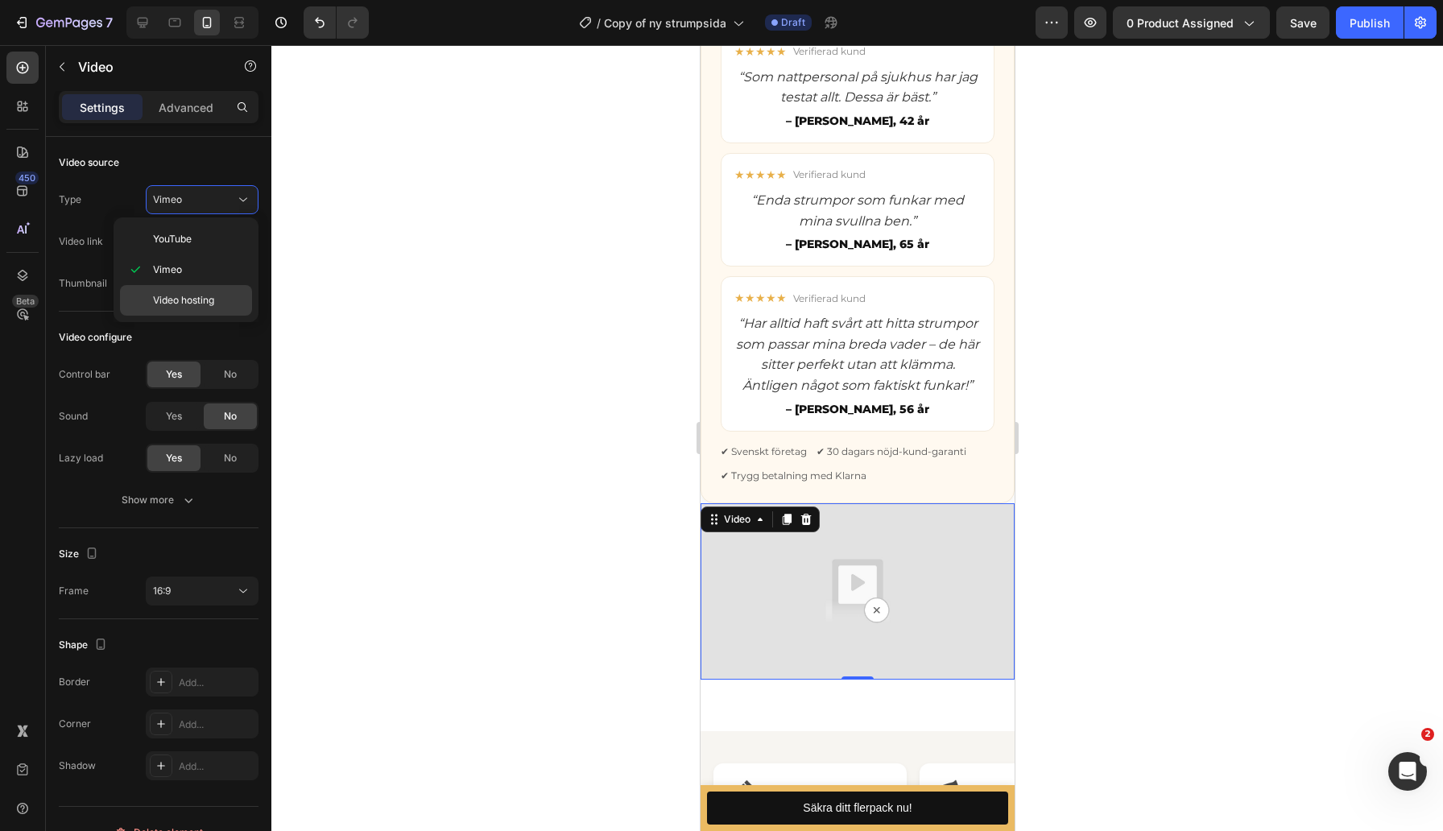
click at [188, 301] on span "Video hosting" at bounding box center [183, 300] width 61 height 14
click at [807, 518] on icon at bounding box center [805, 518] width 10 height 11
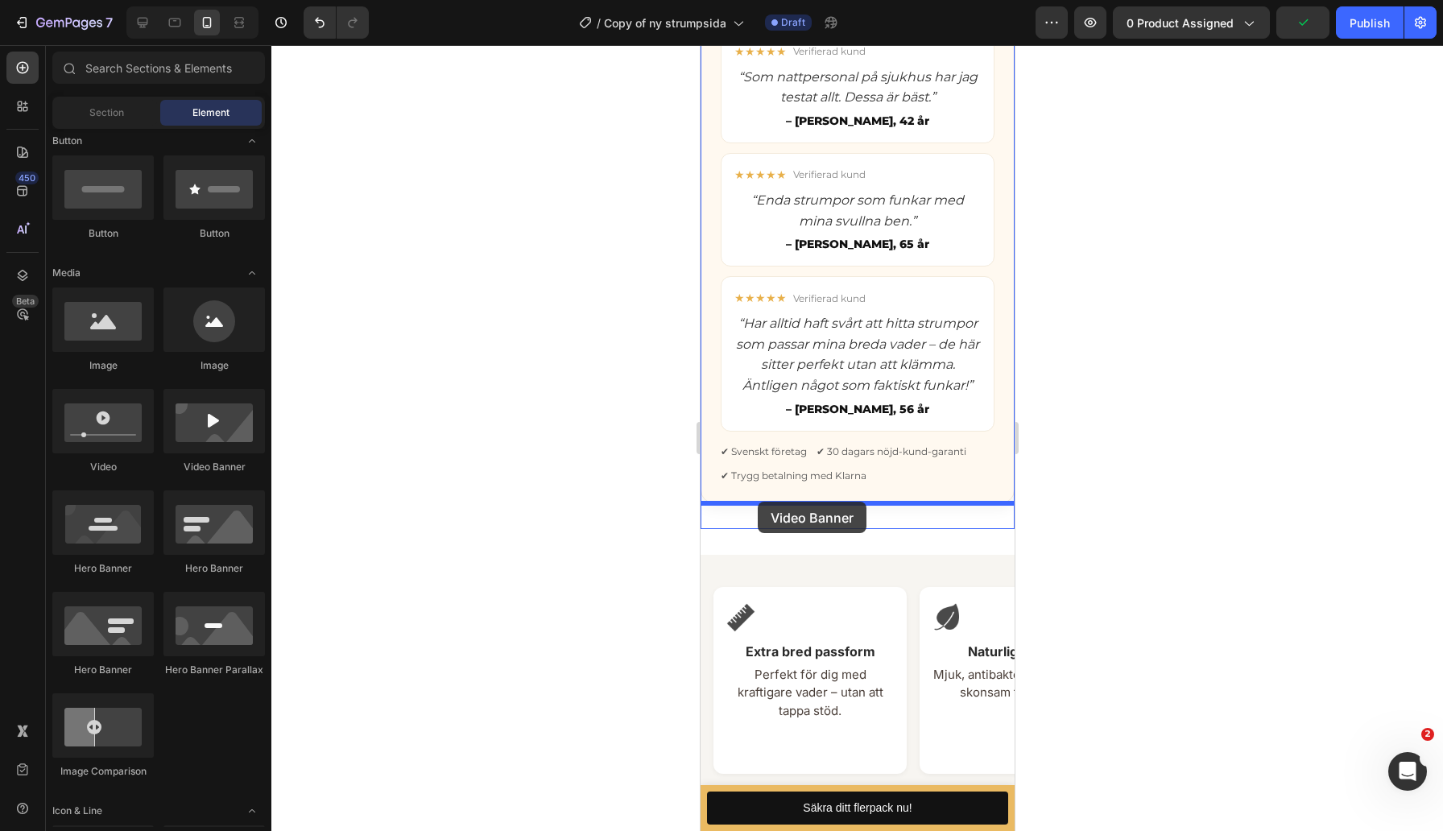
drag, startPoint x: 890, startPoint y: 468, endPoint x: 757, endPoint y: 502, distance: 137.1
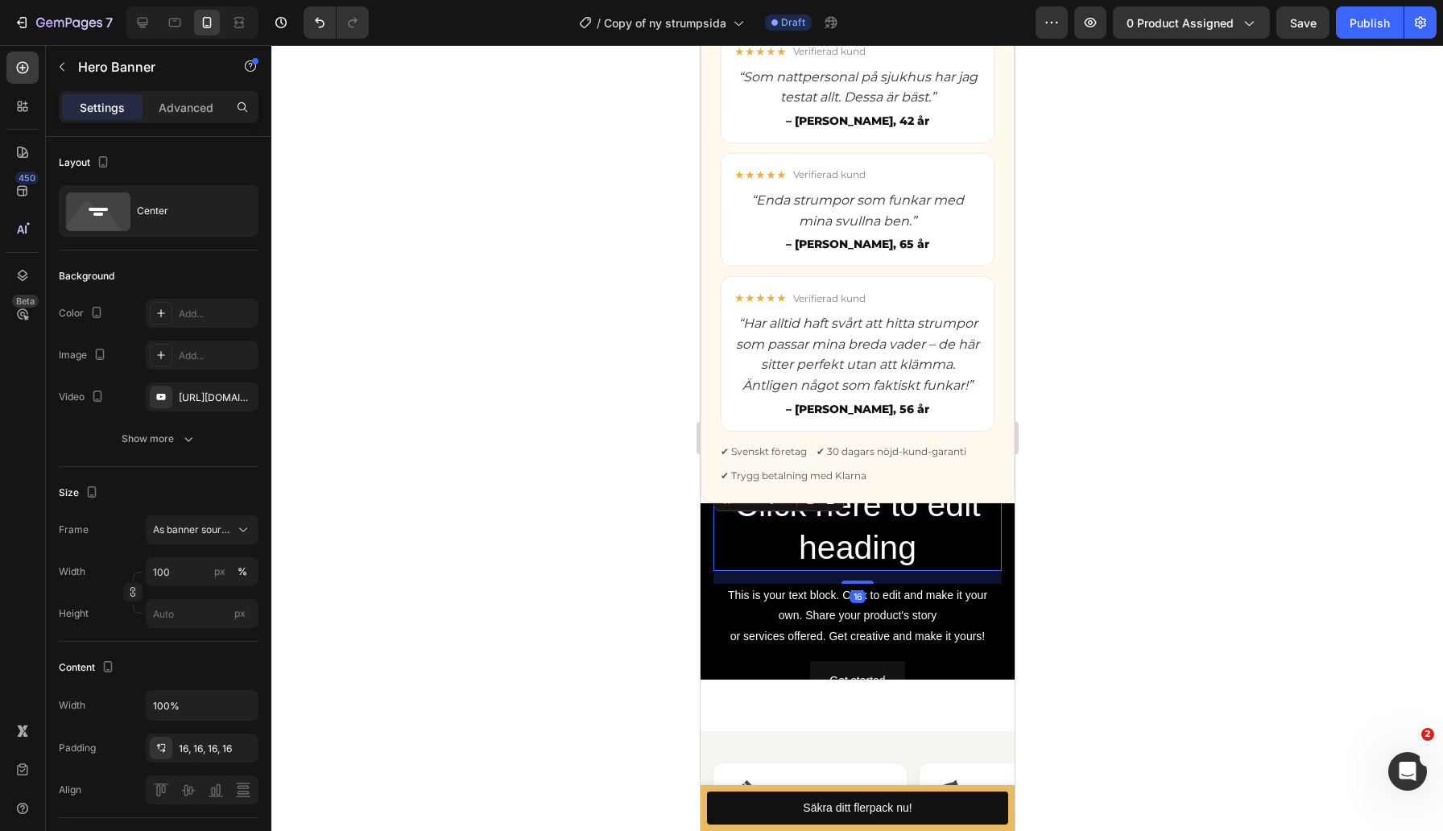
click at [810, 531] on h2 "Click here to edit heading" at bounding box center [856, 526] width 288 height 89
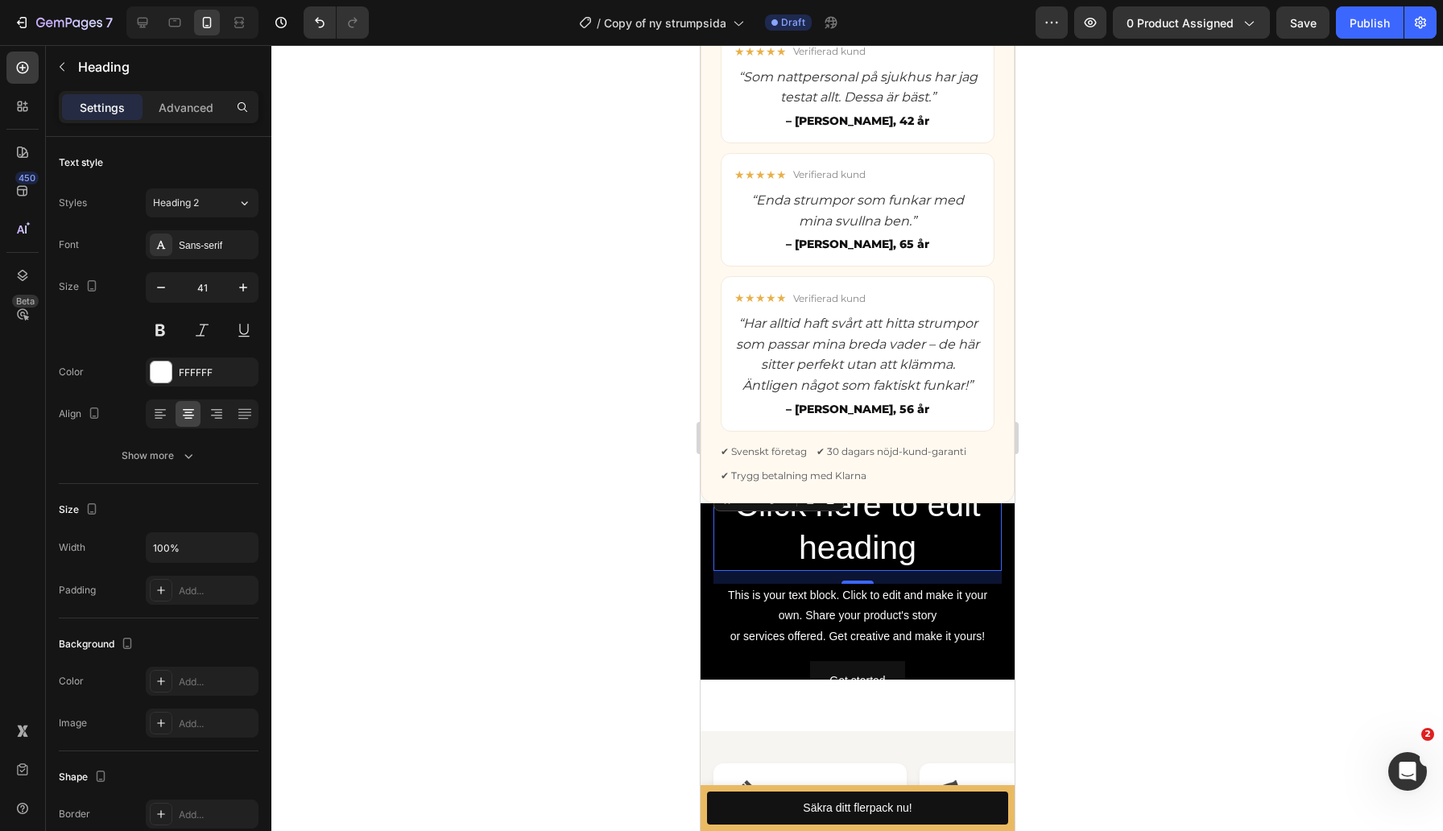
click at [853, 543] on h2 "Click here to edit heading" at bounding box center [856, 526] width 288 height 89
click at [853, 543] on p "Click here to edit heading" at bounding box center [856, 527] width 285 height 86
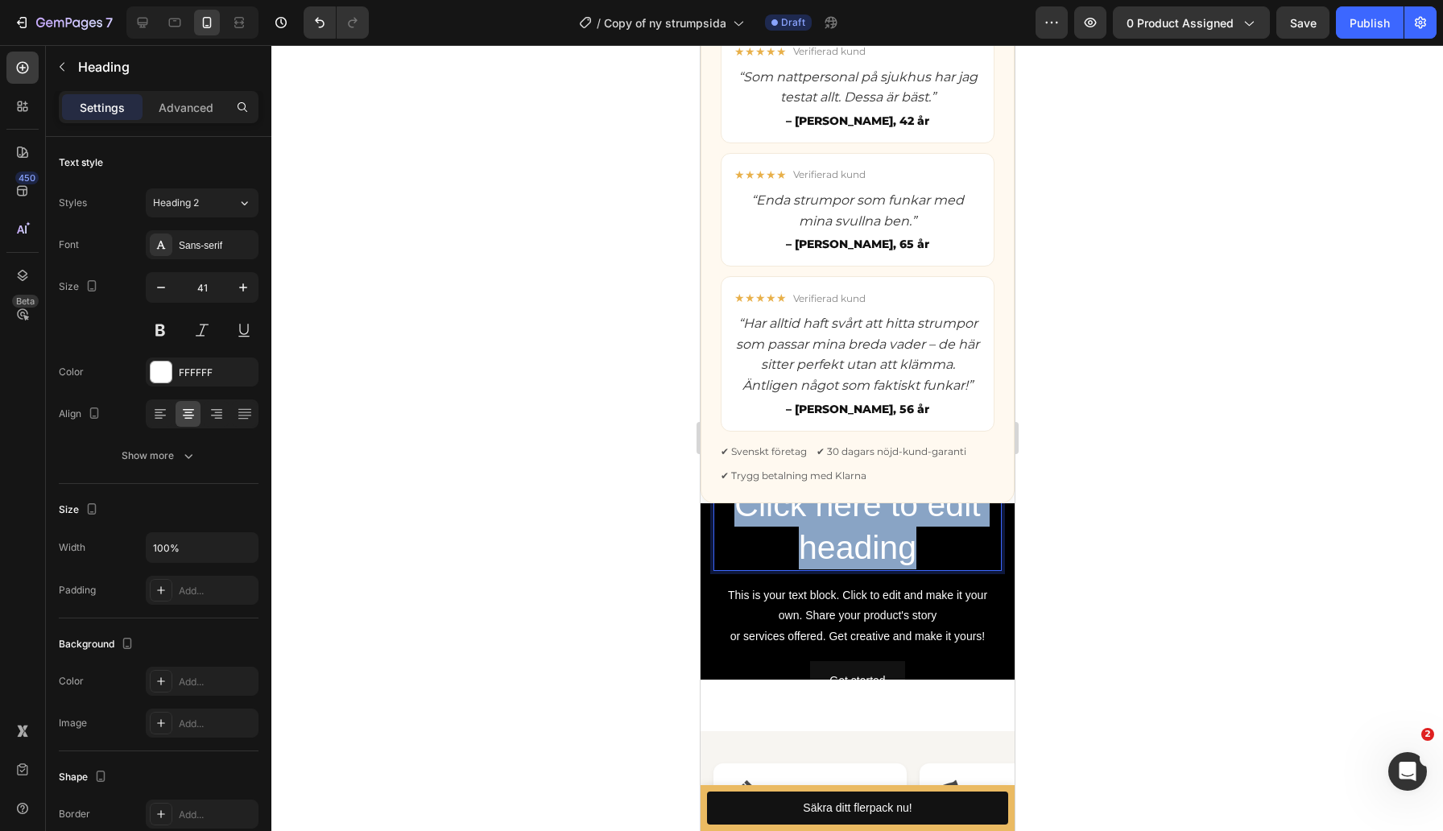
click at [853, 543] on p "Click here to edit heading" at bounding box center [856, 527] width 285 height 86
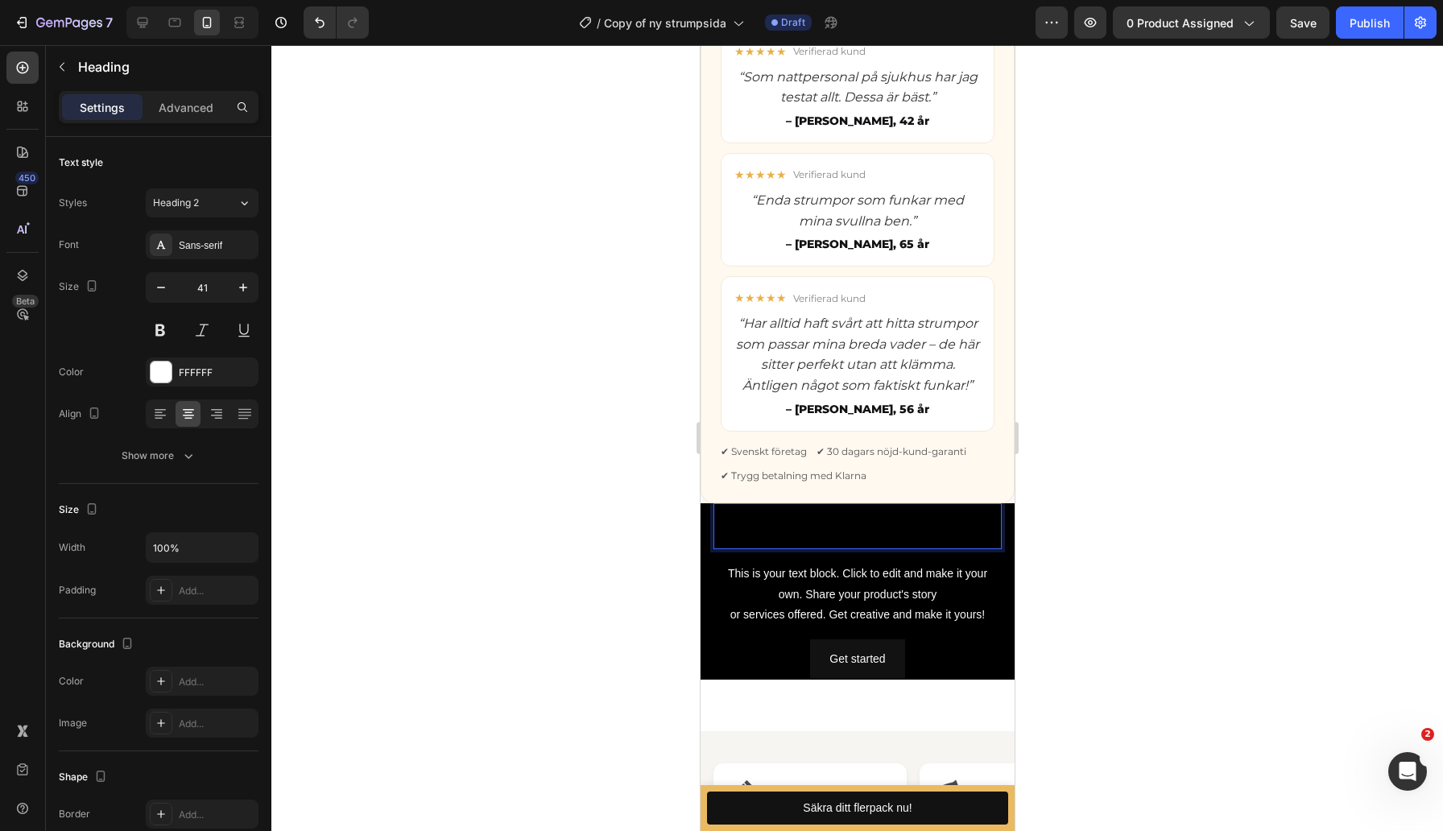
click at [580, 502] on div at bounding box center [856, 438] width 1171 height 786
click at [890, 577] on div "This is your text block. Click to edit and make it your own. Share your product…" at bounding box center [856, 594] width 288 height 64
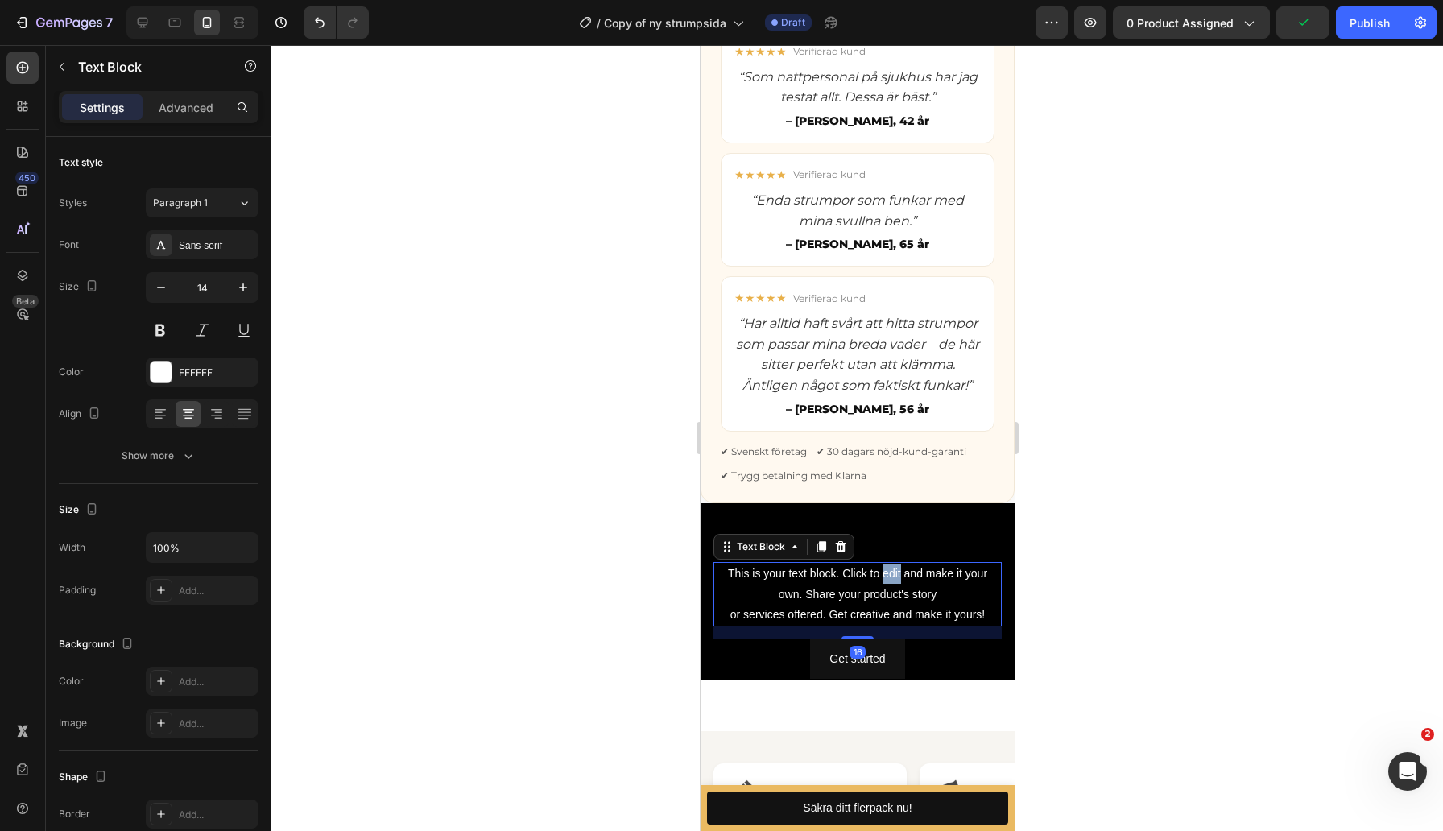
click at [890, 577] on div "This is your text block. Click to edit and make it your own. Share your product…" at bounding box center [856, 594] width 288 height 64
click at [890, 577] on p "This is your text block. Click to edit and make it your own. Share your product…" at bounding box center [856, 593] width 285 height 61
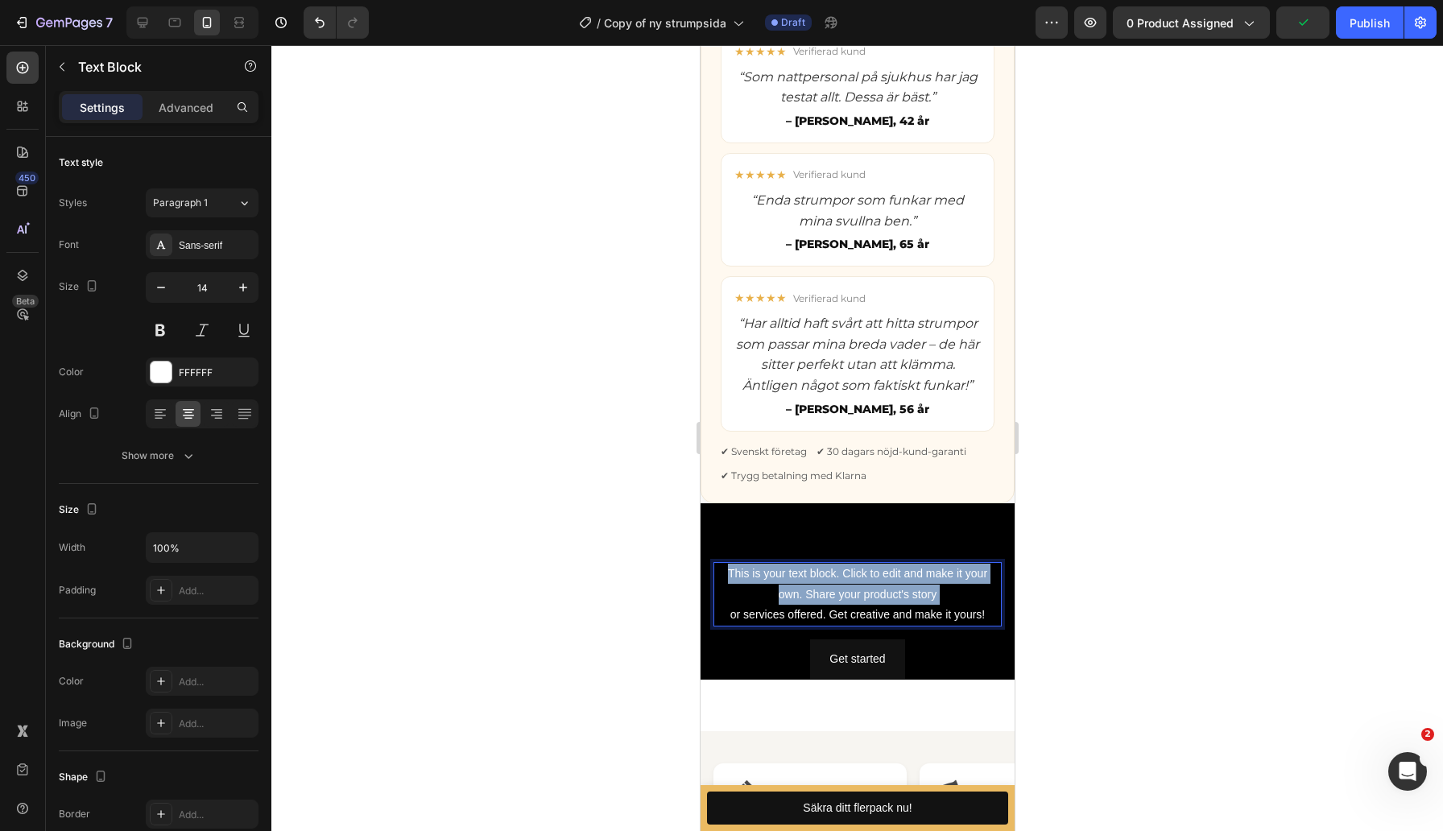
click at [890, 577] on p "This is your text block. Click to edit and make it your own. Share your product…" at bounding box center [856, 593] width 285 height 61
click at [990, 617] on p "This is your text block. Click to edit and make it your own. Share your product…" at bounding box center [856, 593] width 285 height 61
drag, startPoint x: 990, startPoint y: 617, endPoint x: 690, endPoint y: 546, distance: 308.7
click at [700, 546] on html "iPhone 13 Pro ( 390 px) iPhone 13 Mini iPhone 13 Pro iPhone 11 Pro Max iPhone 1…" at bounding box center [857, 389] width 314 height 6422
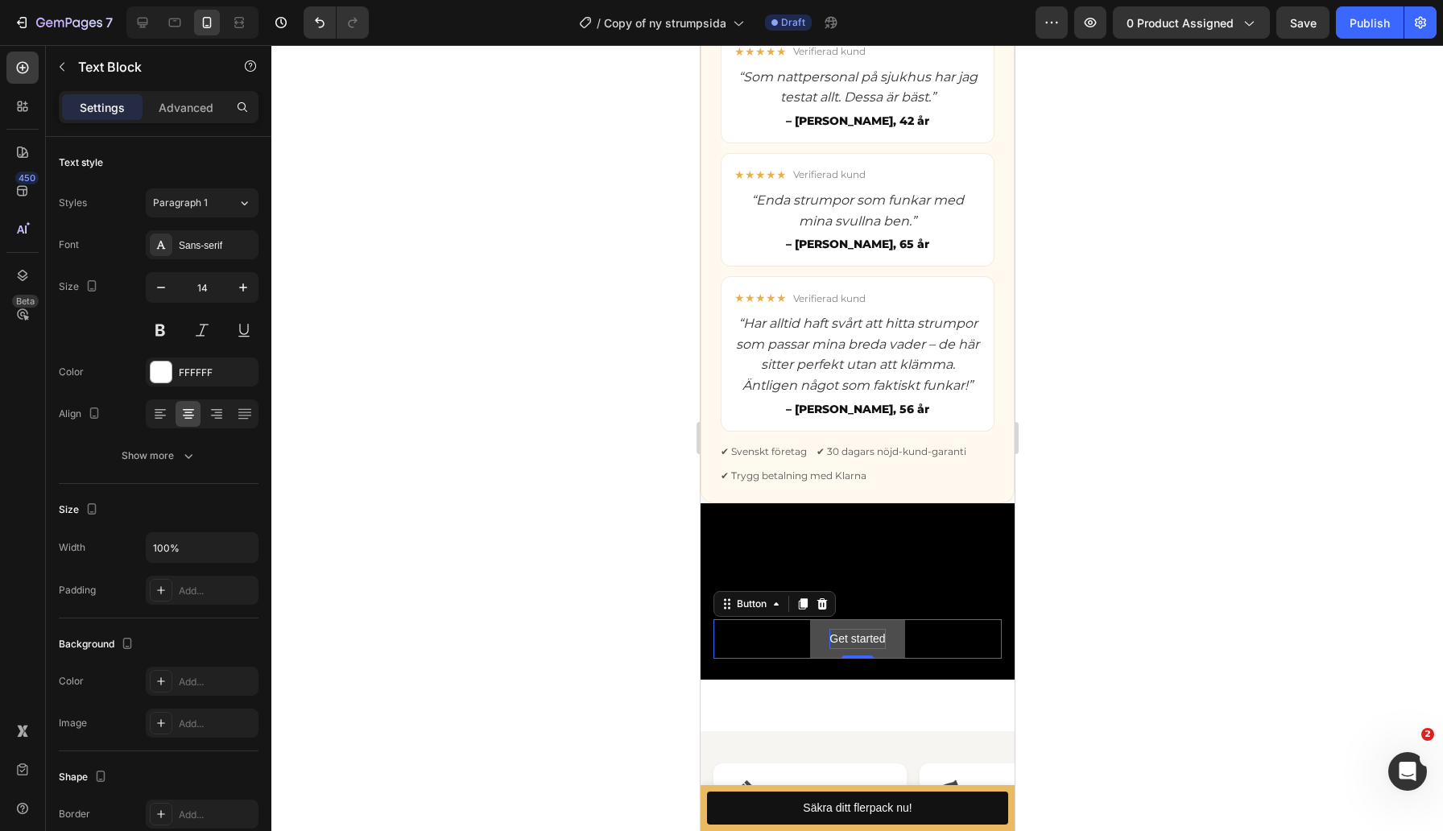
click at [869, 634] on div "Get started" at bounding box center [856, 639] width 56 height 20
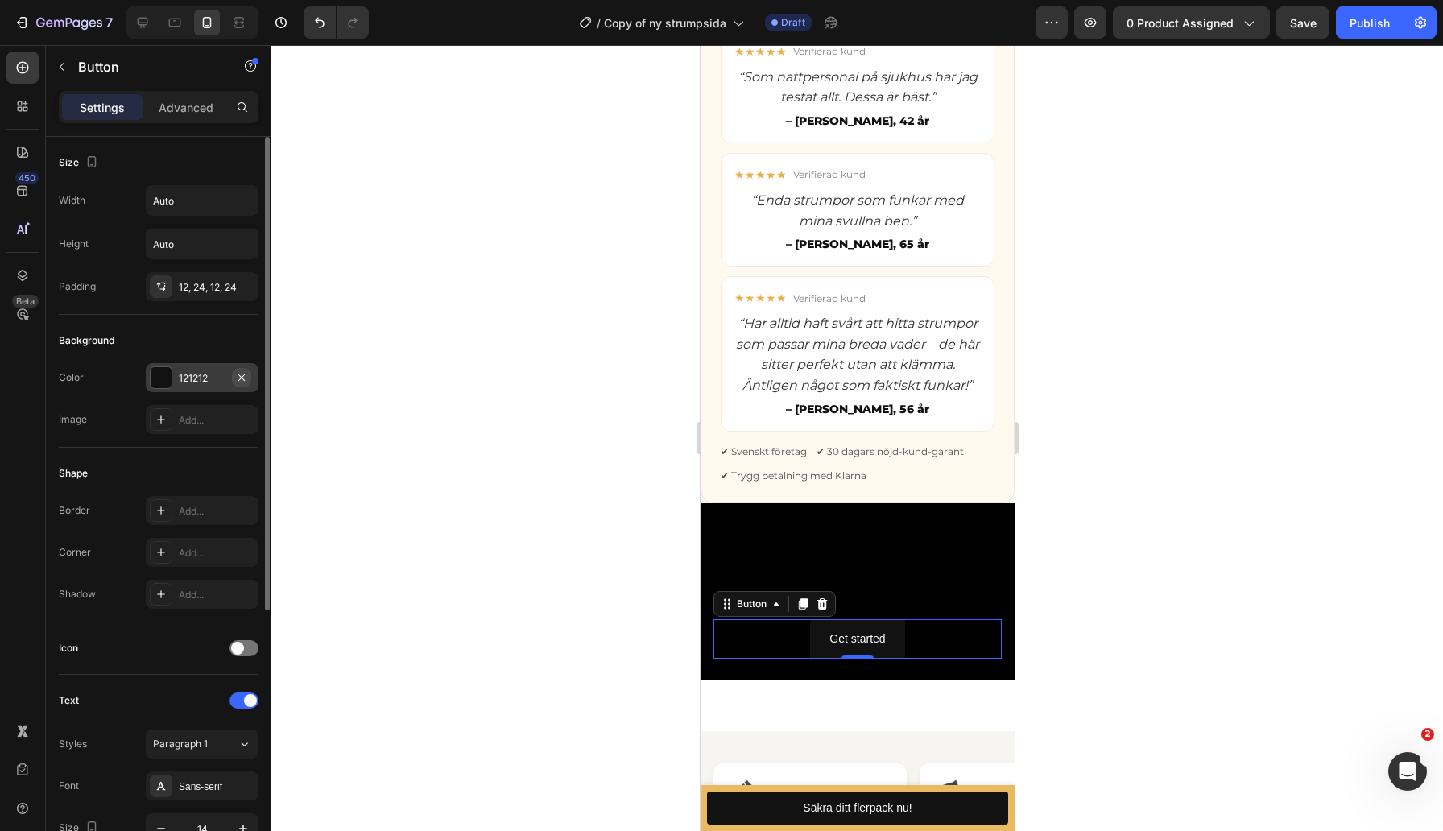
click at [241, 378] on icon "button" at bounding box center [241, 377] width 6 height 6
click at [857, 637] on div "Get started" at bounding box center [856, 639] width 56 height 20
click at [857, 637] on p "Get started" at bounding box center [856, 639] width 56 height 20
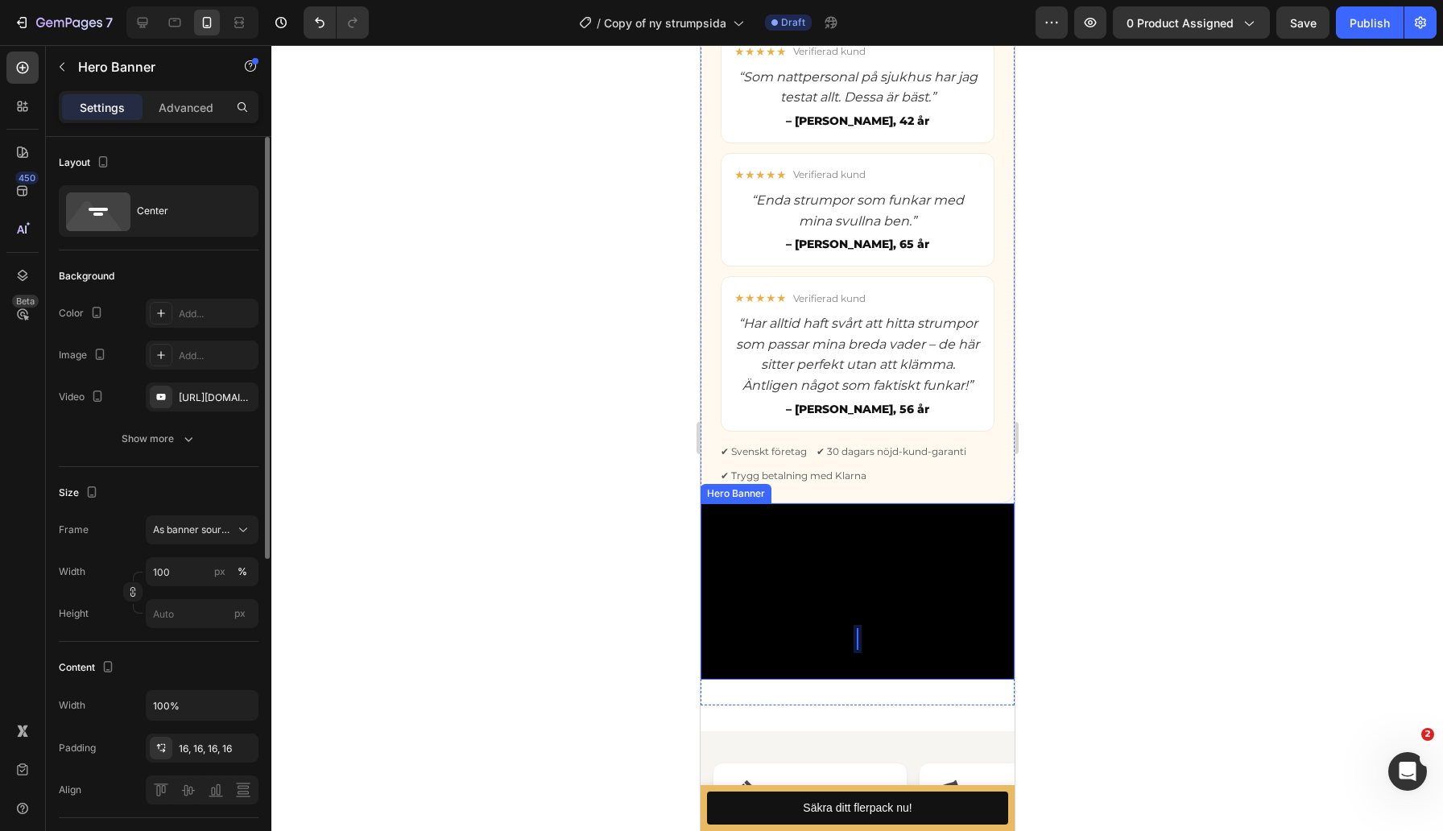
click at [700, 586] on div "Heading Text Block Button 0" at bounding box center [857, 590] width 314 height 161
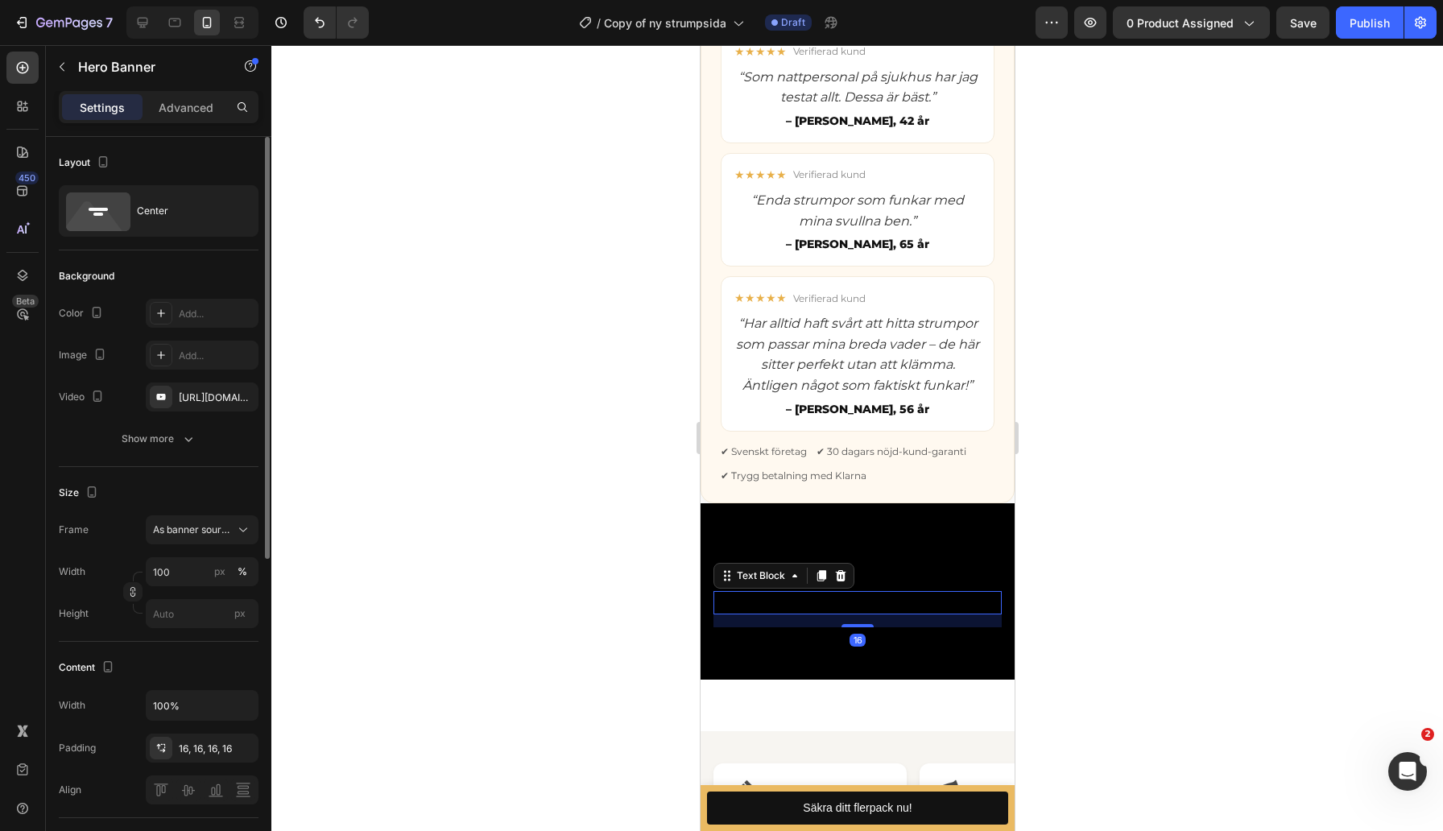
click at [896, 597] on div "Rich Text Editor. Editing area: main" at bounding box center [856, 602] width 288 height 23
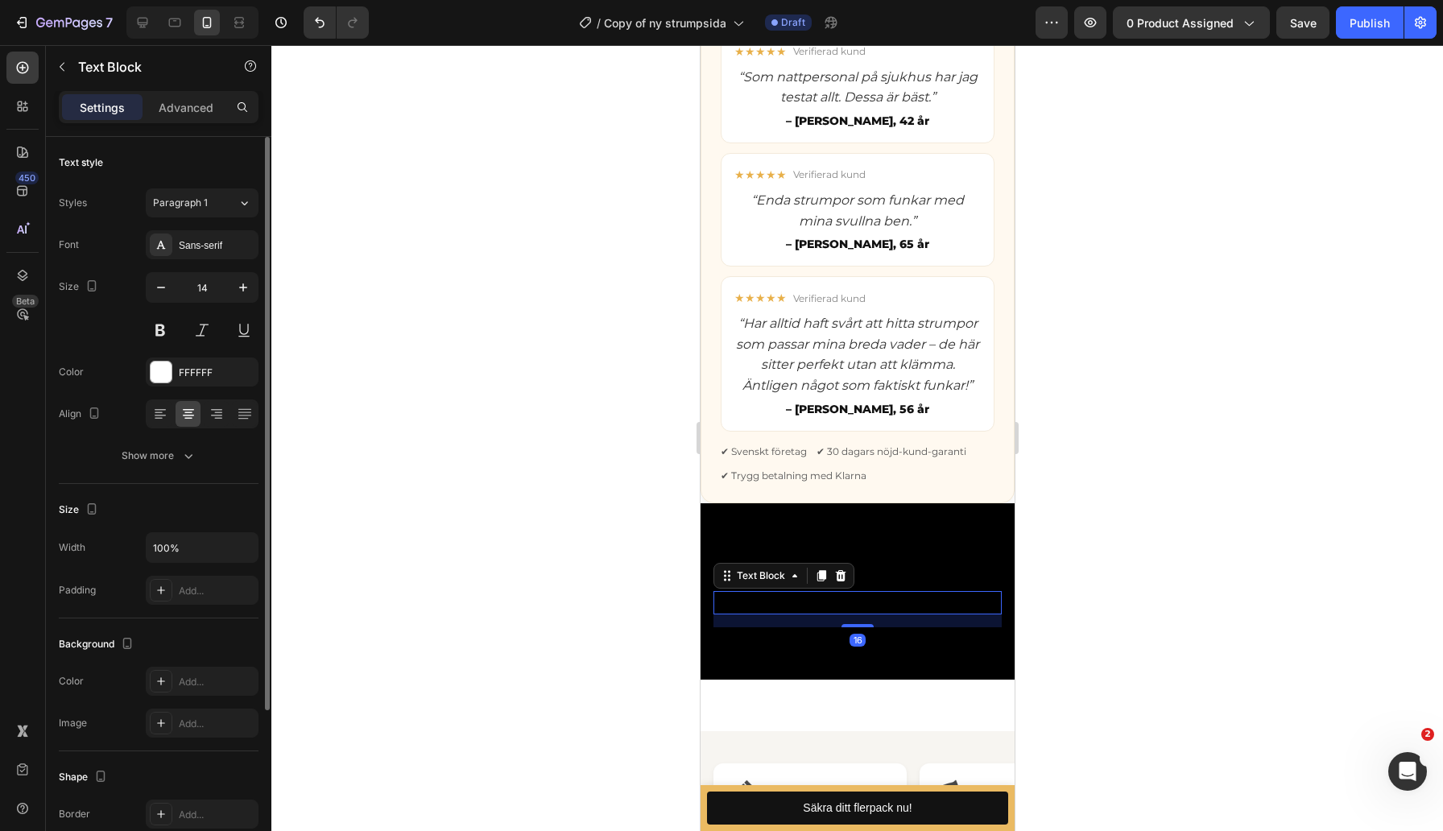
click at [852, 579] on div "Text Block" at bounding box center [782, 576] width 141 height 26
click at [845, 576] on div at bounding box center [839, 575] width 19 height 19
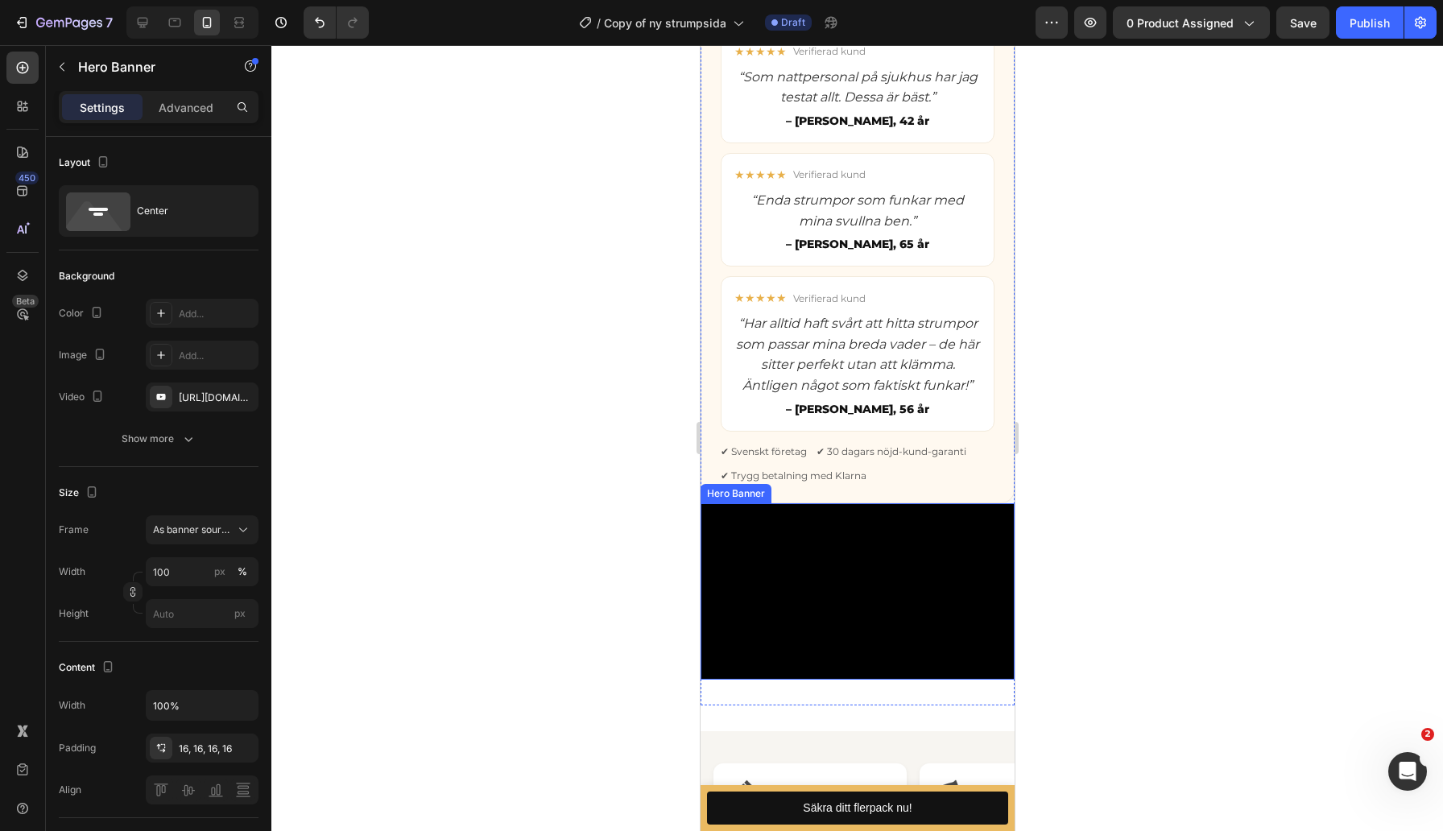
click at [849, 544] on div "Heading Button" at bounding box center [857, 591] width 314 height 108
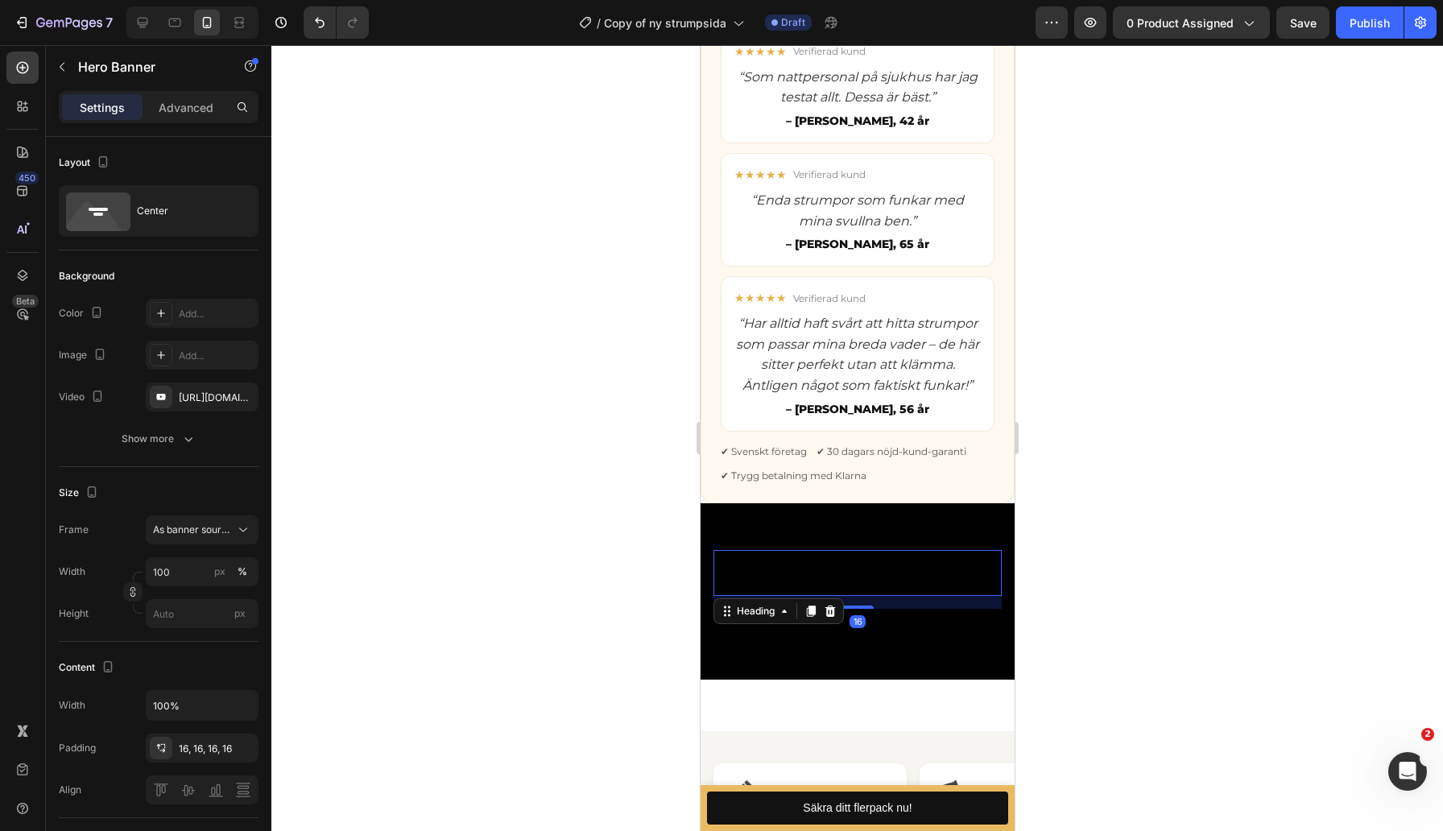
click at [840, 591] on p "Rich Text Editor. Editing area: main" at bounding box center [856, 572] width 285 height 43
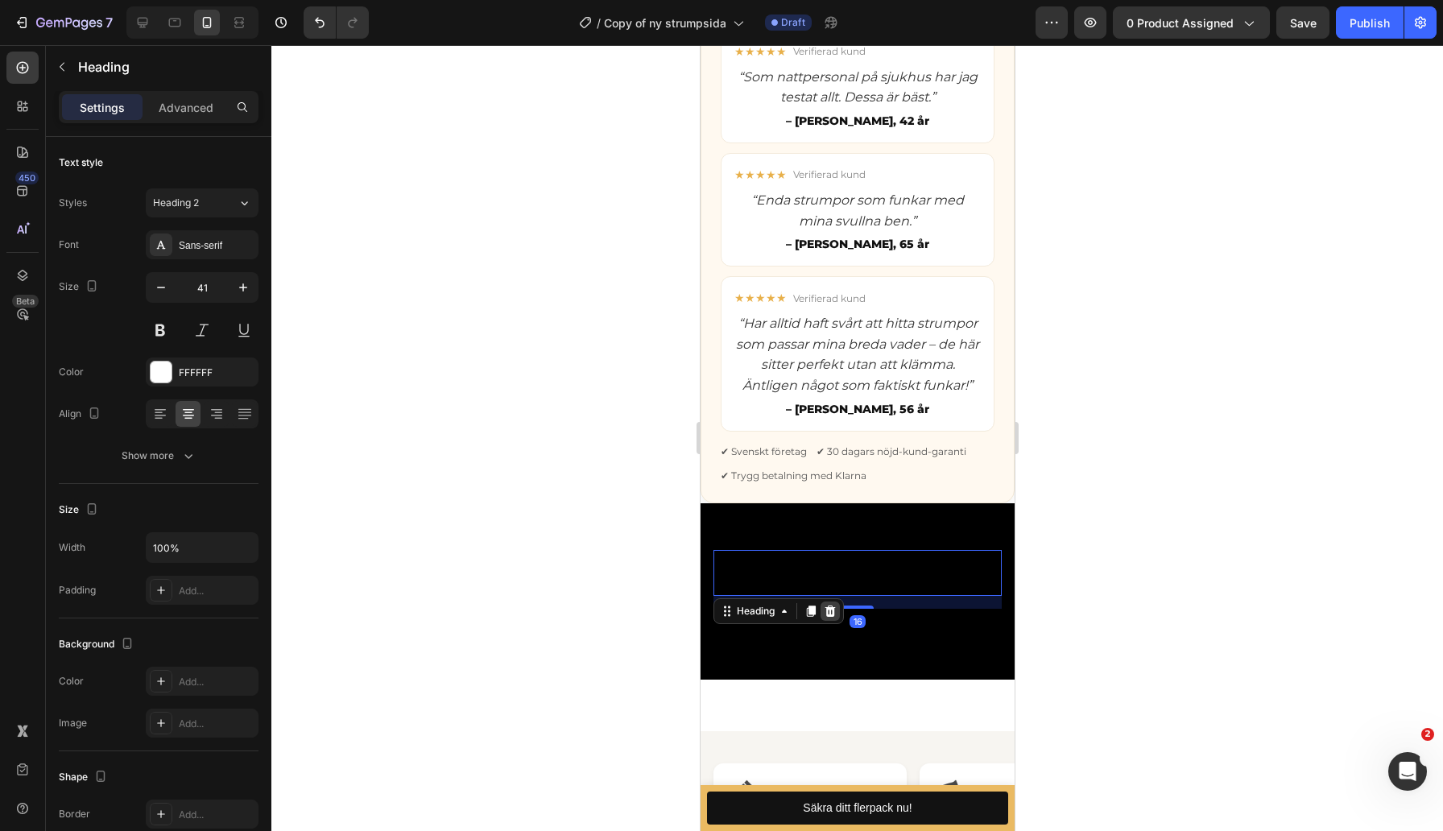
click at [834, 605] on icon at bounding box center [829, 611] width 13 height 13
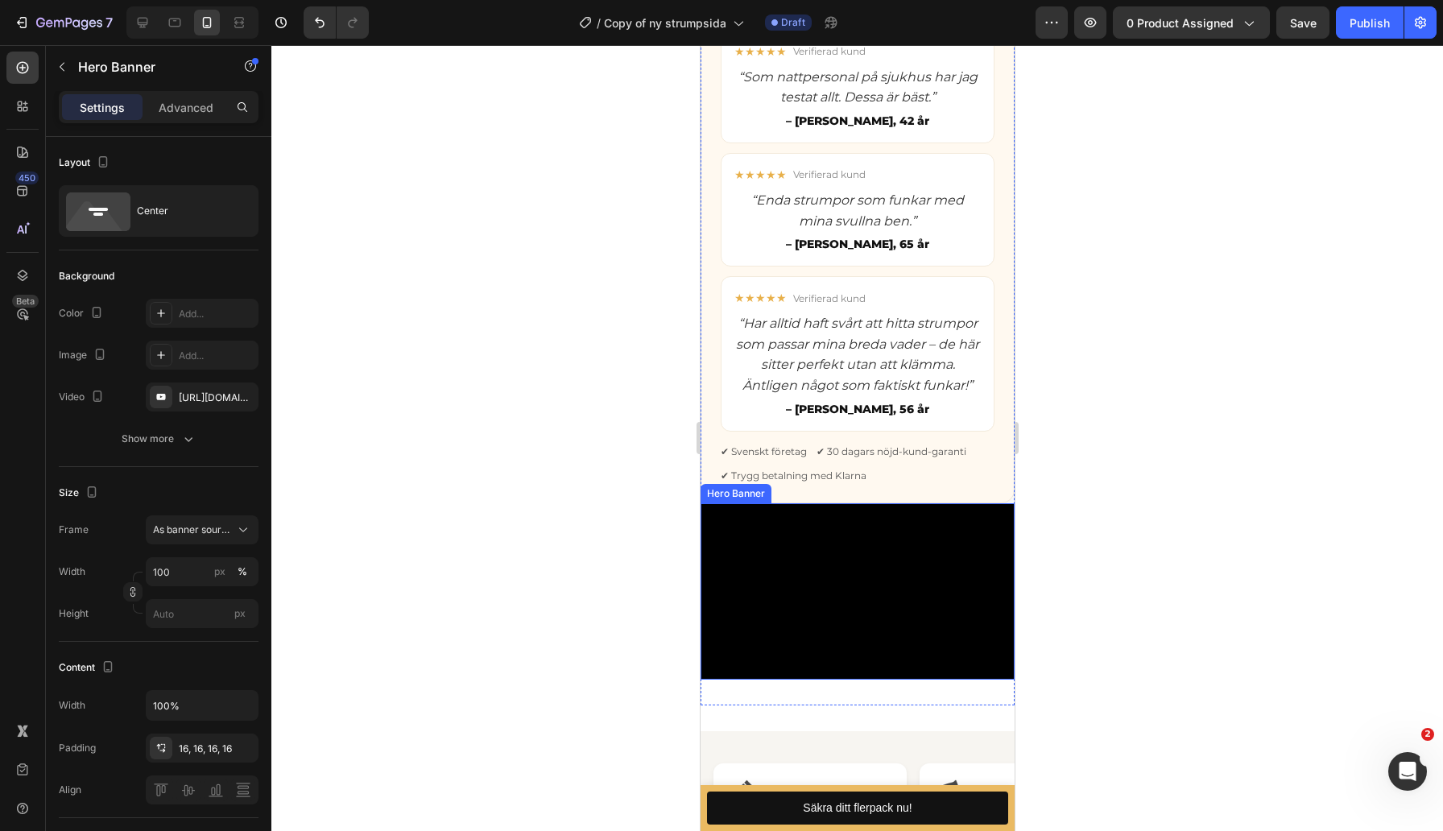
click at [832, 626] on div "Background Image" at bounding box center [857, 591] width 314 height 176
click at [844, 588] on button at bounding box center [856, 593] width 39 height 19
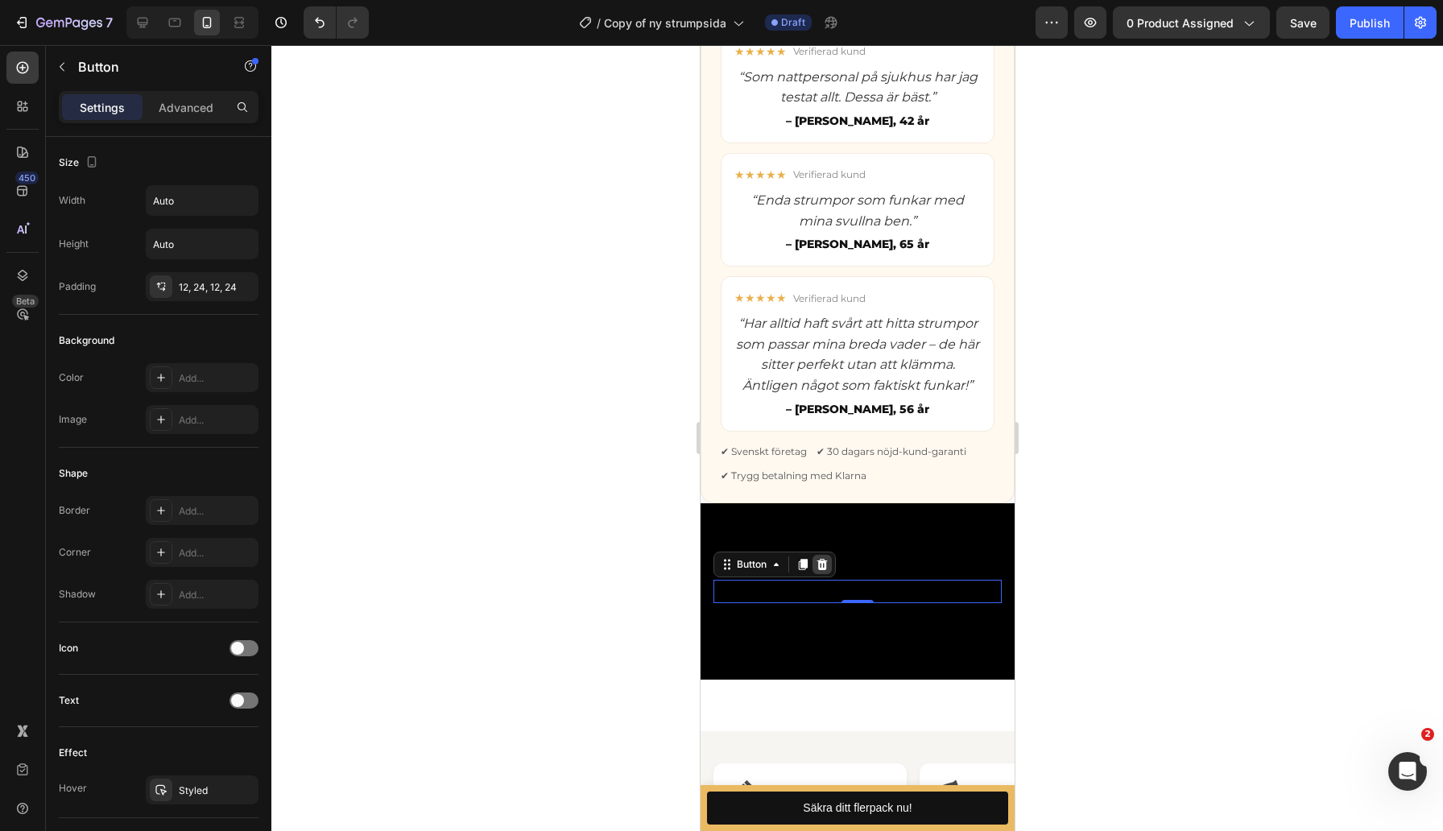
click at [821, 563] on icon at bounding box center [821, 564] width 10 height 11
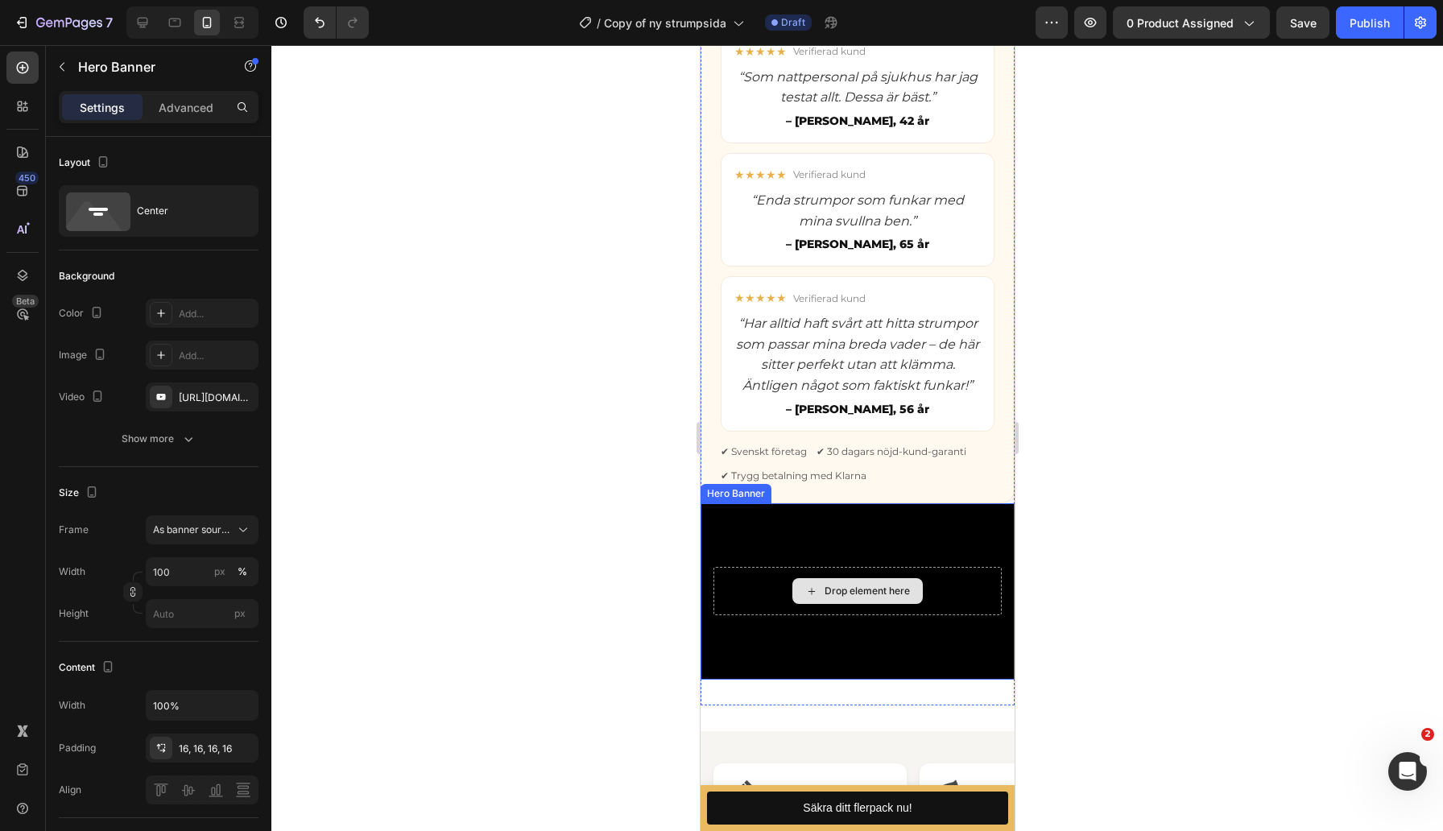
click at [778, 589] on div "Drop element here" at bounding box center [856, 591] width 288 height 48
click at [762, 592] on div "Drop element here" at bounding box center [856, 591] width 288 height 48
click at [771, 547] on div "Background Image" at bounding box center [857, 591] width 314 height 176
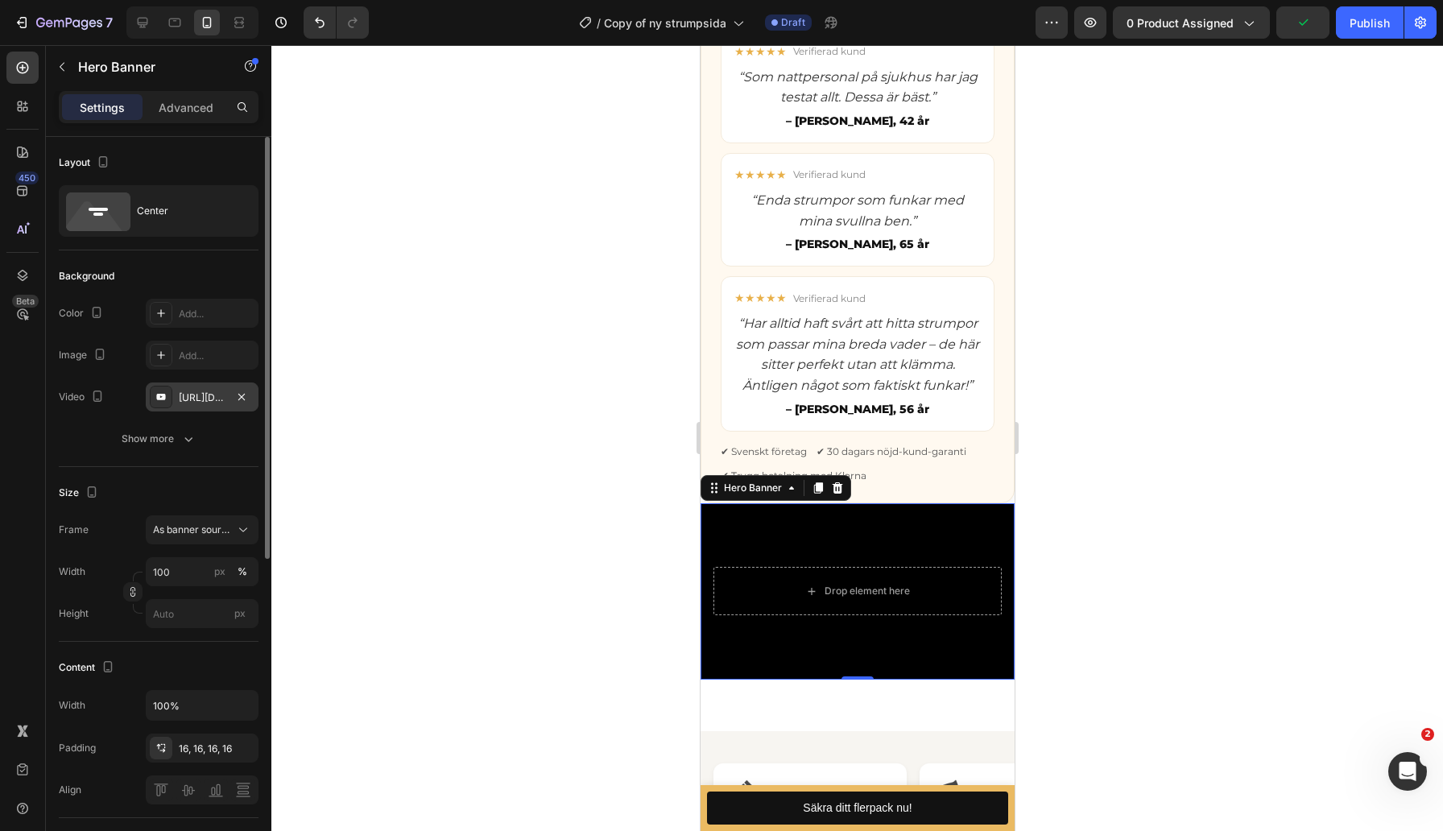
click at [216, 400] on div "[URL][DOMAIN_NAME]" at bounding box center [202, 397] width 47 height 14
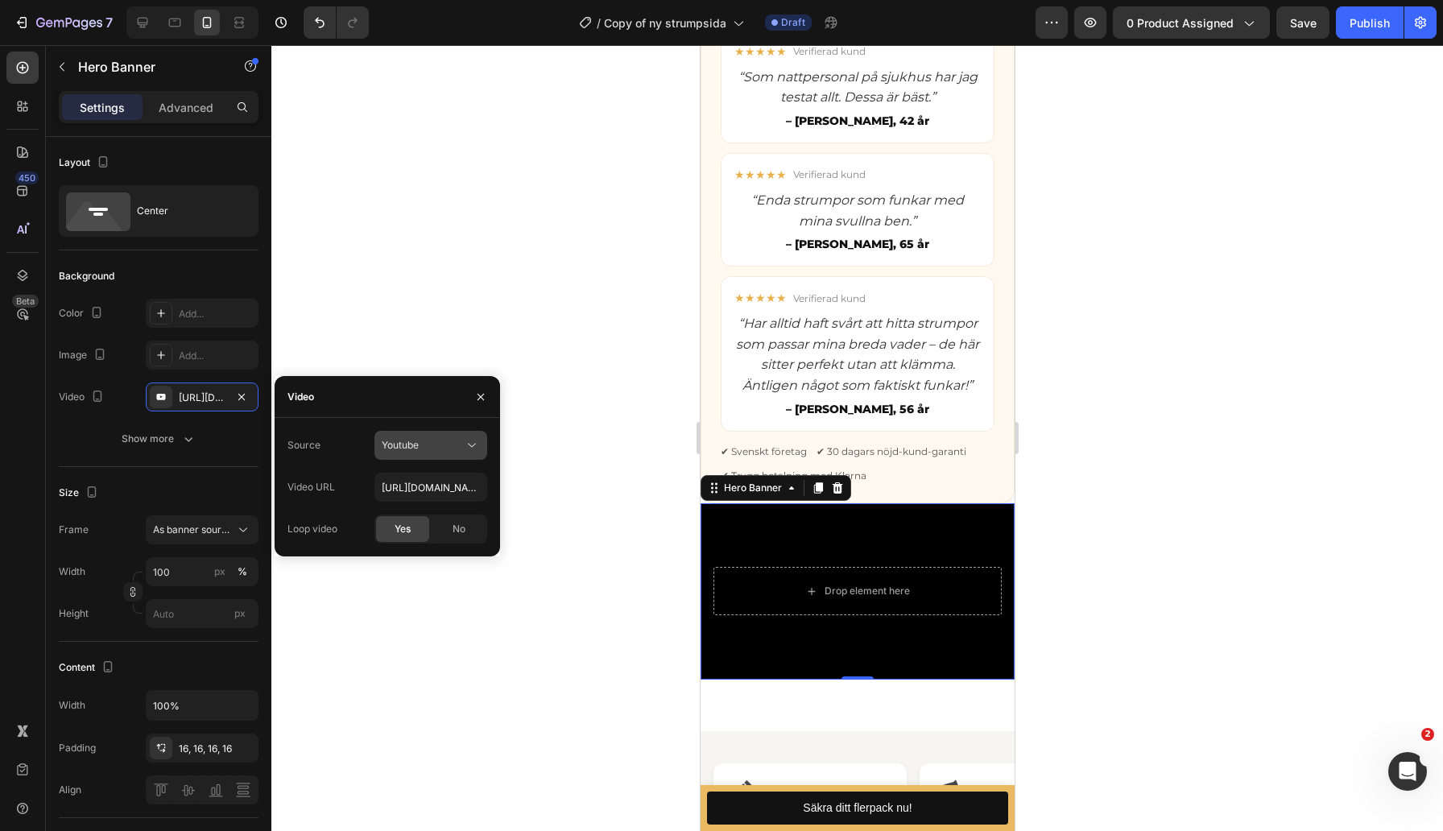
click at [464, 444] on icon at bounding box center [472, 445] width 16 height 16
click at [391, 476] on div "Video hosting" at bounding box center [415, 484] width 132 height 31
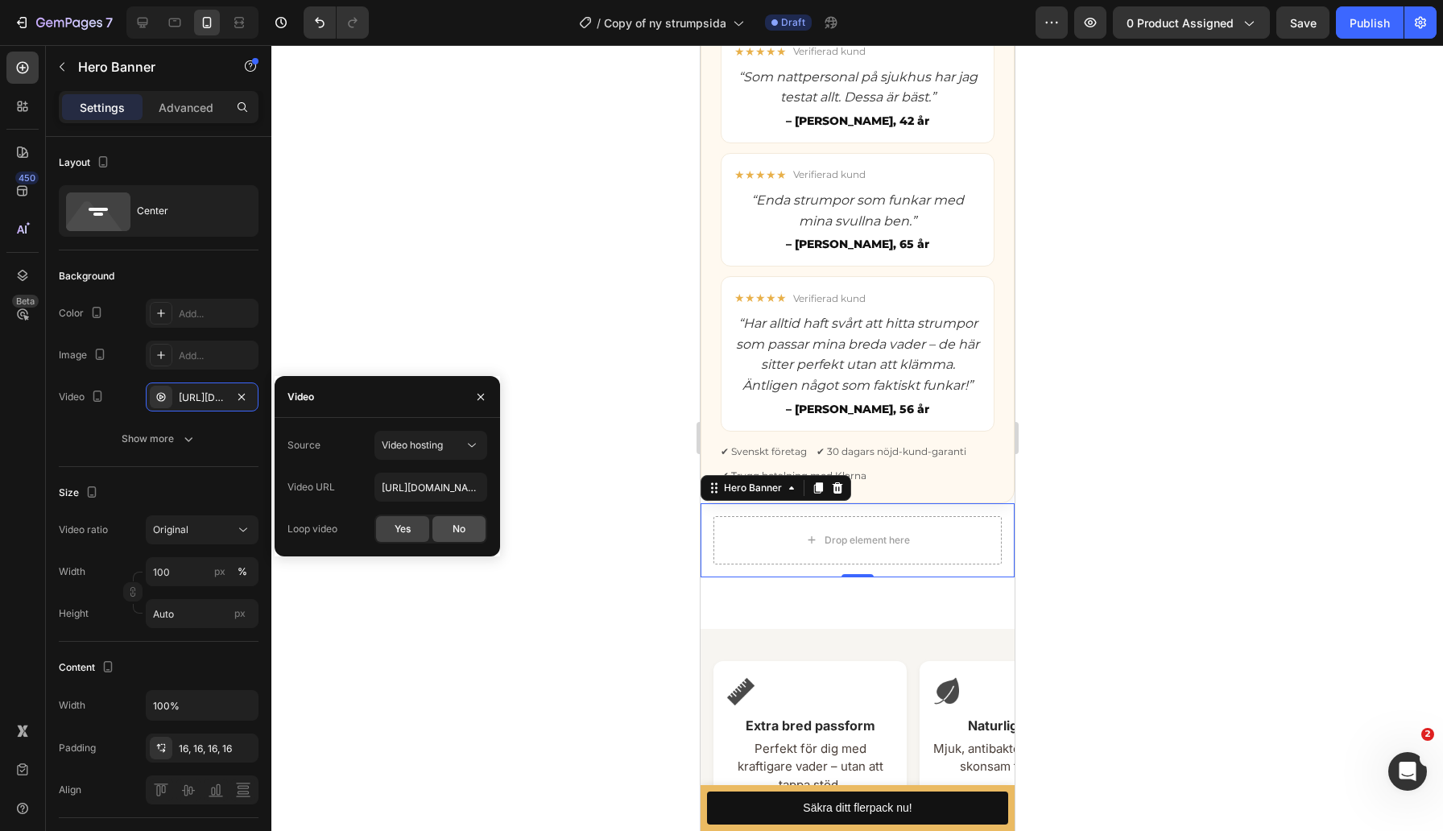
click at [452, 530] on span "No" at bounding box center [458, 529] width 13 height 14
click at [453, 495] on input "[URL][DOMAIN_NAME]" at bounding box center [430, 487] width 113 height 29
click at [834, 492] on icon at bounding box center [837, 486] width 10 height 11
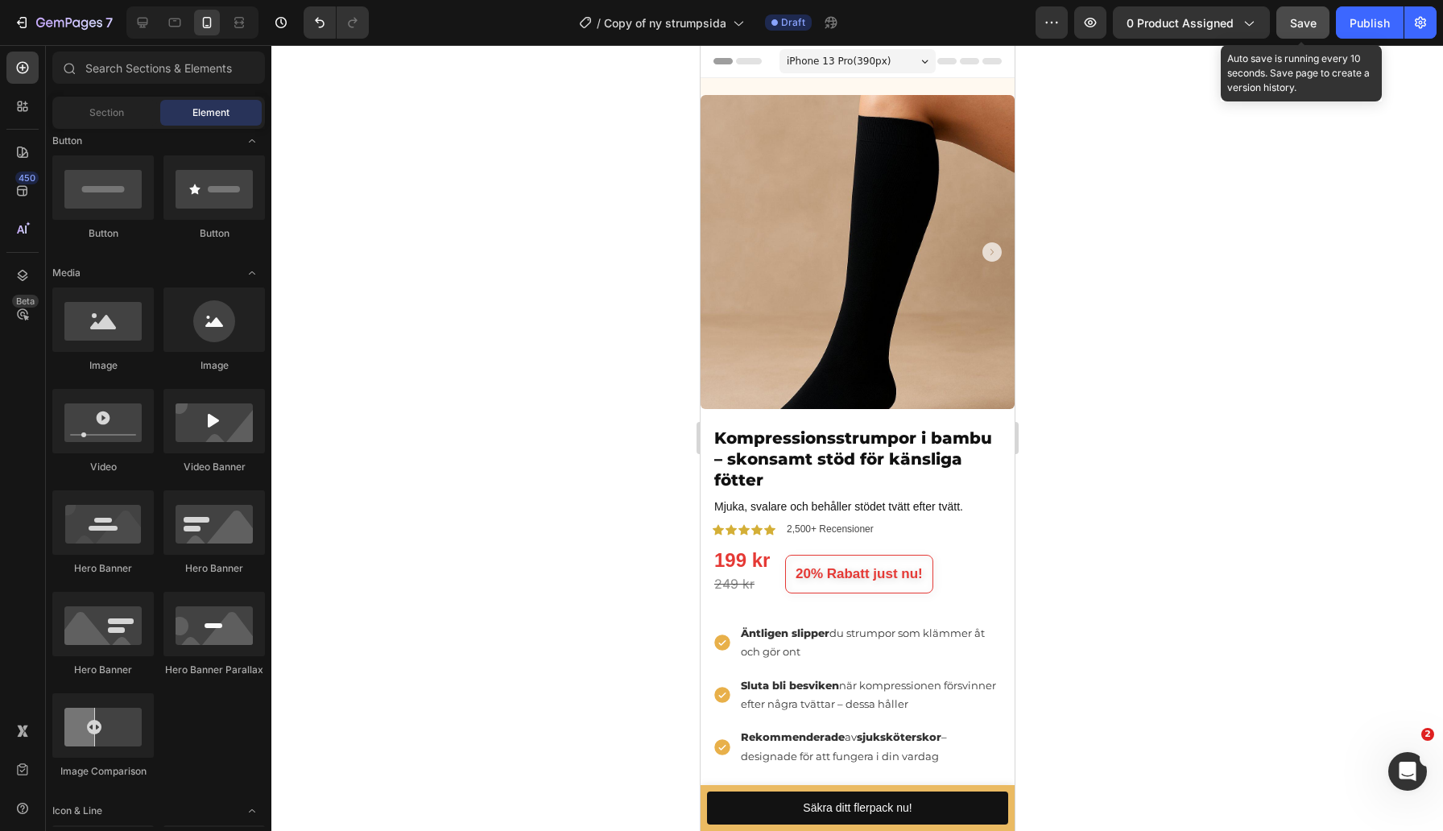
click at [1296, 19] on span "Save" at bounding box center [1303, 23] width 27 height 14
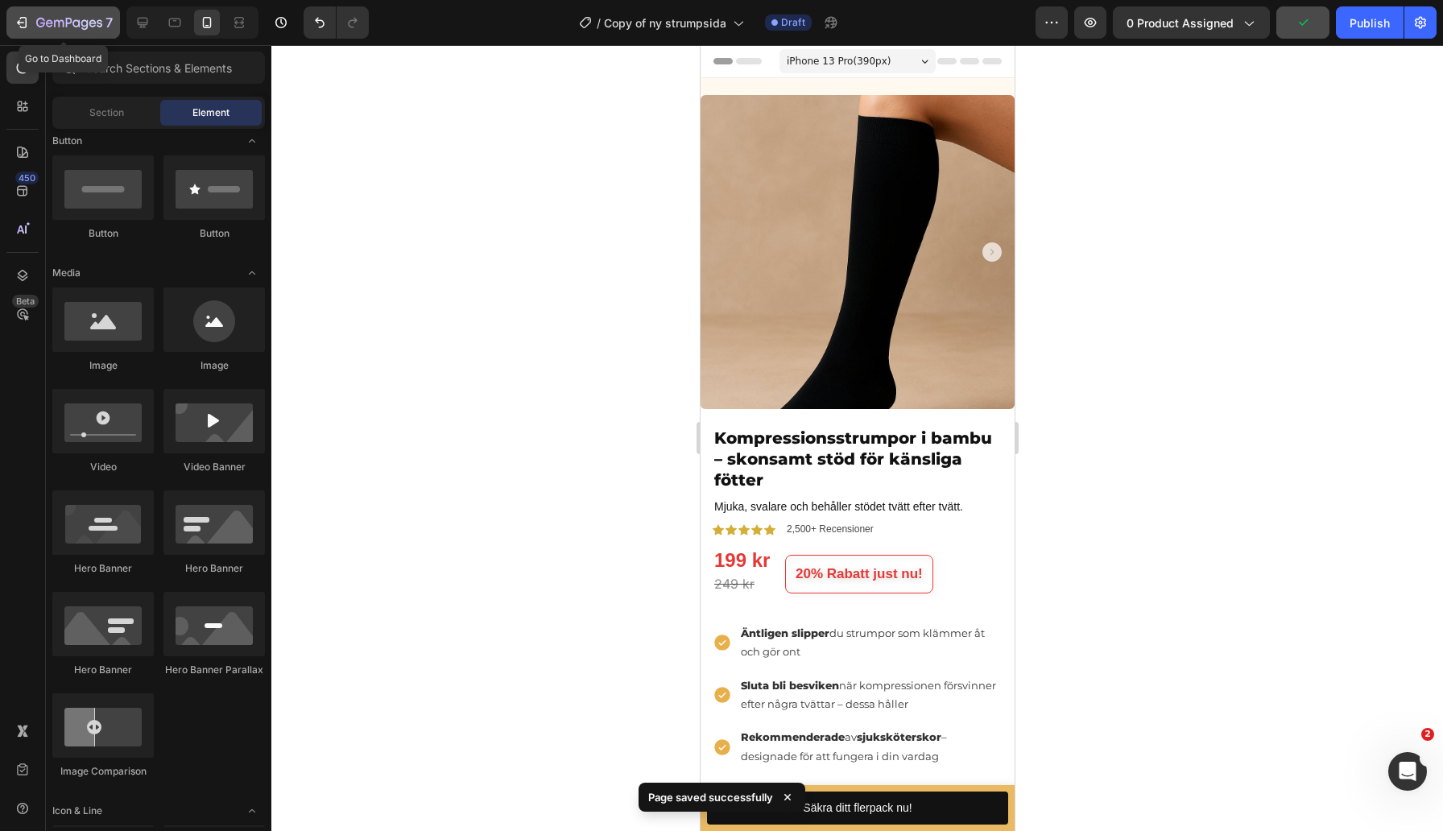
click at [11, 23] on button "7" at bounding box center [63, 22] width 114 height 32
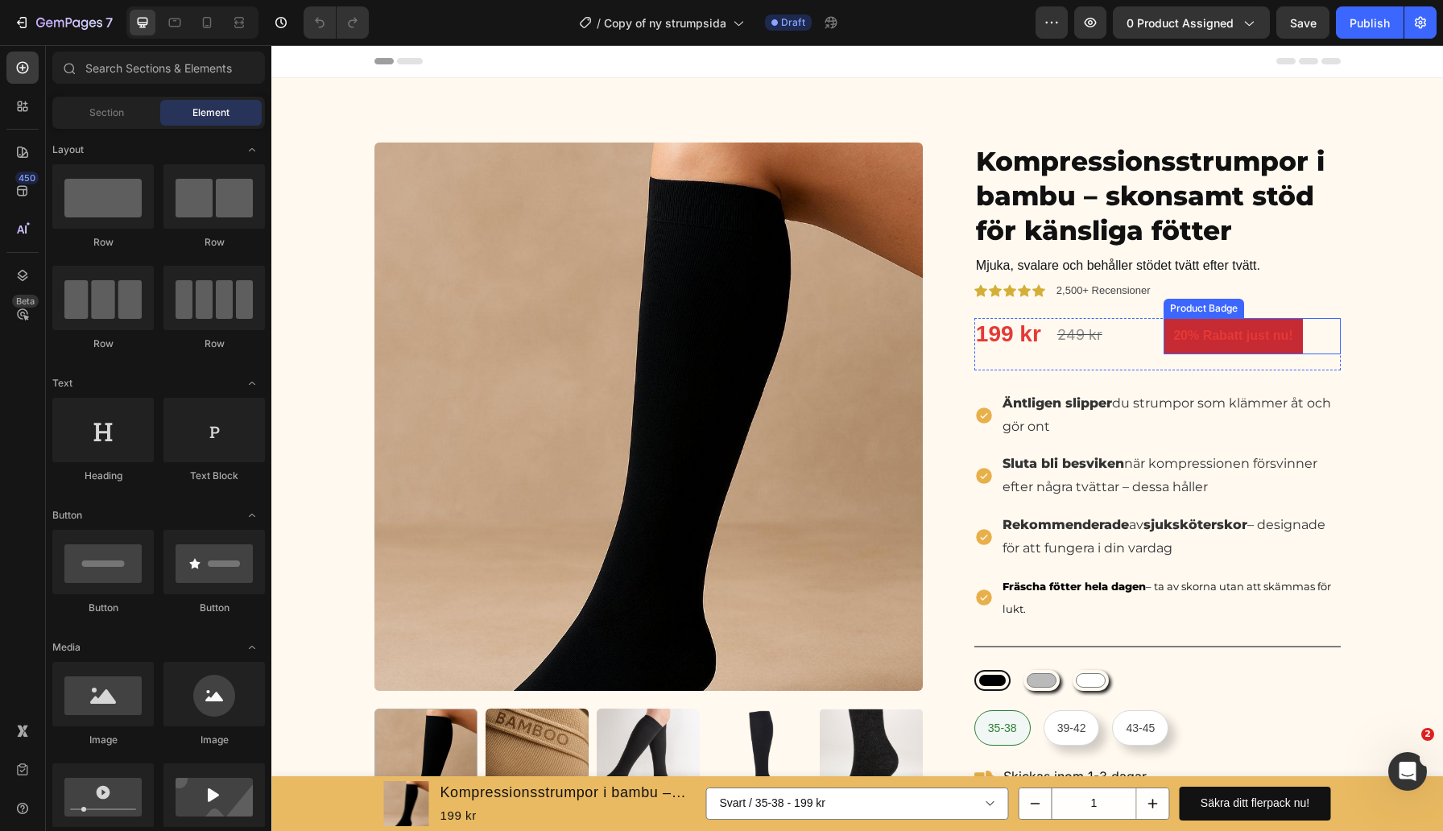
click at [1206, 343] on pre "20% Rabatt just nu!" at bounding box center [1232, 336] width 138 height 36
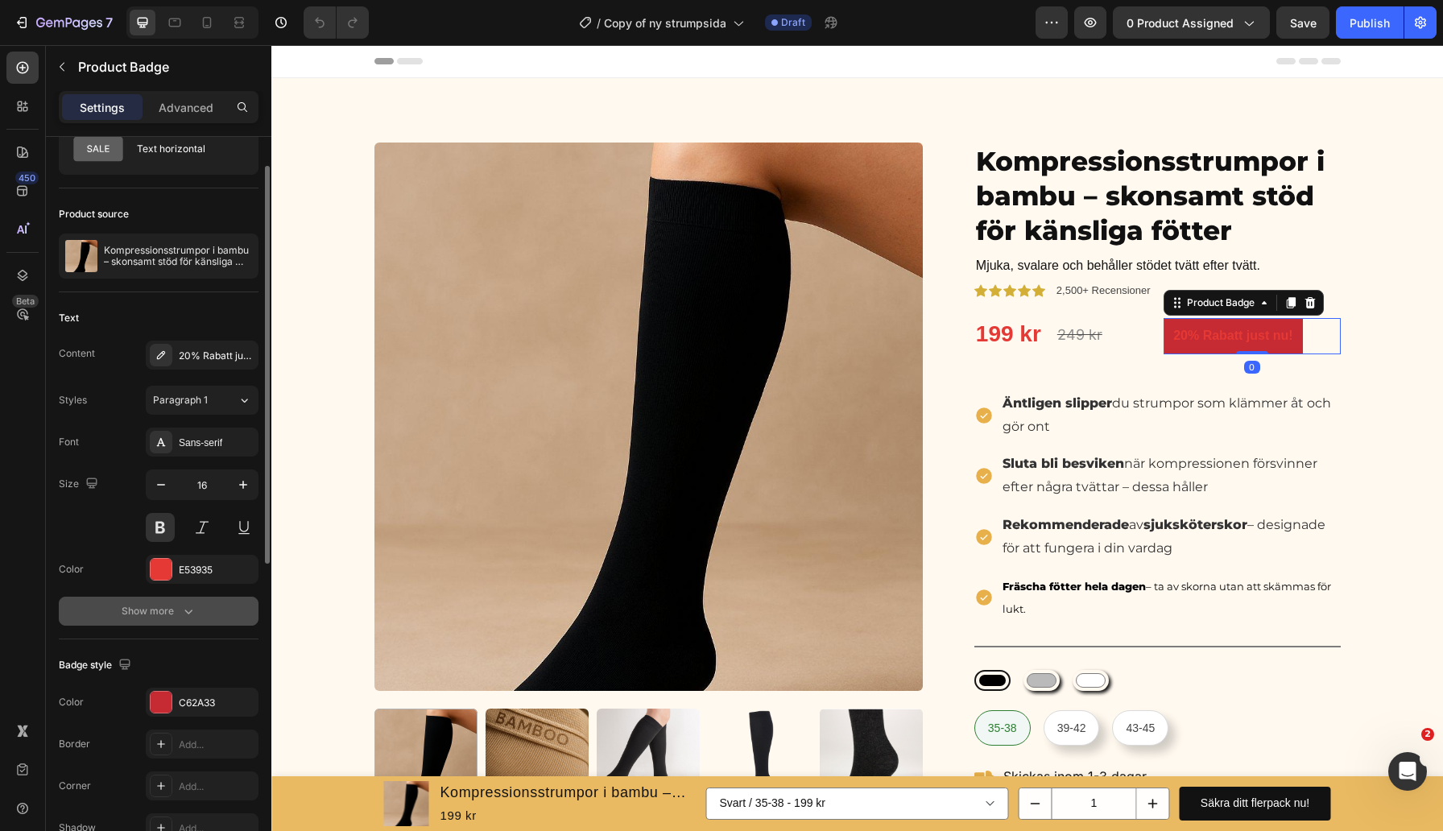
scroll to position [66, 0]
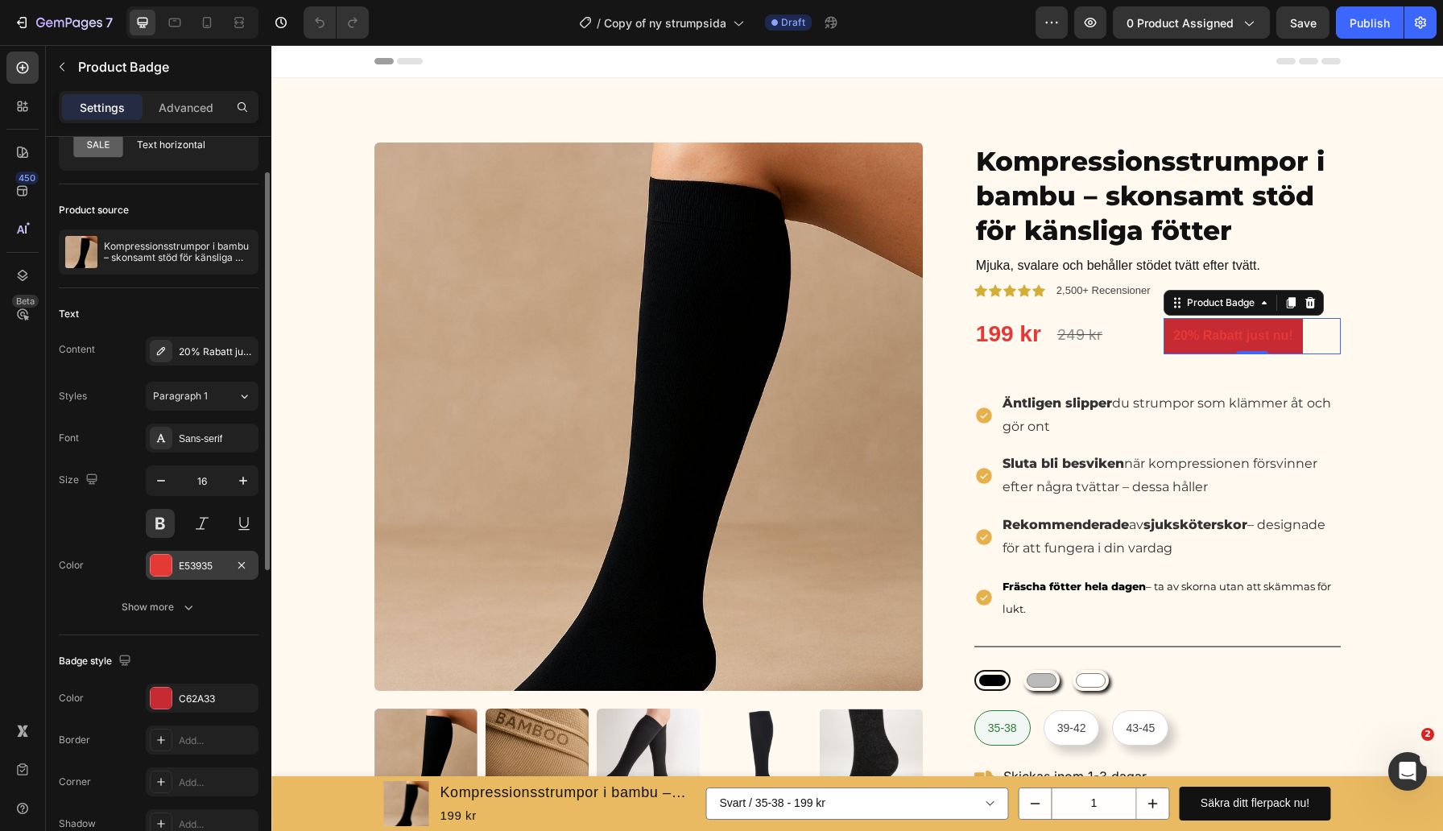
click at [197, 571] on div "E53935" at bounding box center [202, 566] width 47 height 14
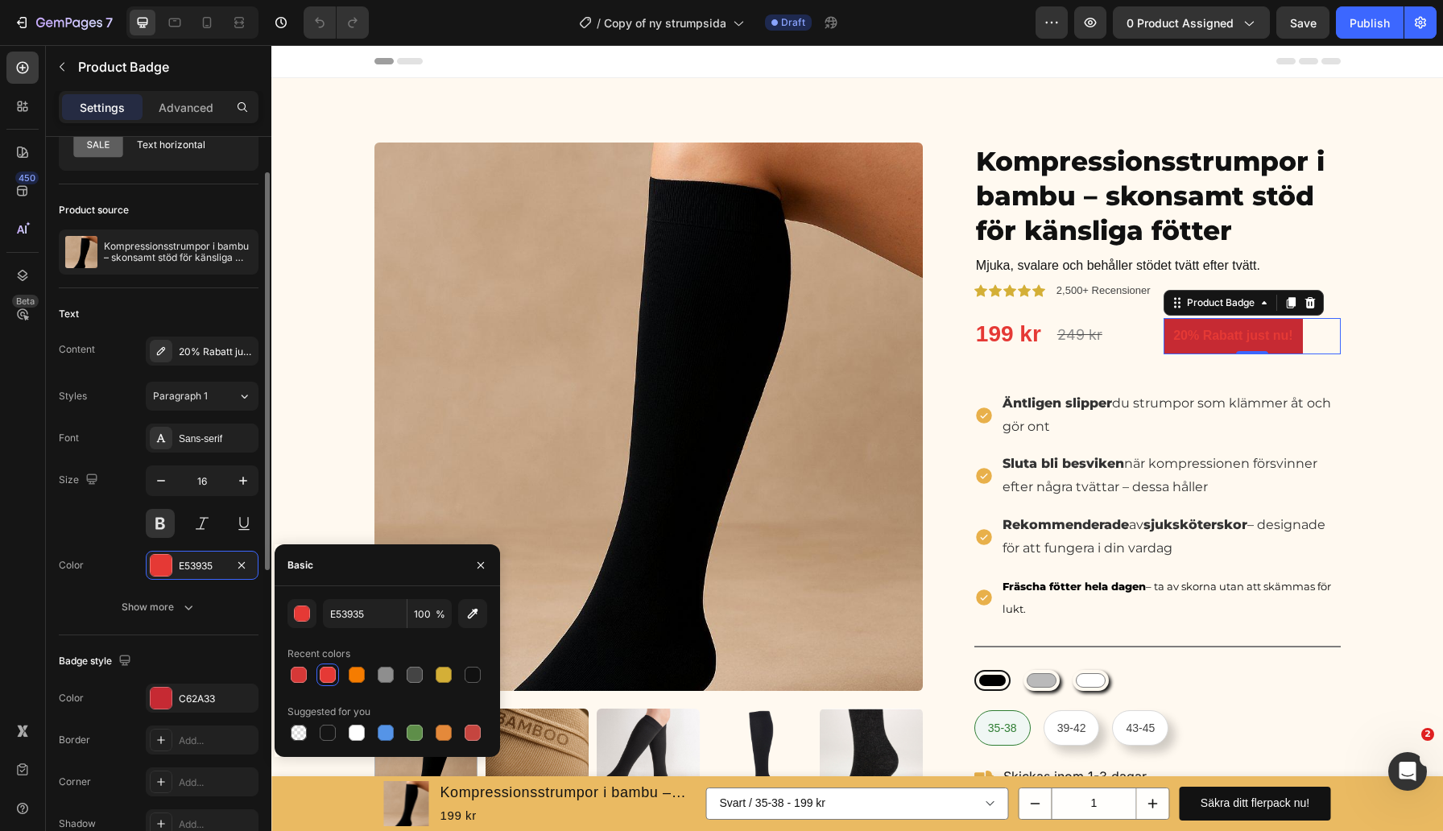
click at [190, 628] on div "Text Content 20% Rabatt just nu! Styles Paragraph 1 Font Sans-serif Size 16 Col…" at bounding box center [159, 461] width 200 height 347
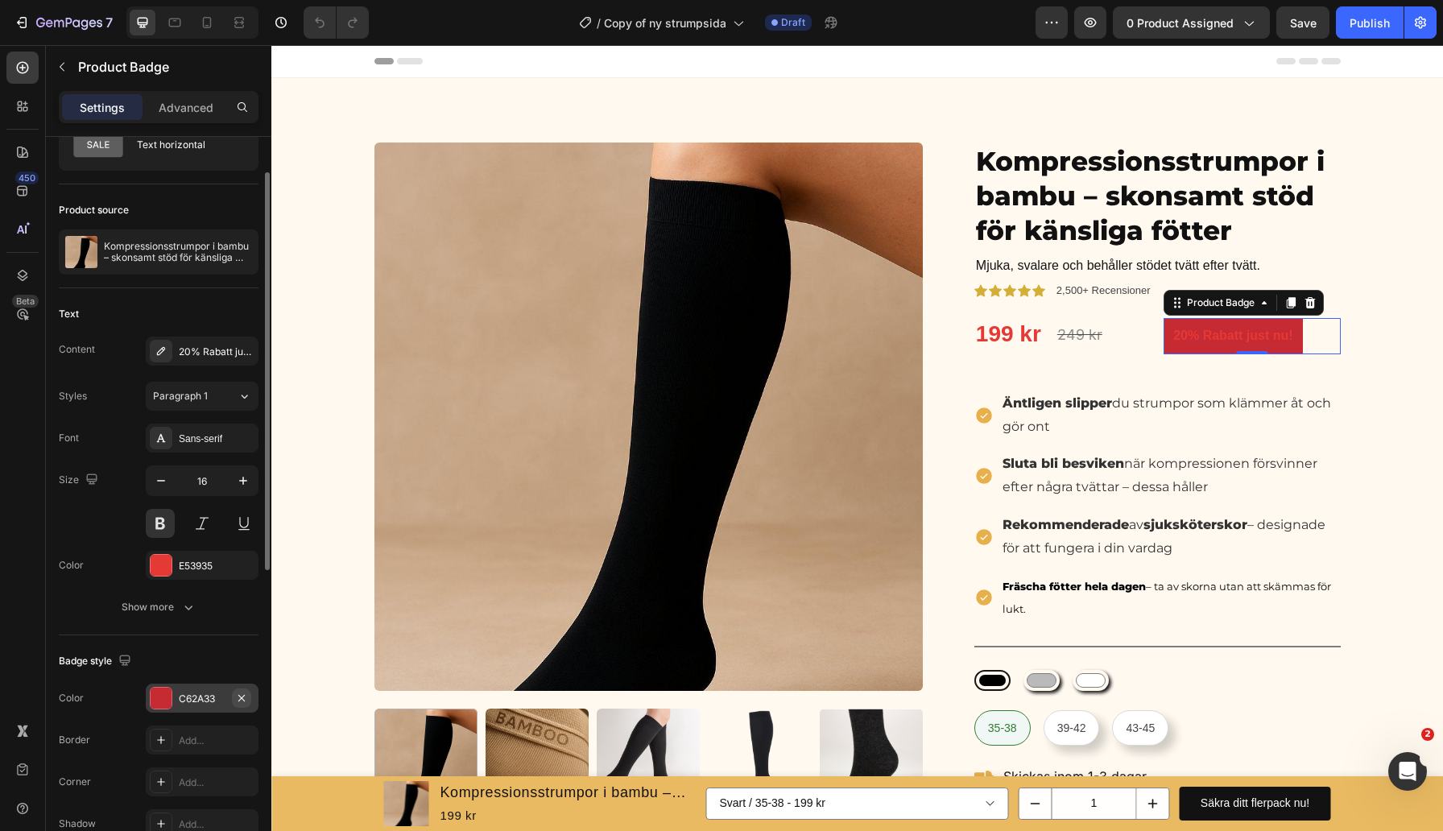
click at [243, 696] on icon "button" at bounding box center [241, 697] width 13 height 13
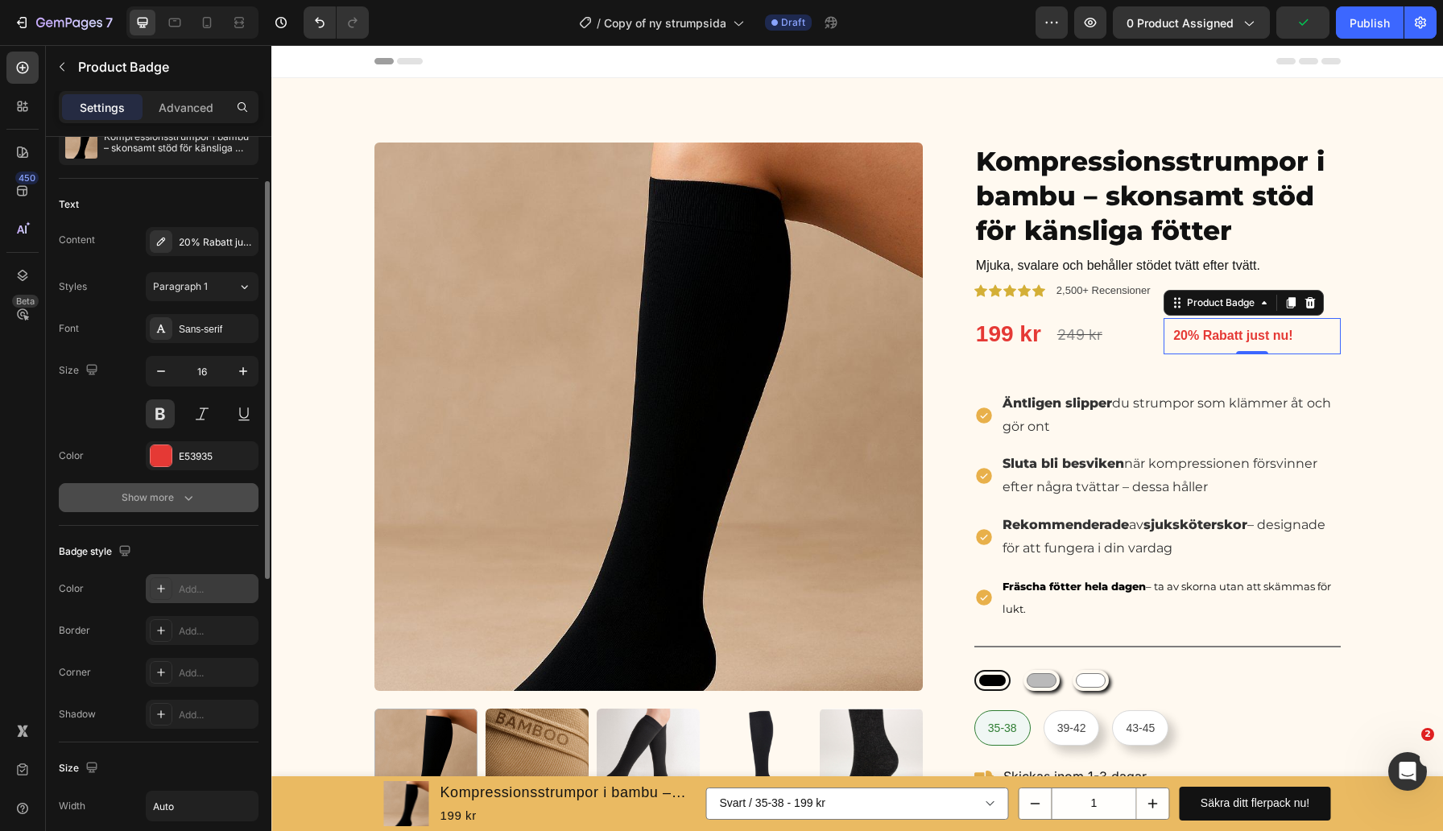
scroll to position [256, 0]
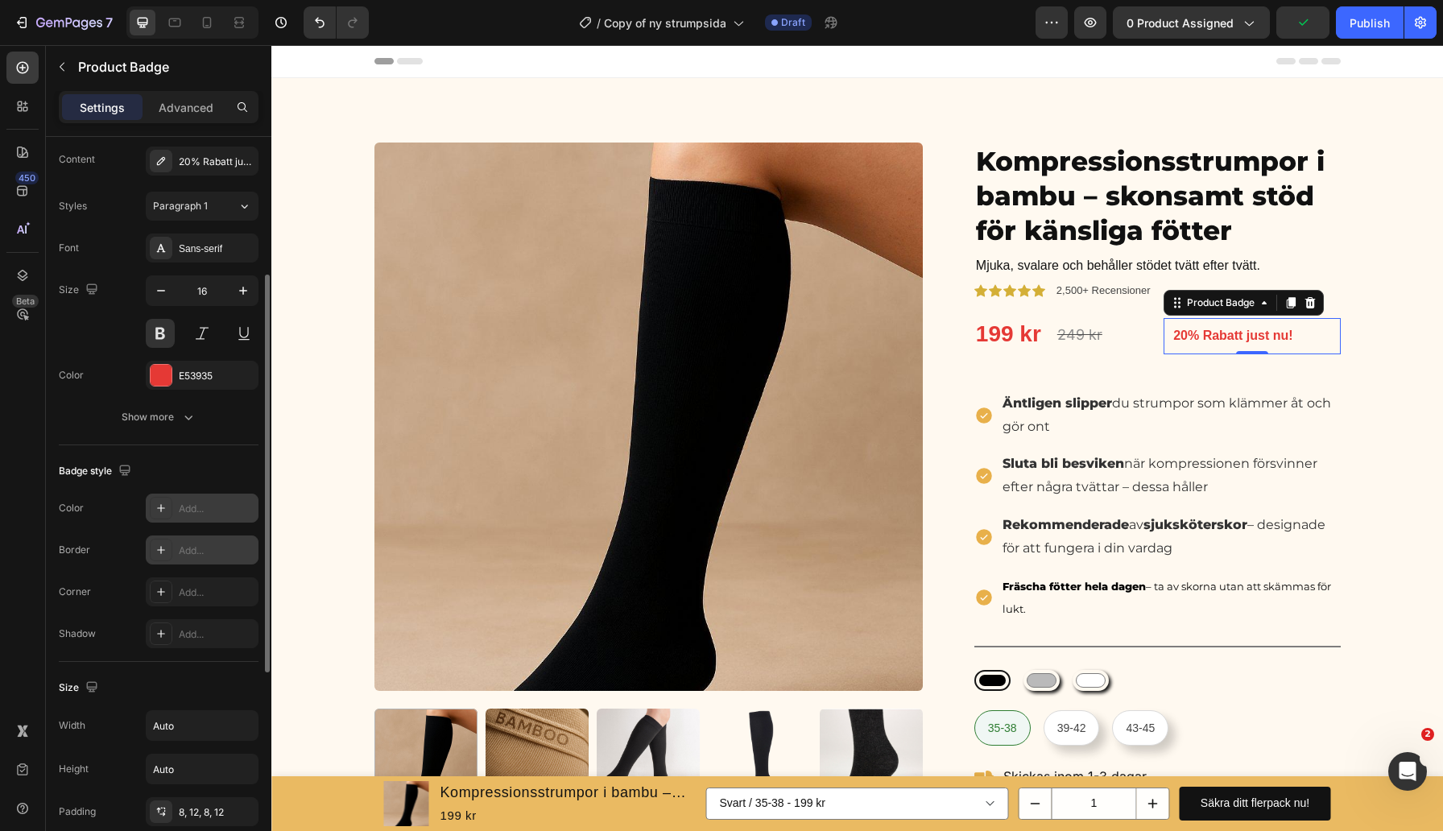
click at [201, 552] on div "Add..." at bounding box center [217, 550] width 76 height 14
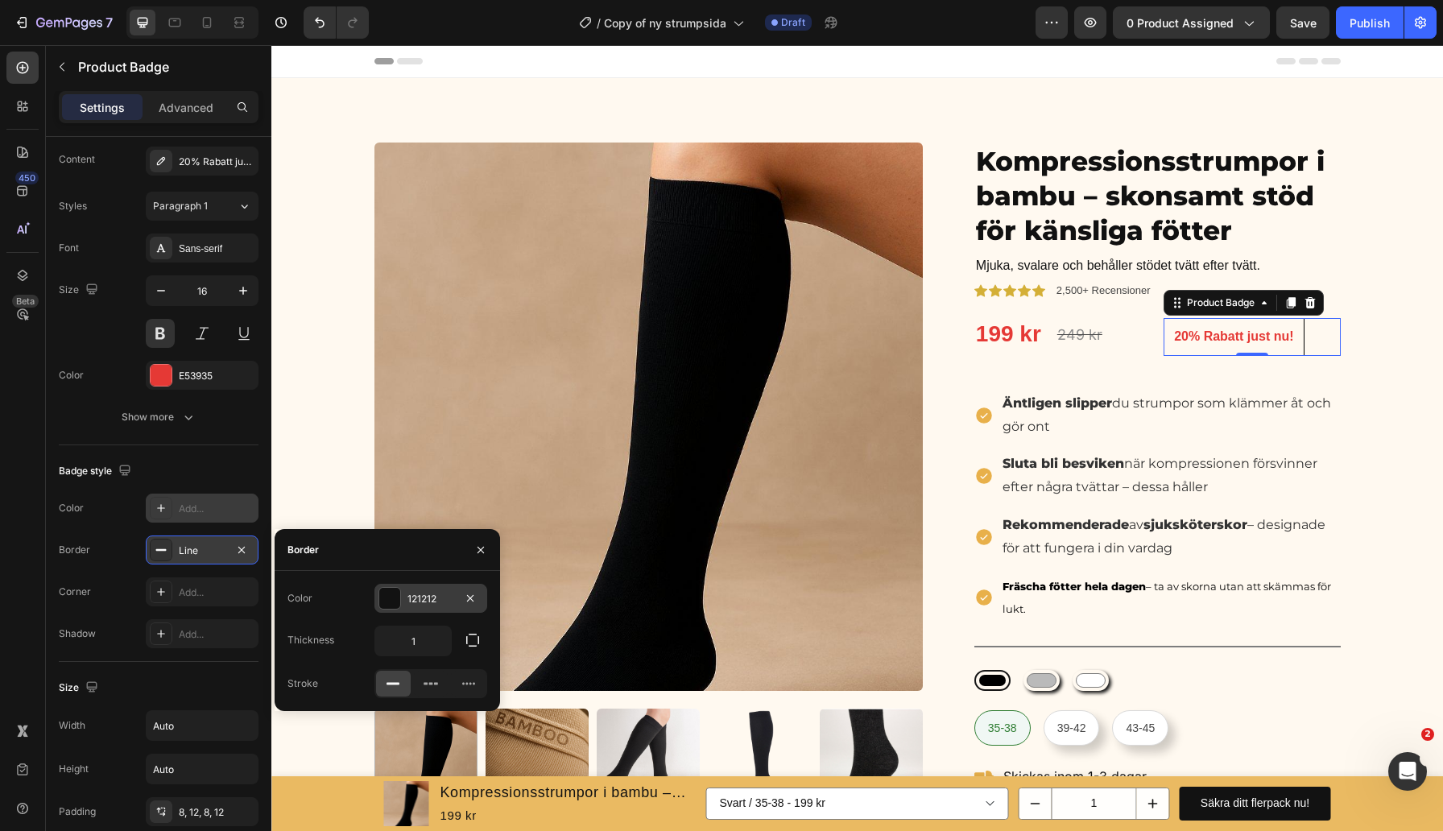
click at [427, 608] on div "121212" at bounding box center [430, 598] width 113 height 29
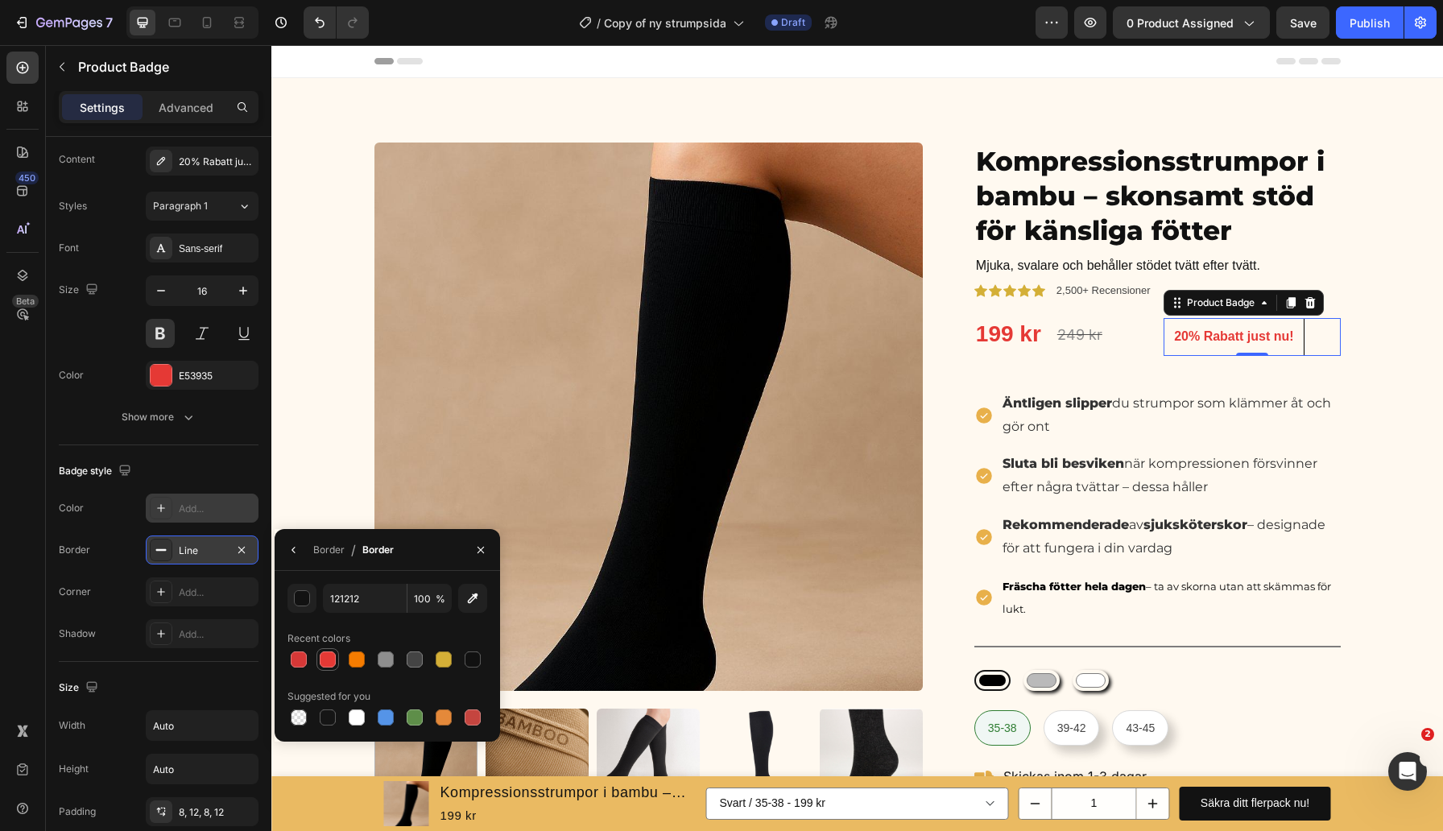
click at [331, 661] on div at bounding box center [328, 659] width 16 height 16
type input "E53935"
click at [114, 554] on div "Border Line" at bounding box center [159, 549] width 200 height 29
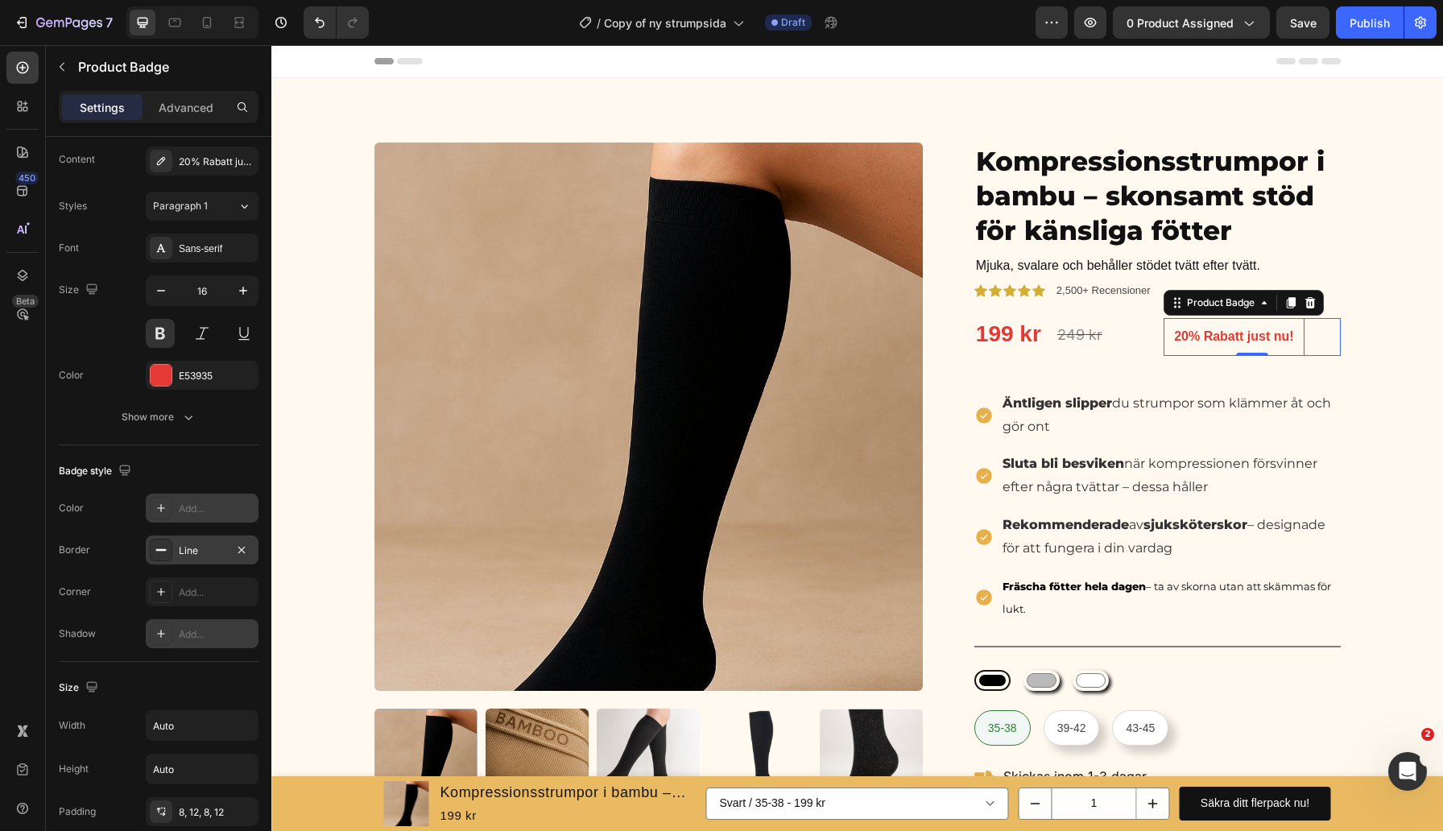
click at [175, 623] on div "Add..." at bounding box center [202, 633] width 113 height 29
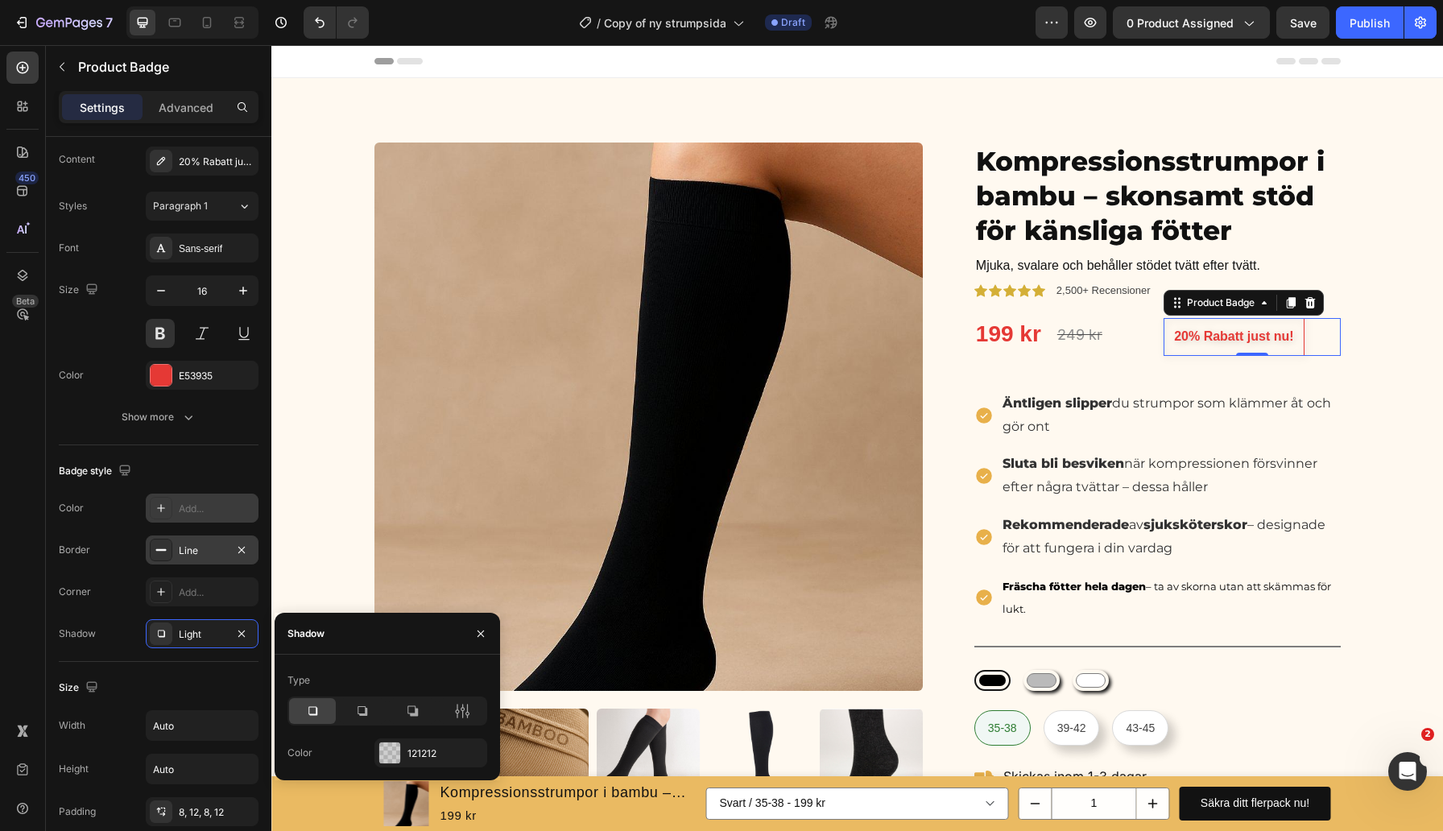
click at [321, 711] on div at bounding box center [312, 711] width 47 height 26
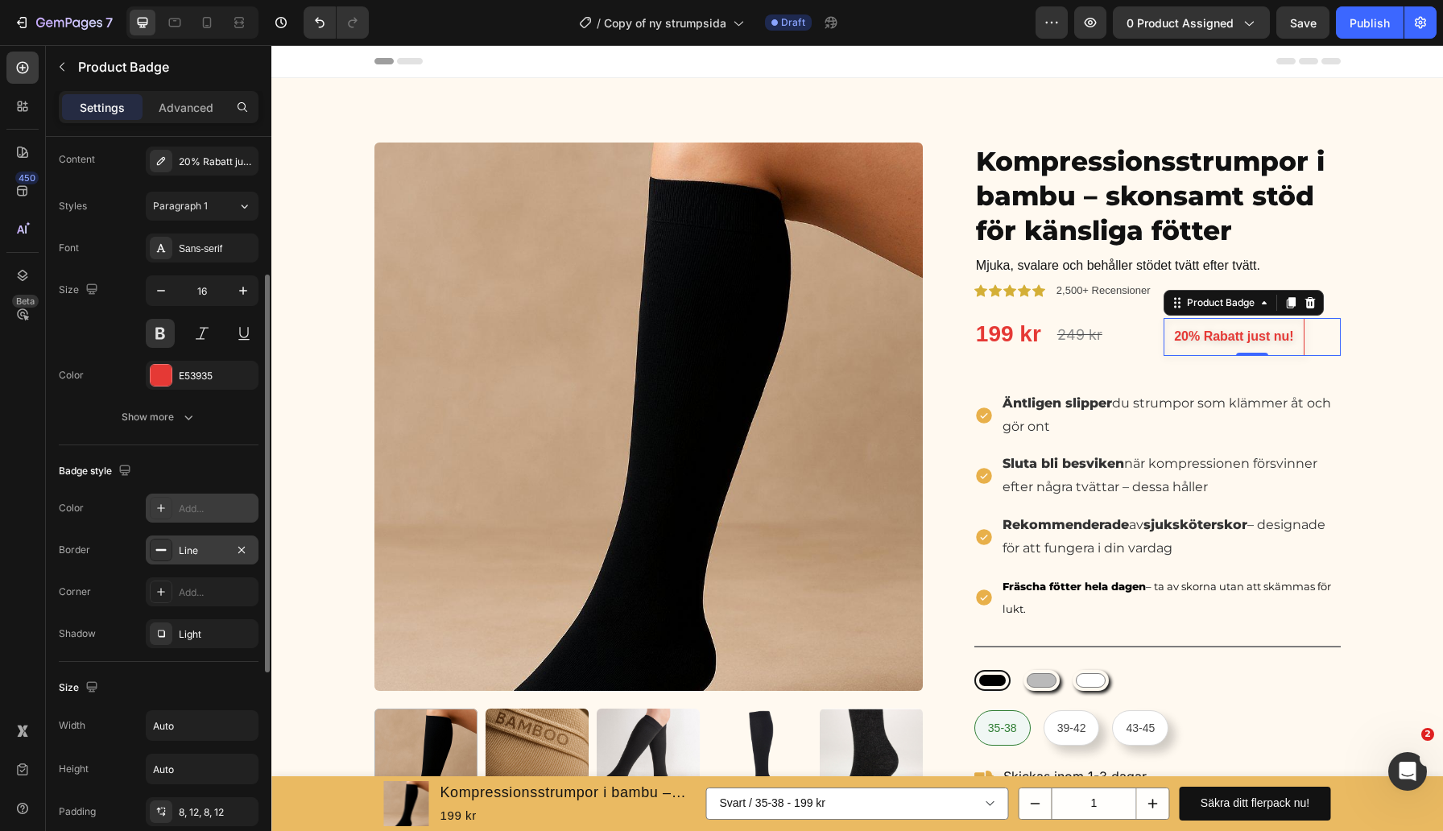
click at [127, 568] on div "Color Add... Border Line Corner Add... Shadow Light" at bounding box center [159, 570] width 200 height 155
click at [187, 596] on div "Add..." at bounding box center [217, 592] width 76 height 14
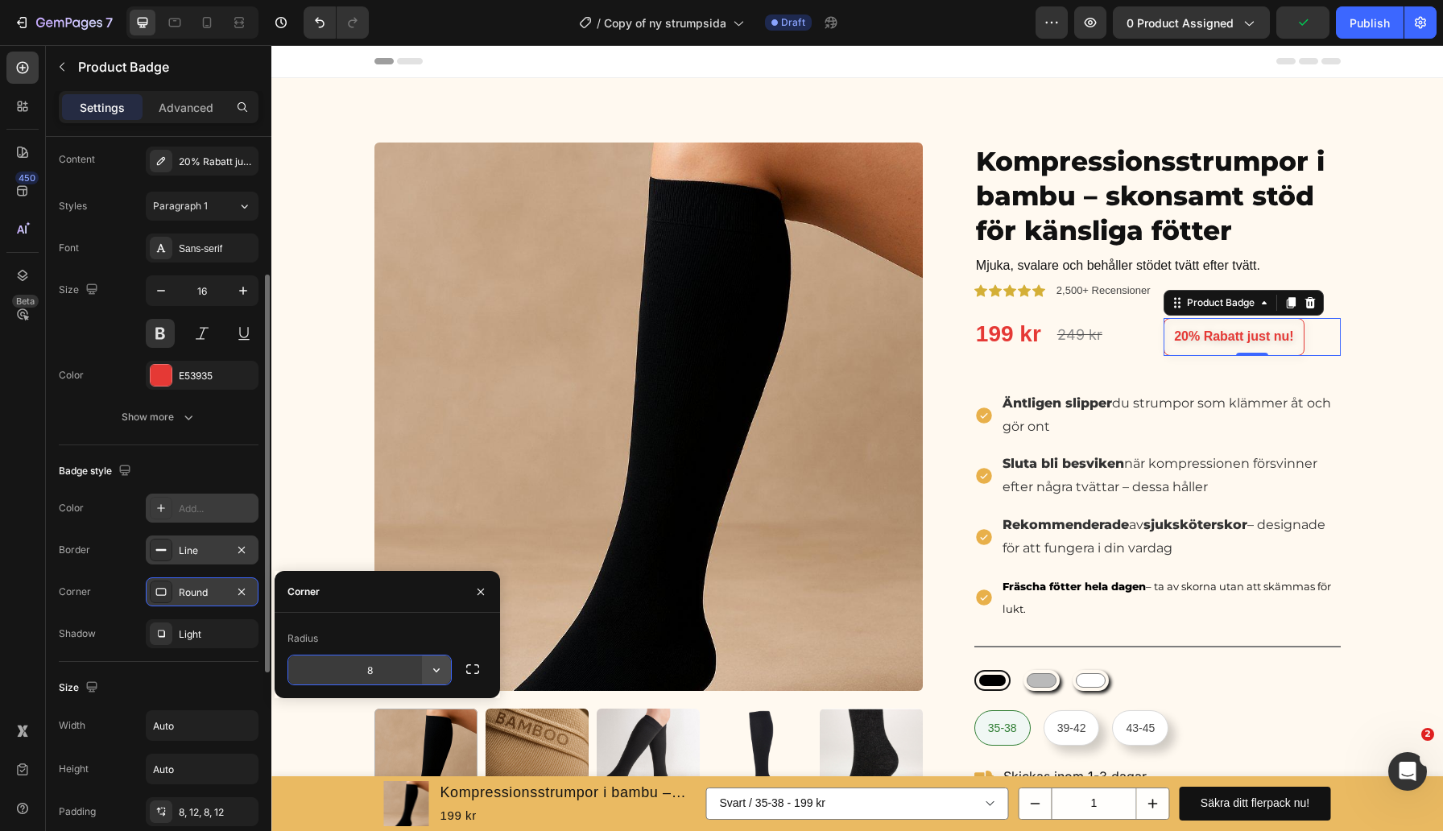
click at [442, 671] on icon "button" at bounding box center [436, 670] width 16 height 16
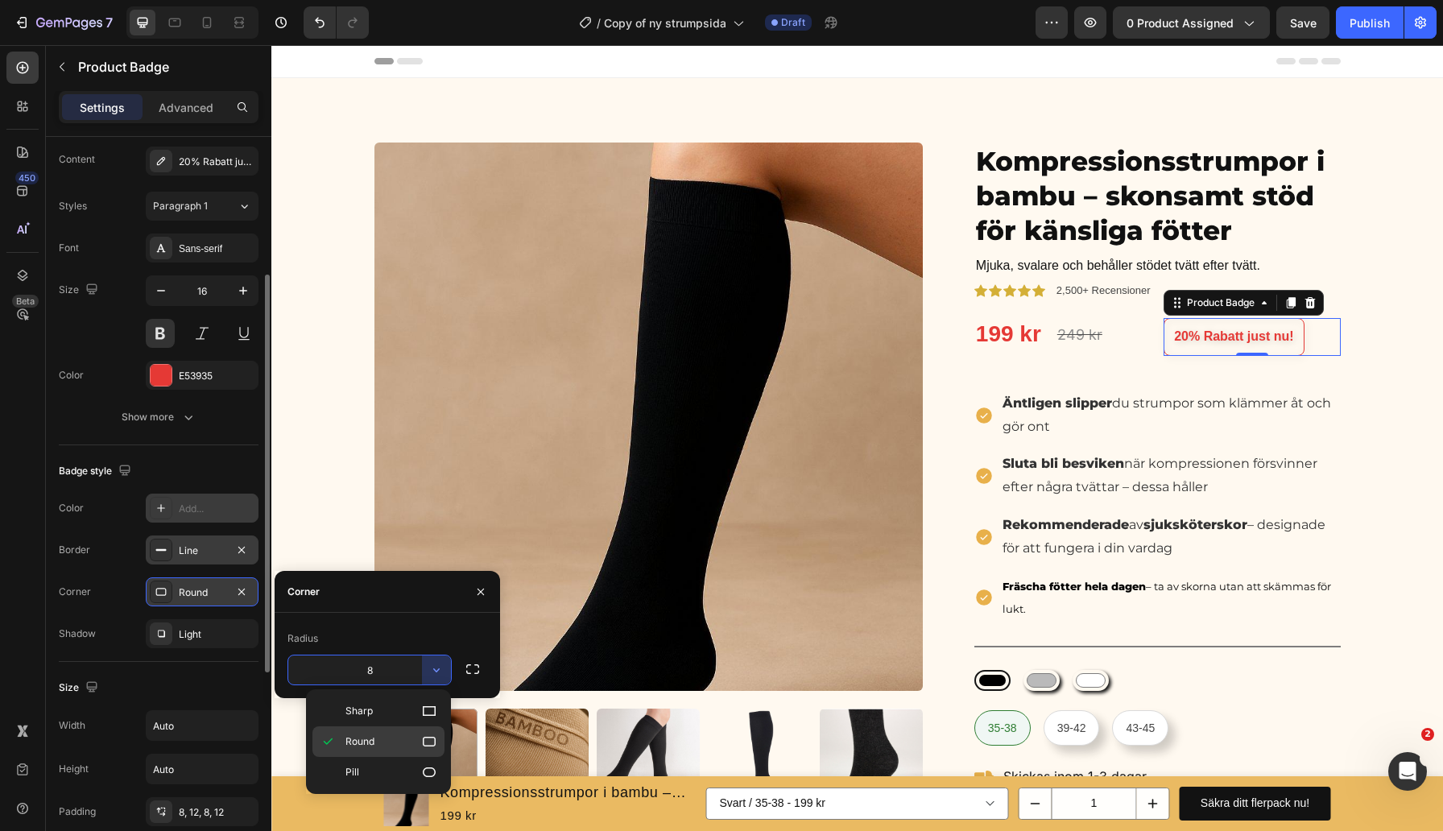
click at [402, 733] on p "Round" at bounding box center [391, 741] width 92 height 16
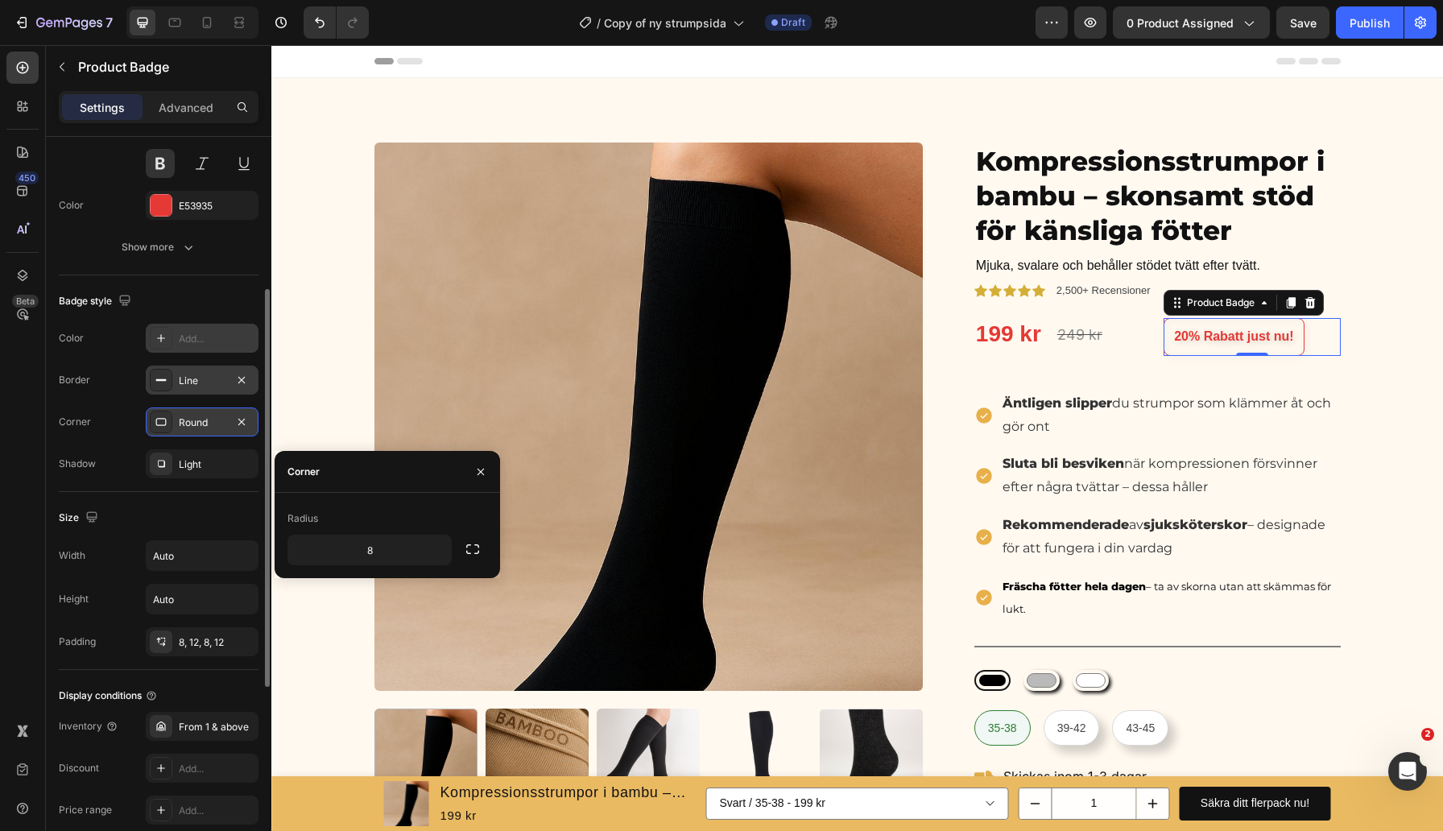
scroll to position [478, 0]
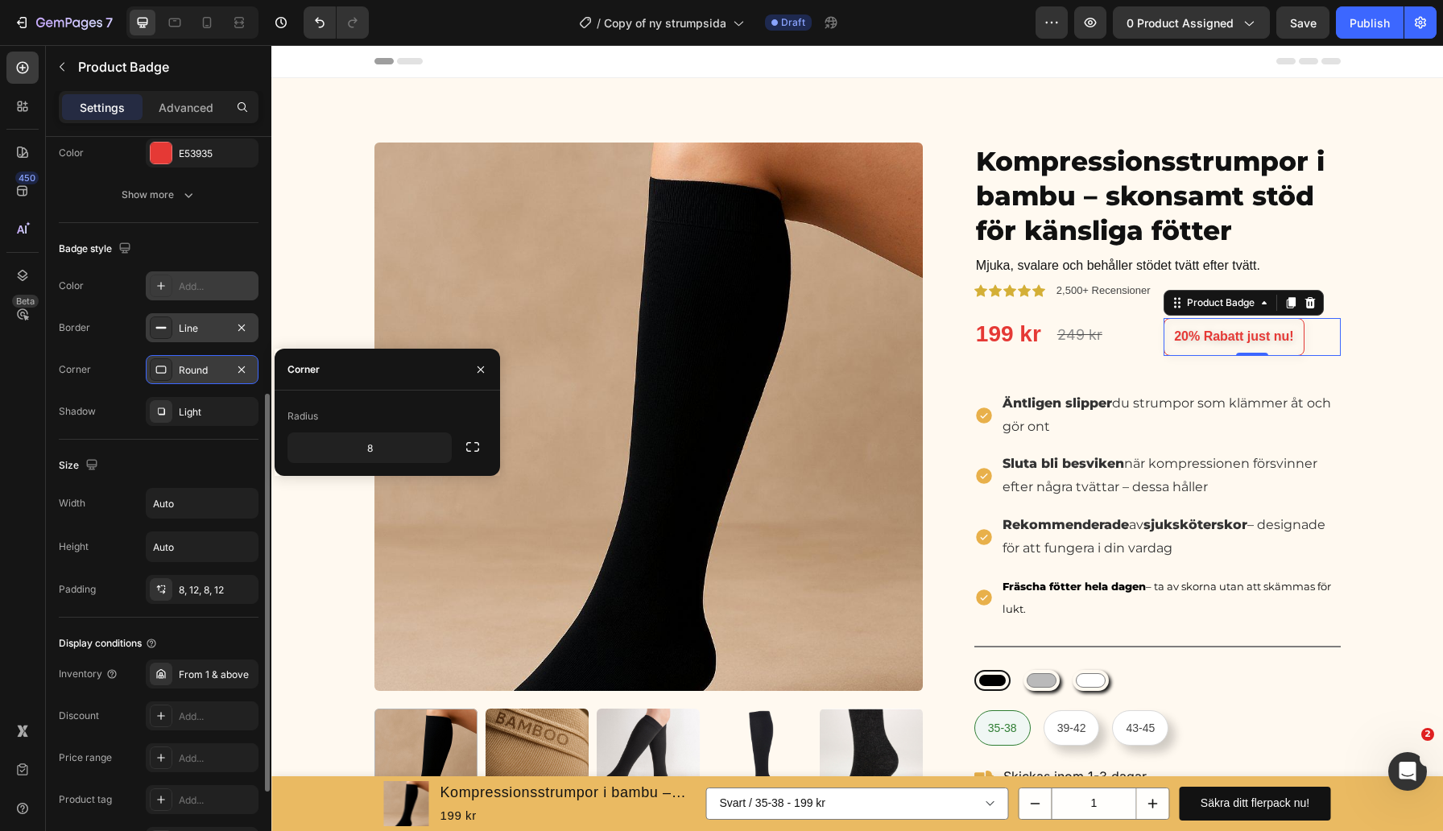
click at [123, 456] on div "Size" at bounding box center [159, 465] width 200 height 26
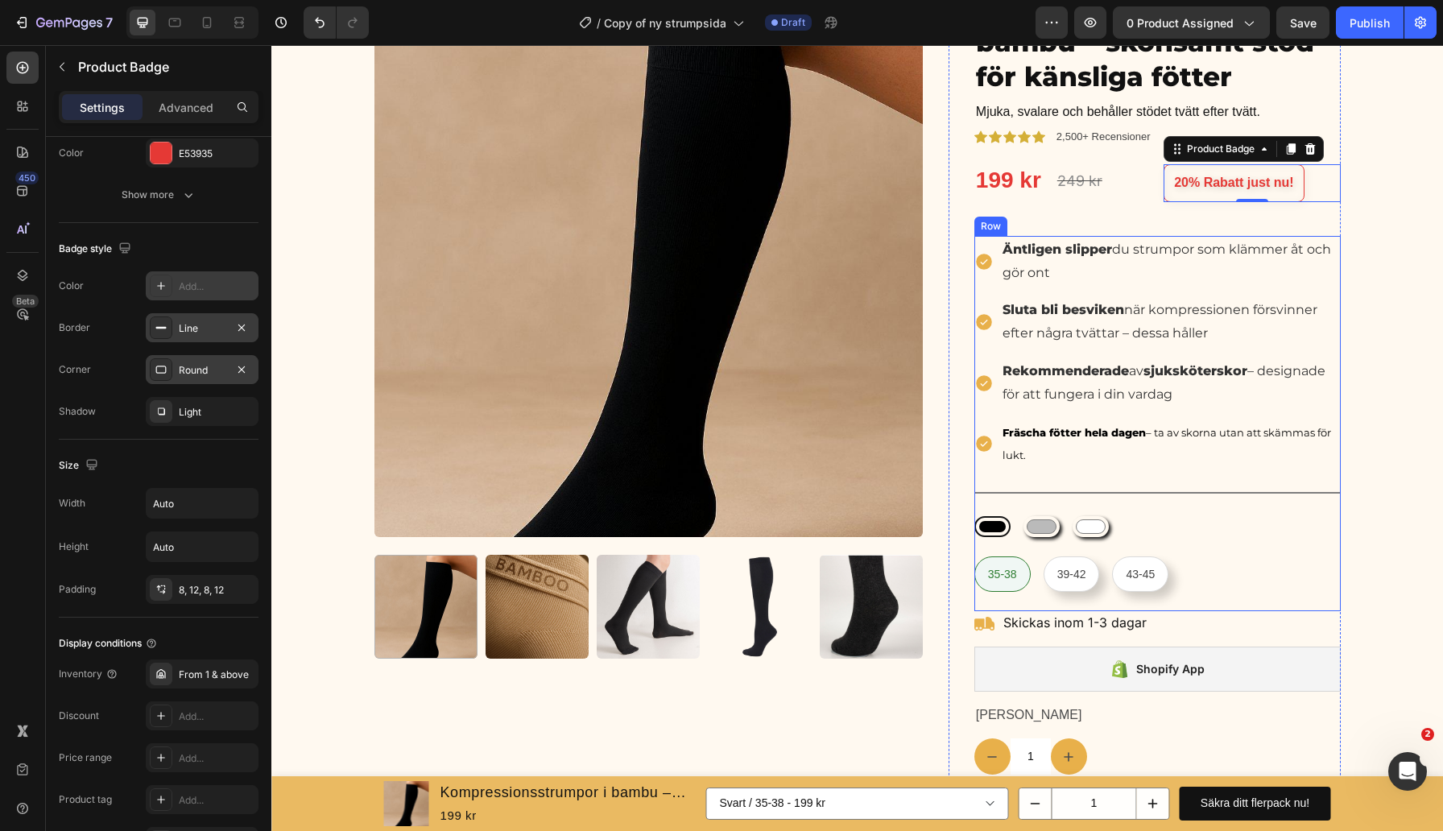
scroll to position [197, 0]
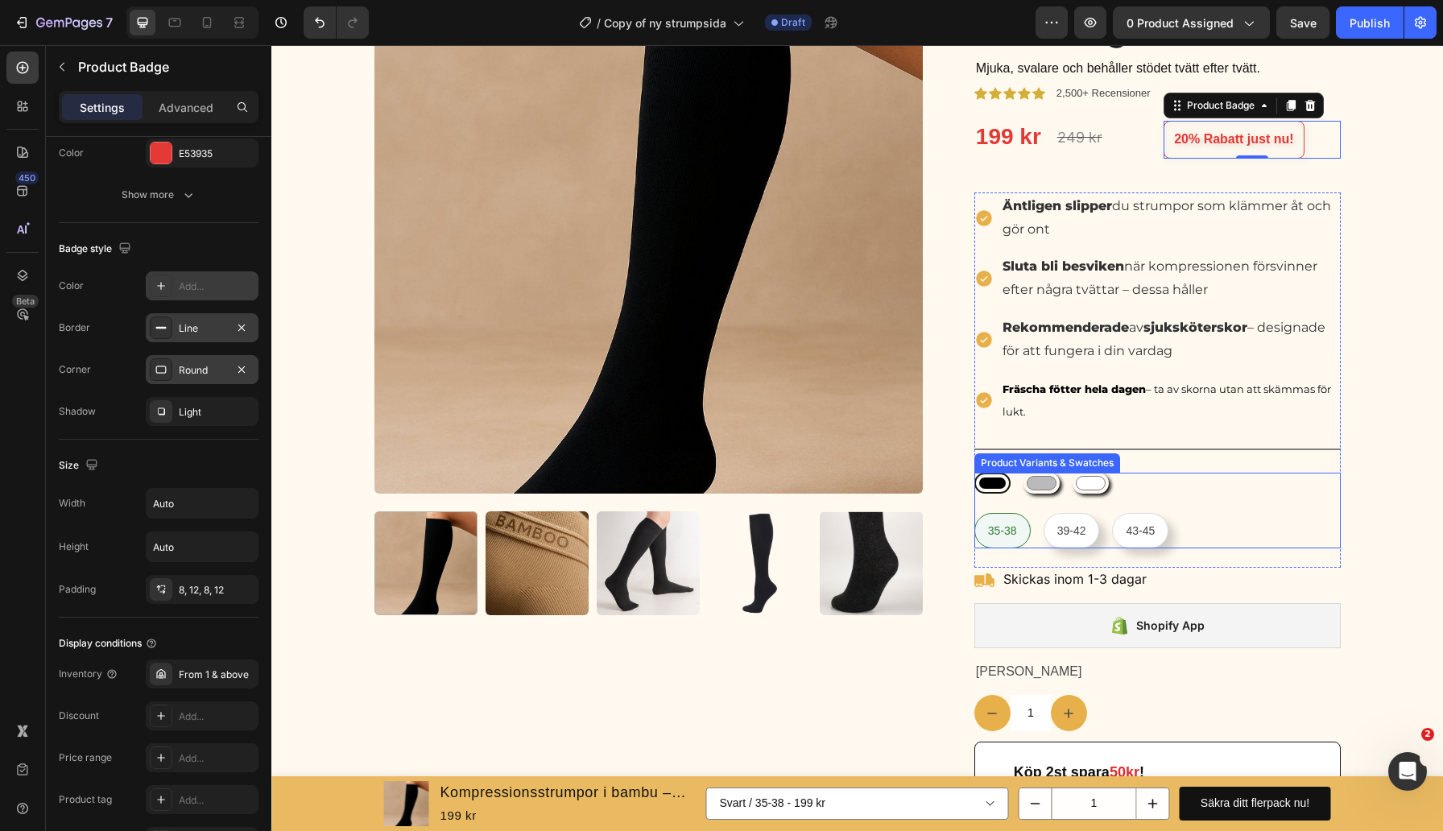
click at [1200, 522] on div "35-38 35-38 35-38 39-42 39-42 39-42 43-45 43-45 43-45" at bounding box center [1157, 530] width 366 height 35
radio input "true"
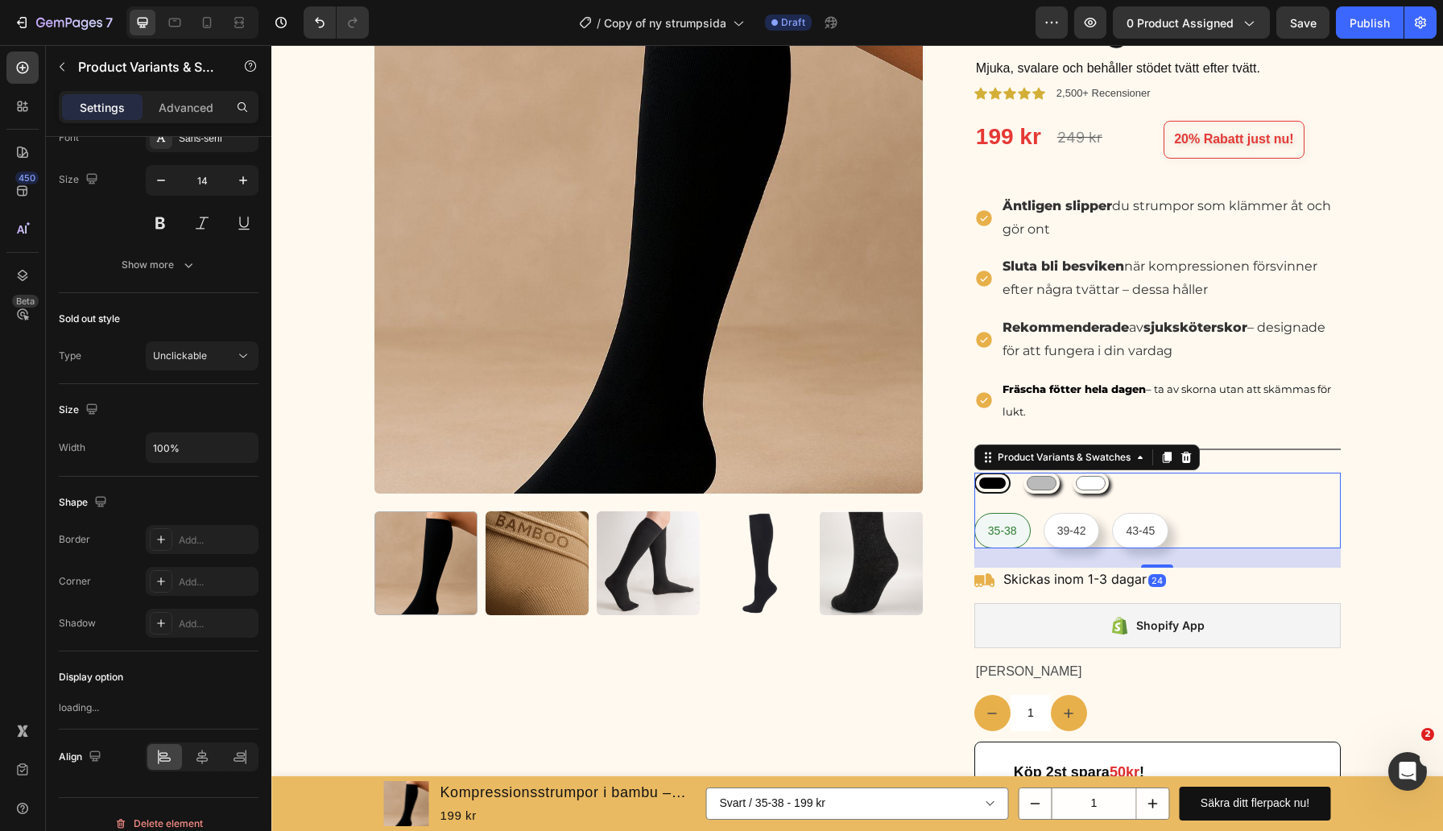
scroll to position [0, 0]
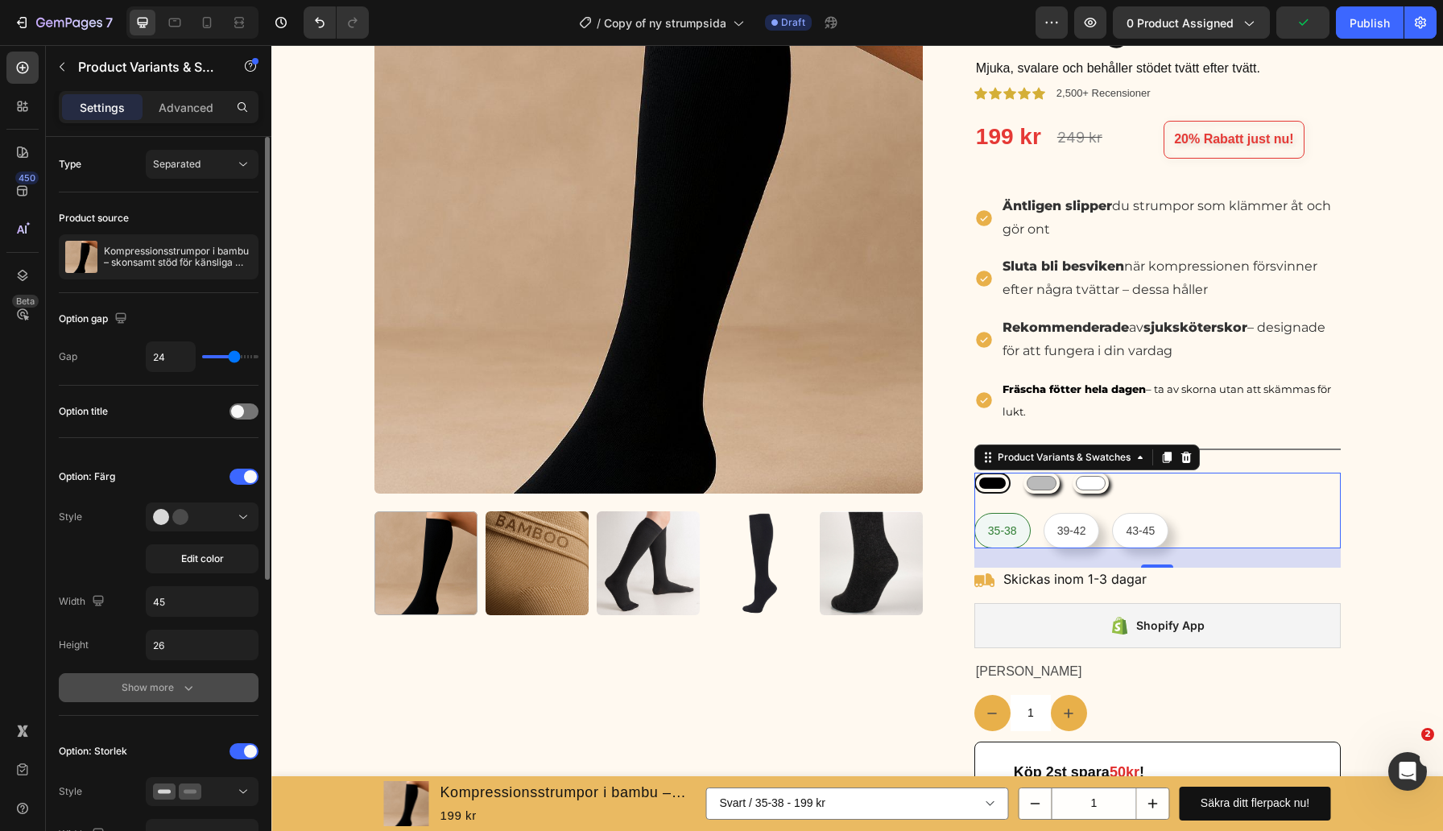
click at [191, 687] on icon "button" at bounding box center [188, 687] width 16 height 16
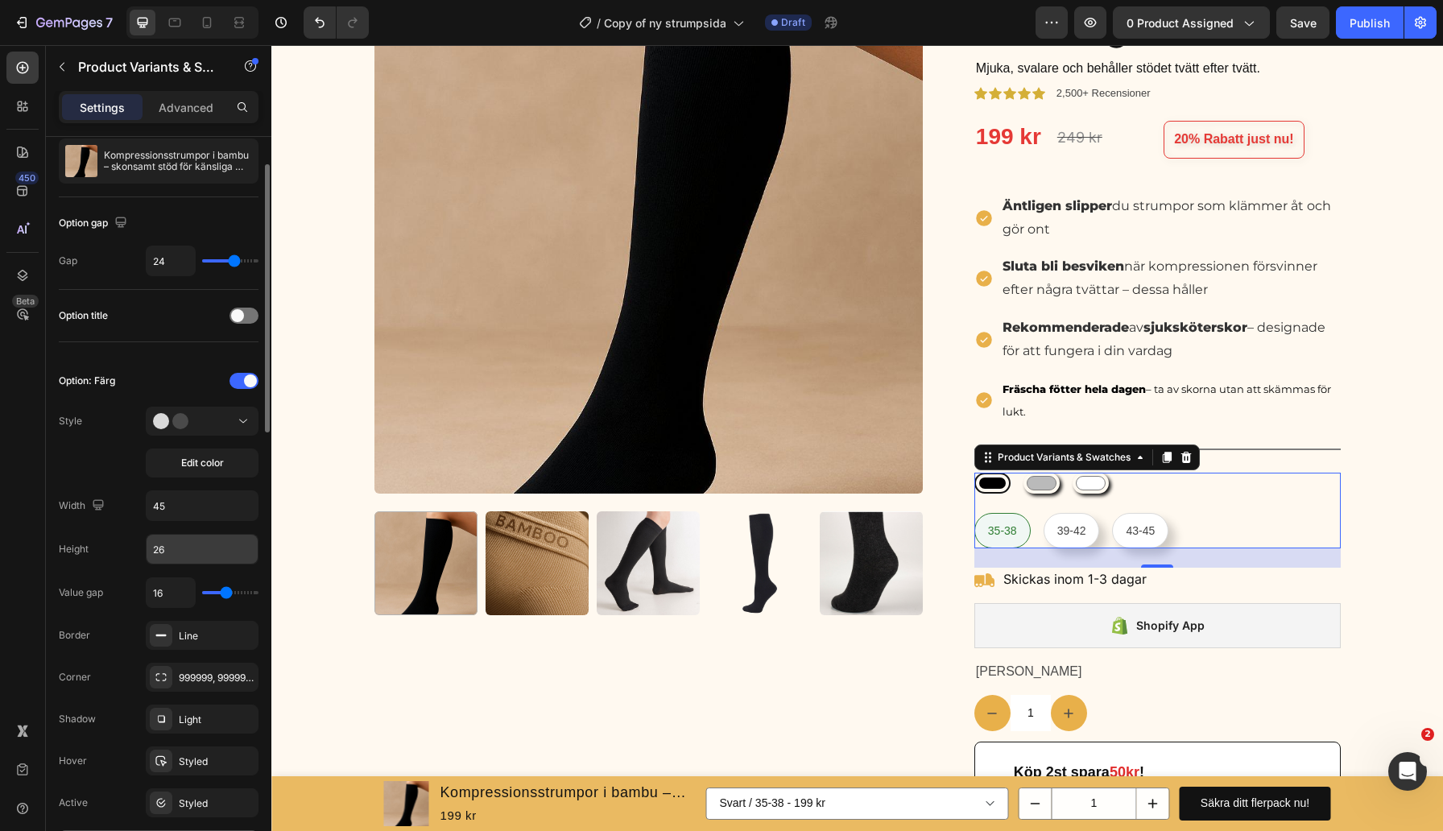
scroll to position [97, 0]
click at [216, 684] on div "999999, 999999, 999999, 999999" at bounding box center [202, 675] width 113 height 29
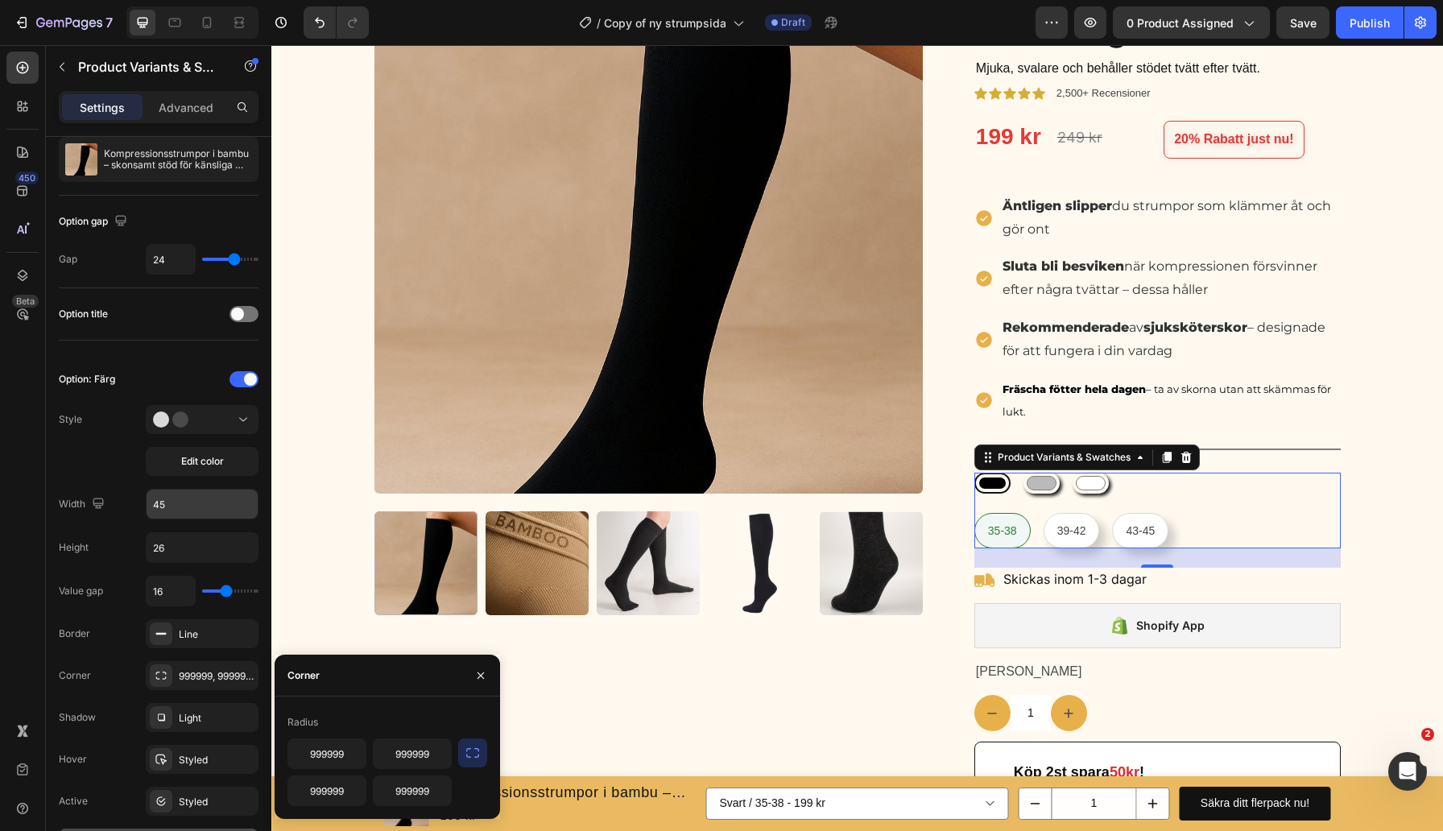
click at [175, 503] on input "45" at bounding box center [202, 503] width 111 height 29
click at [314, 27] on icon "Undo/Redo" at bounding box center [320, 22] width 16 height 16
type input "45"
click at [200, 543] on input "26" at bounding box center [202, 547] width 111 height 29
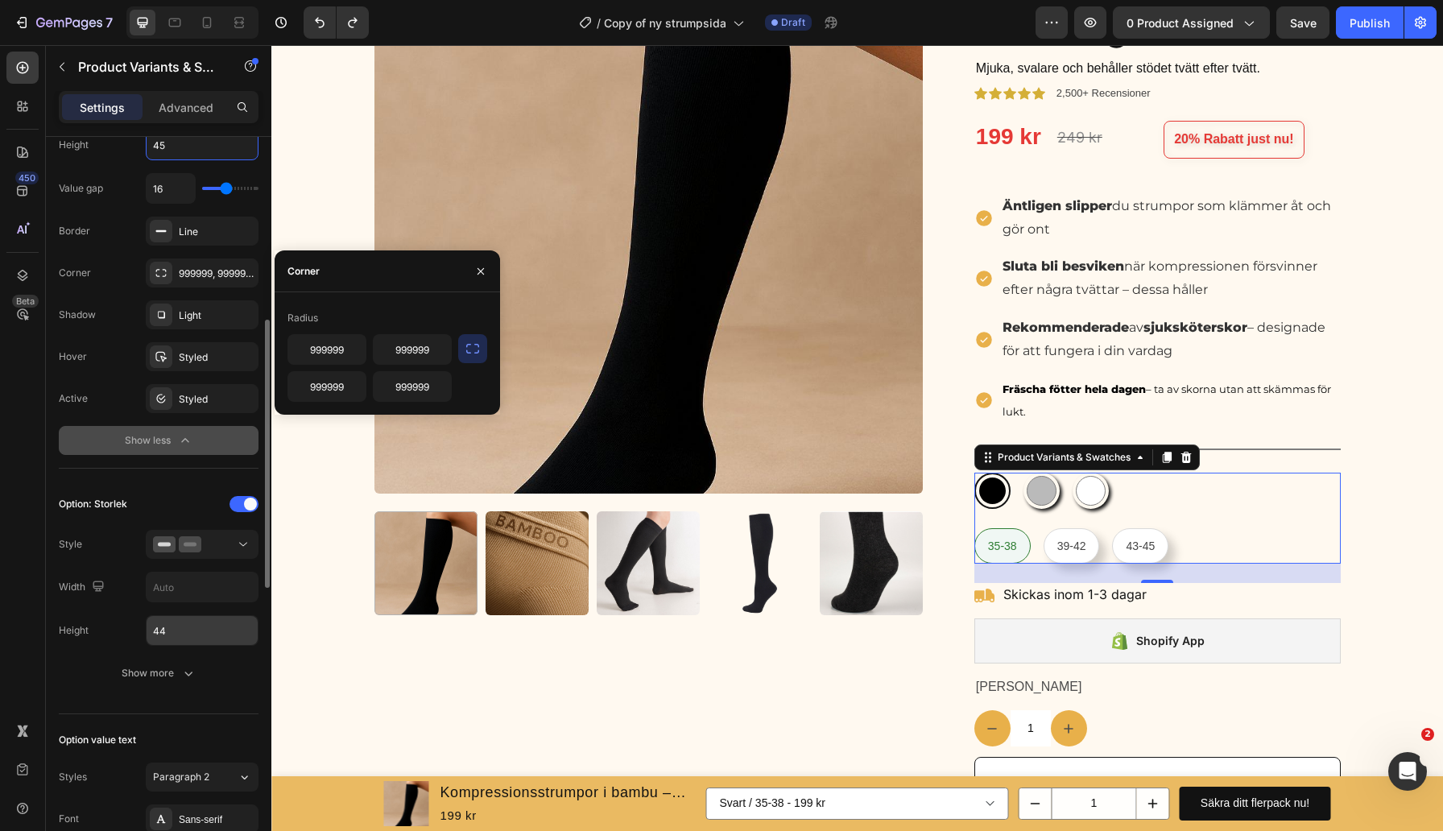
scroll to position [502, 0]
type input "45"
click at [172, 670] on div "Show more" at bounding box center [159, 671] width 75 height 16
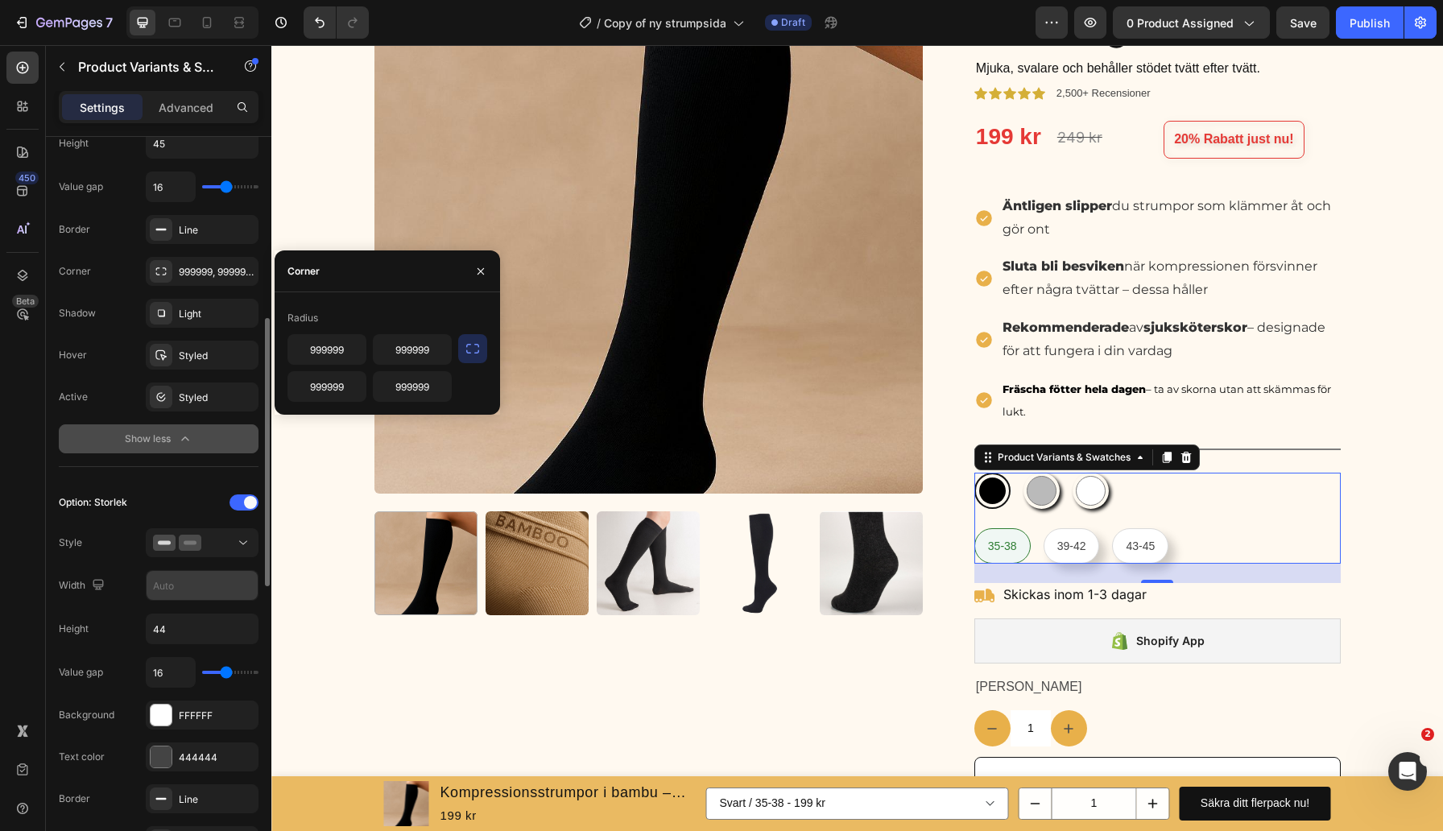
click at [213, 114] on input "text" at bounding box center [202, 99] width 111 height 29
type input "44"
click at [192, 507] on div at bounding box center [202, 502] width 113 height 13
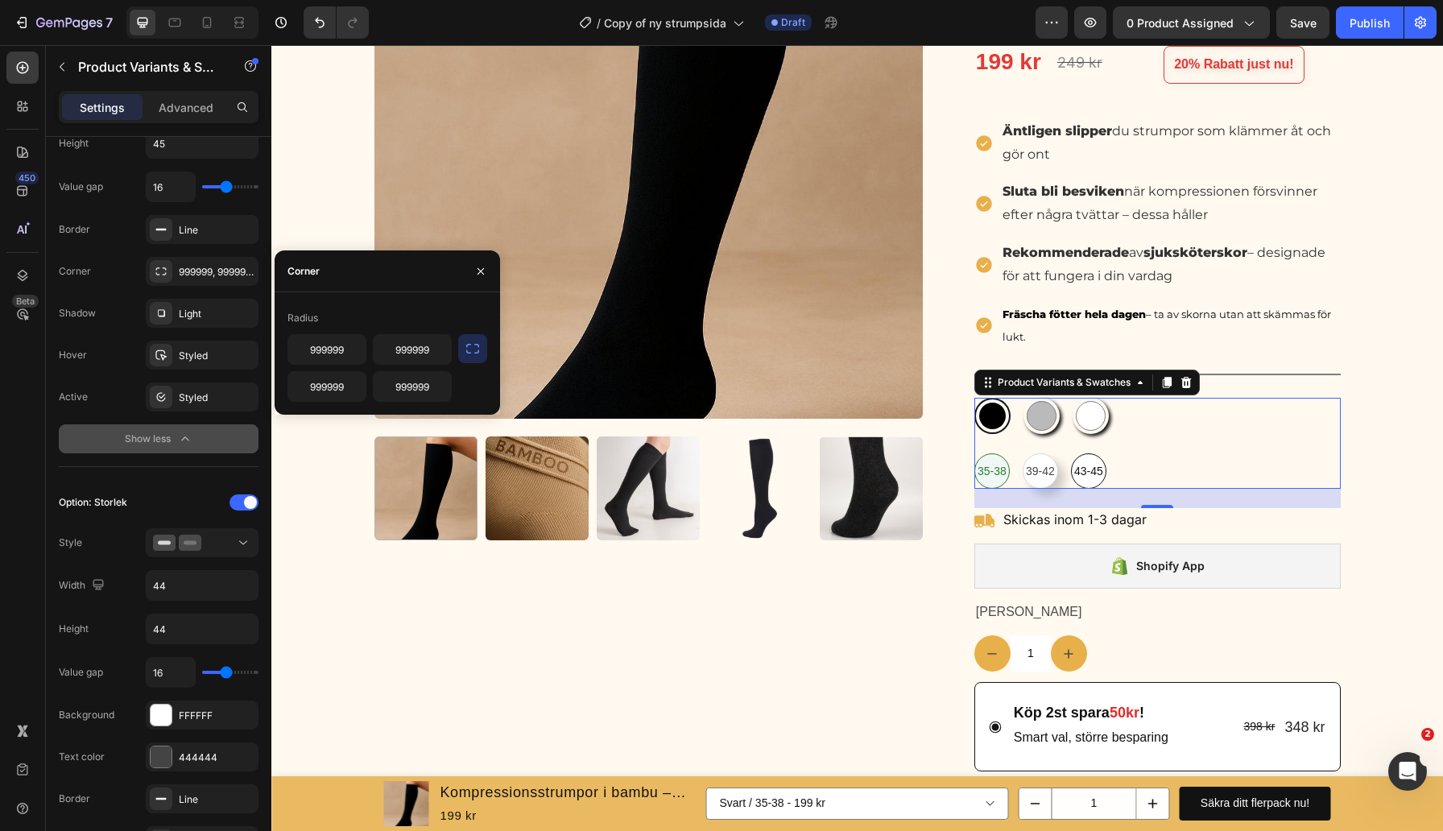
scroll to position [273, 0]
click at [484, 270] on icon "button" at bounding box center [480, 271] width 13 height 13
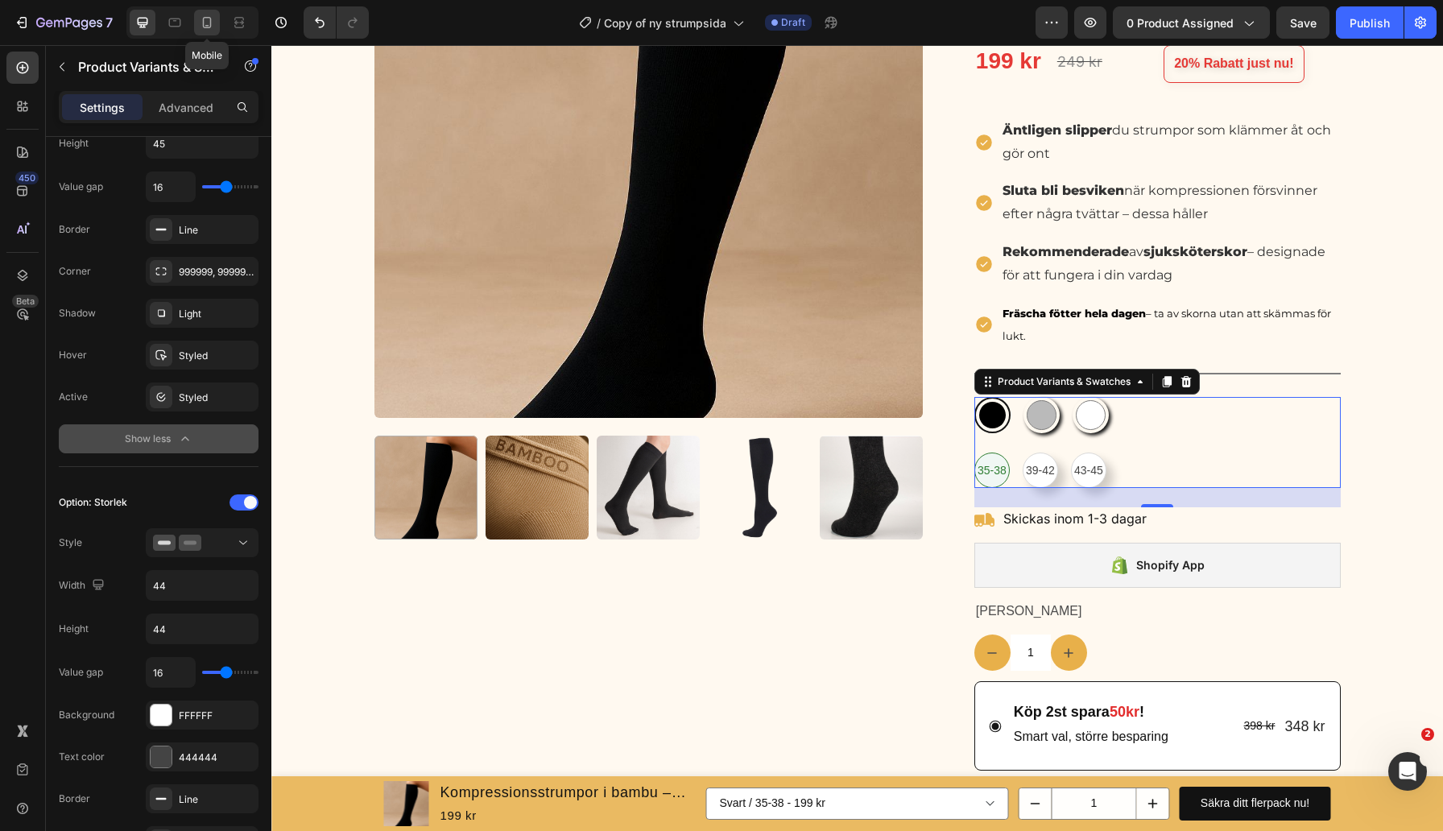
click at [204, 22] on icon at bounding box center [207, 22] width 16 height 16
type input "12"
type input "26"
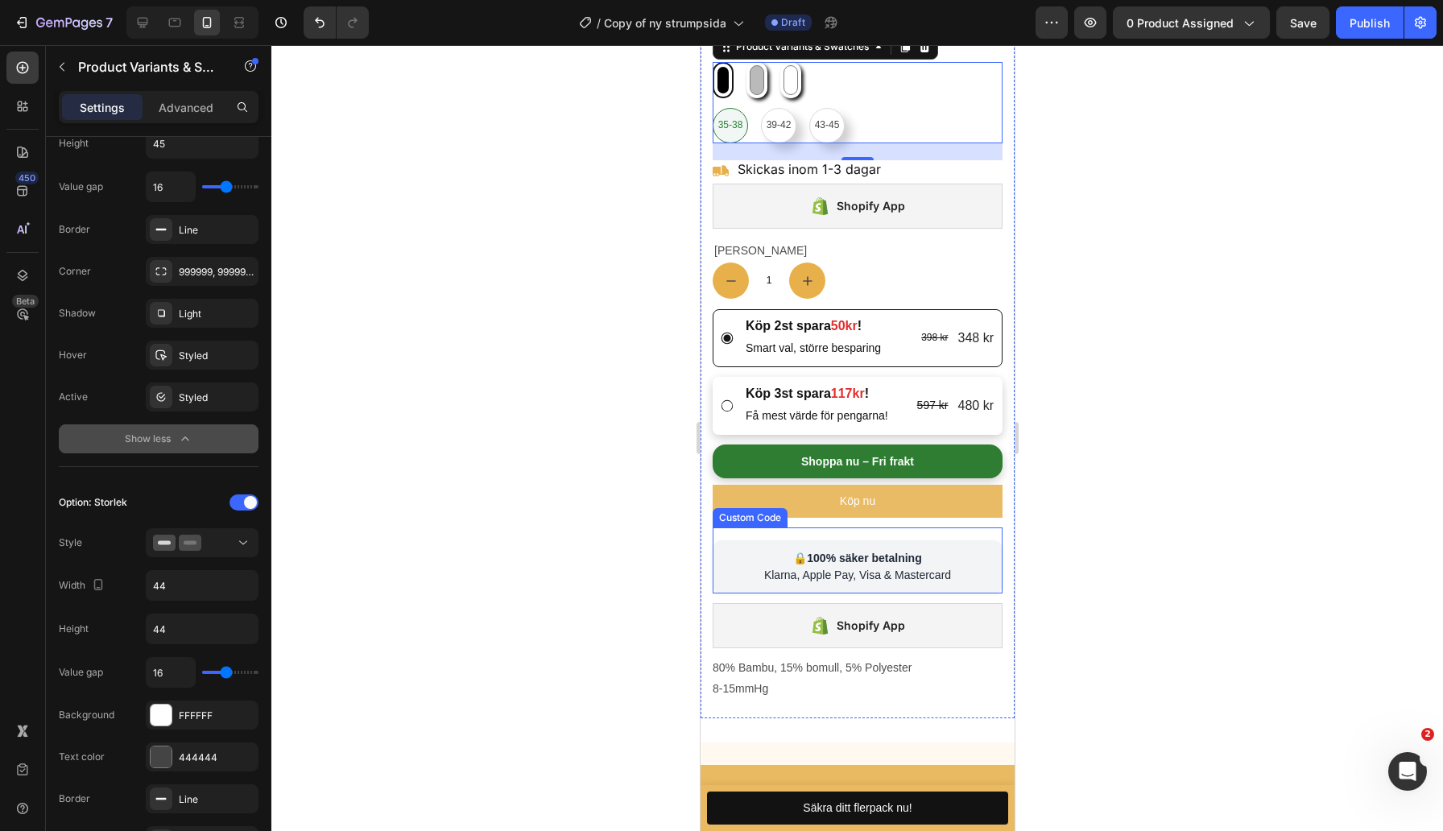
scroll to position [548, 0]
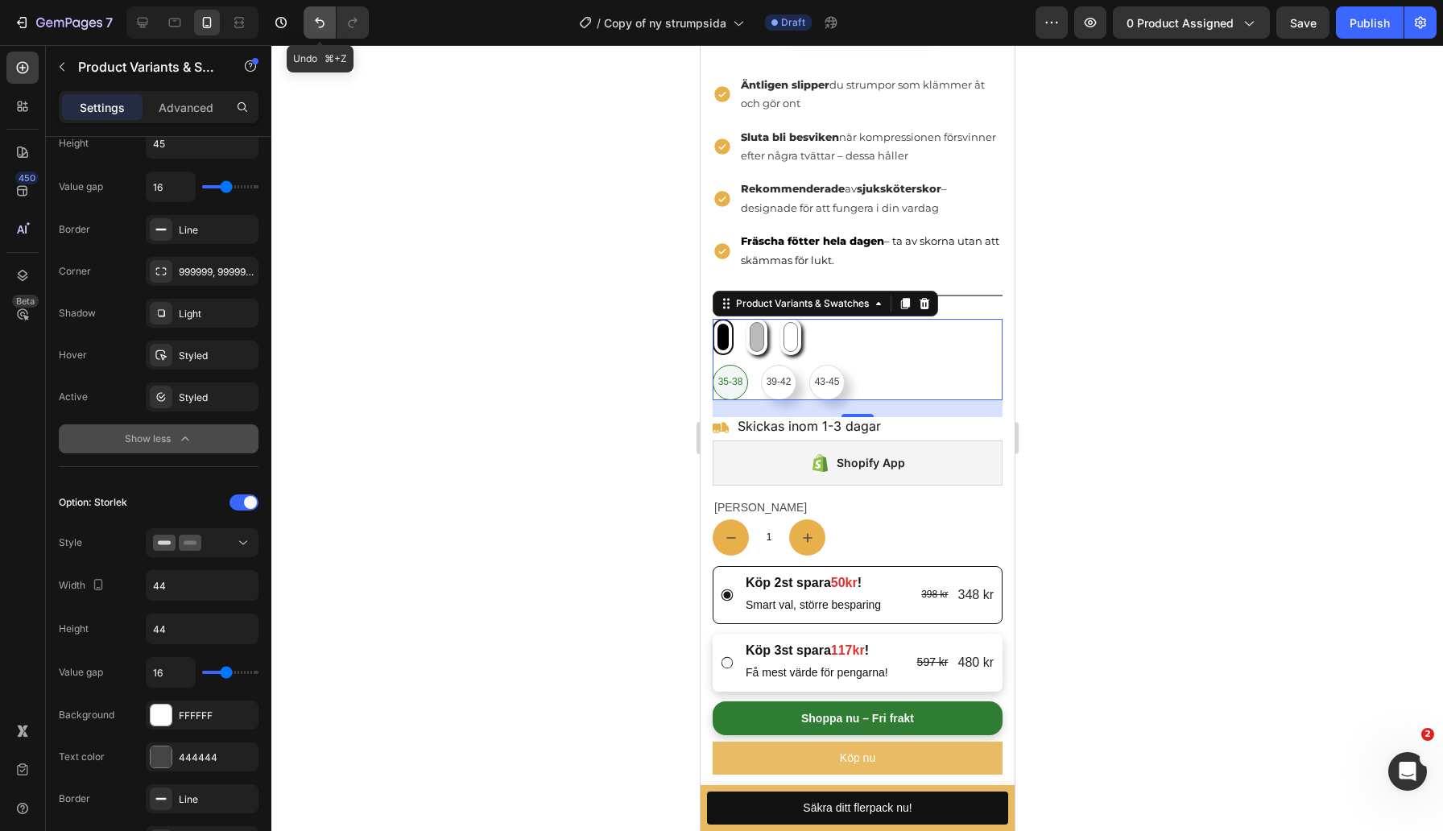
click at [317, 13] on button "Undo/Redo" at bounding box center [319, 22] width 32 height 32
radio input "true"
click at [317, 14] on button "Undo/Redo" at bounding box center [319, 22] width 32 height 32
type input "26"
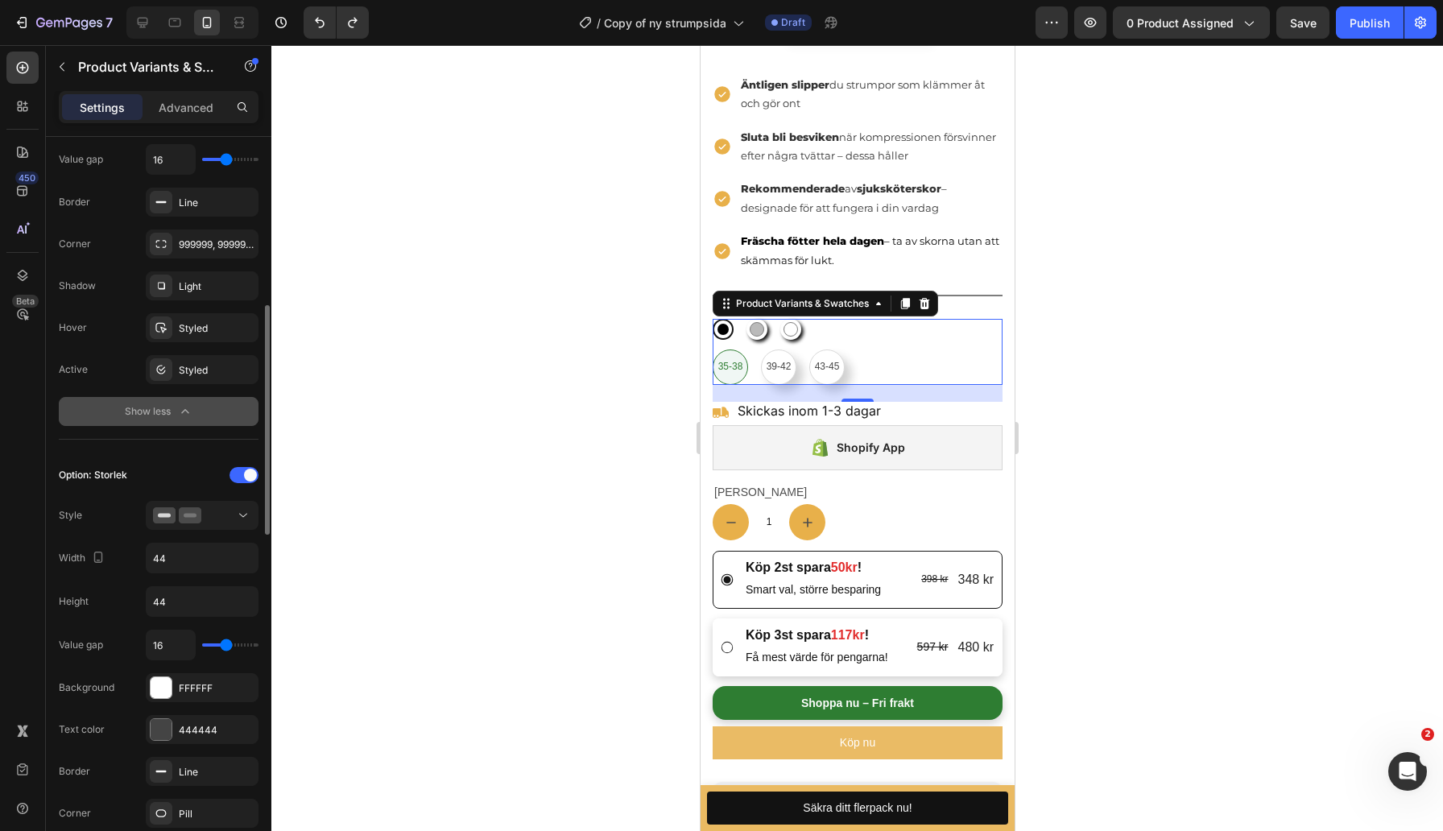
scroll to position [532, 0]
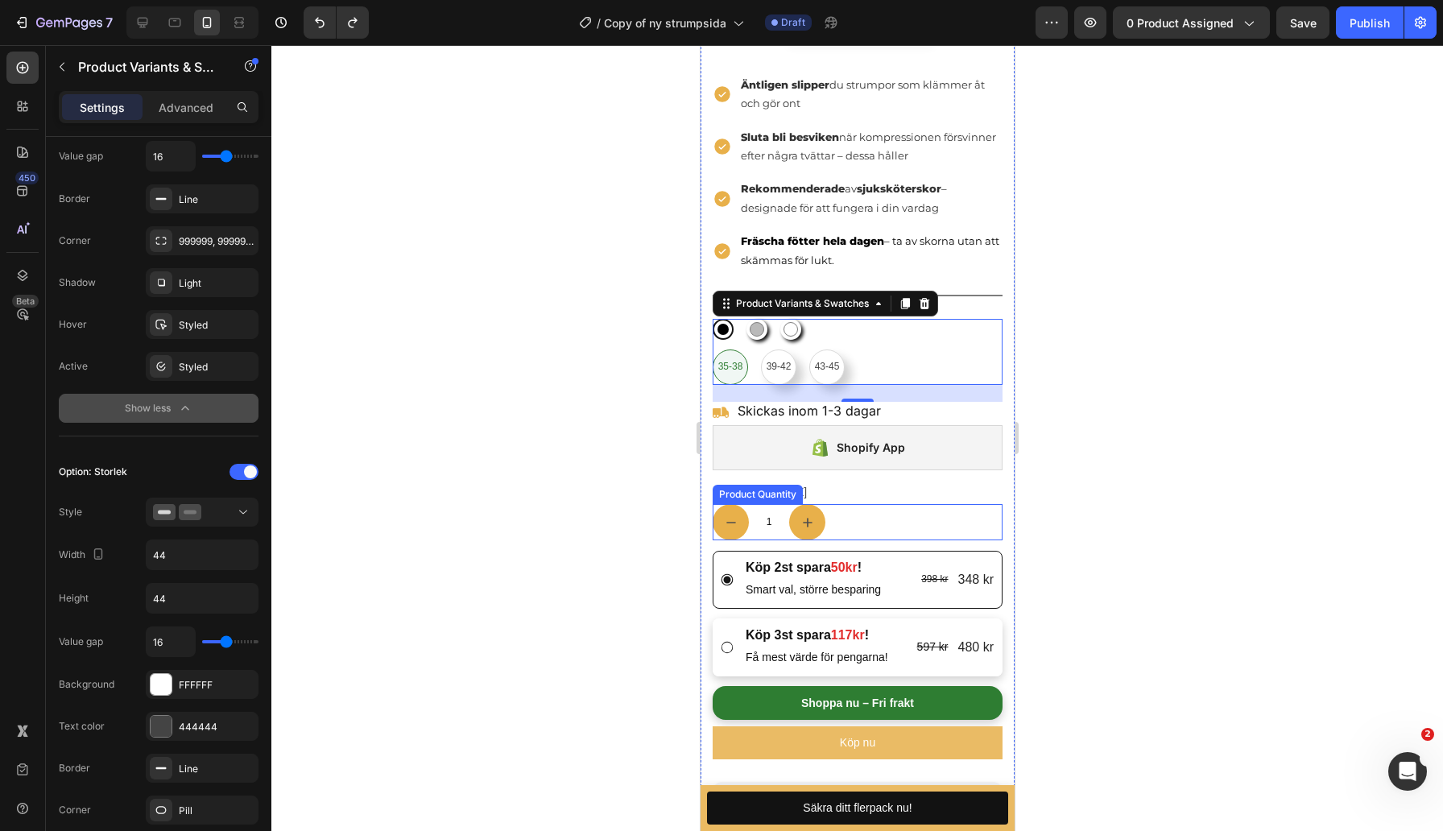
click at [866, 517] on div "1" at bounding box center [857, 522] width 290 height 36
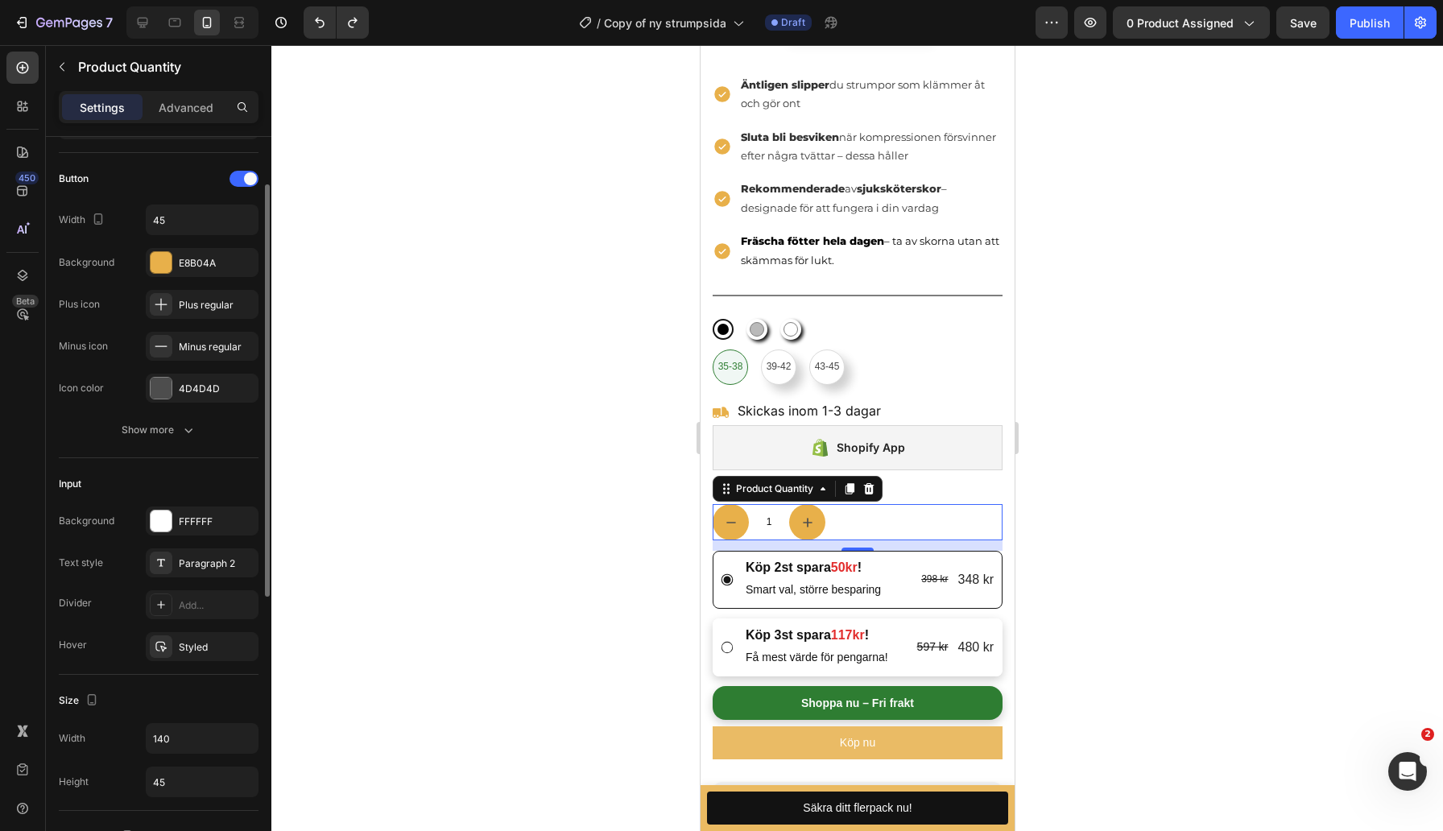
scroll to position [89, 0]
click at [180, 423] on icon "button" at bounding box center [188, 429] width 16 height 16
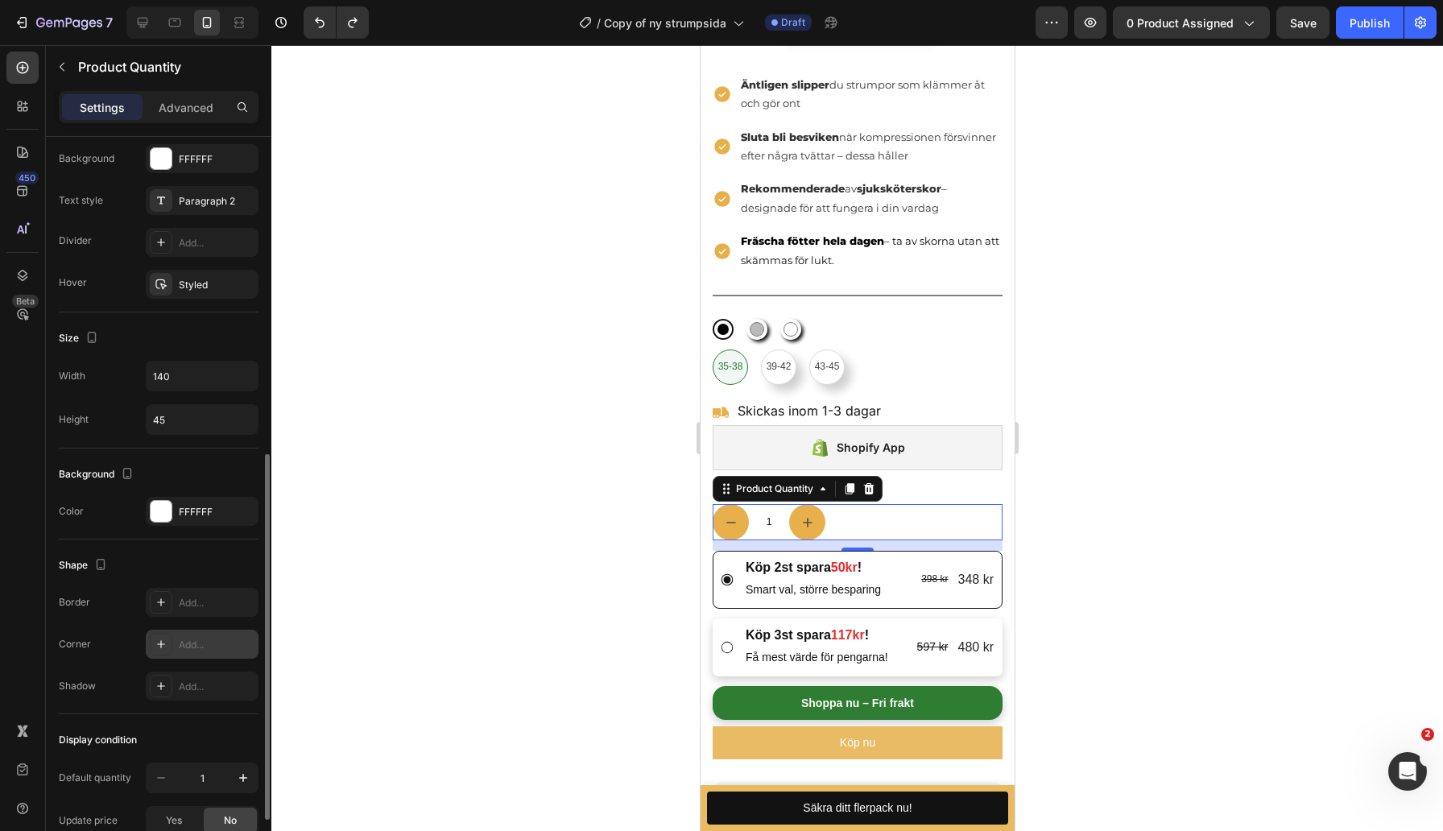
scroll to position [626, 0]
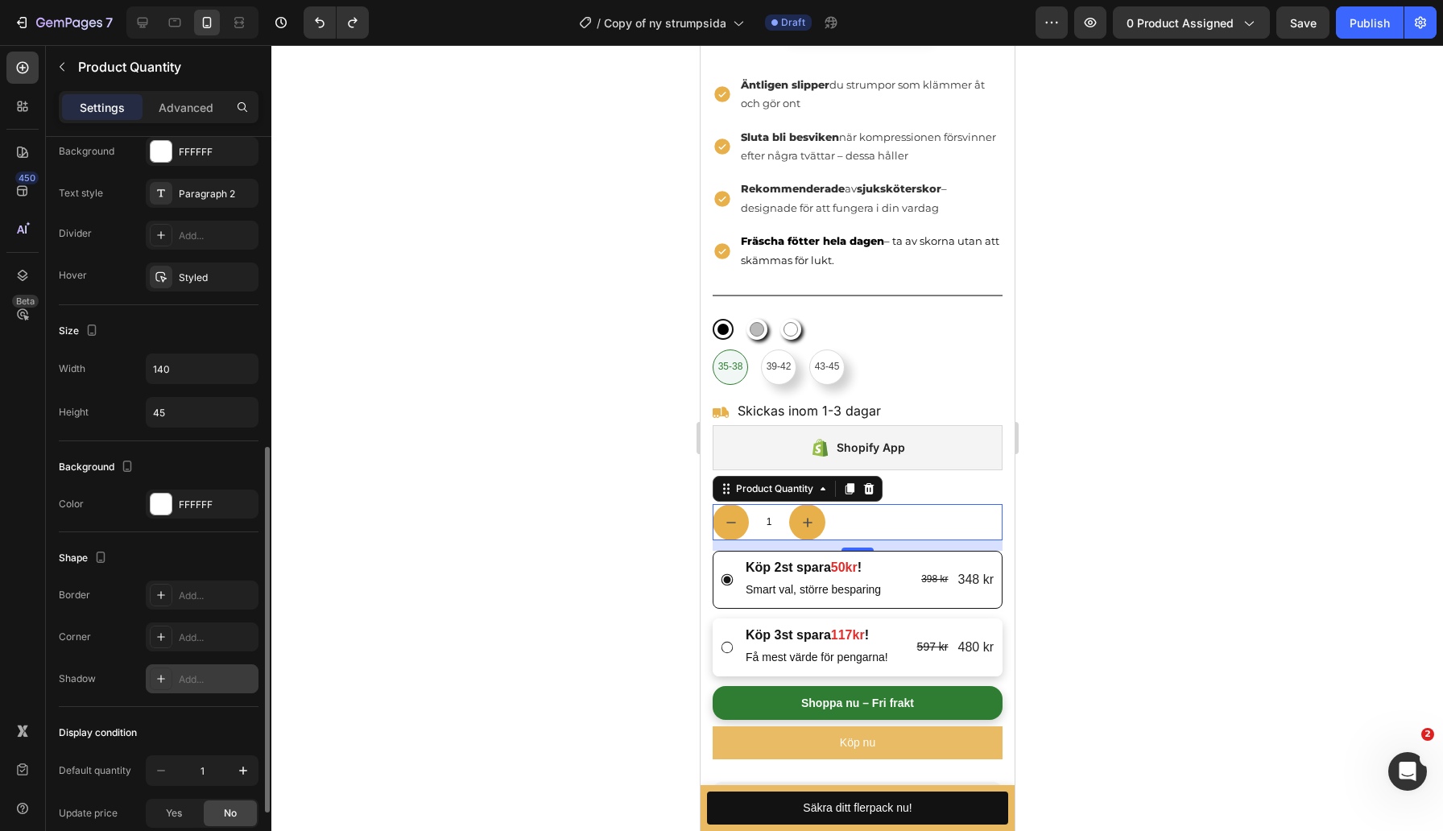
click at [199, 683] on div "Add..." at bounding box center [217, 679] width 76 height 14
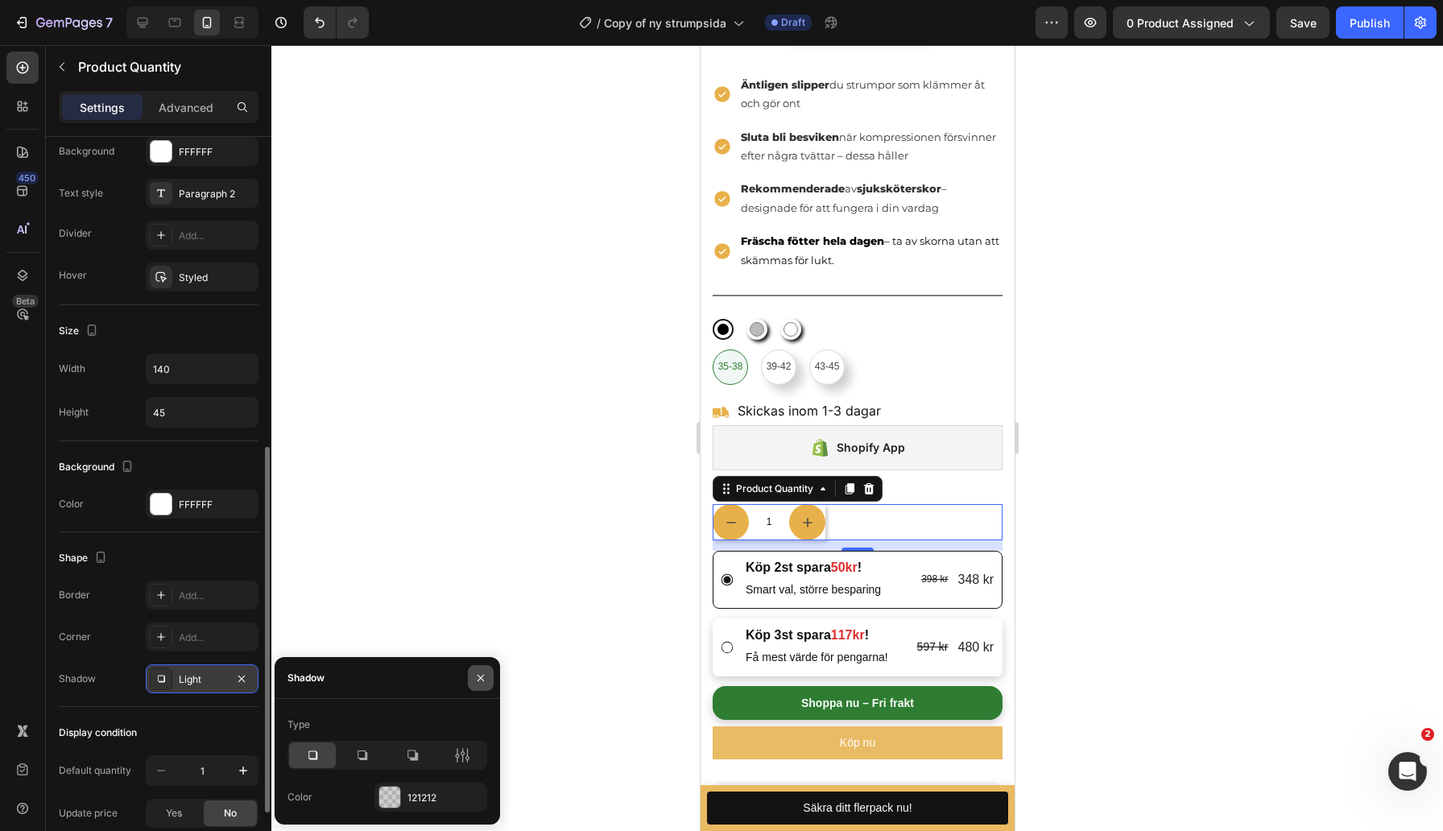
click at [481, 676] on icon "button" at bounding box center [480, 677] width 6 height 6
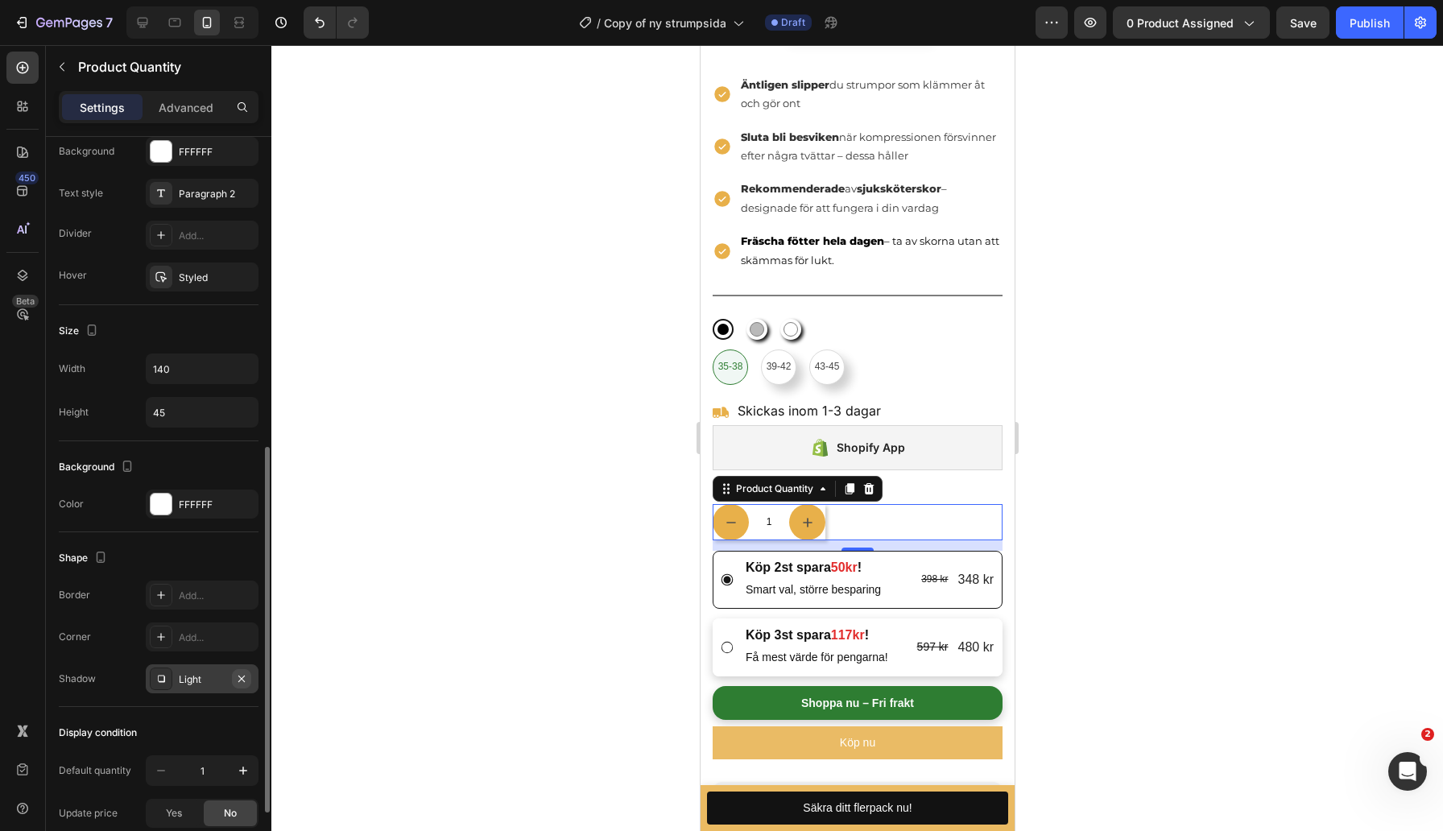
click at [240, 678] on icon "button" at bounding box center [241, 678] width 13 height 13
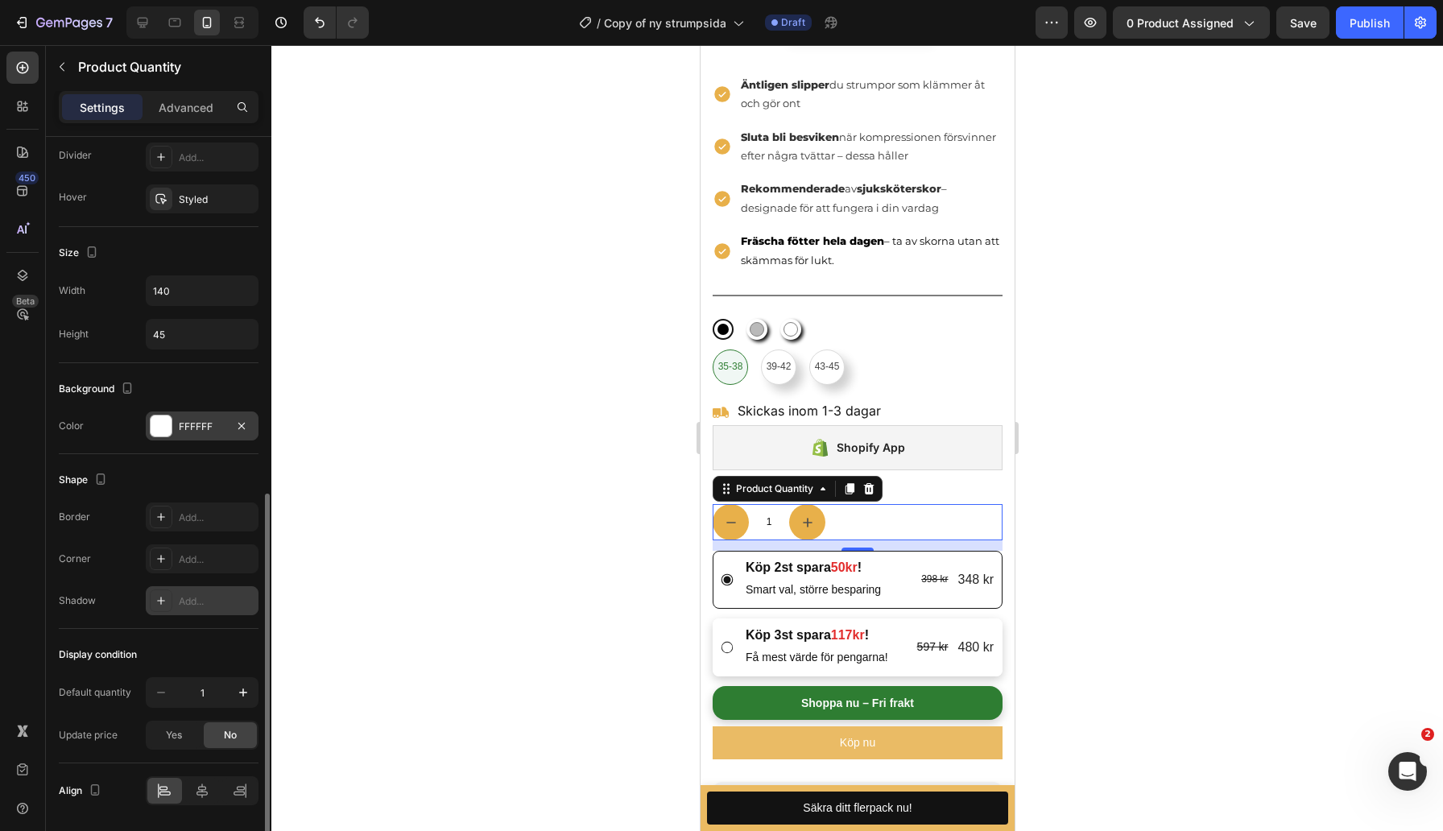
scroll to position [756, 0]
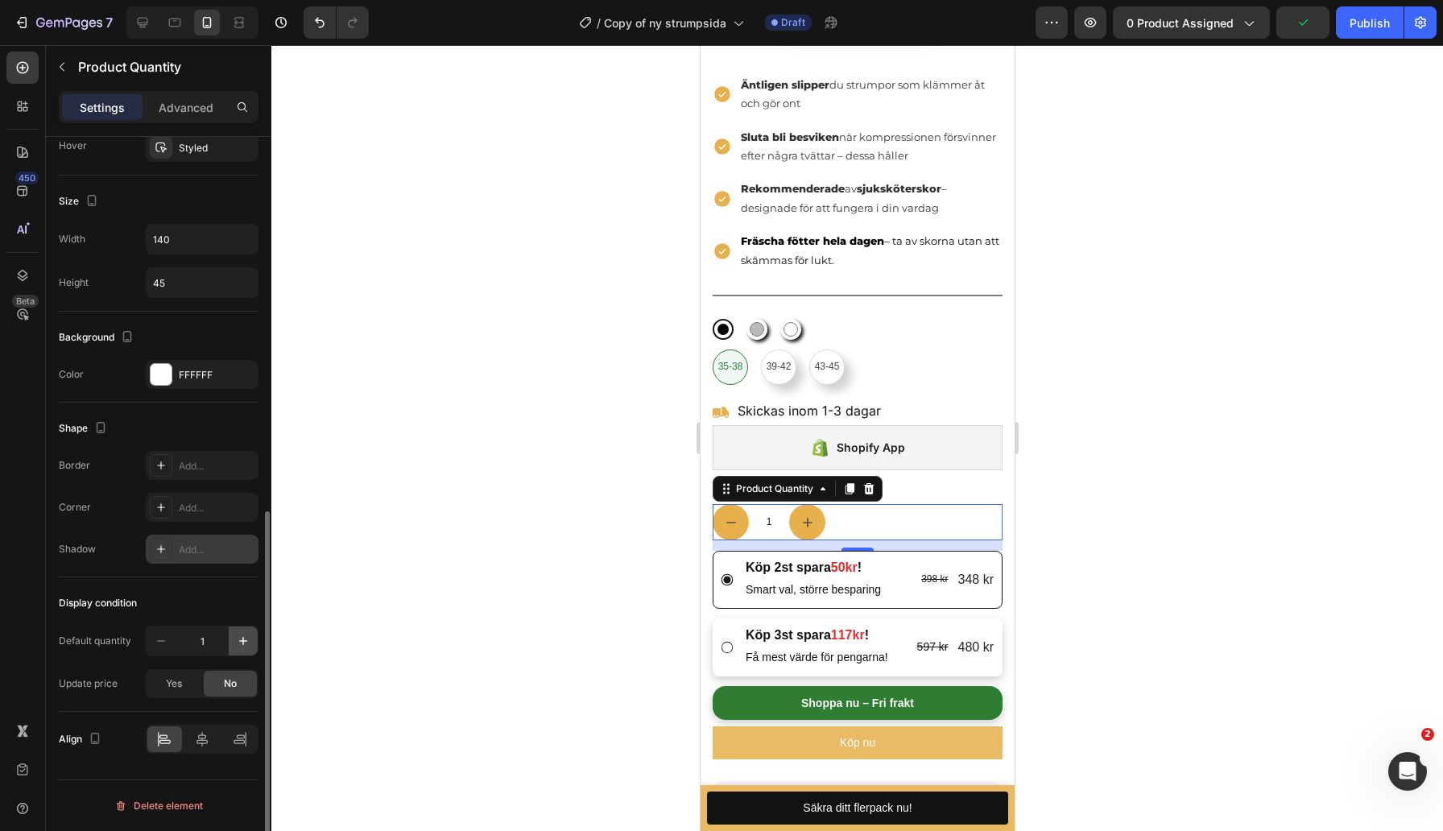
click at [247, 642] on icon "button" at bounding box center [243, 641] width 16 height 16
type input "2"
click at [161, 641] on icon "button" at bounding box center [161, 641] width 16 height 16
type input "1"
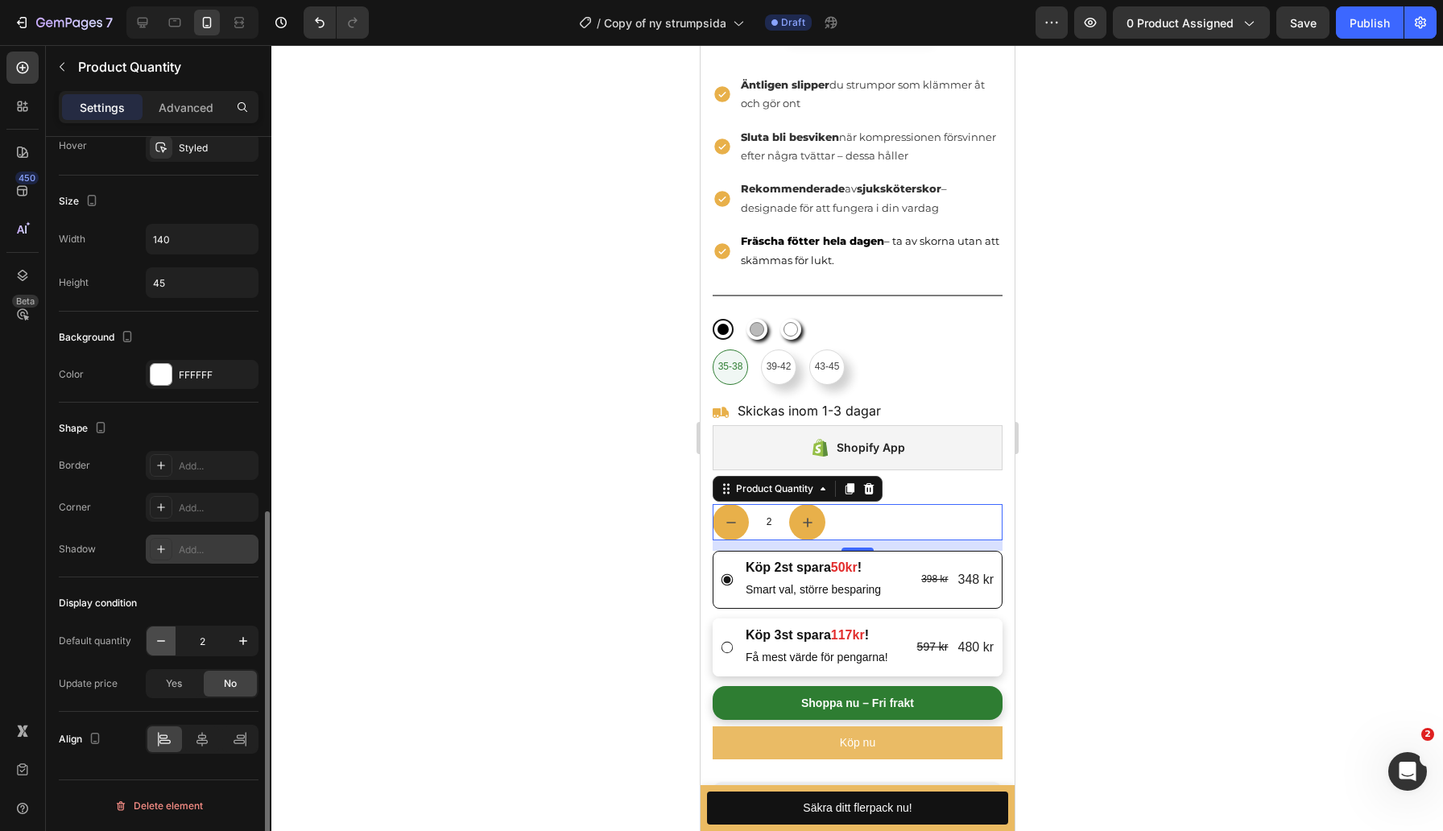
type input "1"
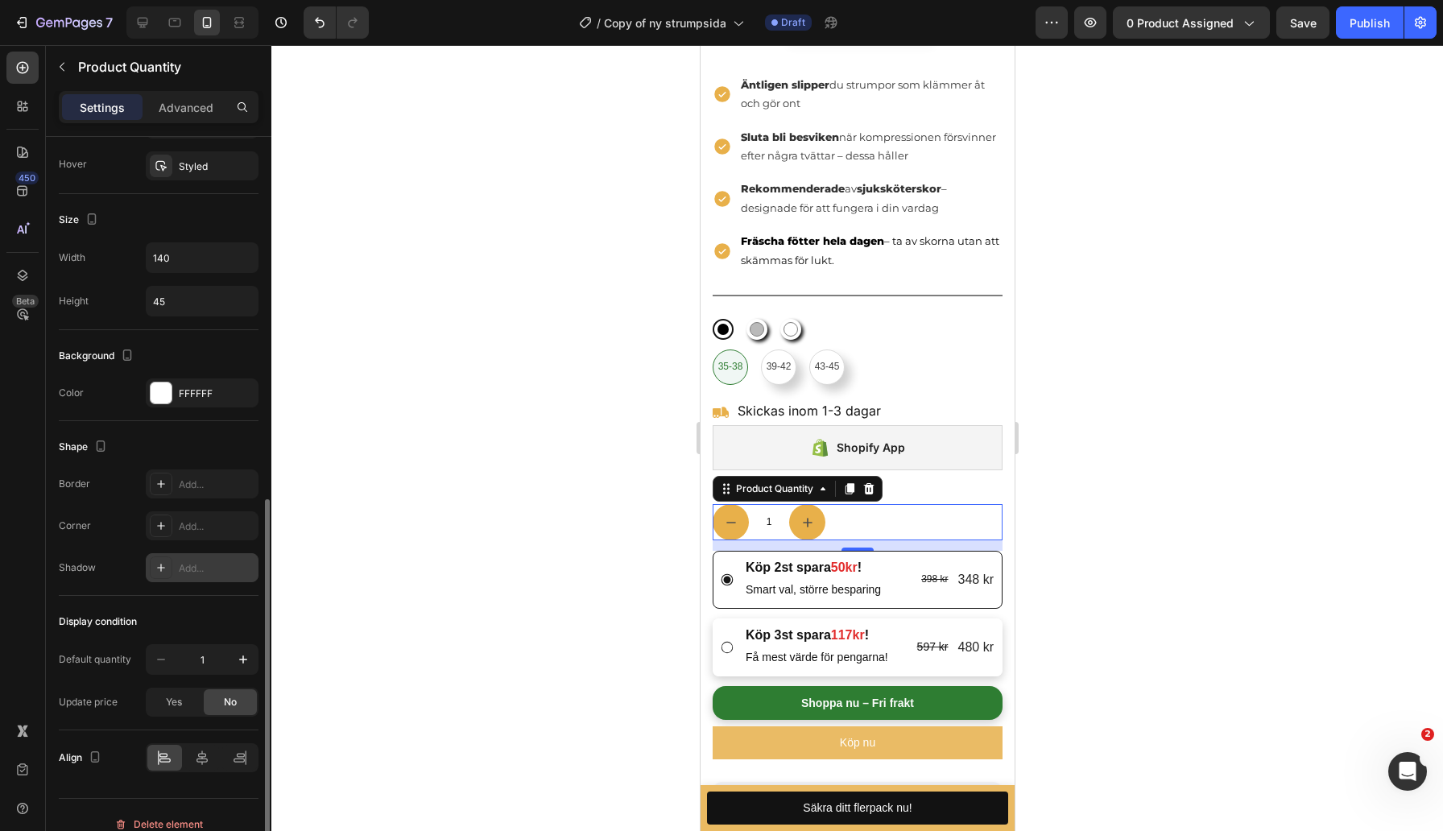
scroll to position [736, 0]
click at [27, 22] on icon "button" at bounding box center [22, 22] width 16 height 16
